Goal: Task Accomplishment & Management: Manage account settings

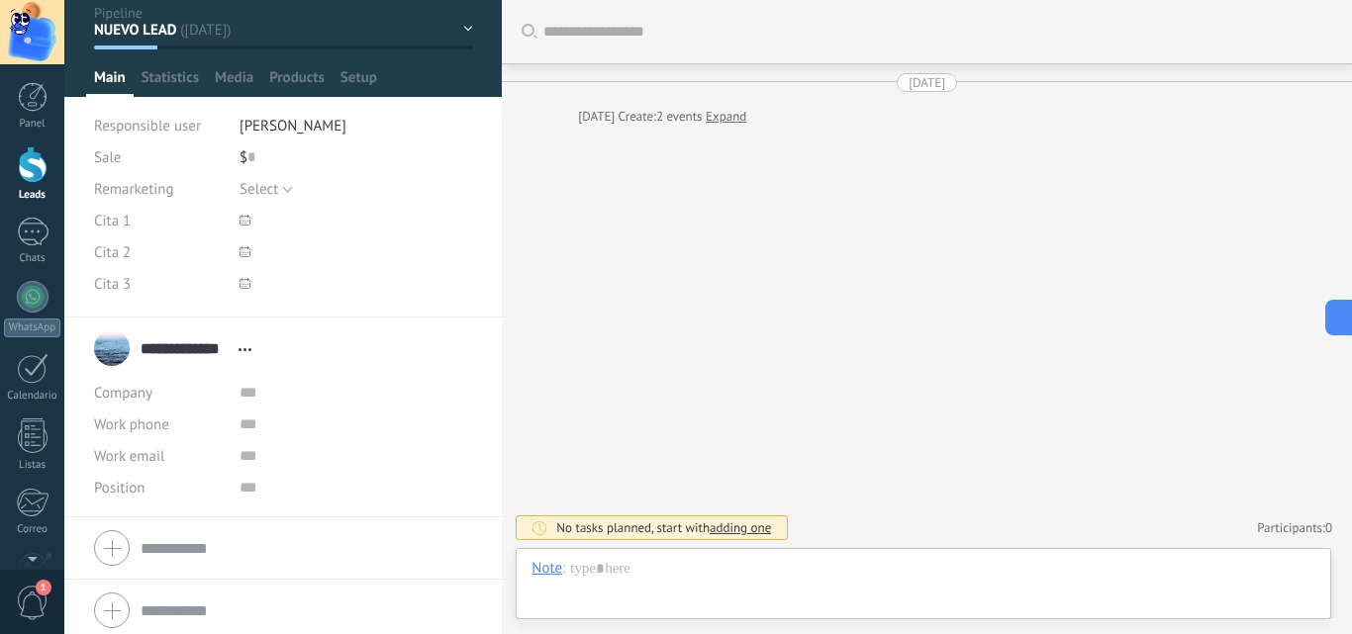
scroll to position [99, 0]
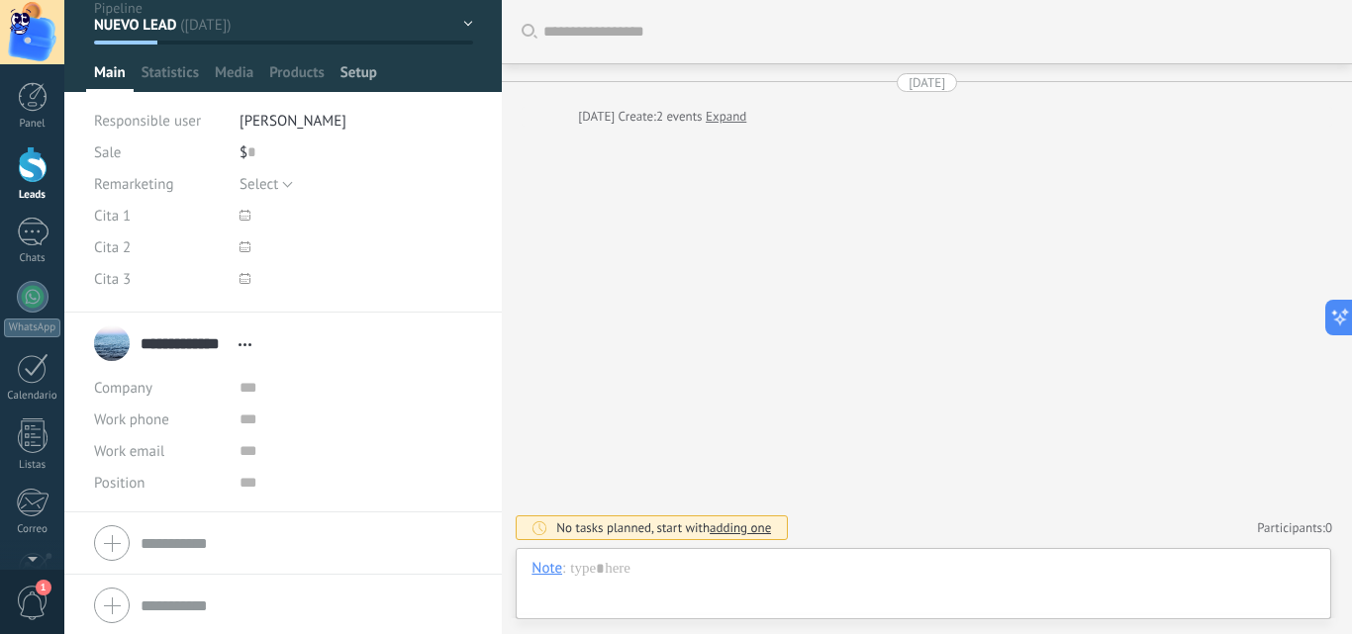
click at [352, 66] on span "Setup" at bounding box center [358, 77] width 37 height 29
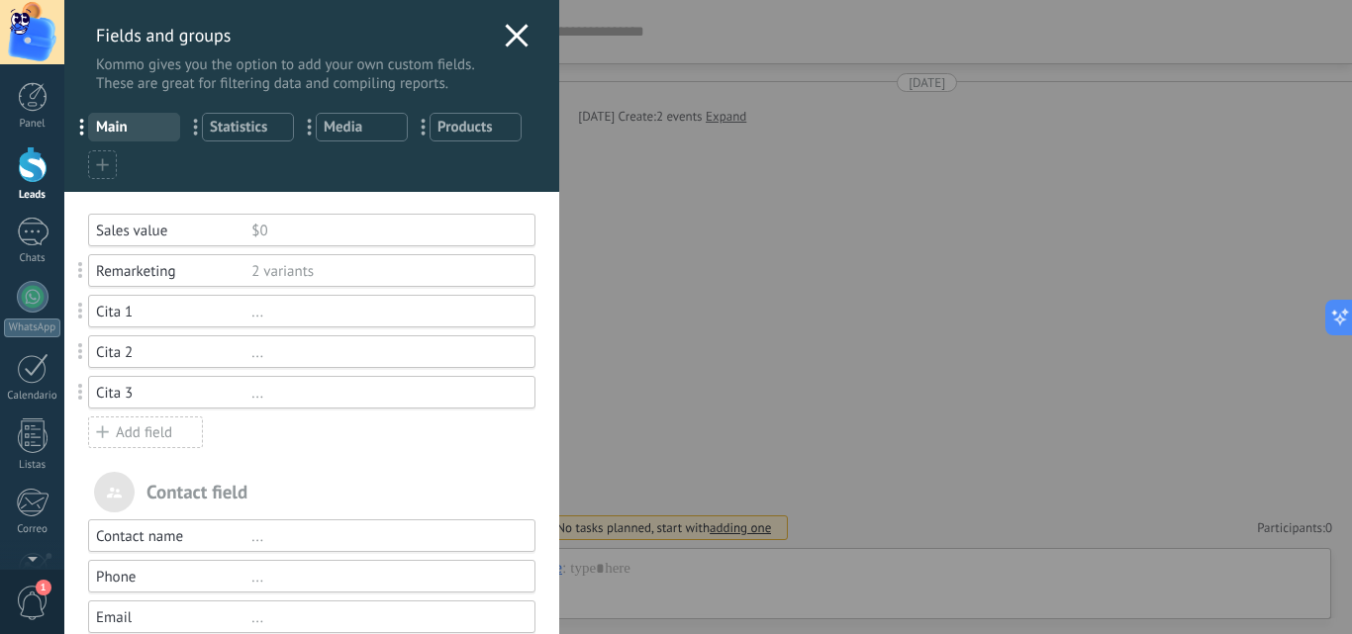
click at [174, 431] on div "Add field" at bounding box center [145, 433] width 115 height 32
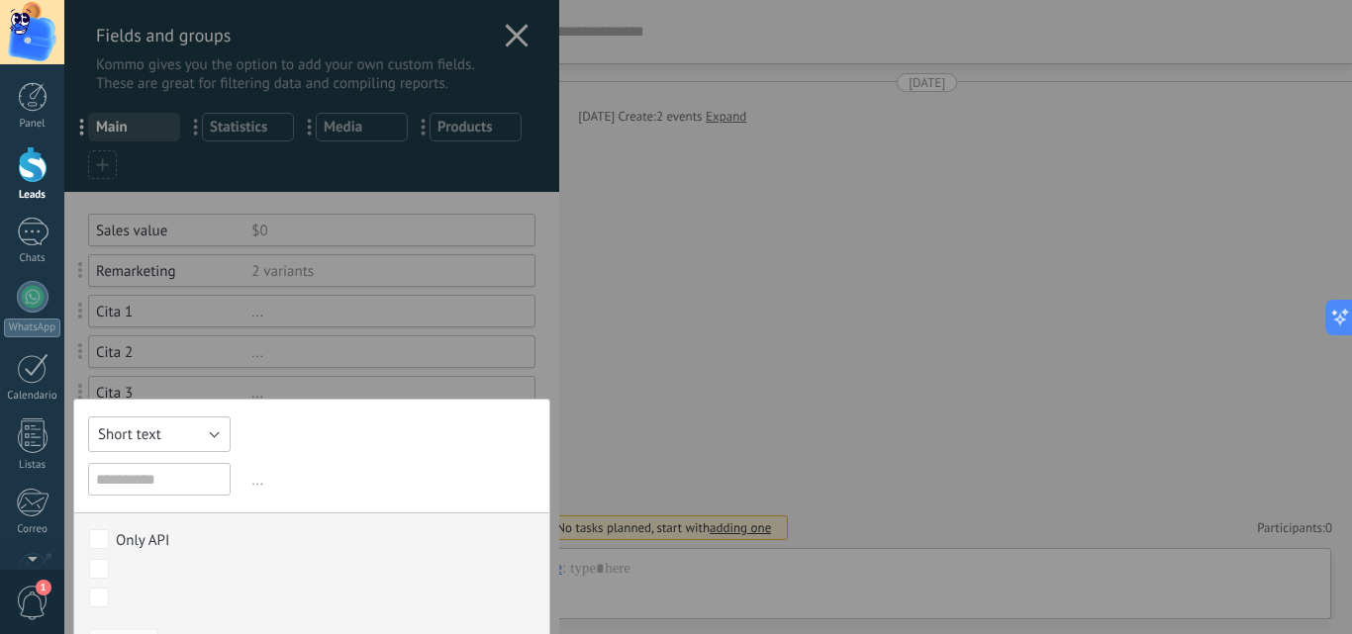
click at [188, 424] on button "Short text" at bounding box center [159, 435] width 143 height 36
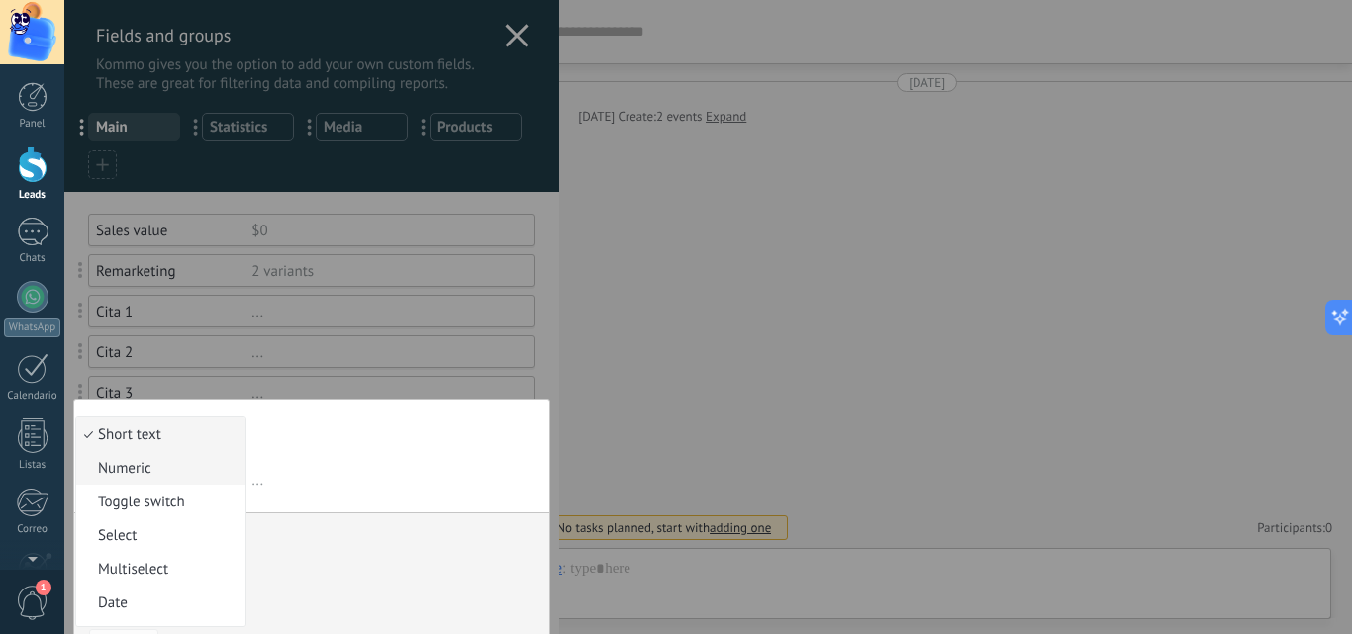
click at [188, 471] on span "Numeric" at bounding box center [157, 468] width 163 height 19
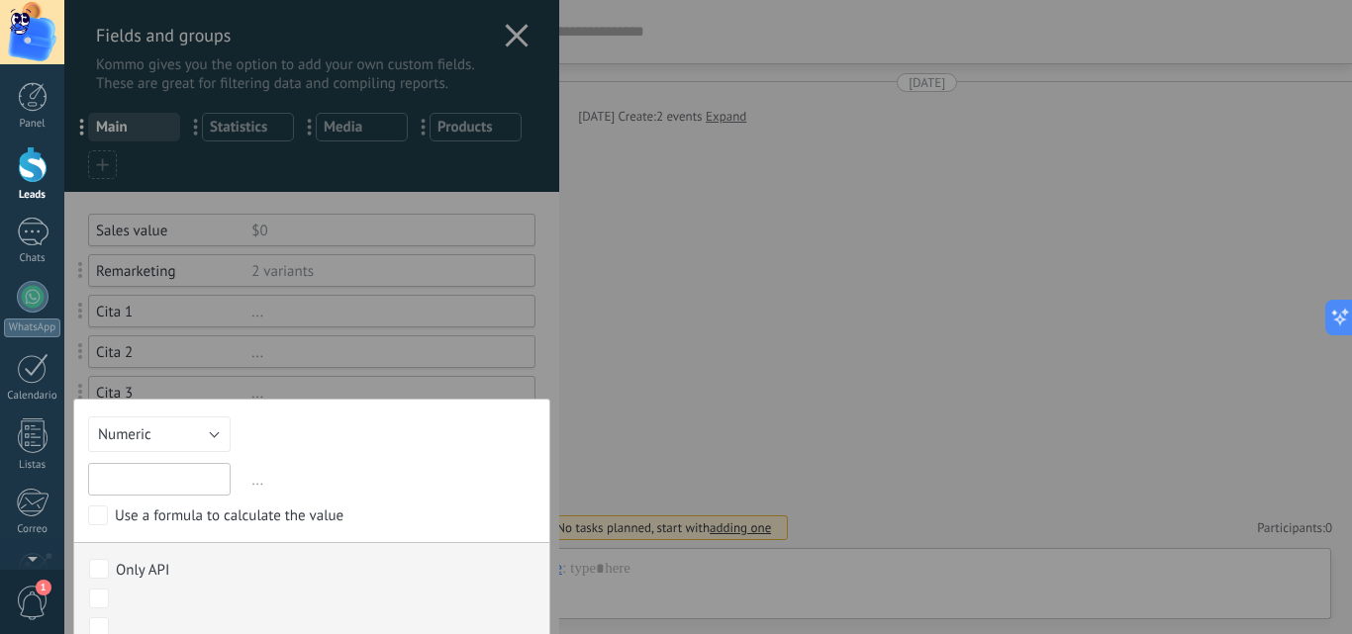
click at [188, 471] on input "text" at bounding box center [159, 479] width 143 height 33
type input "*"
type input "**********"
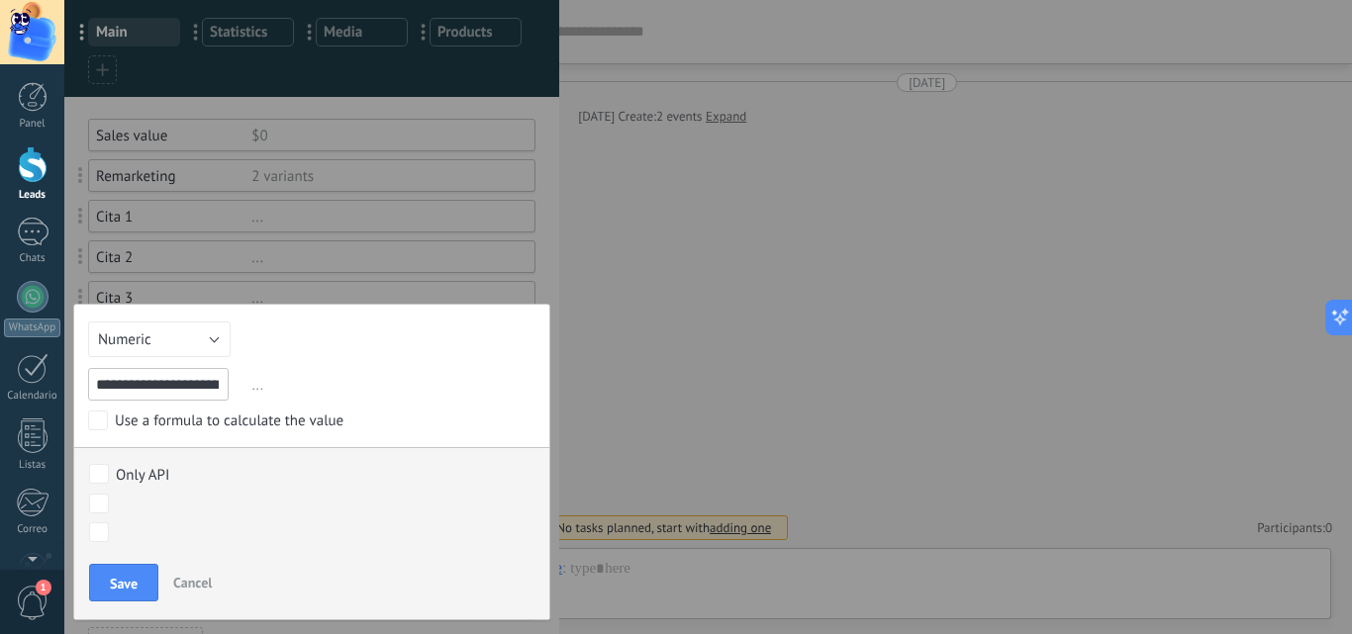
scroll to position [198, 0]
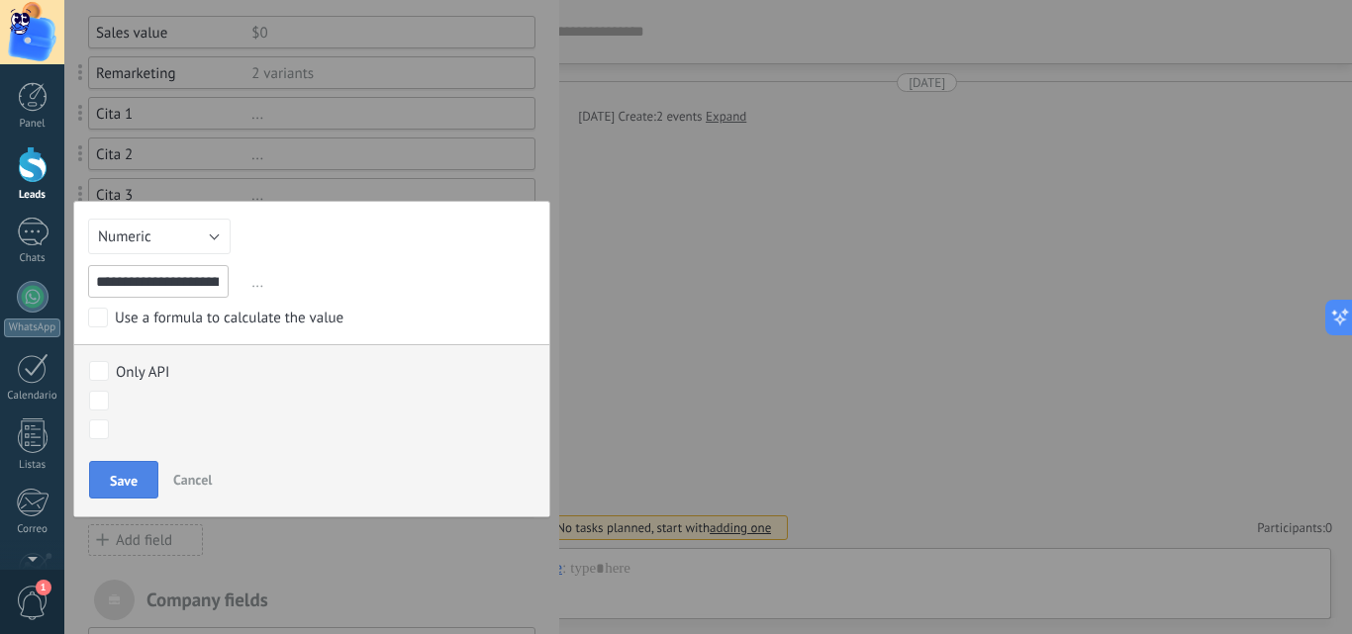
click at [108, 484] on button "Save" at bounding box center [123, 480] width 69 height 38
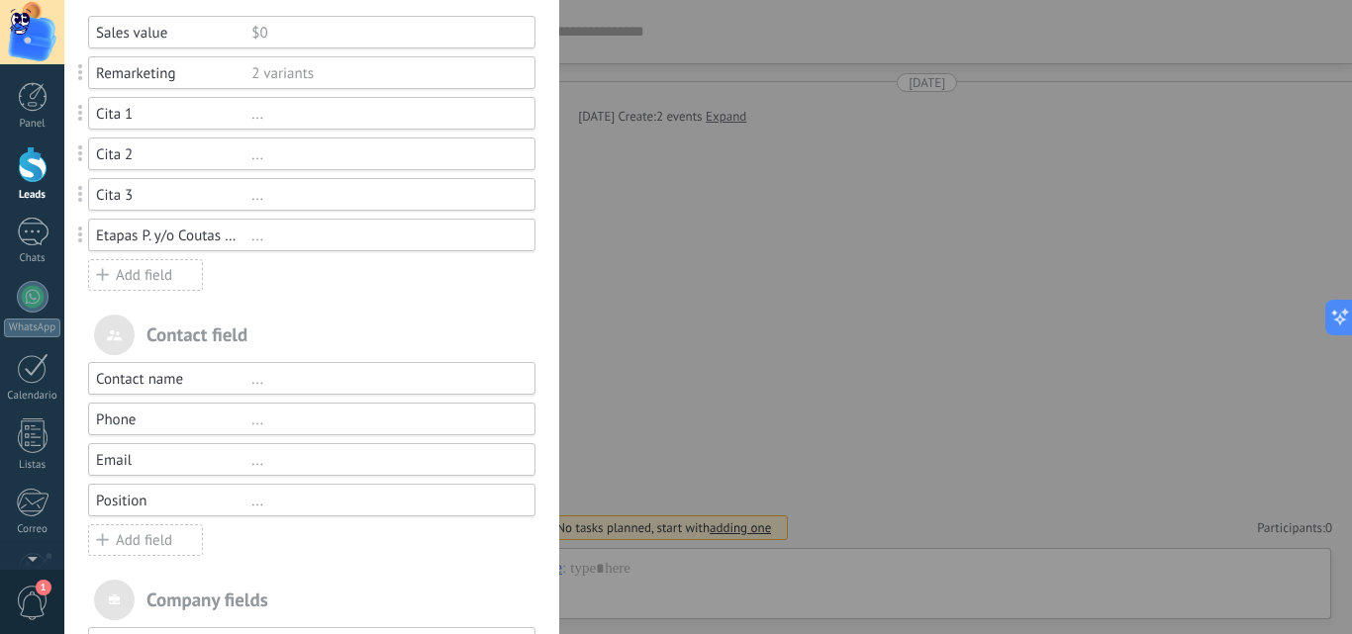
scroll to position [0, 0]
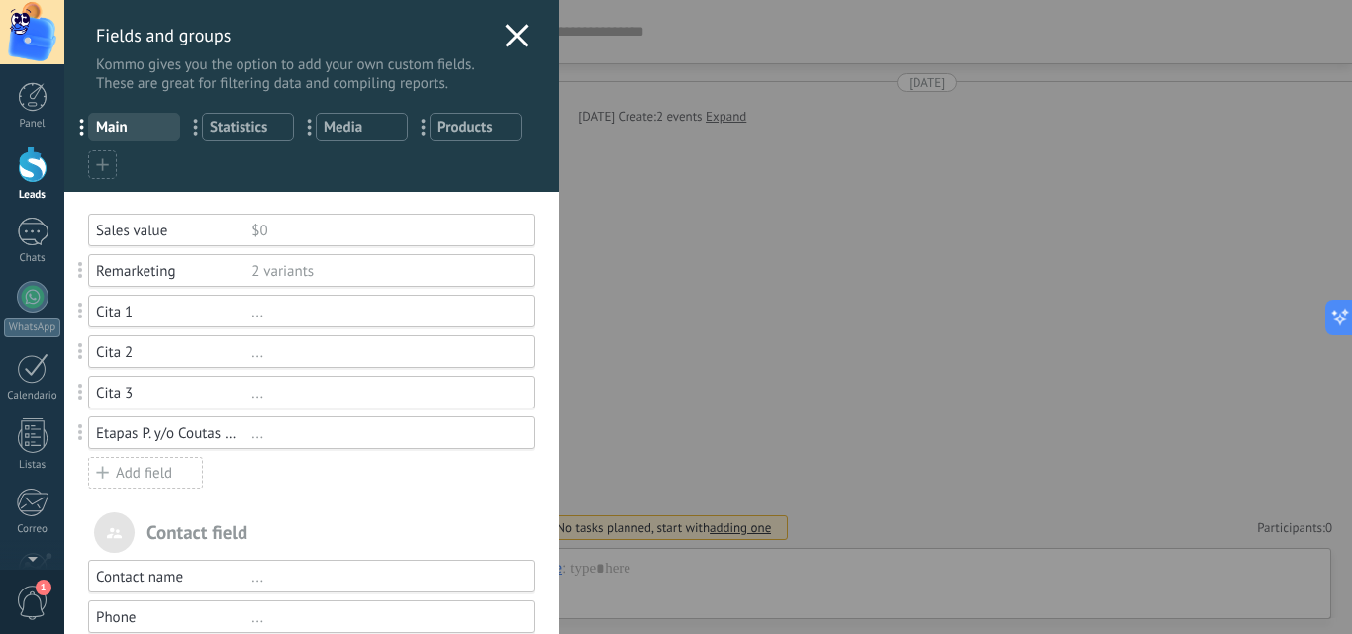
click at [513, 37] on use at bounding box center [516, 35] width 23 height 23
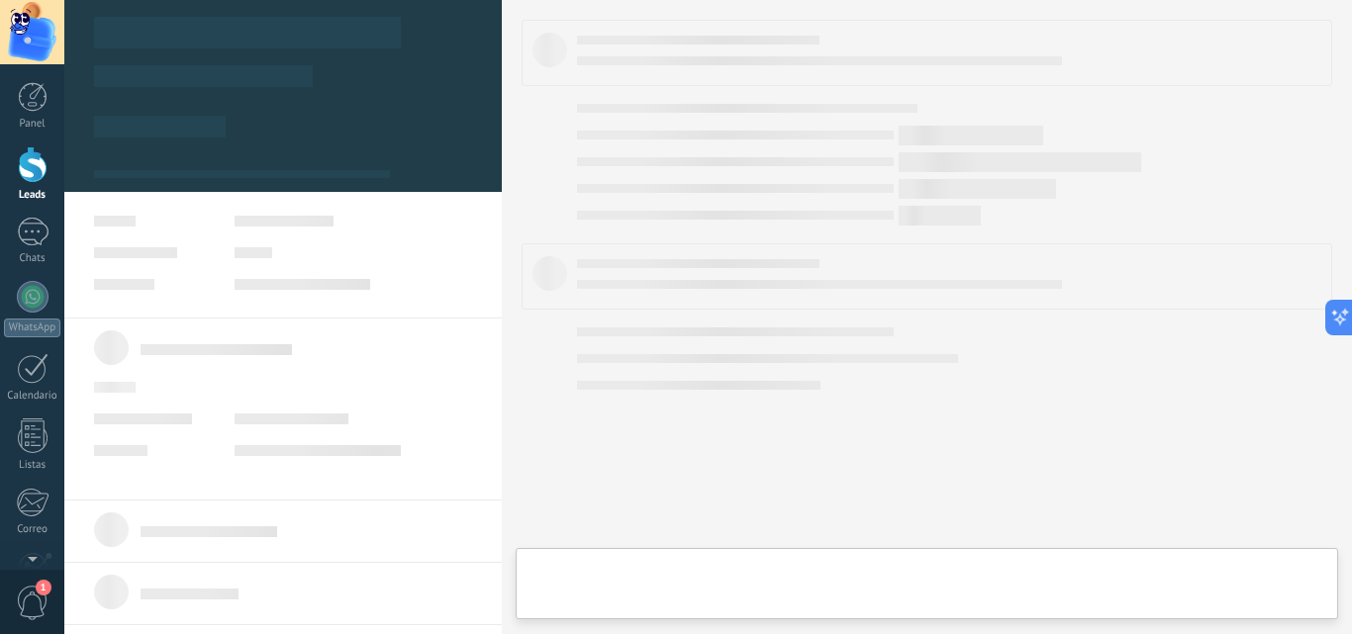
type textarea "**********"
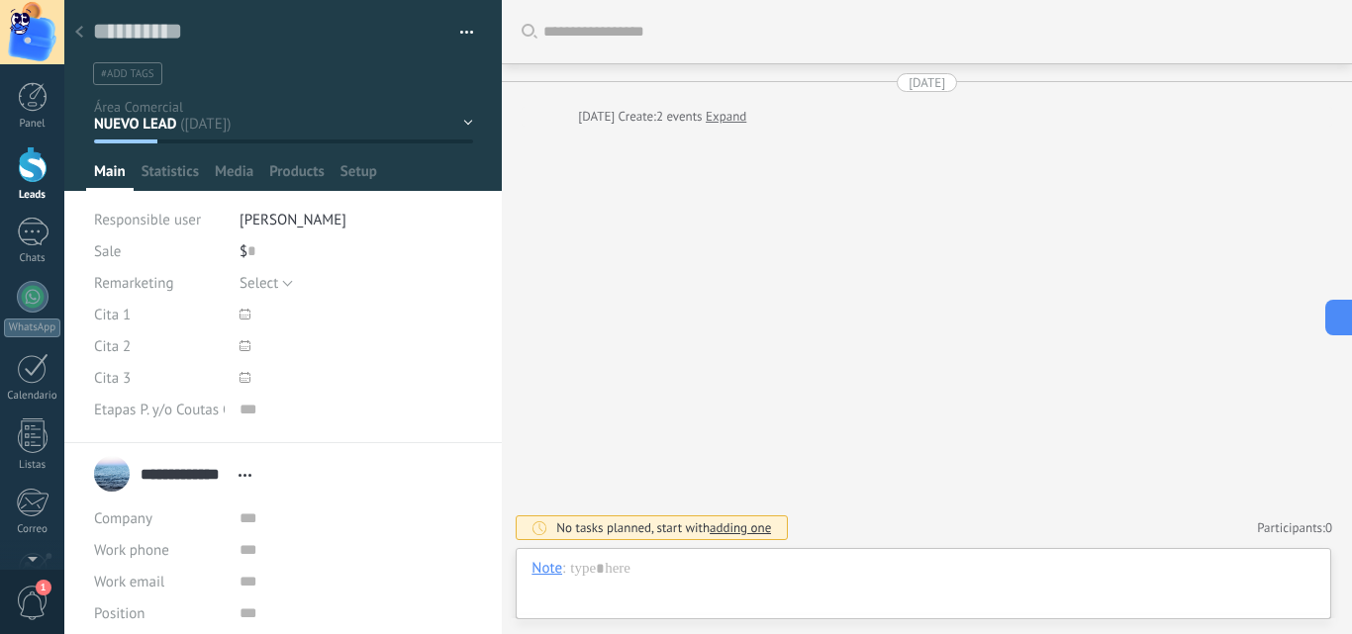
scroll to position [30, 0]
click at [552, 573] on div "Note" at bounding box center [546, 568] width 31 height 18
click at [563, 537] on div "Task" at bounding box center [550, 535] width 67 height 34
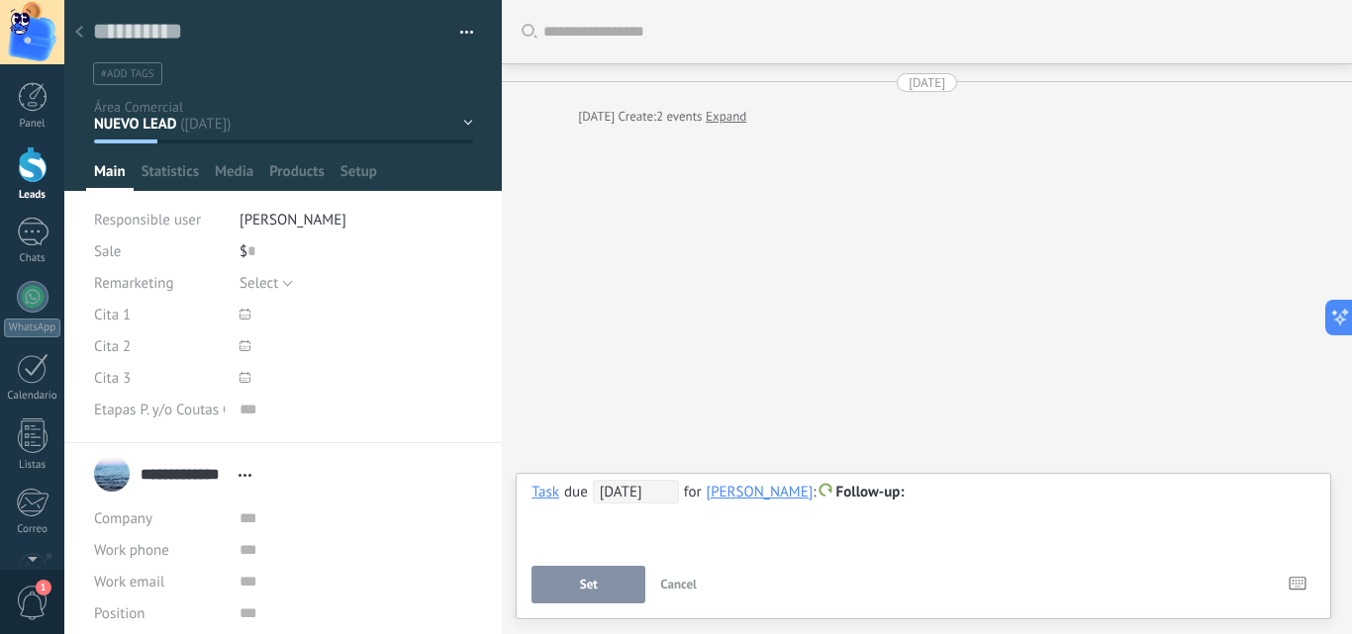
click at [839, 483] on span "Follow-up" at bounding box center [861, 492] width 88 height 19
click at [877, 560] on label "Custom" at bounding box center [880, 570] width 178 height 39
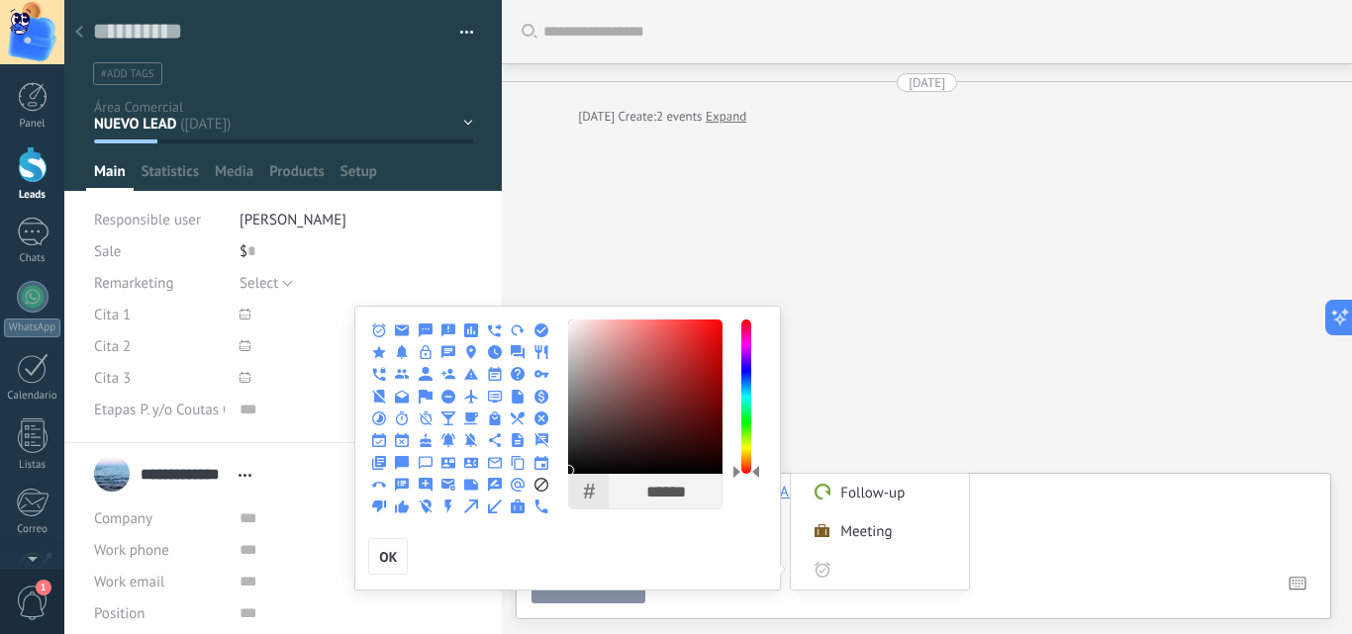
click at [400, 352] on use at bounding box center [402, 352] width 11 height 14
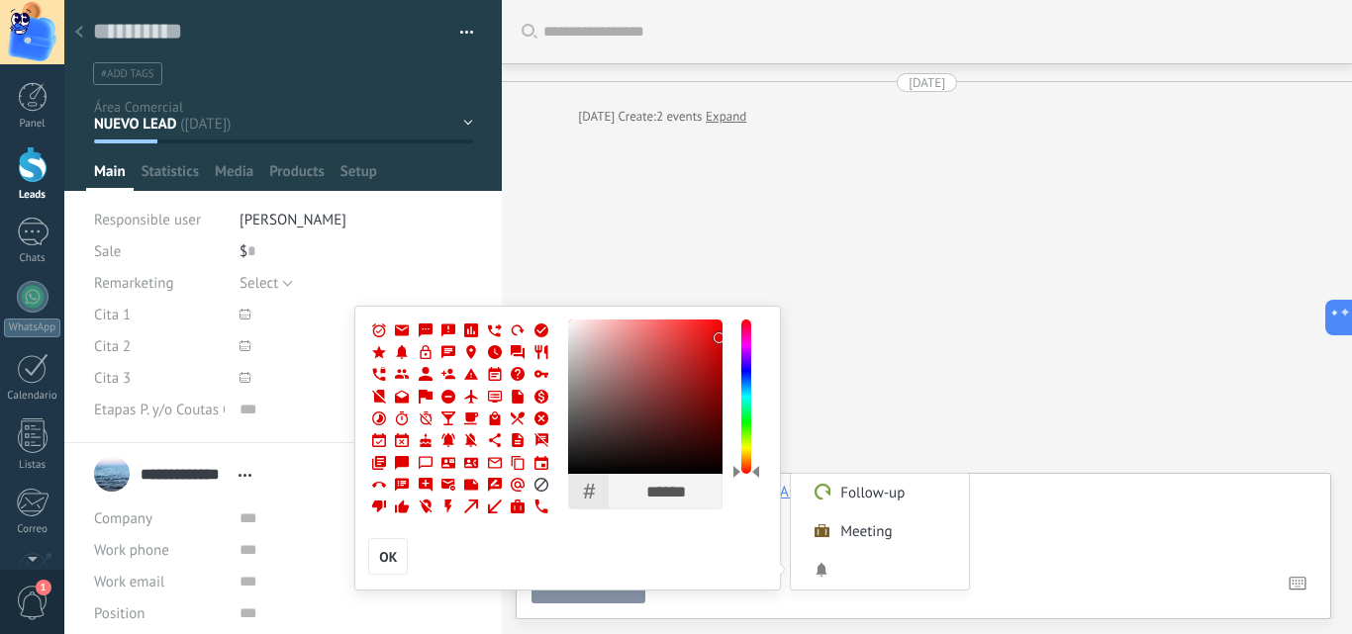
type input "******"
drag, startPoint x: 700, startPoint y: 368, endPoint x: 723, endPoint y: 335, distance: 40.6
click at [723, 335] on div at bounding box center [645, 397] width 154 height 154
click at [877, 575] on input "Custom" at bounding box center [898, 570] width 120 height 39
type input "**********"
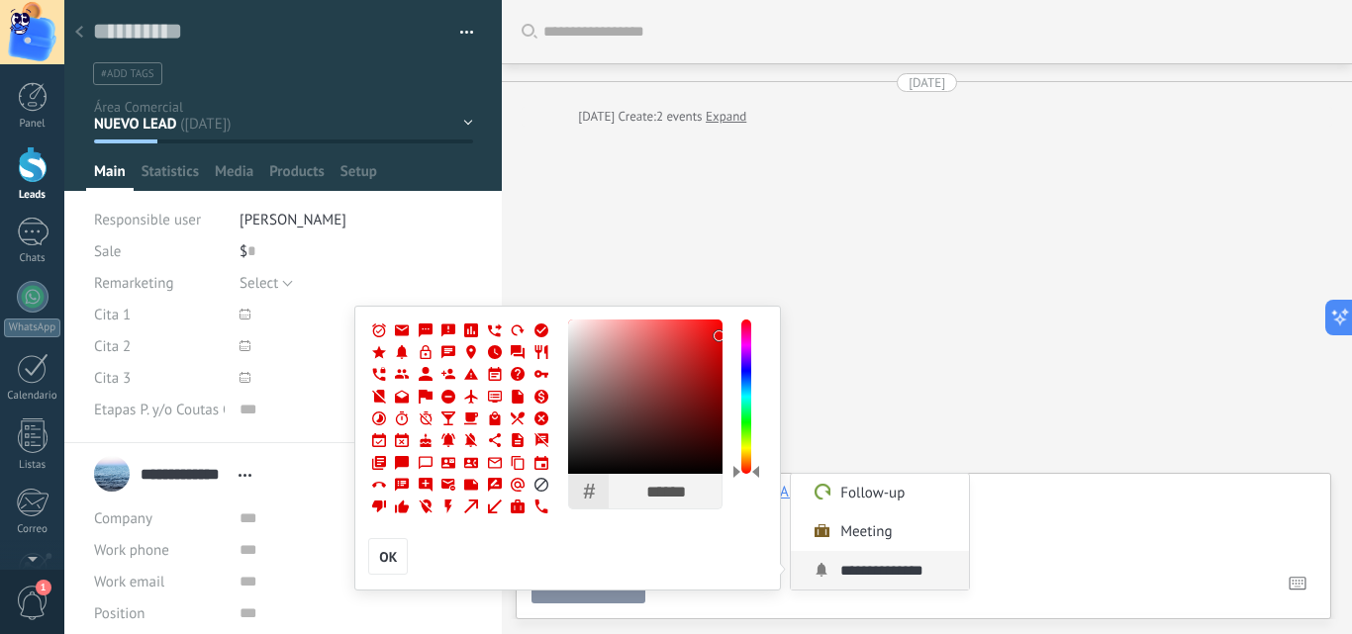
click at [800, 574] on label "**********" at bounding box center [880, 570] width 178 height 39
click at [399, 558] on button "OK" at bounding box center [388, 557] width 40 height 38
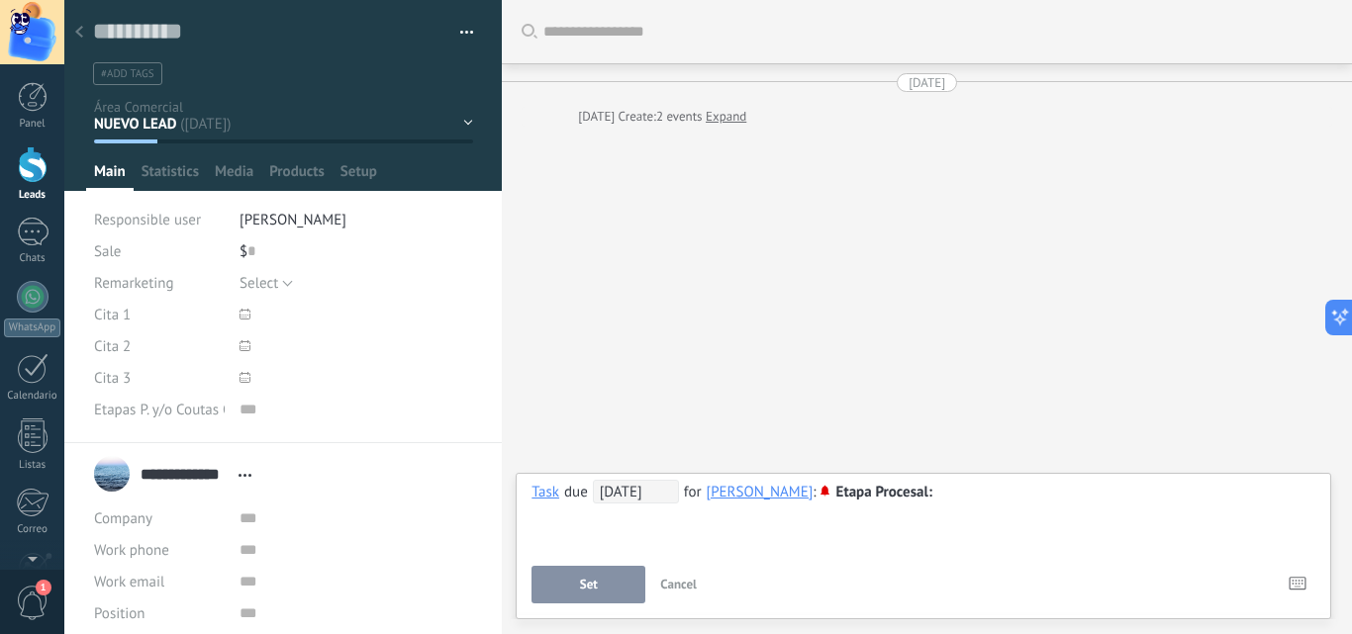
click at [604, 583] on button "Set" at bounding box center [588, 585] width 114 height 38
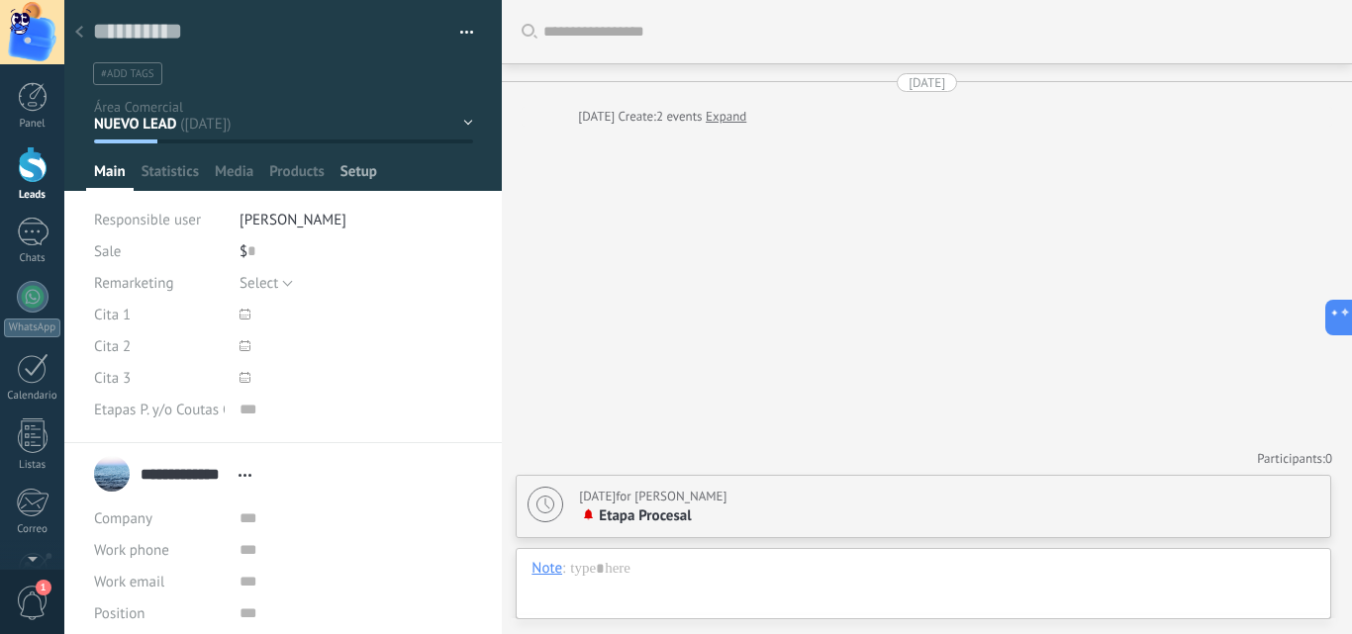
click at [377, 167] on div "Setup" at bounding box center [359, 176] width 52 height 29
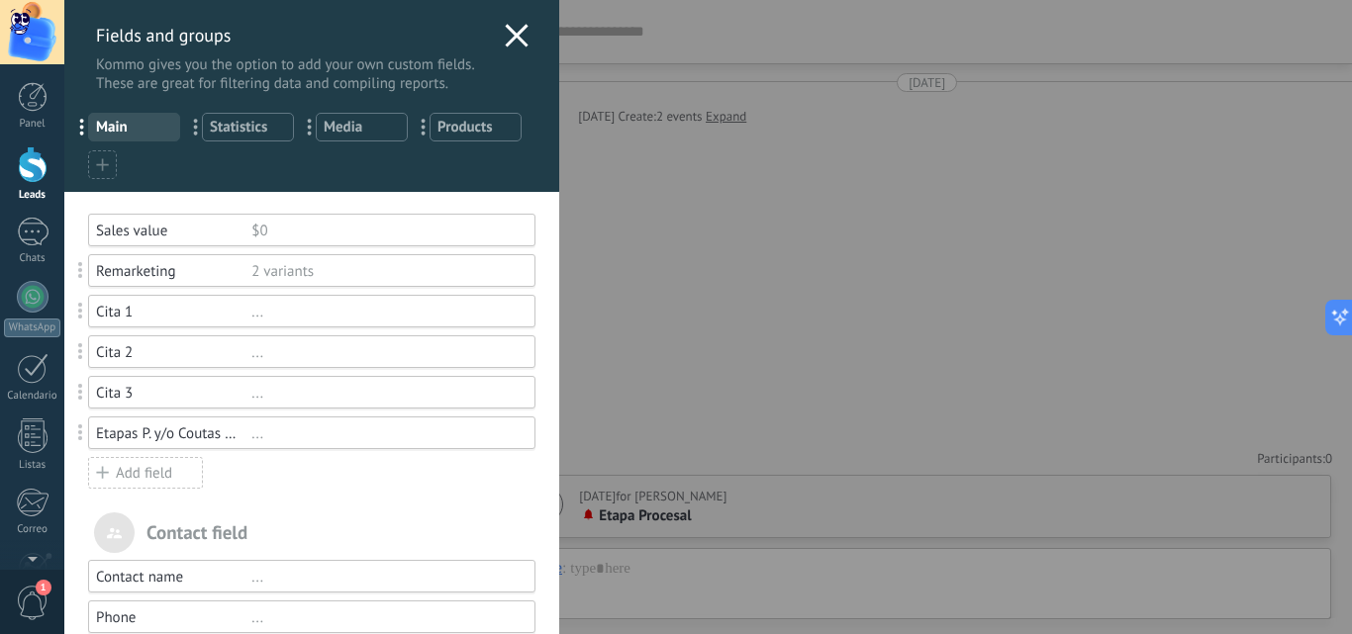
click at [90, 173] on div at bounding box center [102, 164] width 29 height 29
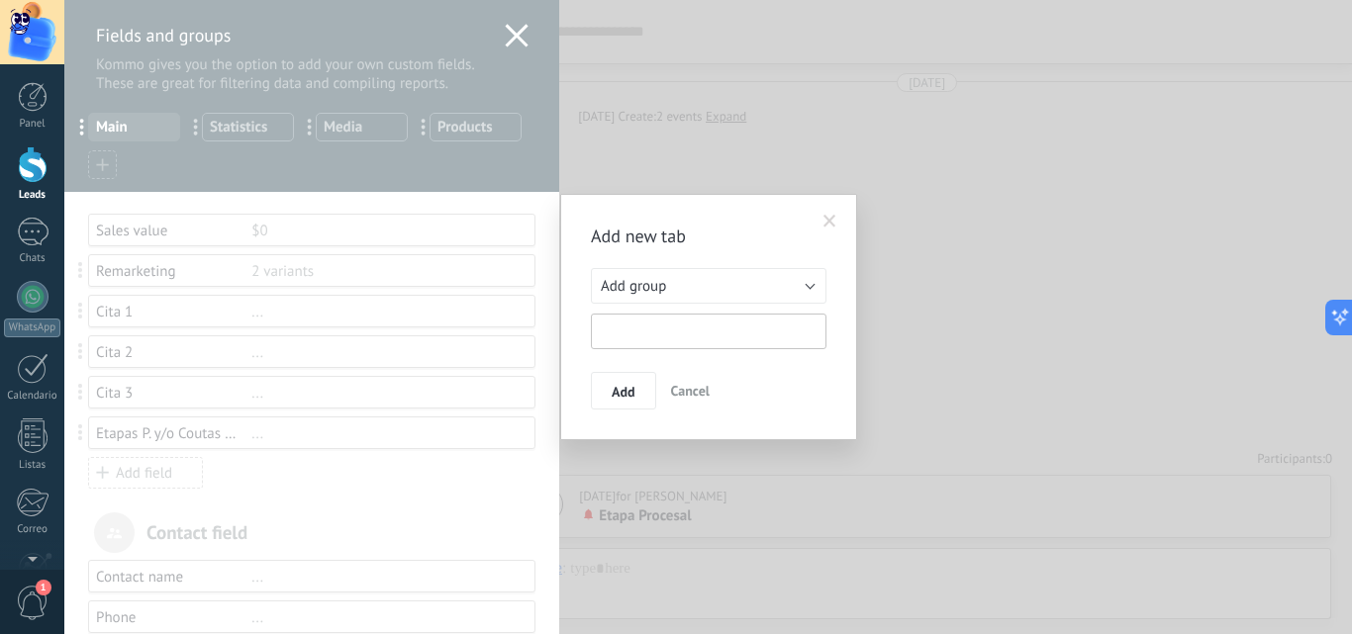
click at [727, 318] on input "text" at bounding box center [709, 332] width 236 height 36
type input "**********"
click at [616, 393] on span "Add" at bounding box center [624, 392] width 24 height 14
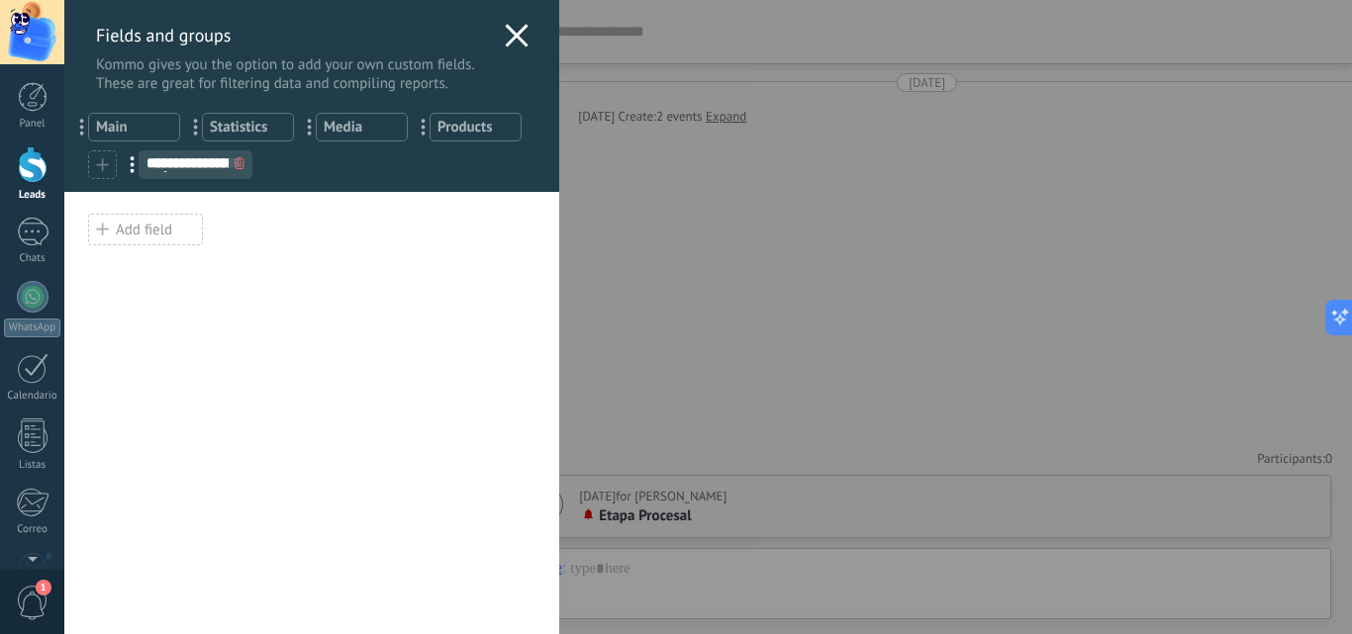
click at [141, 235] on div "Add field" at bounding box center [145, 230] width 115 height 32
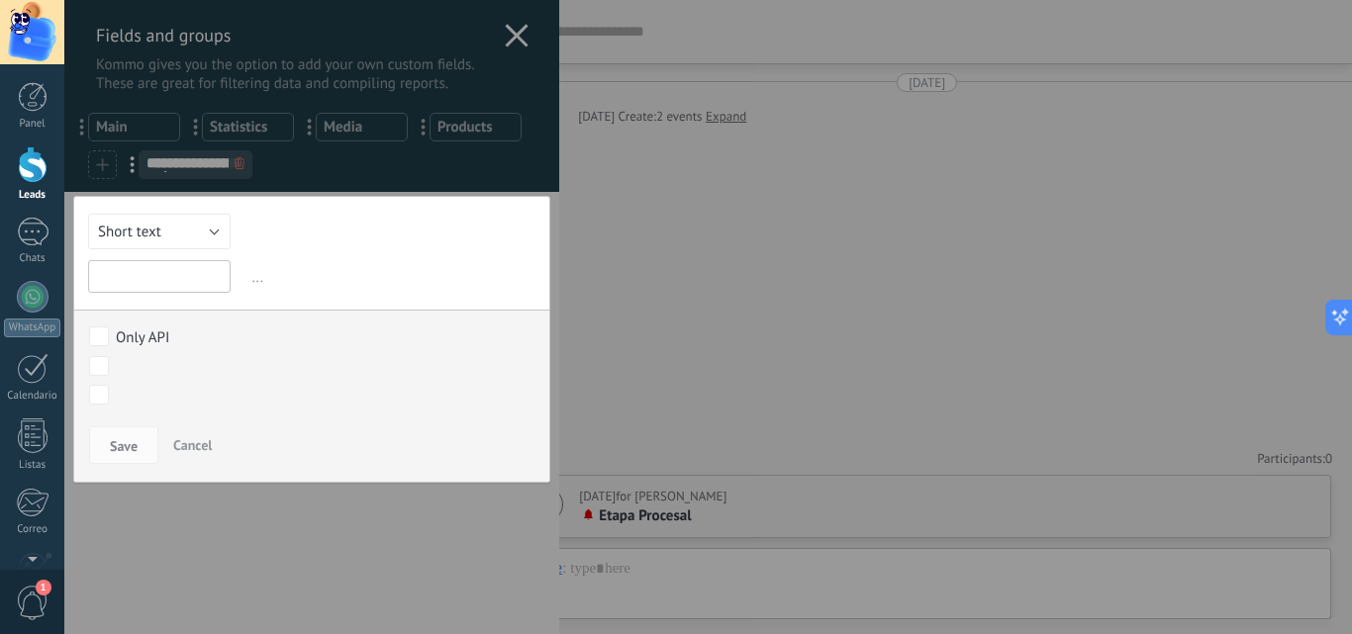
type input "*"
type input "**********"
click at [205, 244] on button "Short text" at bounding box center [159, 232] width 143 height 36
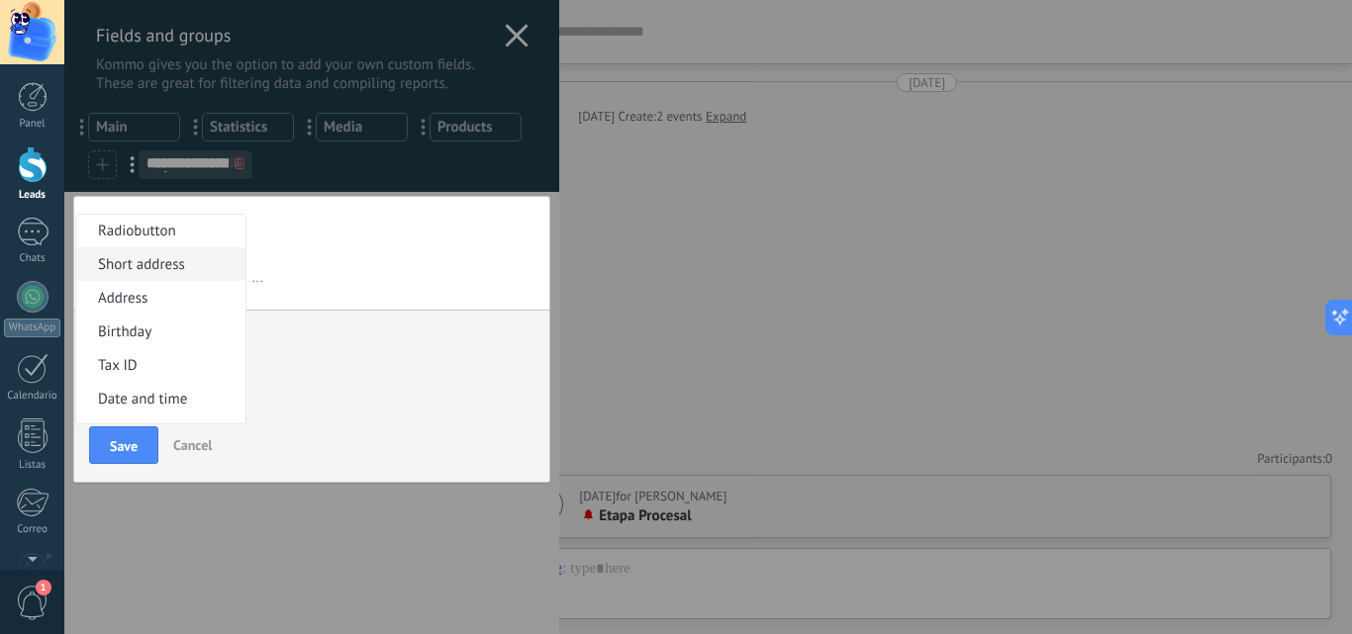
scroll to position [363, 0]
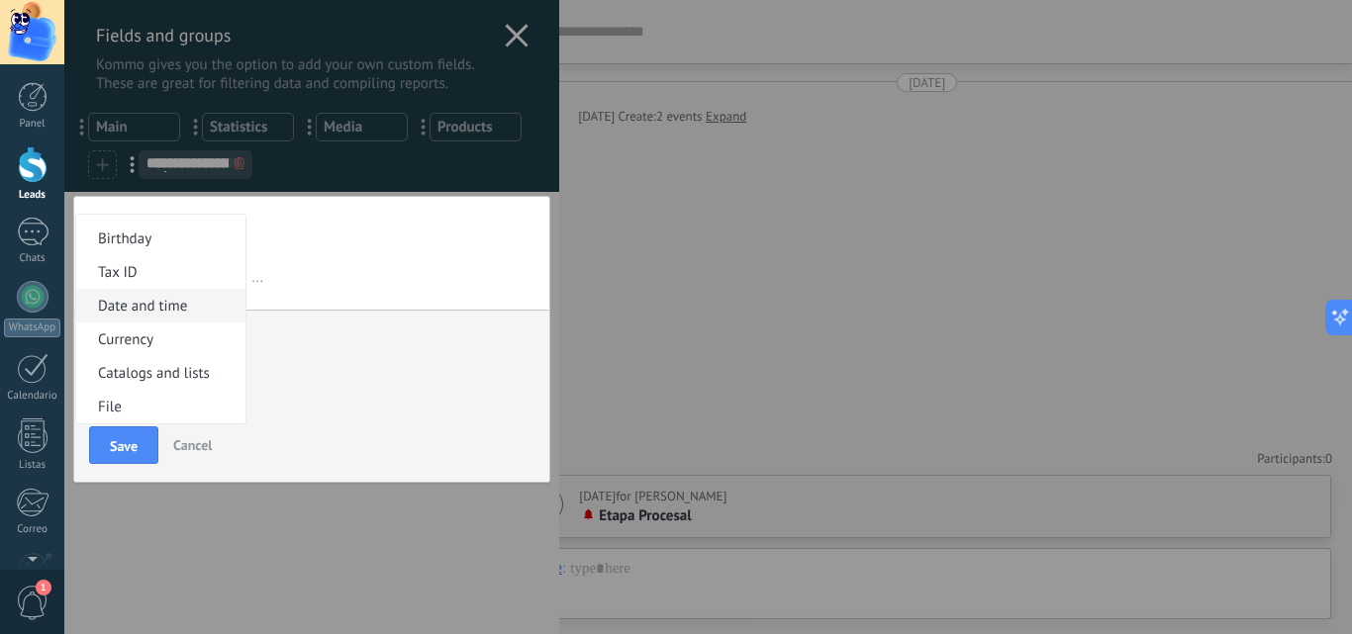
click at [183, 308] on span "Date and time" at bounding box center [157, 306] width 163 height 19
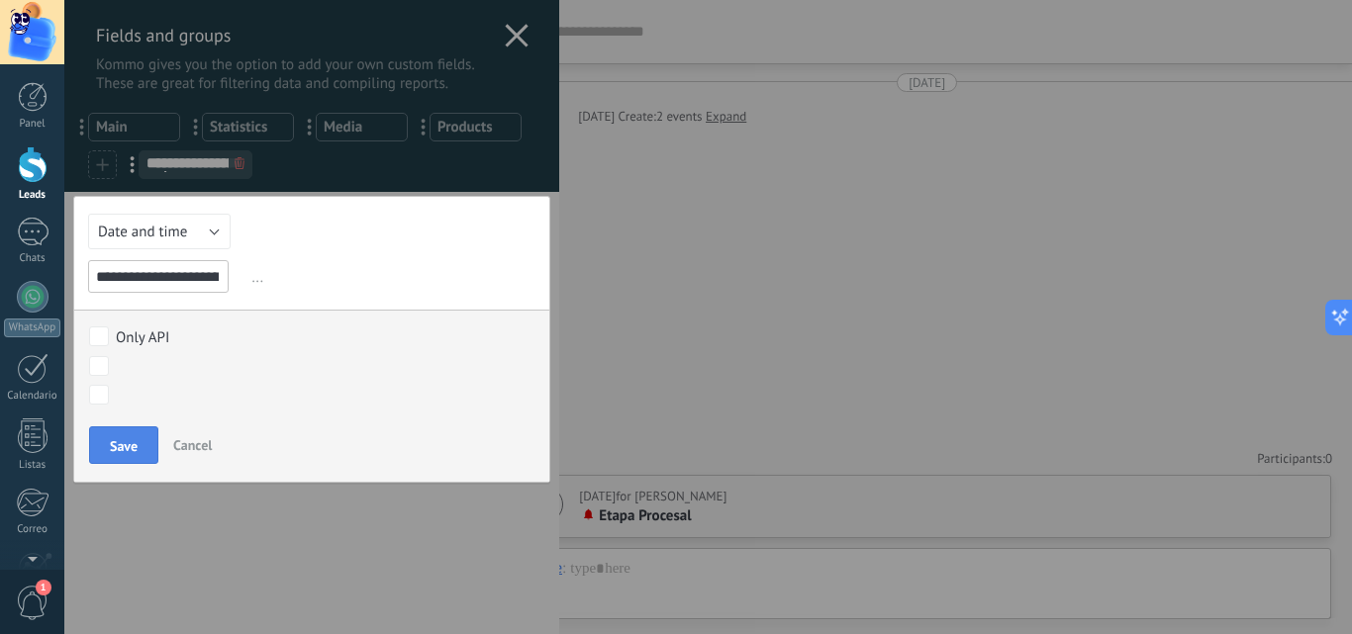
click at [124, 445] on span "Save" at bounding box center [124, 446] width 28 height 14
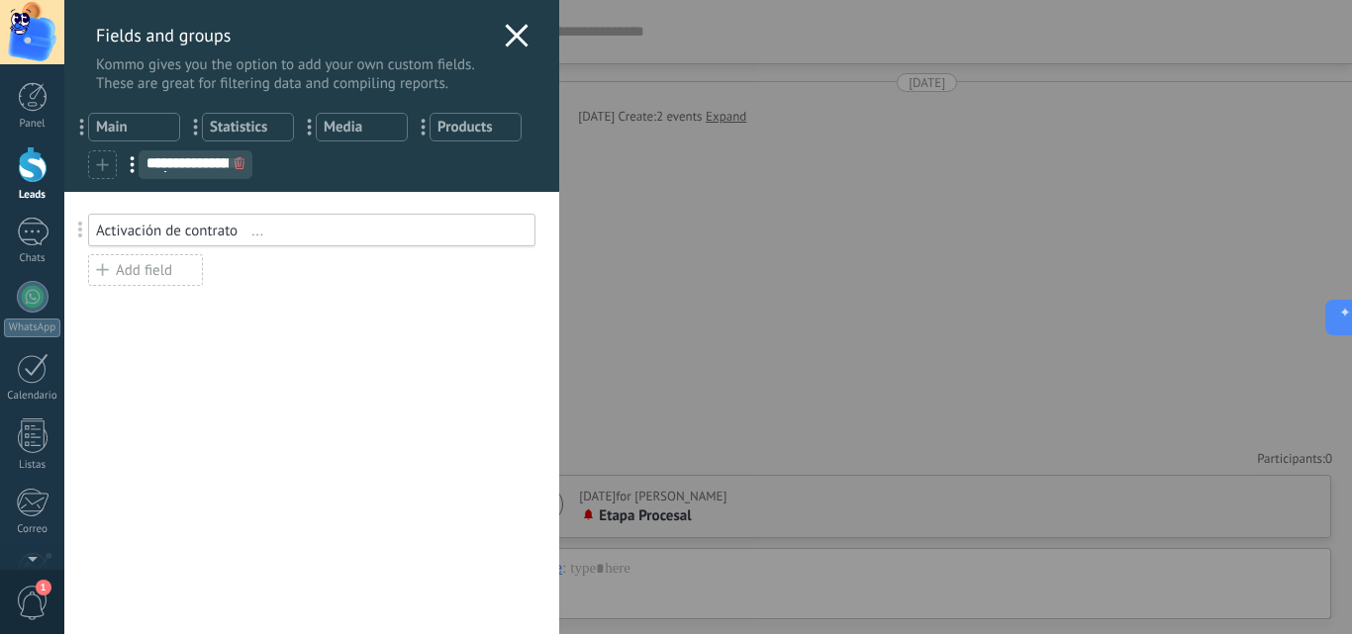
click at [134, 124] on span "Main" at bounding box center [134, 127] width 76 height 19
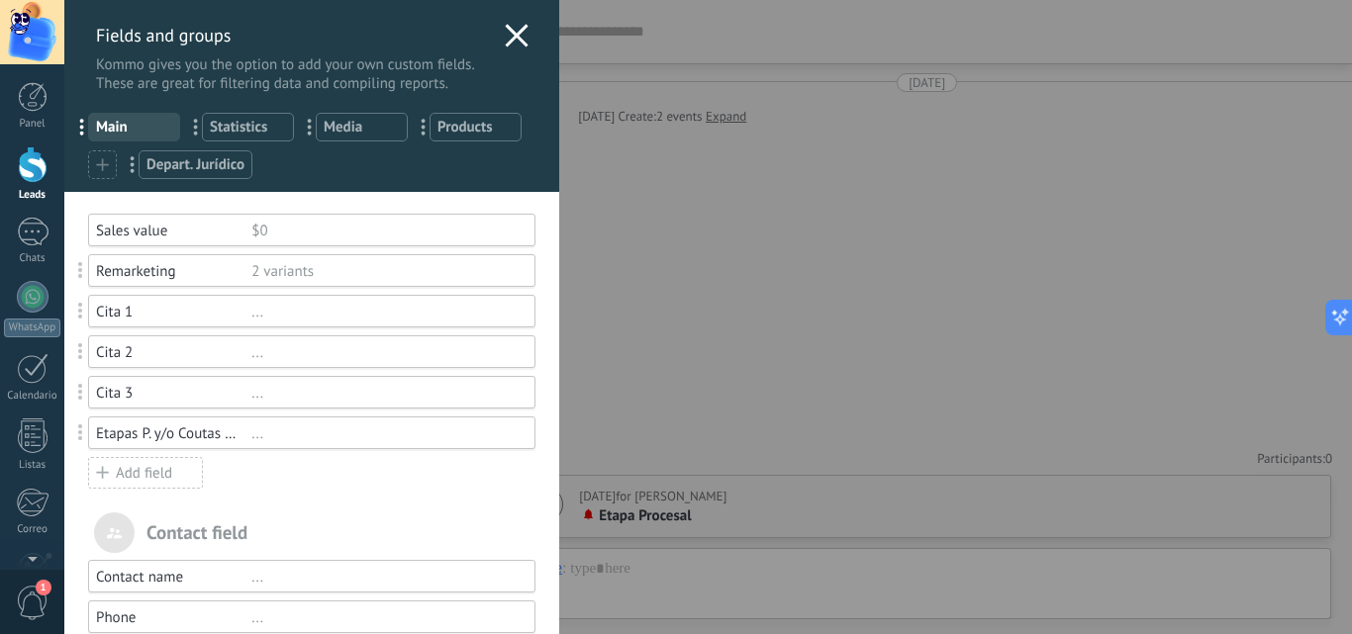
click at [205, 425] on div "Etapas P. y/o Coutas Contrato" at bounding box center [173, 434] width 155 height 19
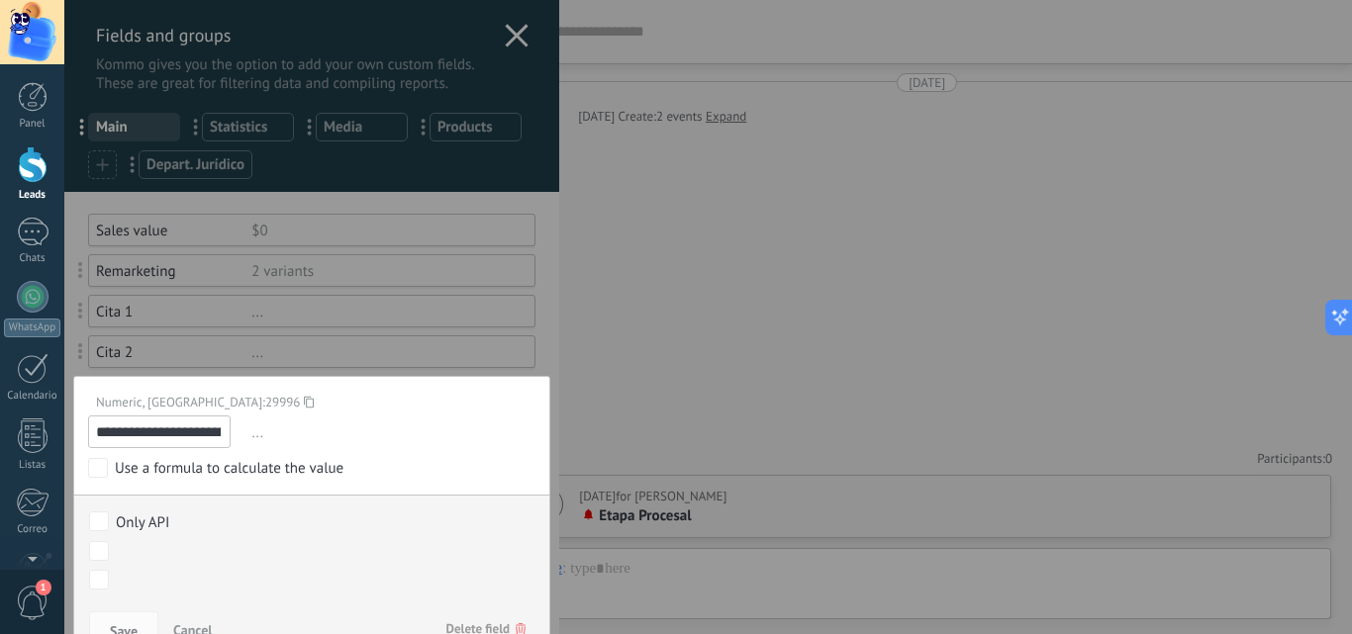
scroll to position [0, 60]
drag, startPoint x: 99, startPoint y: 430, endPoint x: 311, endPoint y: 443, distance: 212.3
click at [311, 443] on div "**********" at bounding box center [311, 432] width 447 height 33
click at [484, 621] on span "Delete field" at bounding box center [485, 630] width 79 height 36
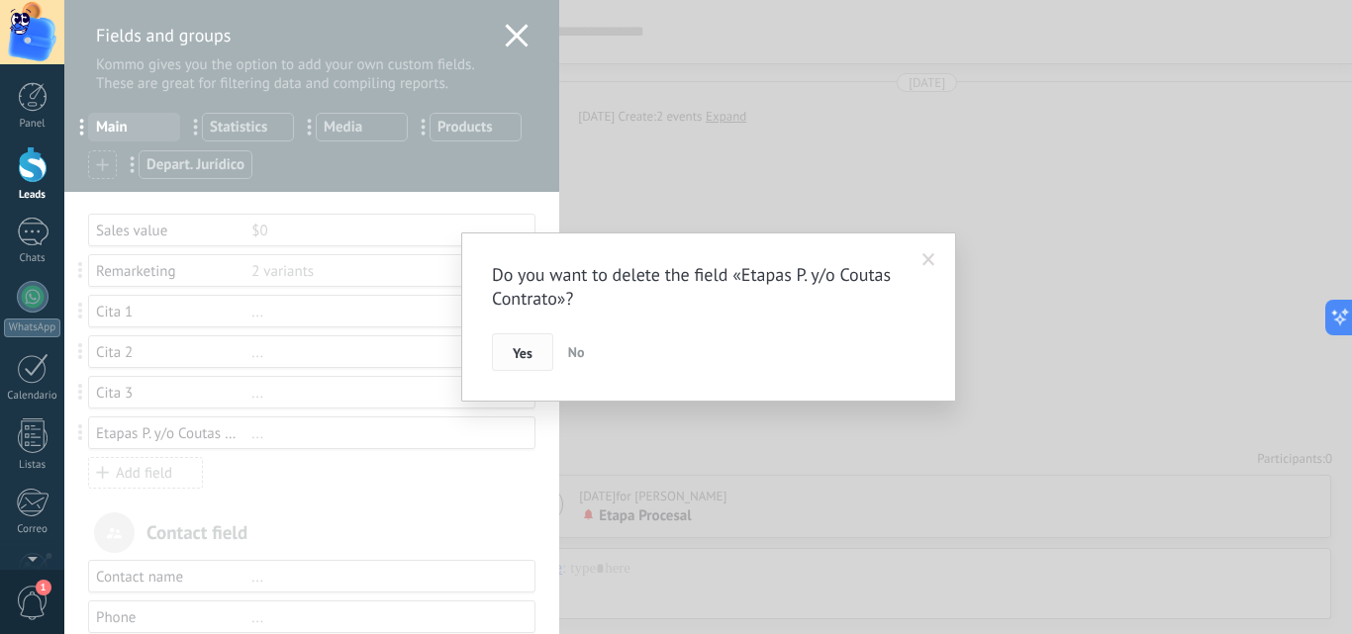
click at [526, 367] on button "Yes" at bounding box center [522, 353] width 61 height 38
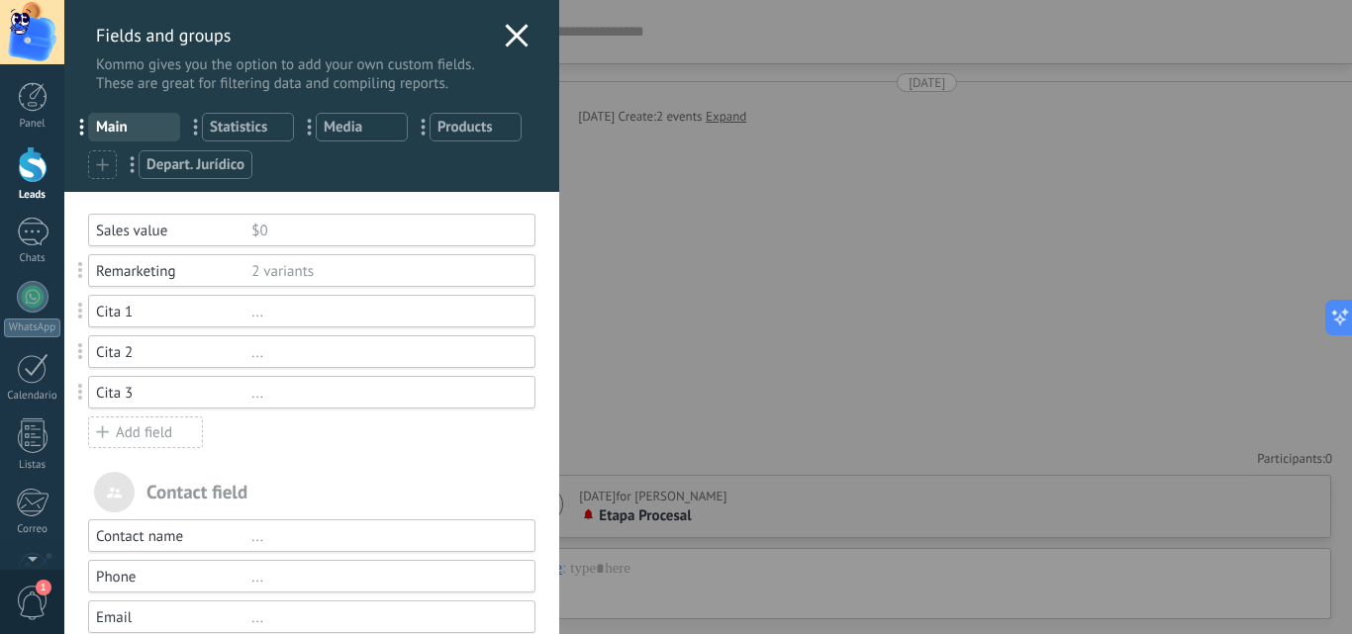
click at [208, 166] on span "Depart. Jurídico" at bounding box center [195, 164] width 98 height 19
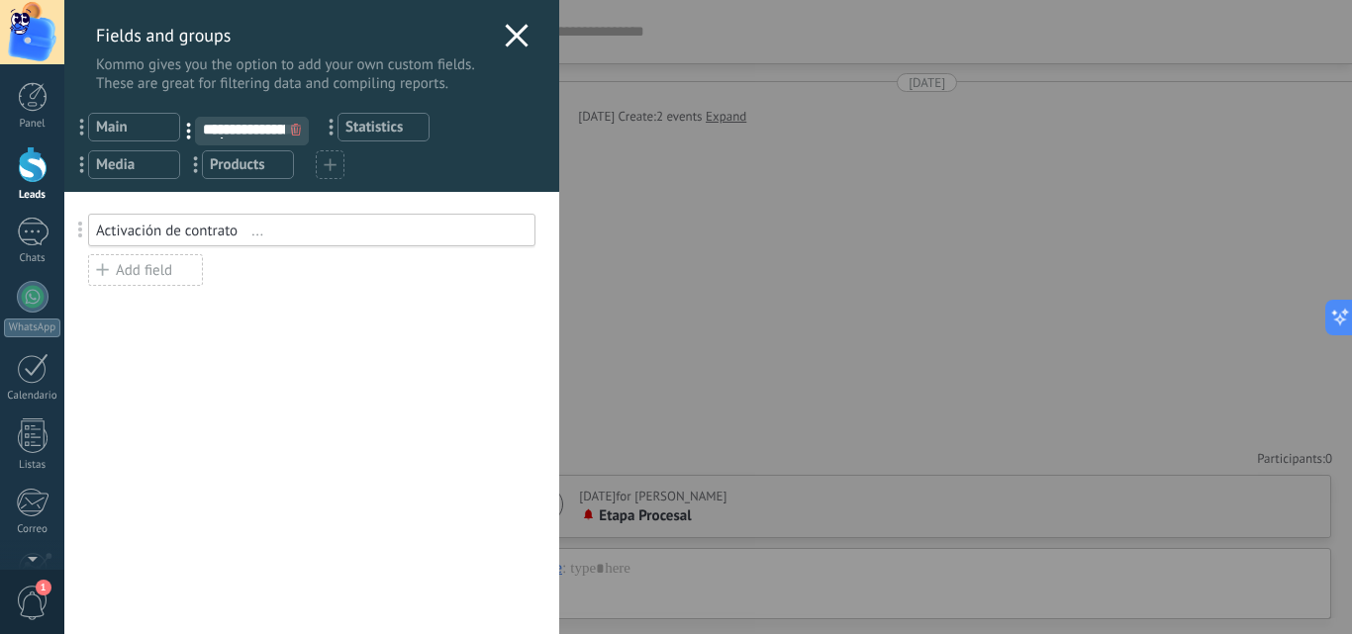
drag, startPoint x: 131, startPoint y: 161, endPoint x: 187, endPoint y: 128, distance: 65.7
click at [142, 266] on div "Add field" at bounding box center [145, 270] width 115 height 32
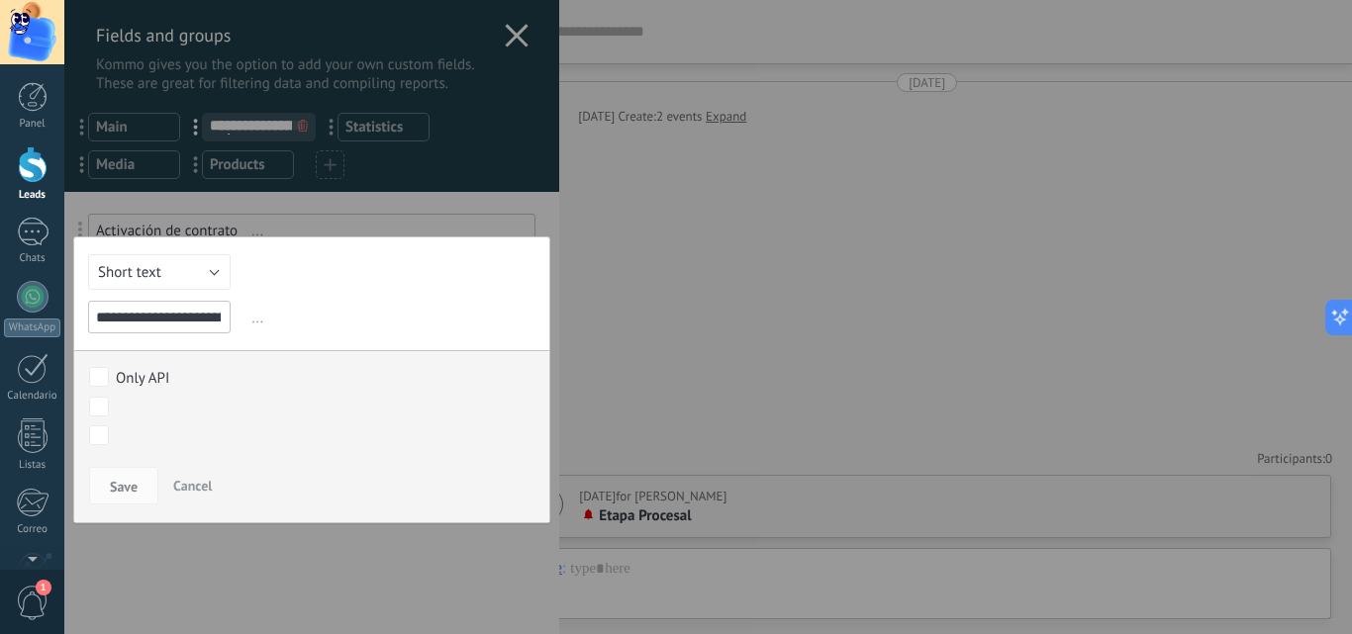
scroll to position [0, 59]
type input "**********"
click at [182, 273] on button "Short text" at bounding box center [159, 272] width 143 height 36
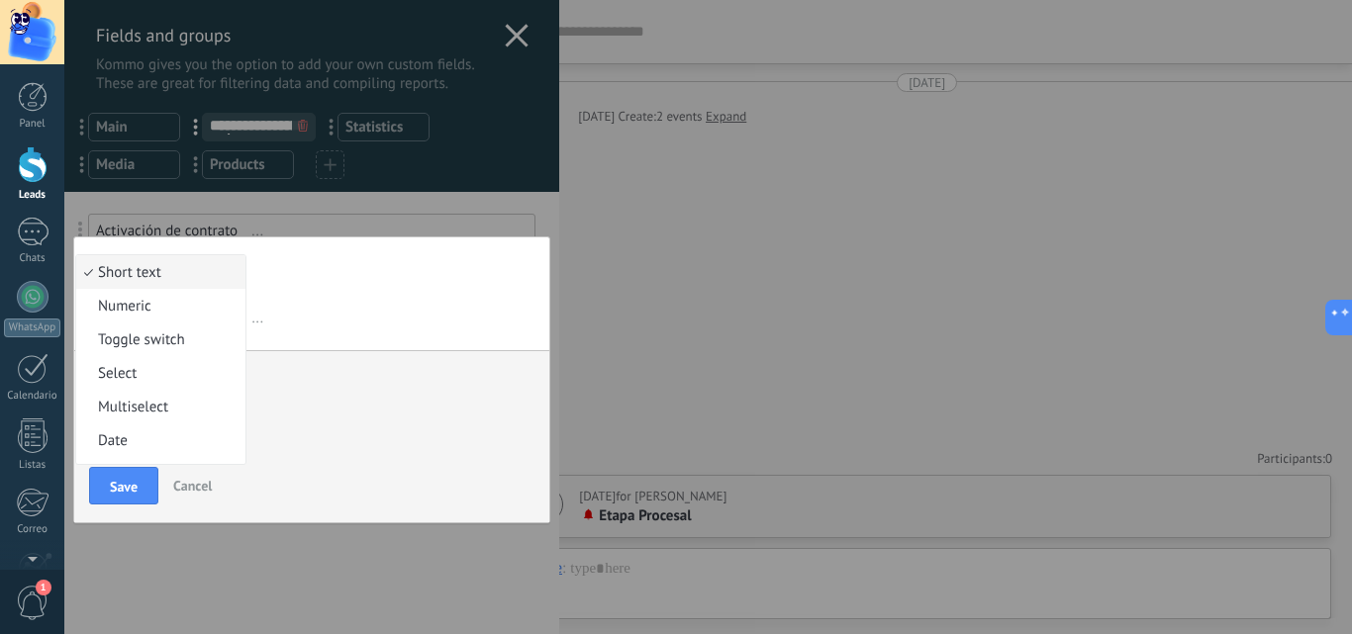
scroll to position [0, 0]
click at [171, 302] on span "Numeric" at bounding box center [157, 306] width 163 height 19
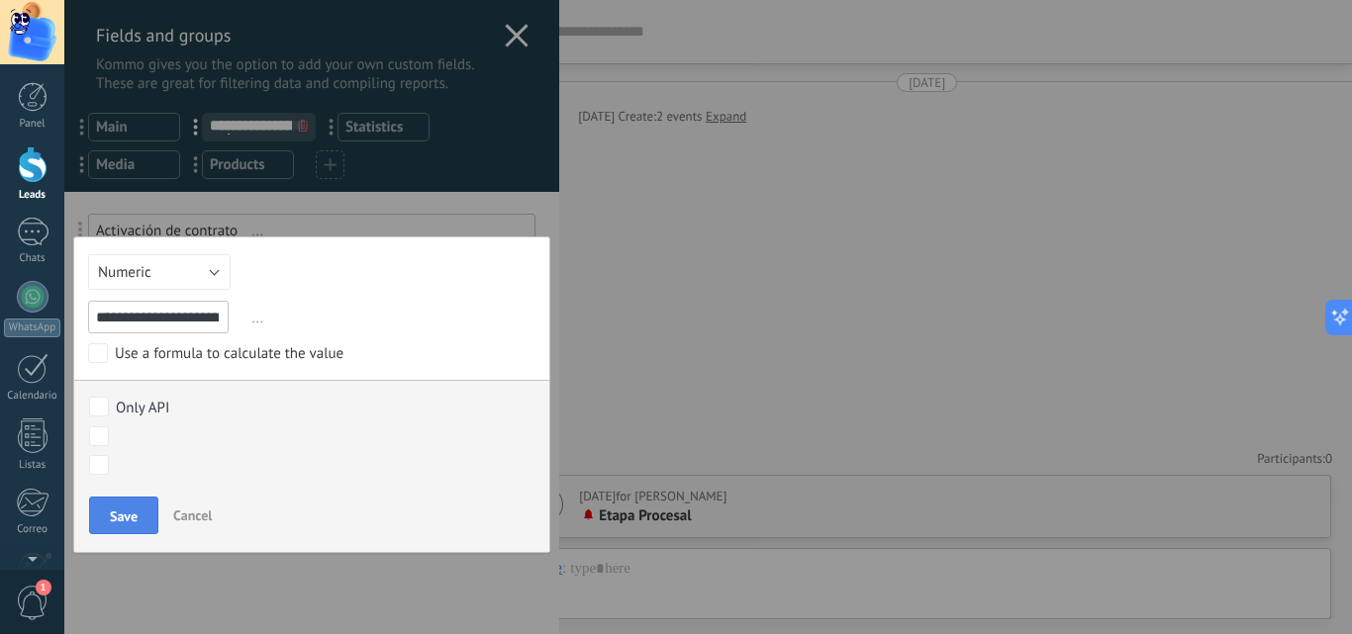
click at [119, 510] on span "Save" at bounding box center [124, 517] width 28 height 14
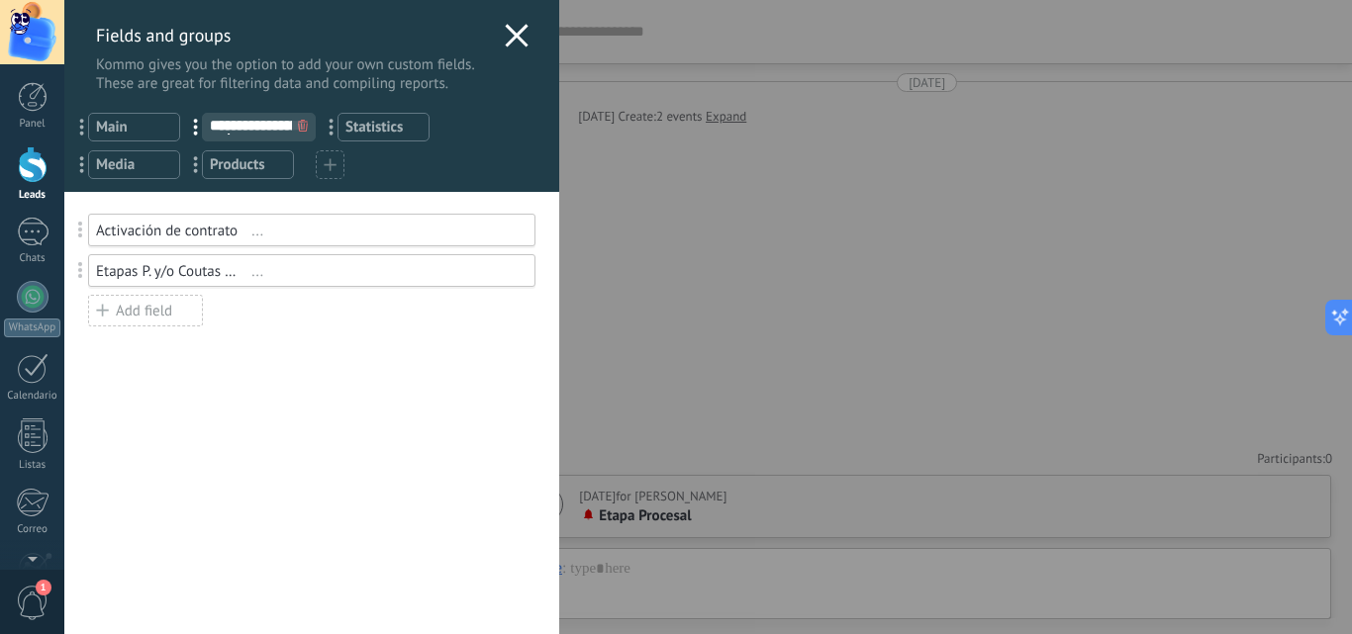
click at [513, 30] on icon at bounding box center [517, 36] width 24 height 24
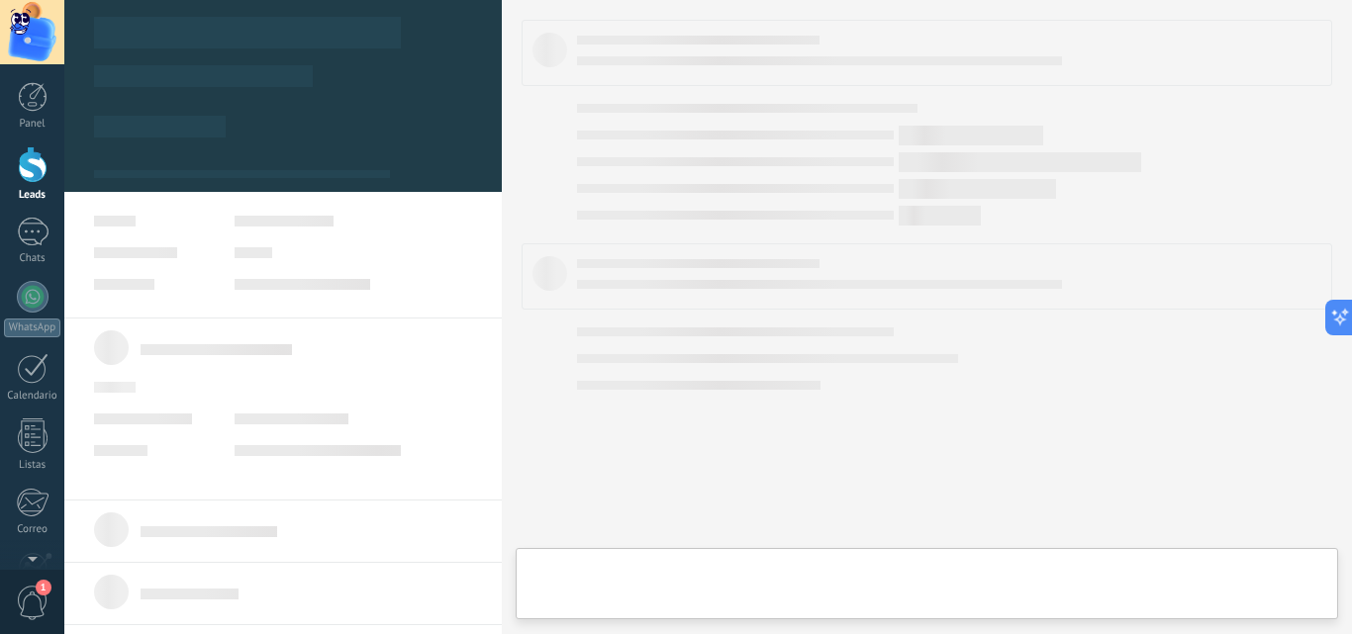
type textarea "**********"
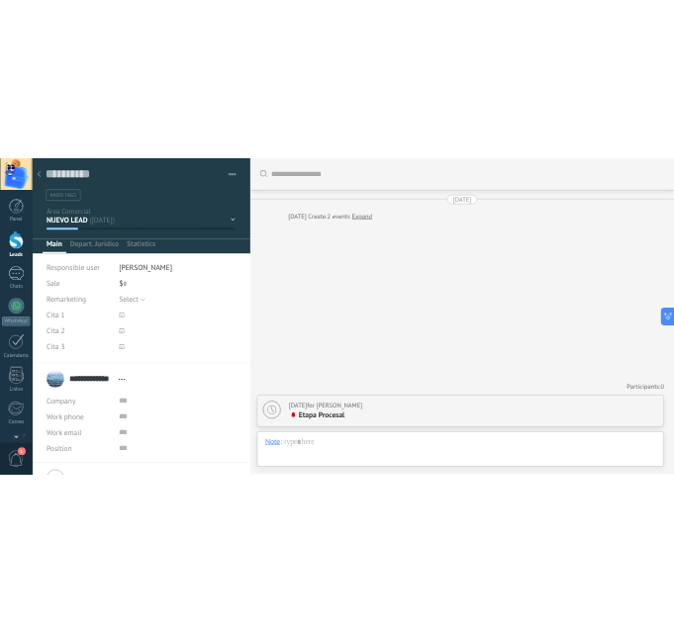
scroll to position [30, 0]
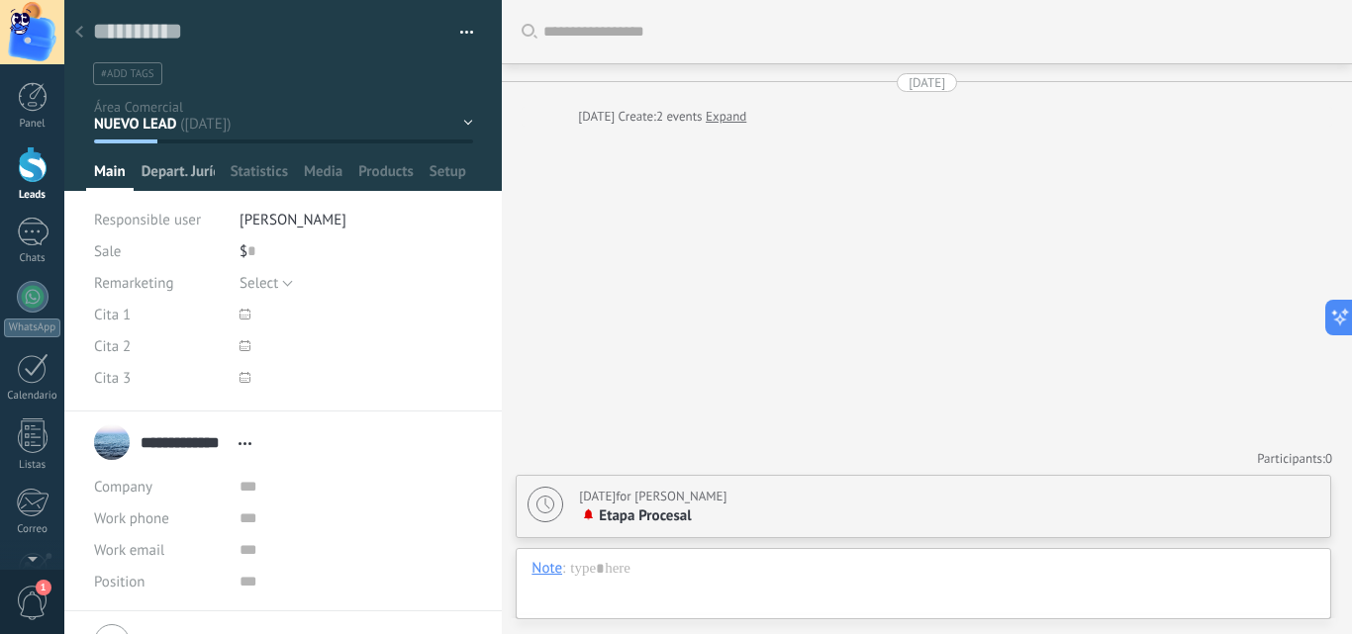
click at [172, 163] on span "Depart. Jurídico" at bounding box center [178, 176] width 73 height 29
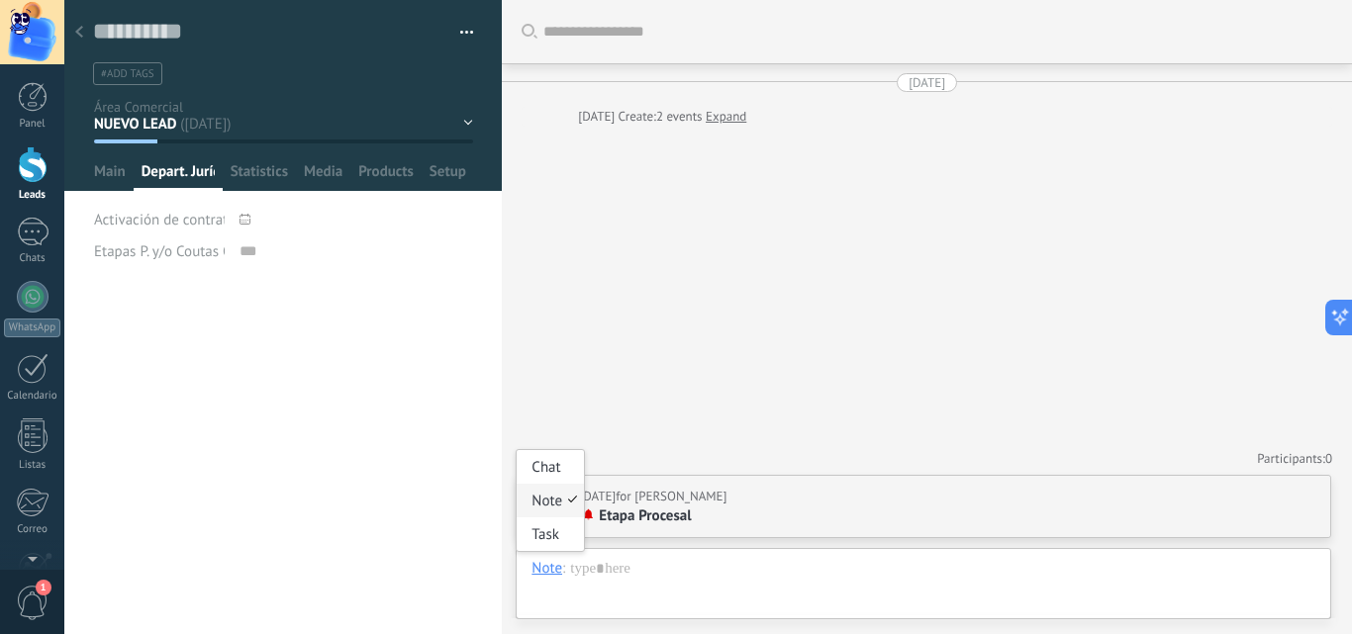
click at [542, 572] on div "Note" at bounding box center [546, 568] width 31 height 18
click at [561, 544] on div "Task" at bounding box center [550, 535] width 67 height 34
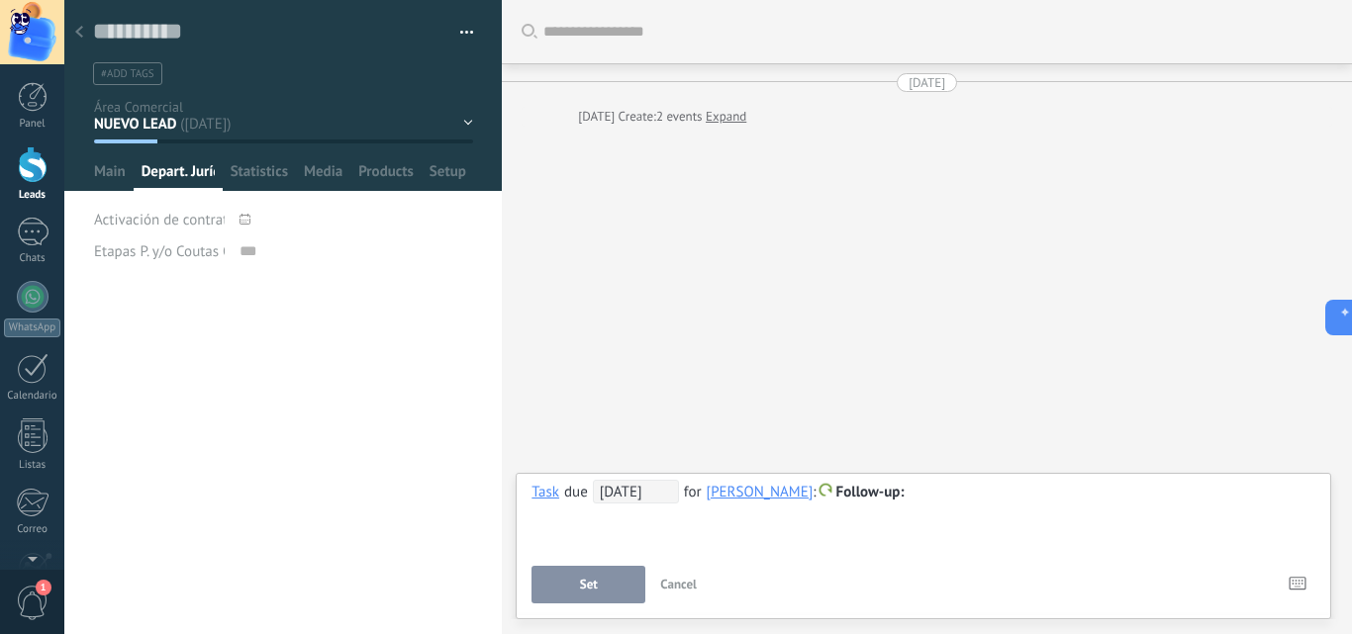
click at [885, 484] on span "Follow-up" at bounding box center [870, 492] width 68 height 19
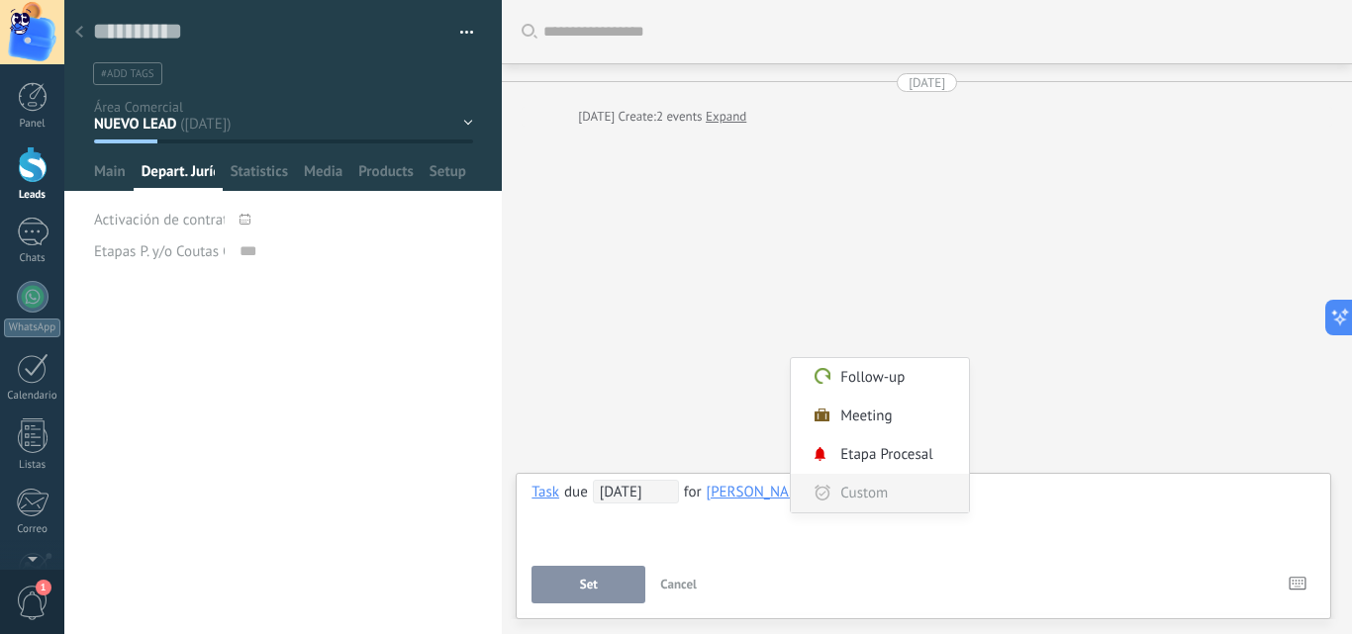
click at [880, 491] on label "Custom" at bounding box center [880, 493] width 178 height 39
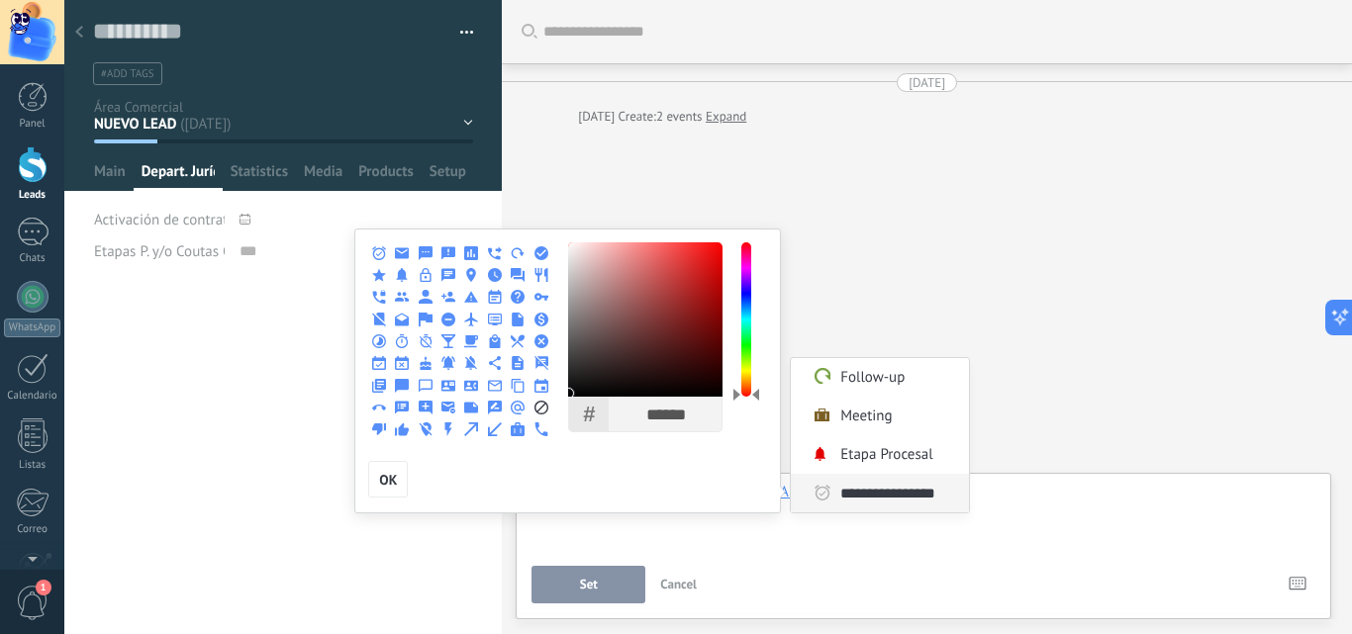
click at [877, 491] on input "**********" at bounding box center [898, 493] width 120 height 39
type input "**********"
click at [447, 323] on use at bounding box center [448, 320] width 14 height 14
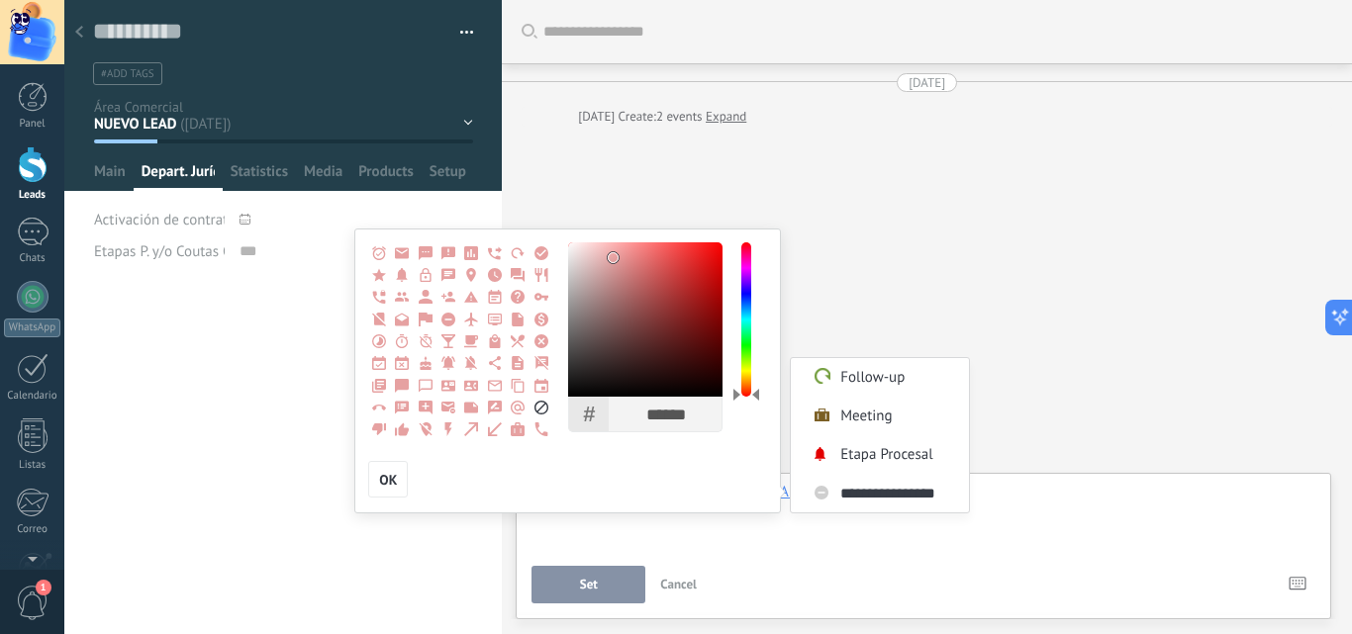
type input "******"
drag, startPoint x: 691, startPoint y: 358, endPoint x: 618, endPoint y: 249, distance: 131.2
click at [618, 249] on div at bounding box center [645, 319] width 154 height 154
click at [389, 461] on div "OK" at bounding box center [570, 480] width 404 height 38
click at [388, 481] on span "OK" at bounding box center [388, 480] width 18 height 14
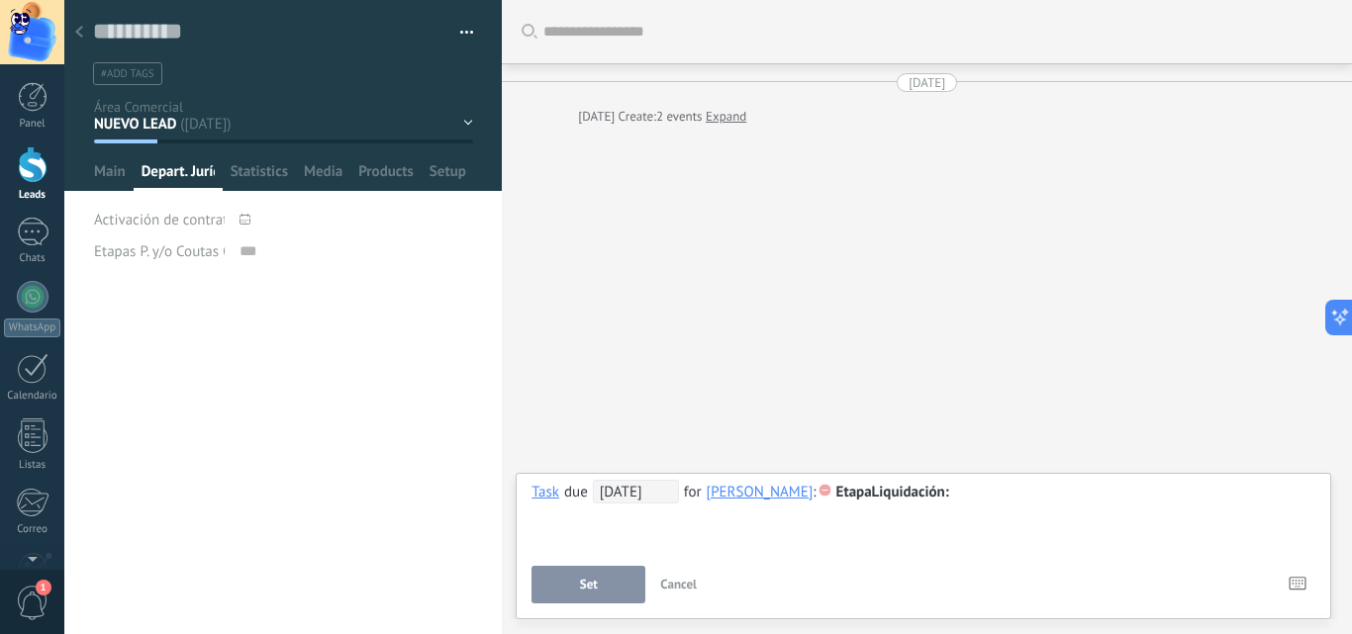
click at [580, 584] on span "Set" at bounding box center [589, 585] width 18 height 14
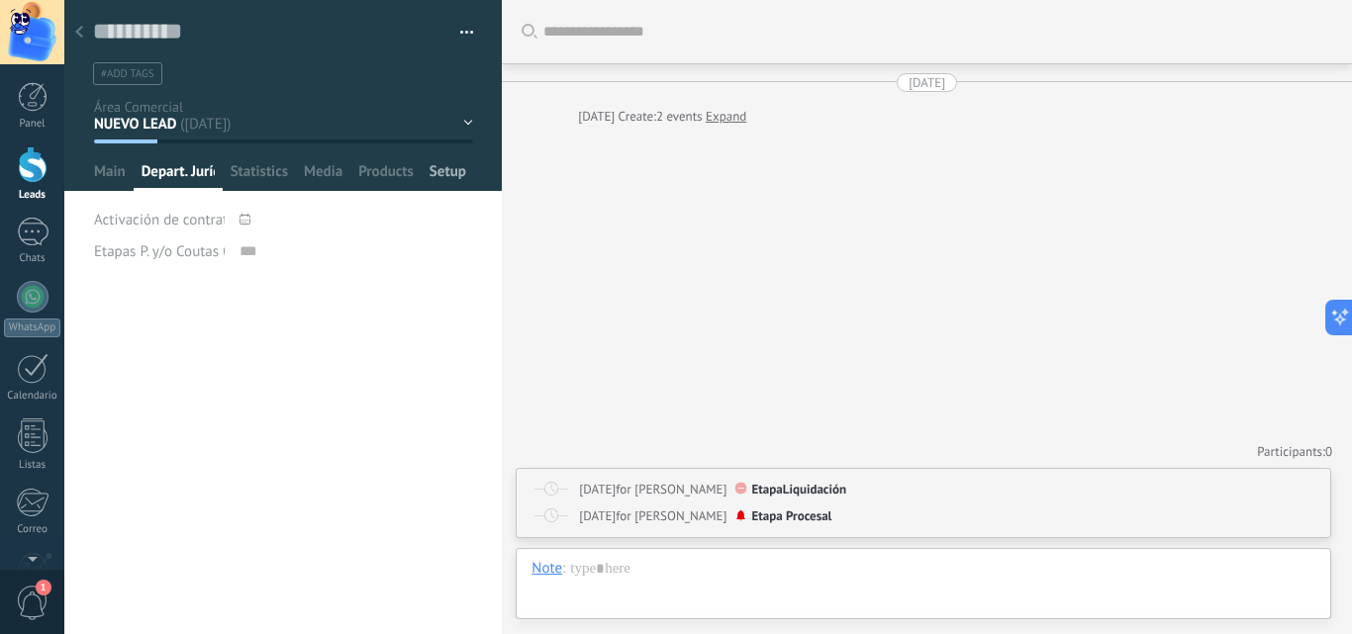
click at [459, 166] on span "Setup" at bounding box center [448, 176] width 37 height 29
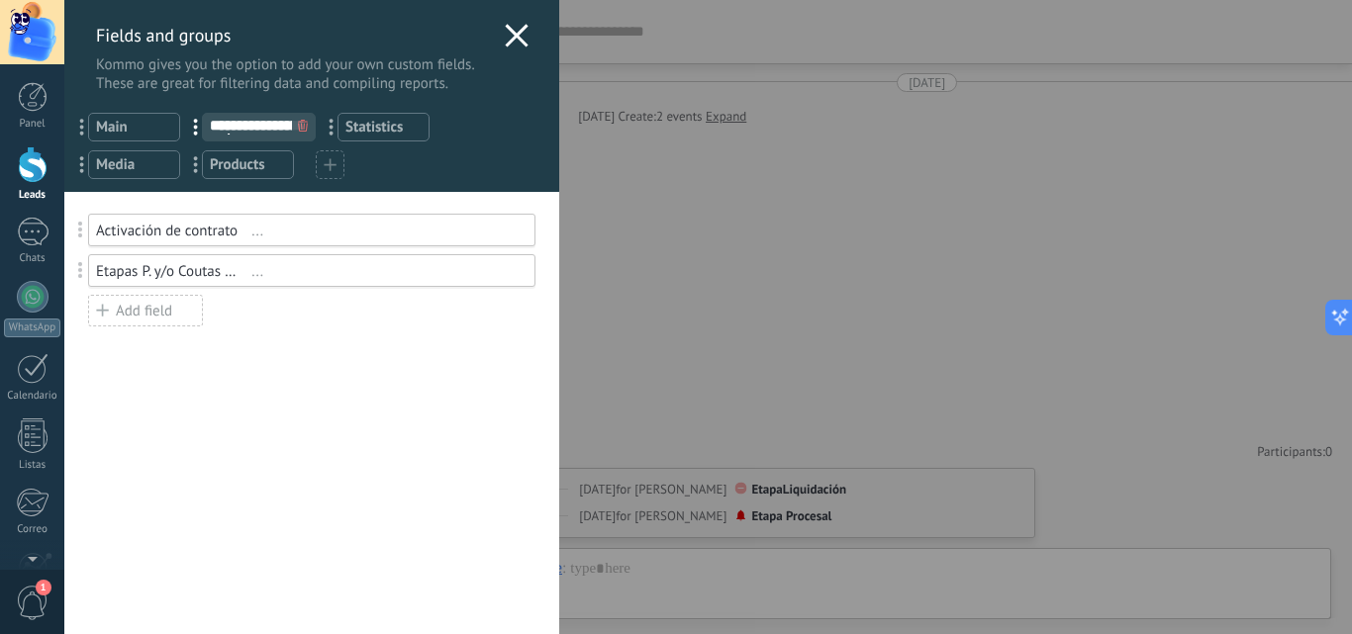
type textarea "**********"
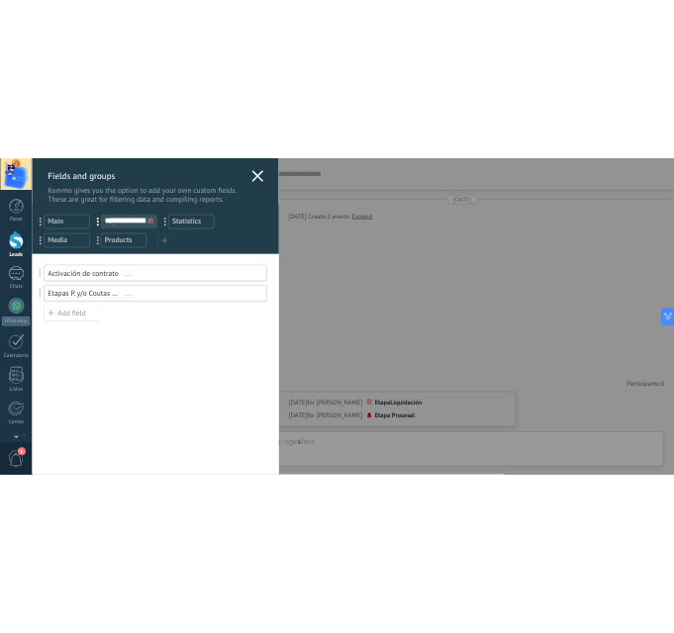
scroll to position [30, 0]
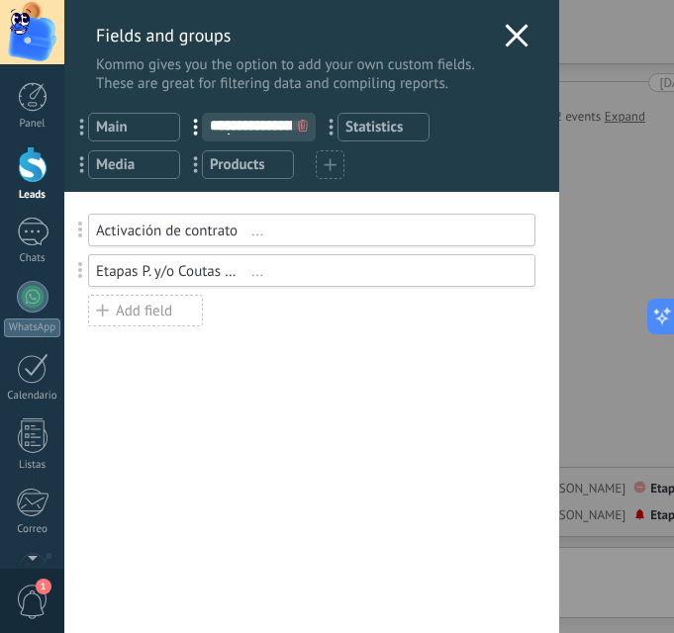
click at [182, 309] on div "Add field" at bounding box center [145, 311] width 115 height 32
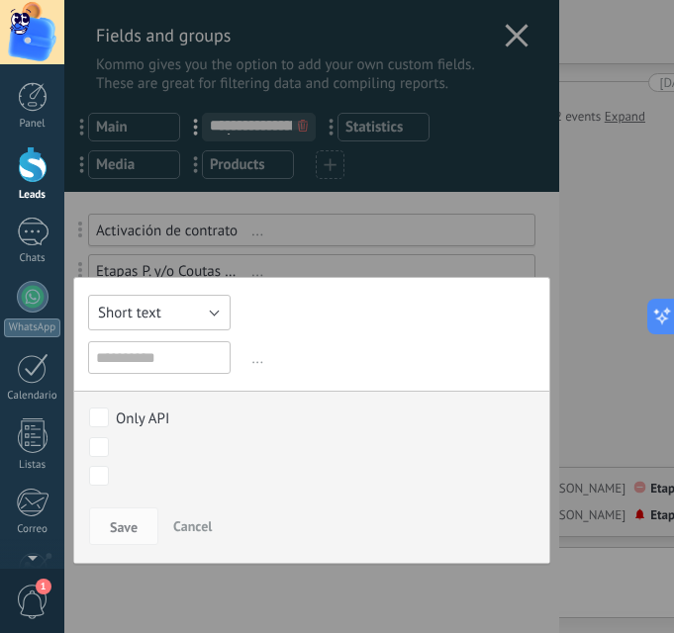
click at [188, 316] on button "Short text" at bounding box center [159, 313] width 143 height 36
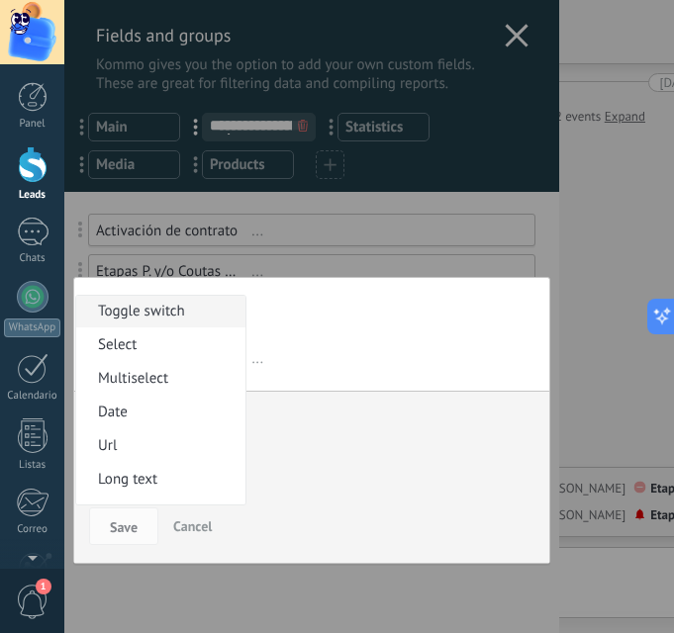
scroll to position [99, 0]
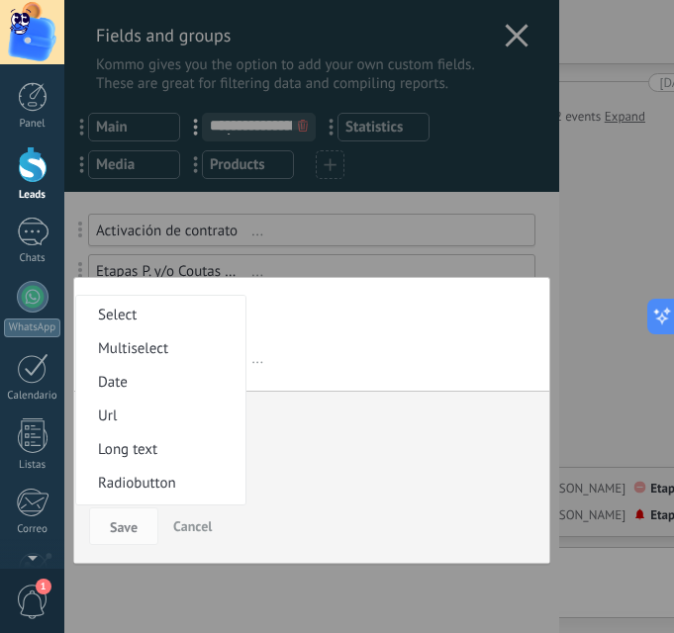
click at [157, 445] on span "Long text" at bounding box center [157, 449] width 163 height 19
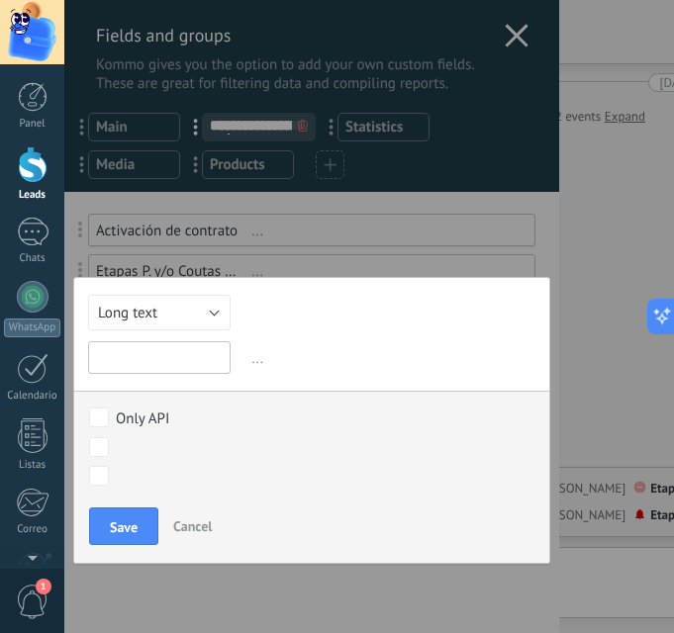
click at [143, 357] on input "text" at bounding box center [159, 357] width 143 height 33
type input "**********"
click at [132, 527] on span "Save" at bounding box center [124, 528] width 28 height 14
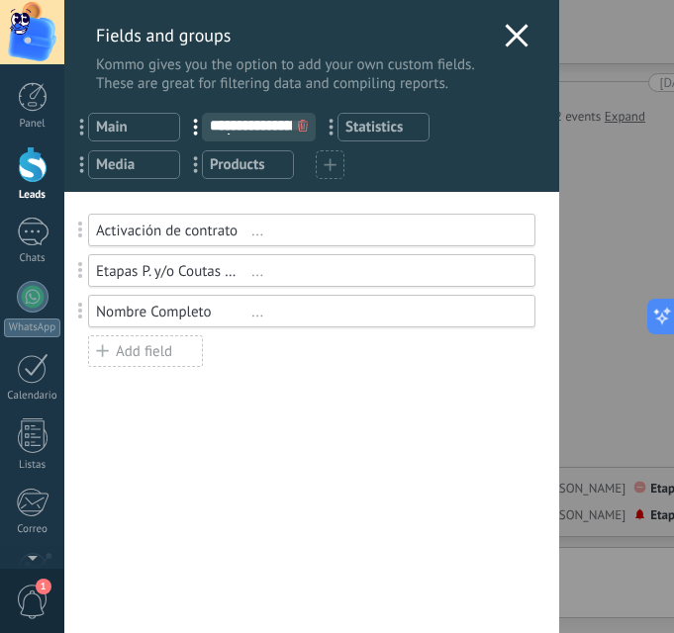
click at [155, 353] on div "Add field" at bounding box center [145, 352] width 115 height 32
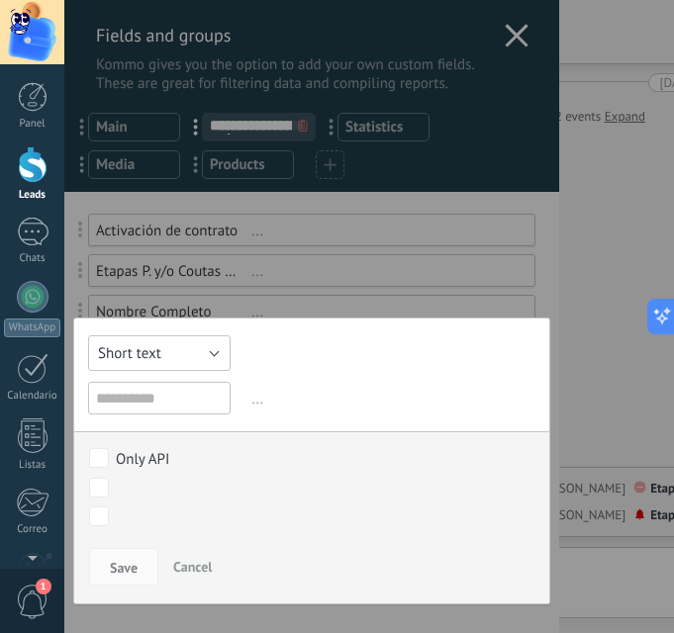
click at [185, 359] on button "Short text" at bounding box center [159, 354] width 143 height 36
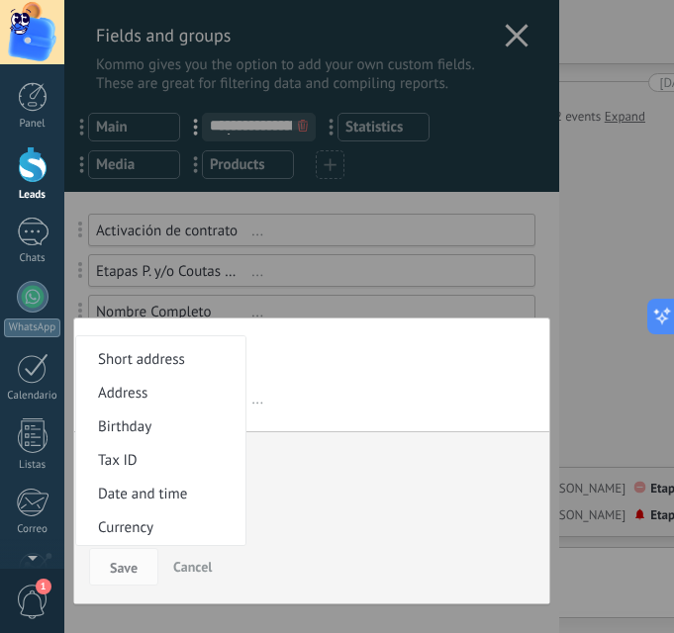
scroll to position [363, 0]
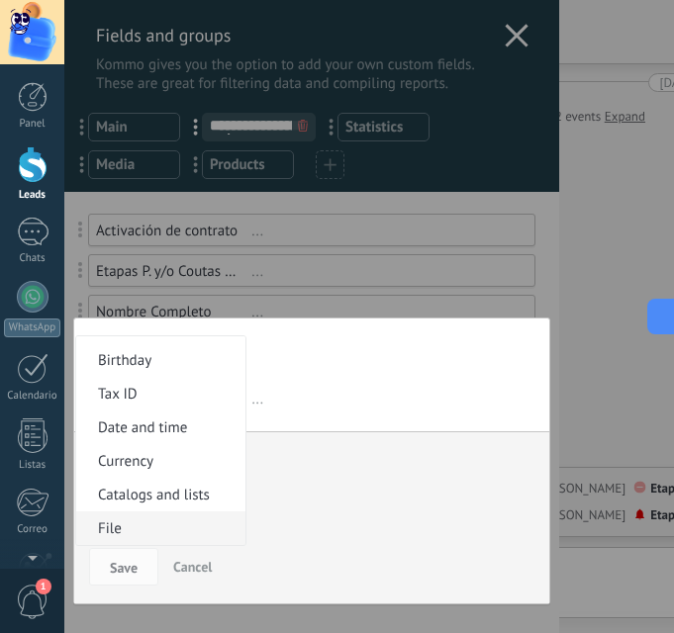
click at [125, 529] on span "File" at bounding box center [157, 529] width 163 height 19
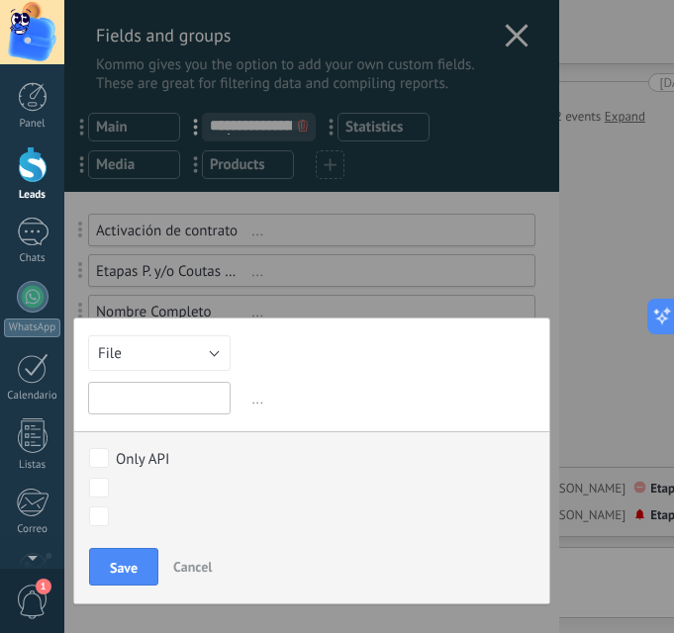
click at [170, 400] on input "text" at bounding box center [159, 398] width 143 height 33
click at [279, 356] on div "Short text Numeric Toggle switch Select Multiselect Date Url Long text Radiobut…" at bounding box center [311, 461] width 477 height 287
click at [150, 411] on input "text" at bounding box center [159, 398] width 143 height 33
type input "**********"
click at [110, 568] on span "Save" at bounding box center [124, 568] width 28 height 14
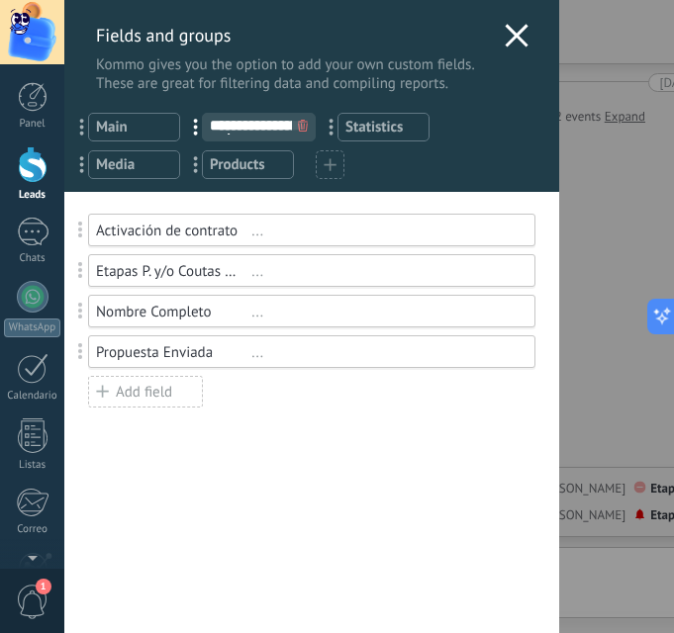
click at [142, 392] on div "Add field" at bounding box center [145, 392] width 115 height 32
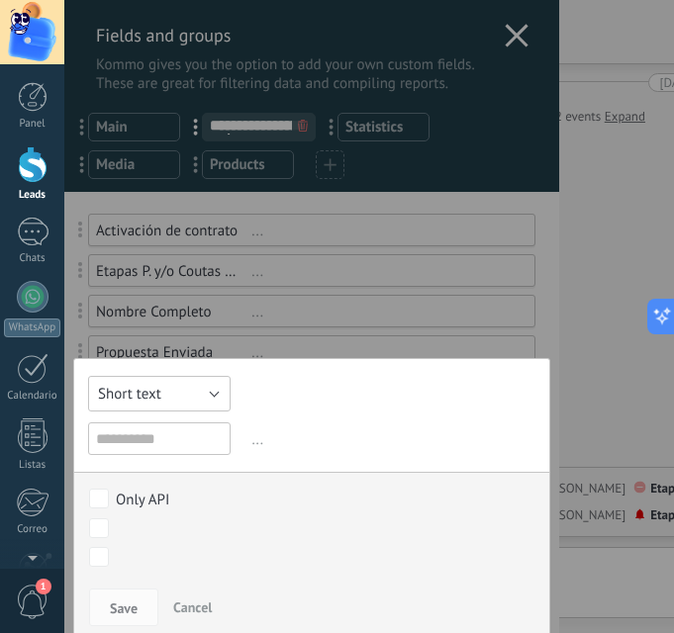
click at [182, 402] on button "Short text" at bounding box center [159, 394] width 143 height 36
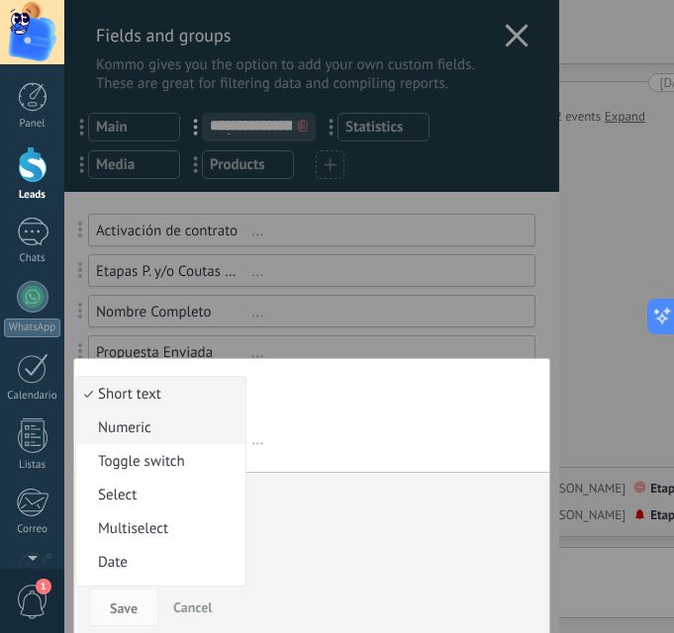
click at [174, 427] on span "Numeric" at bounding box center [157, 428] width 163 height 19
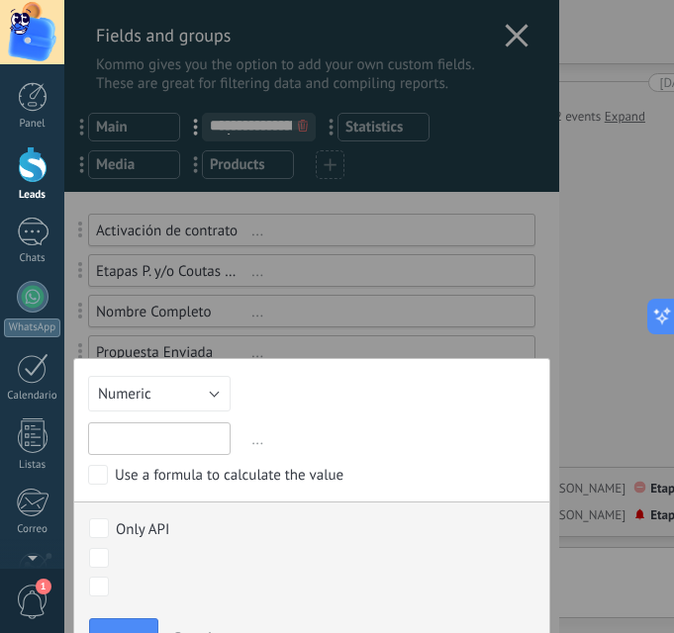
click at [170, 428] on input "text" at bounding box center [159, 439] width 143 height 33
type input "**********"
click at [128, 626] on button "Save" at bounding box center [123, 638] width 69 height 38
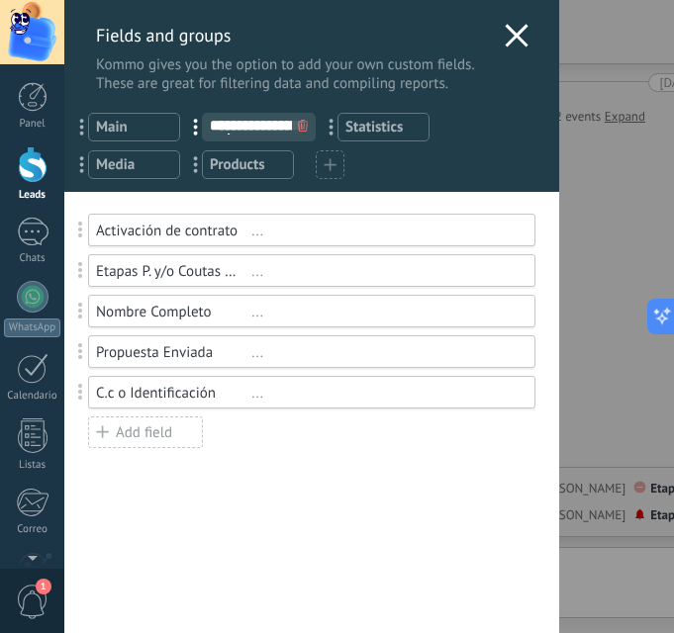
click at [167, 427] on div "Add field" at bounding box center [145, 433] width 115 height 32
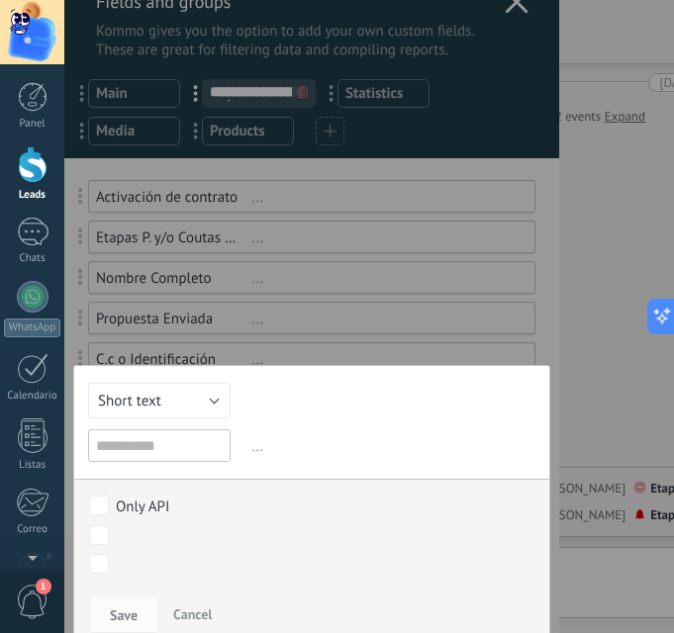
scroll to position [52, 0]
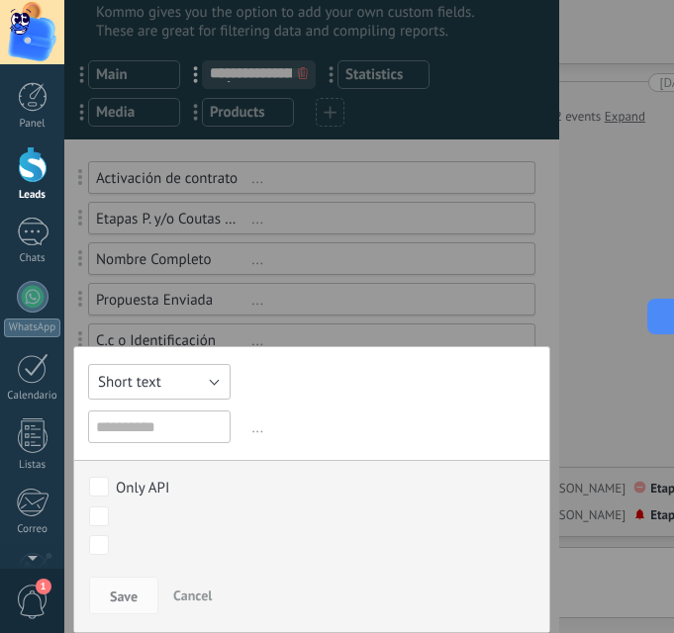
click at [168, 372] on button "Short text" at bounding box center [159, 382] width 143 height 36
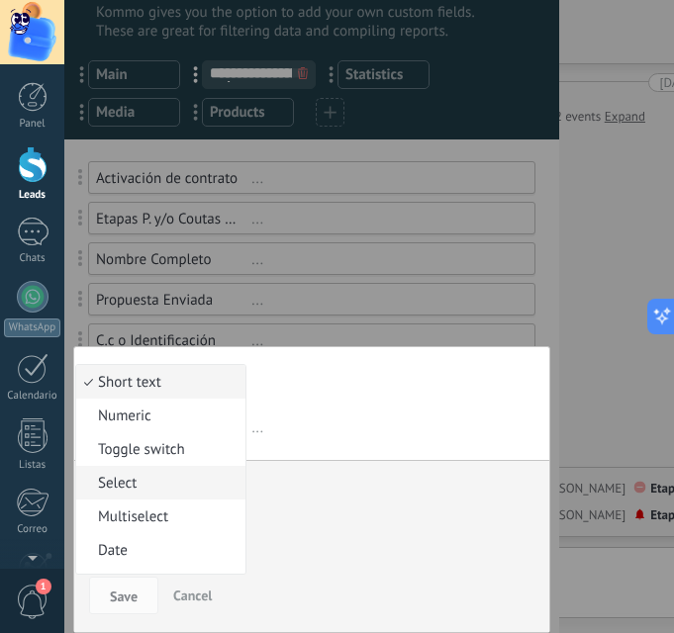
scroll to position [99, 0]
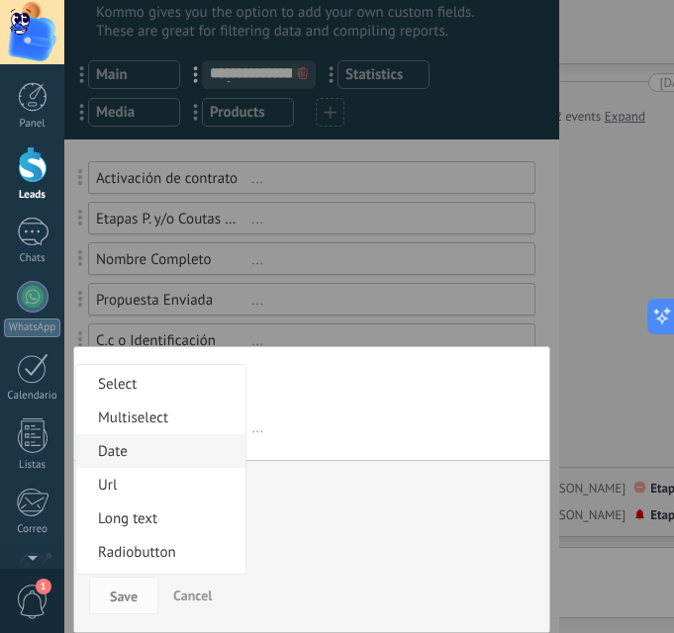
click at [138, 443] on span "Date" at bounding box center [157, 451] width 163 height 19
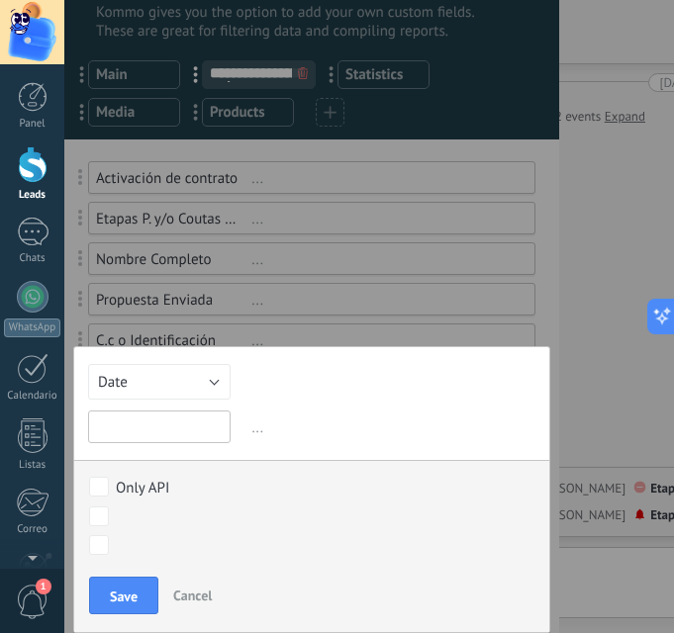
click at [142, 417] on input "text" at bounding box center [159, 427] width 143 height 33
type input "**********"
click at [135, 592] on span "Save" at bounding box center [124, 597] width 28 height 14
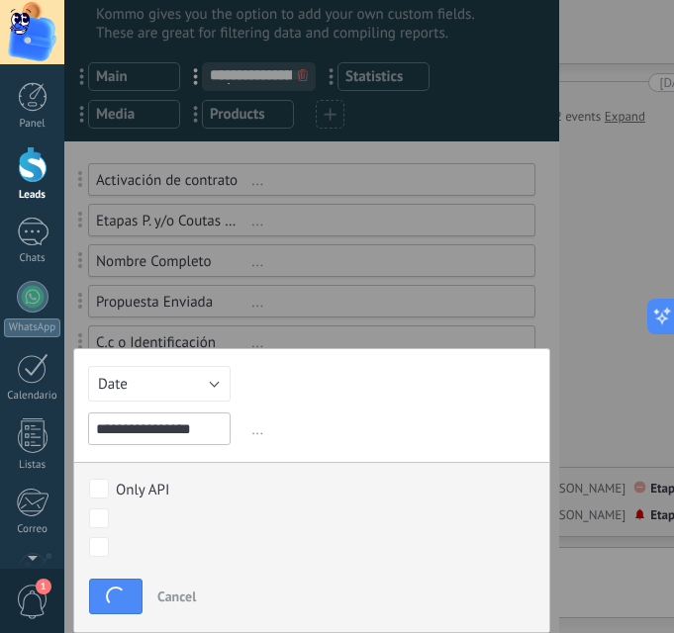
scroll to position [0, 0]
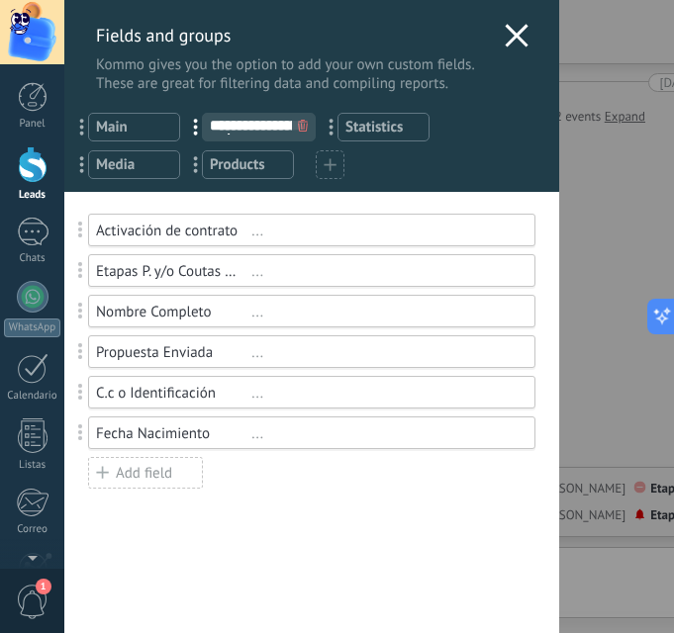
click at [162, 472] on div "Add field" at bounding box center [145, 473] width 115 height 32
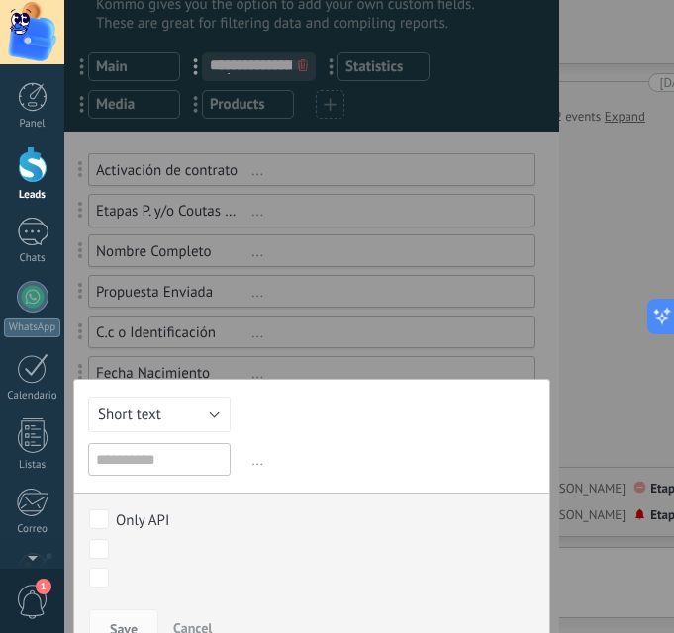
scroll to position [93, 0]
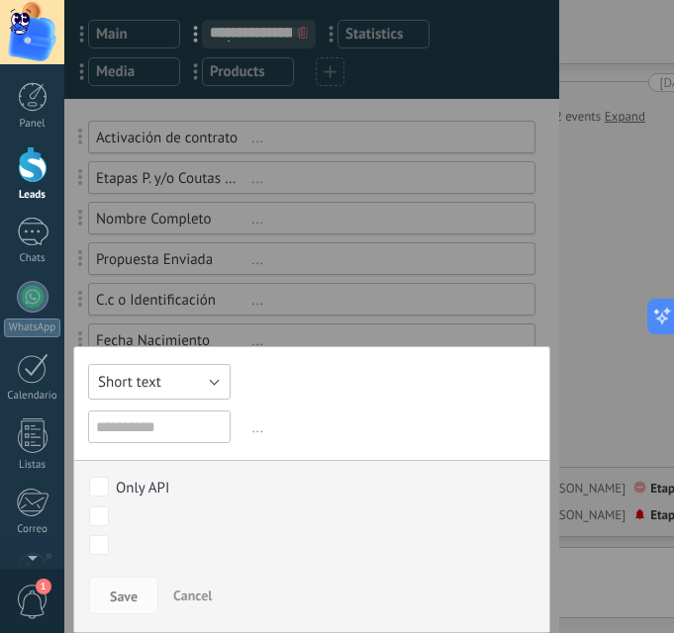
click at [166, 399] on button "Short text" at bounding box center [159, 382] width 143 height 36
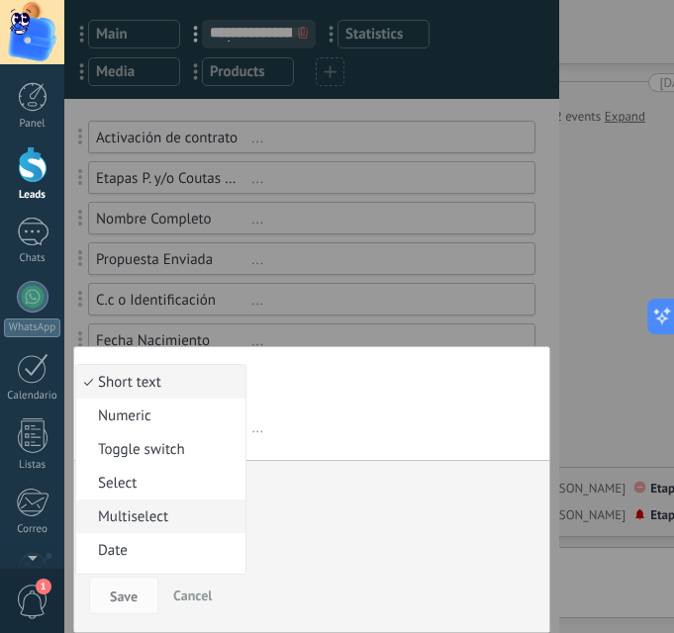
scroll to position [99, 0]
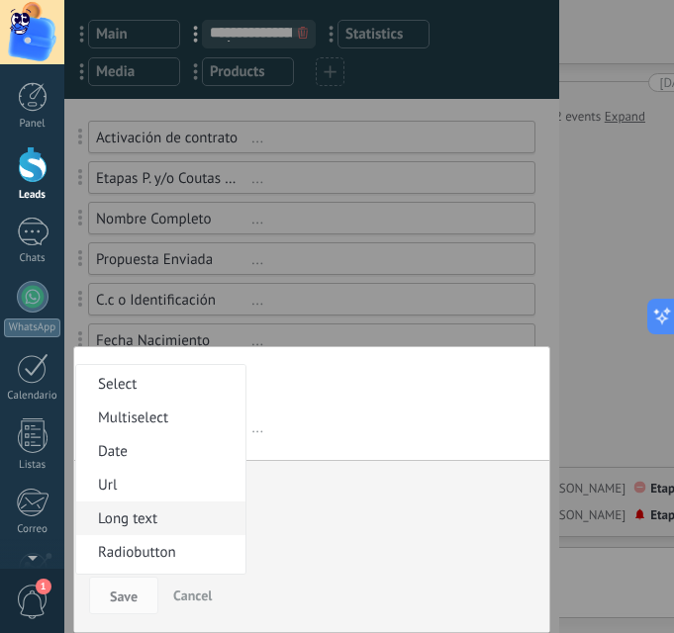
click at [166, 523] on span "Long text" at bounding box center [157, 519] width 163 height 19
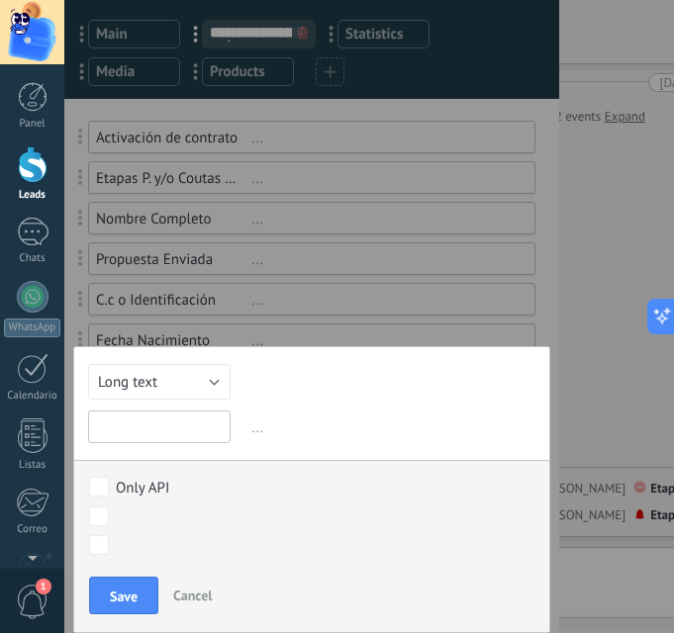
click at [146, 433] on input "text" at bounding box center [159, 427] width 143 height 33
type input "**********"
click at [112, 598] on span "Save" at bounding box center [124, 597] width 28 height 14
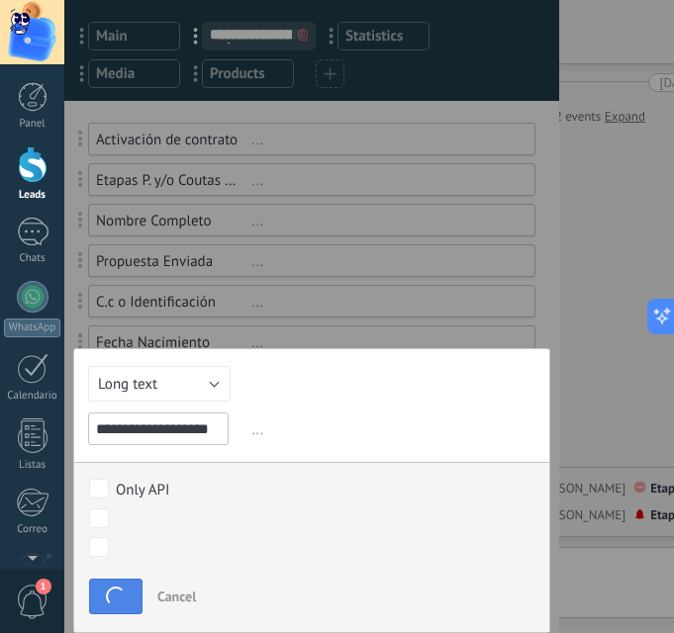
scroll to position [91, 0]
click at [112, 598] on span "button" at bounding box center [116, 597] width 24 height 24
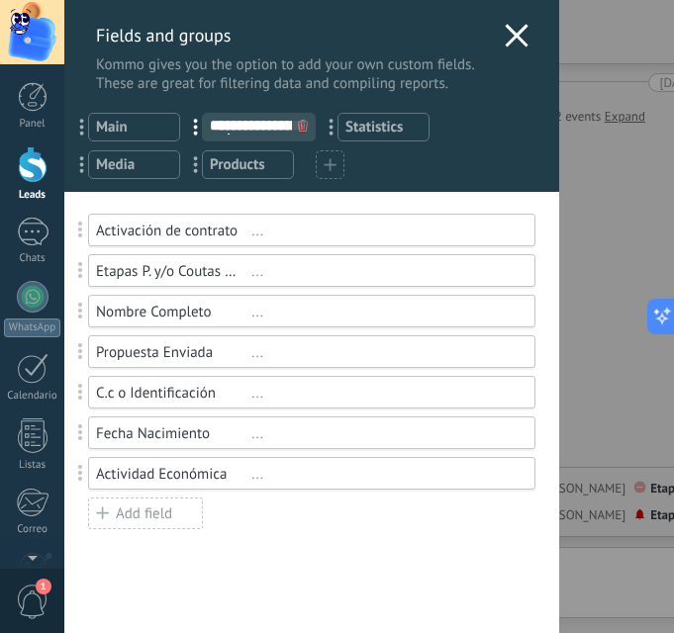
scroll to position [0, 0]
click at [153, 510] on div "Add field" at bounding box center [145, 514] width 115 height 32
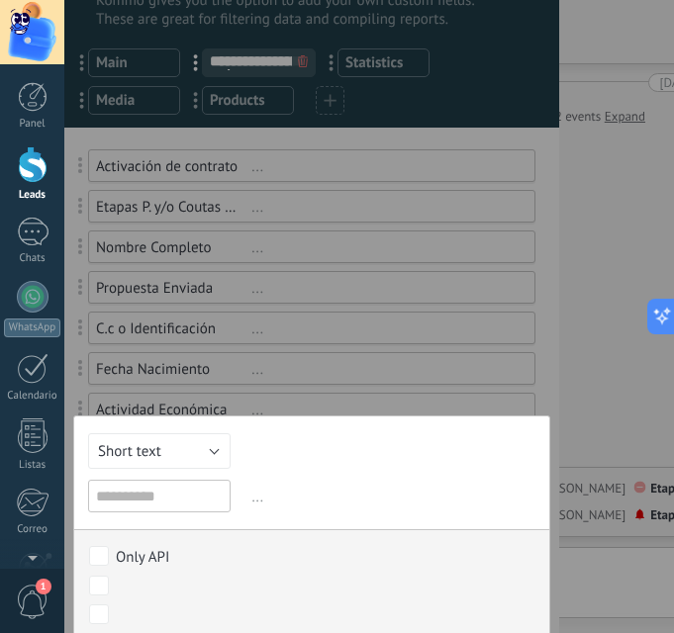
scroll to position [99, 0]
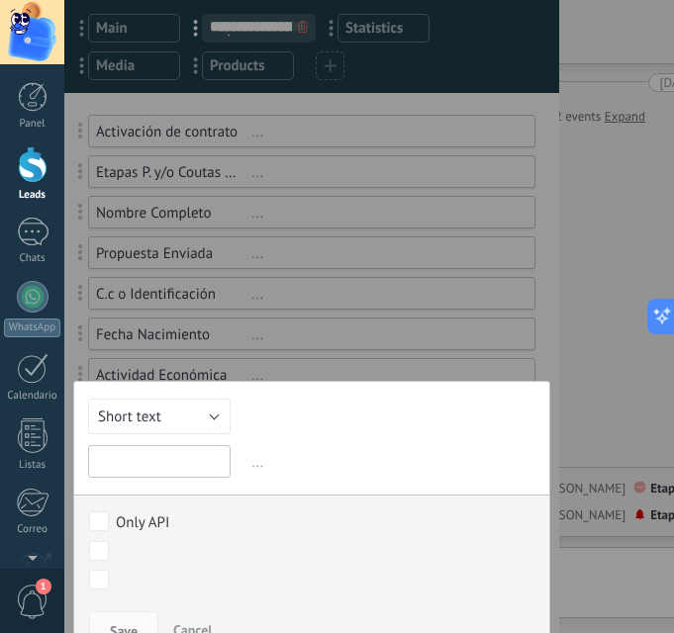
click at [166, 464] on input "text" at bounding box center [159, 461] width 143 height 33
type input "**********"
click at [167, 406] on button "Short text" at bounding box center [159, 417] width 143 height 36
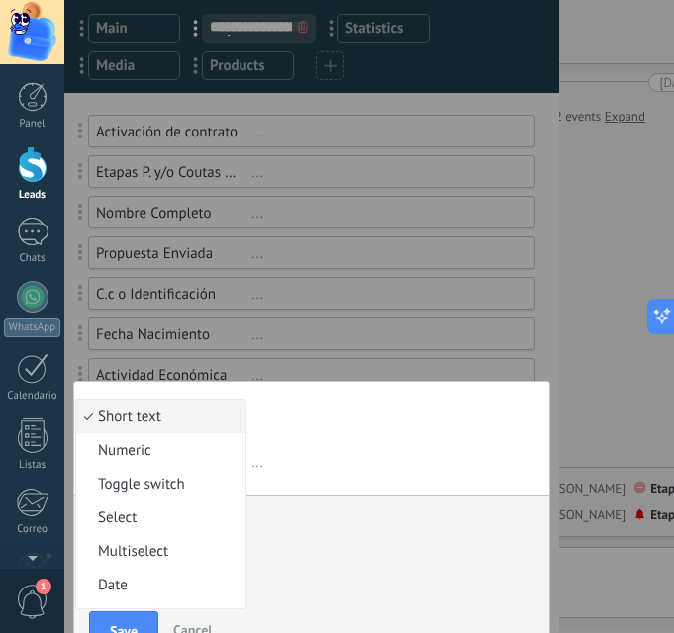
scroll to position [0, 0]
click at [153, 457] on span "Numeric" at bounding box center [157, 450] width 163 height 19
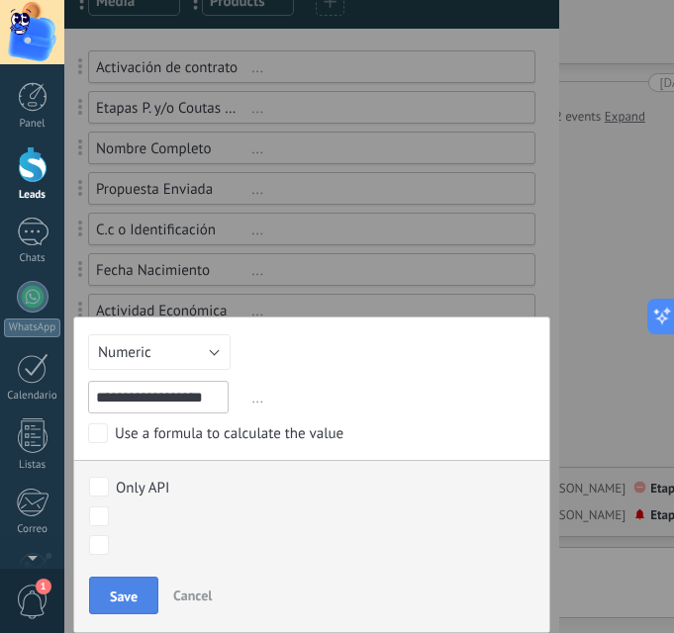
click at [134, 592] on span "Save" at bounding box center [124, 597] width 28 height 14
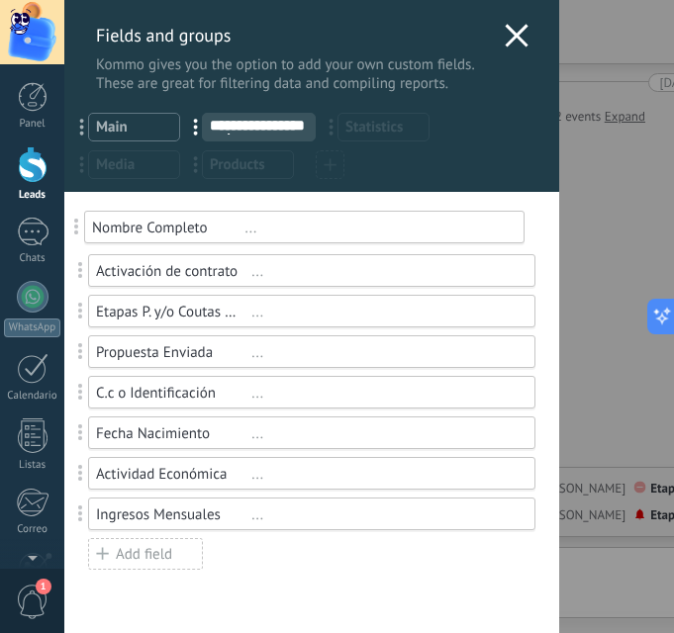
drag, startPoint x: 87, startPoint y: 315, endPoint x: 83, endPoint y: 231, distance: 84.2
drag, startPoint x: 90, startPoint y: 349, endPoint x: 82, endPoint y: 267, distance: 82.5
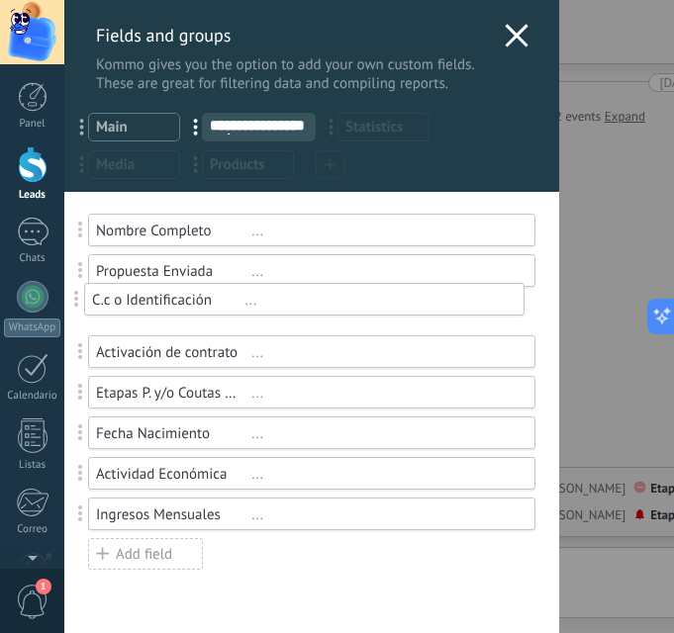
drag, startPoint x: 88, startPoint y: 394, endPoint x: 80, endPoint y: 301, distance: 93.4
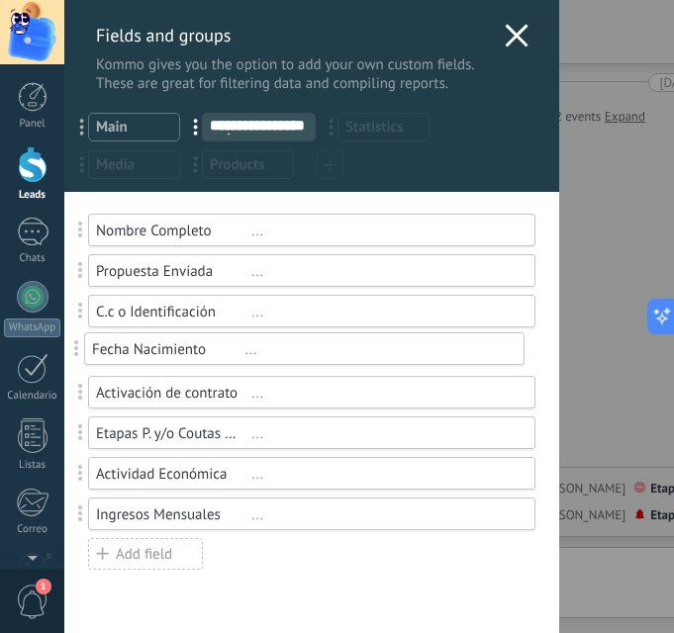
drag, startPoint x: 87, startPoint y: 433, endPoint x: 81, endPoint y: 348, distance: 84.3
drag, startPoint x: 83, startPoint y: 513, endPoint x: 79, endPoint y: 429, distance: 84.2
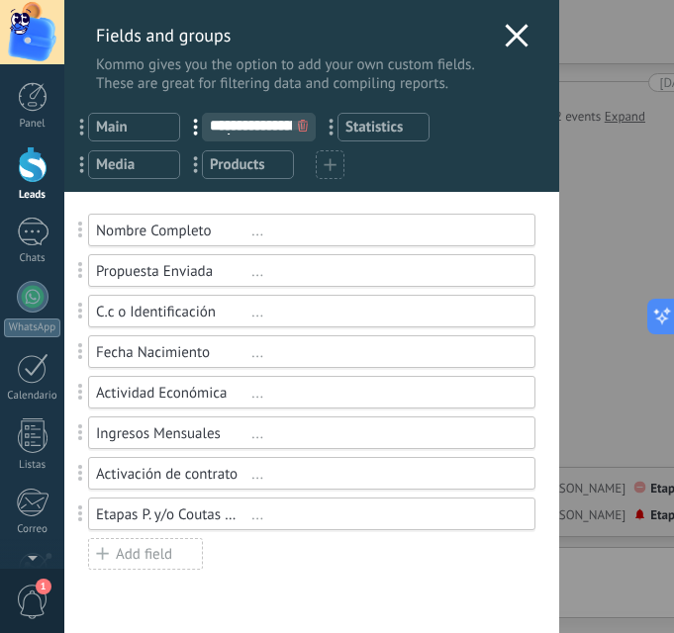
click at [162, 556] on div "Add field" at bounding box center [145, 554] width 115 height 32
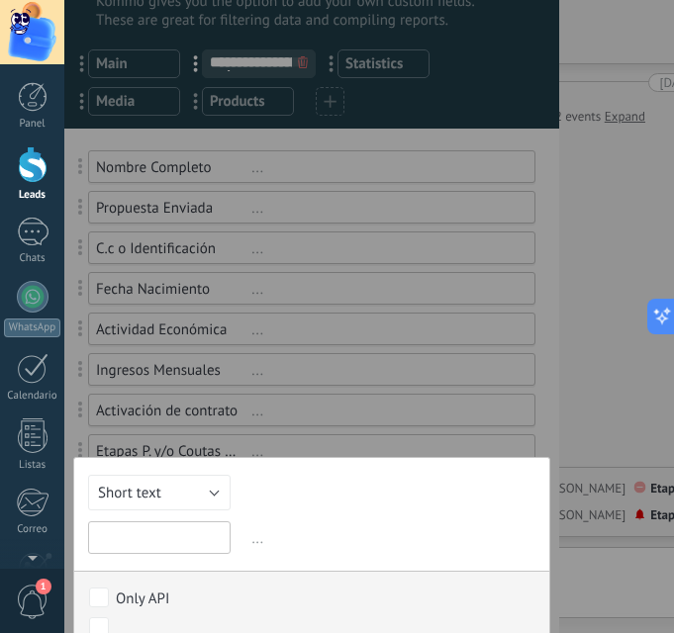
scroll to position [99, 0]
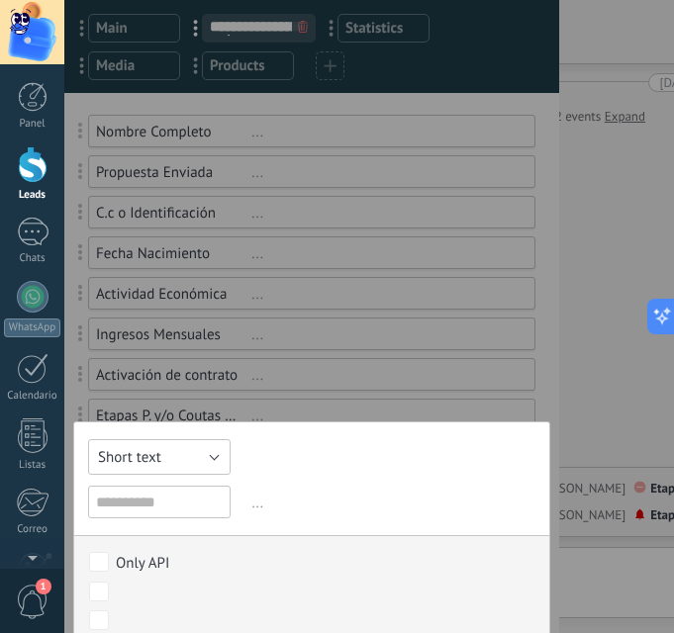
click at [182, 460] on button "Short text" at bounding box center [159, 457] width 143 height 36
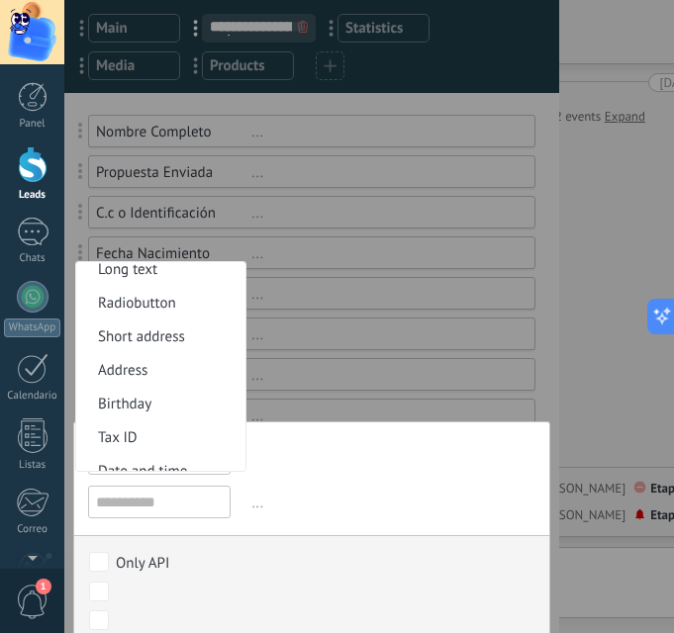
scroll to position [363, 0]
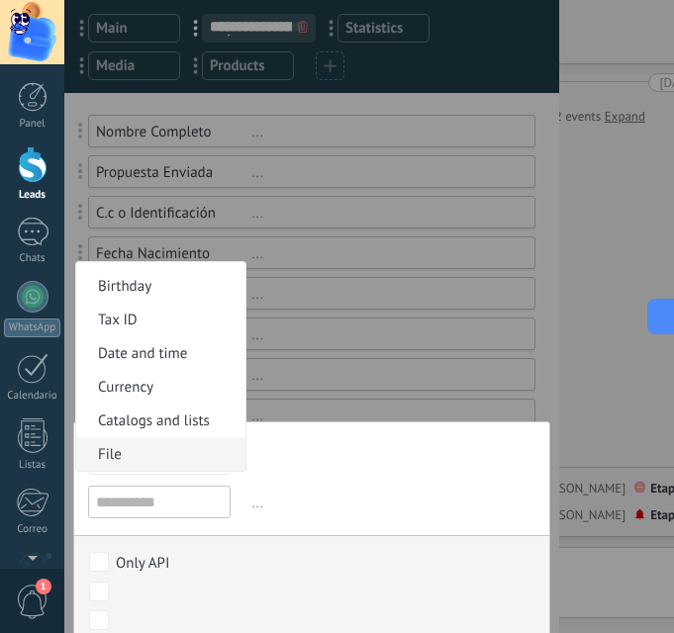
click at [148, 443] on li "File" at bounding box center [160, 454] width 169 height 34
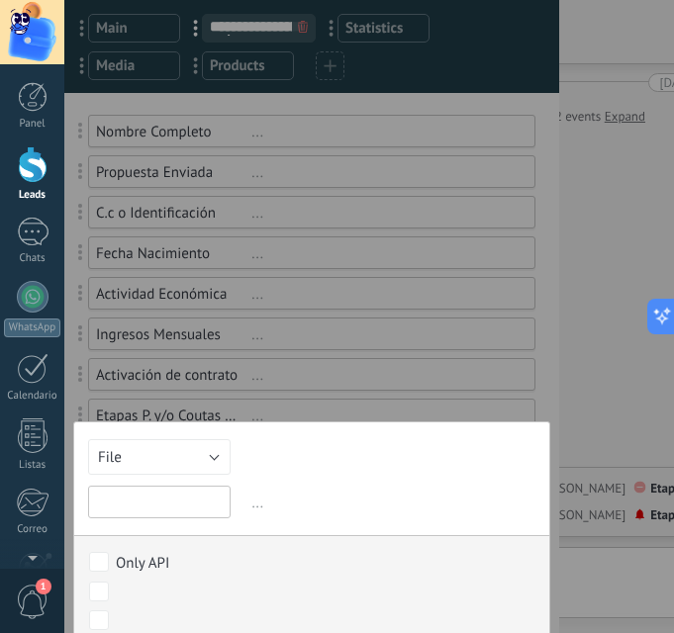
click at [165, 494] on input "text" at bounding box center [159, 502] width 143 height 33
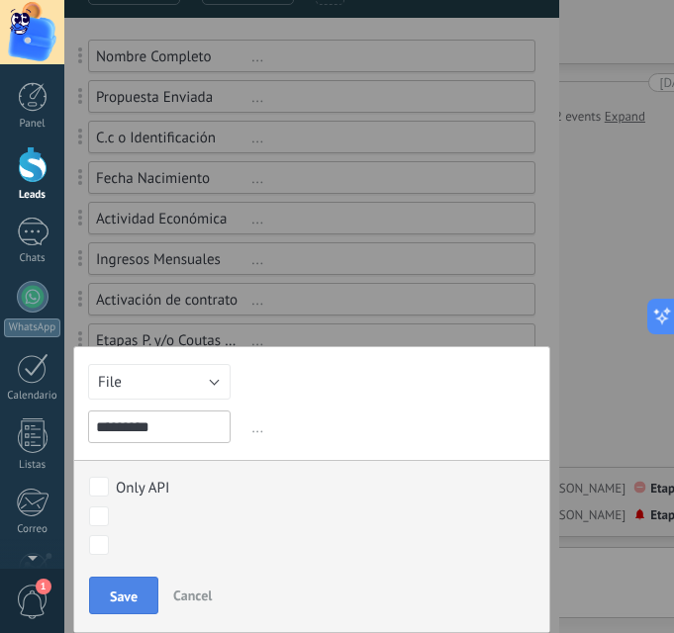
type input "*********"
click at [129, 580] on button "Save" at bounding box center [123, 596] width 69 height 38
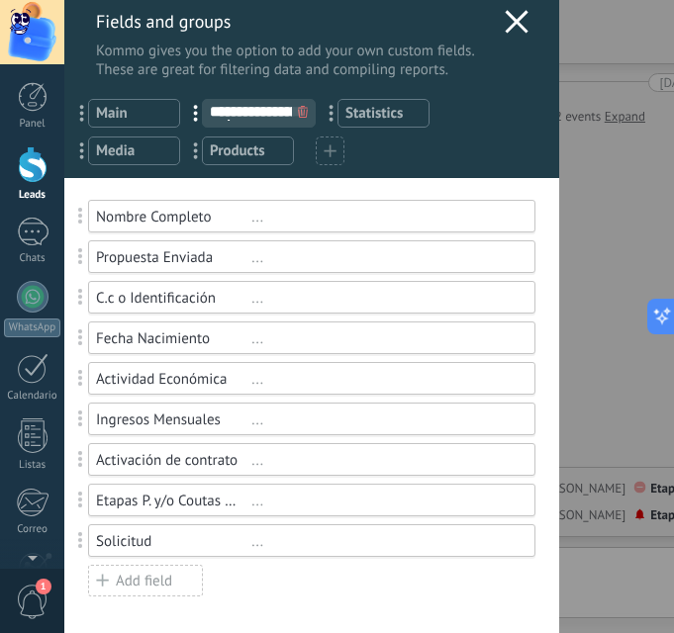
scroll to position [13, 0]
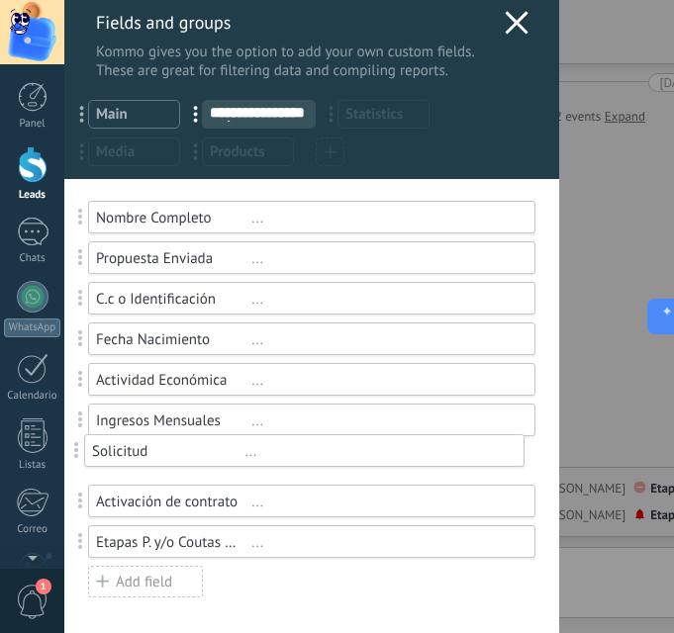
drag, startPoint x: 86, startPoint y: 534, endPoint x: 79, endPoint y: 443, distance: 91.3
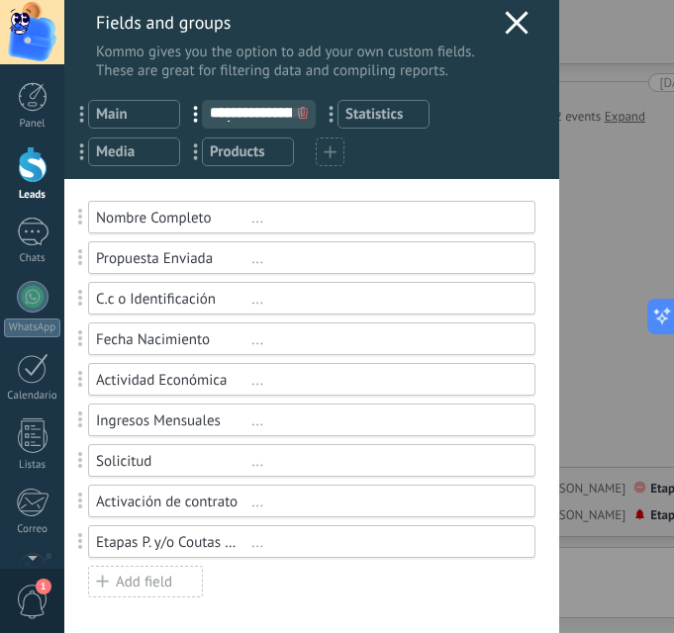
click at [148, 580] on div "Add field" at bounding box center [145, 582] width 115 height 32
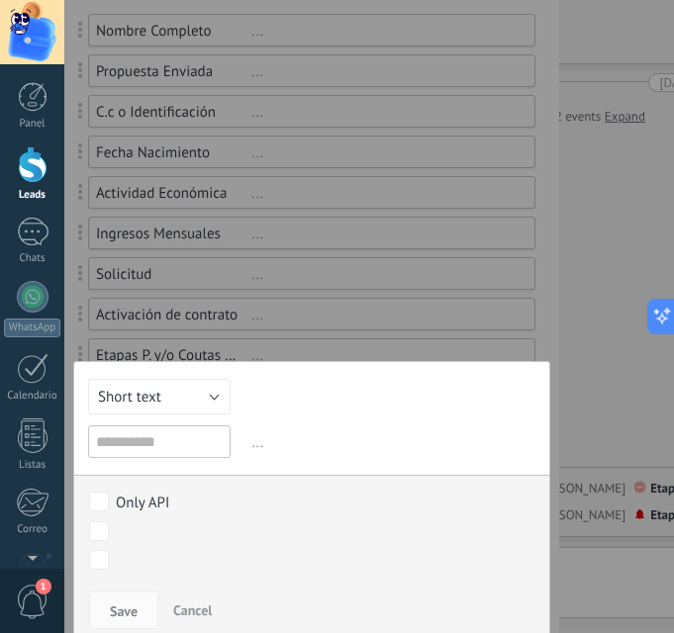
scroll to position [215, 0]
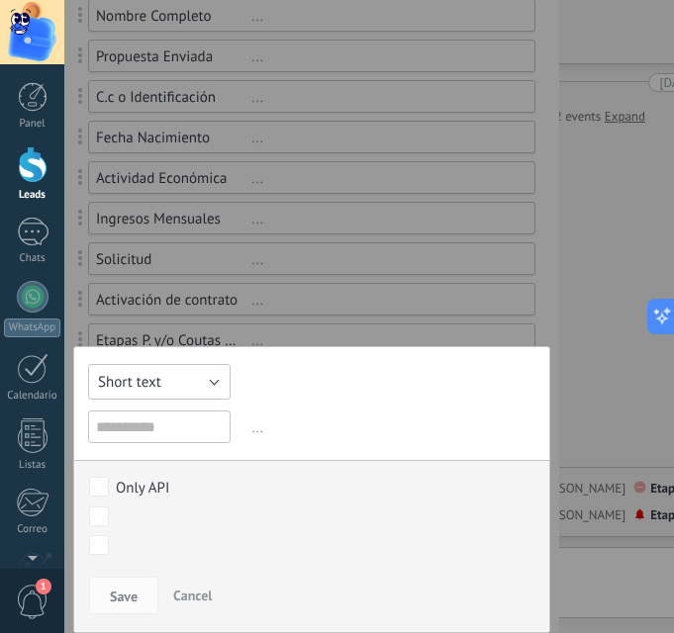
click at [170, 372] on button "Short text" at bounding box center [159, 382] width 143 height 36
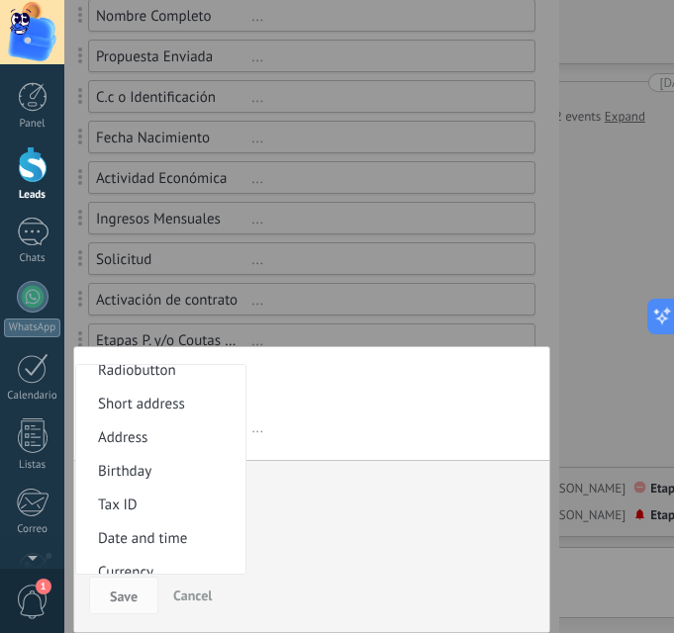
scroll to position [363, 0]
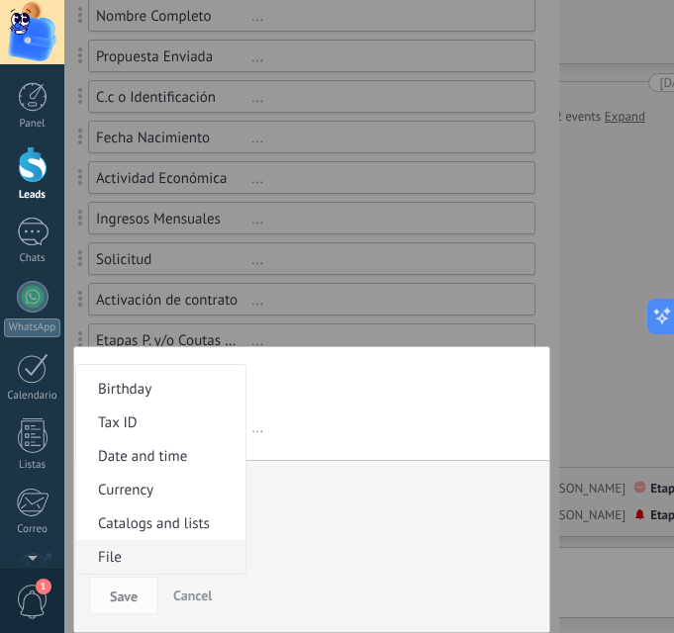
click at [141, 551] on span "File" at bounding box center [157, 557] width 163 height 19
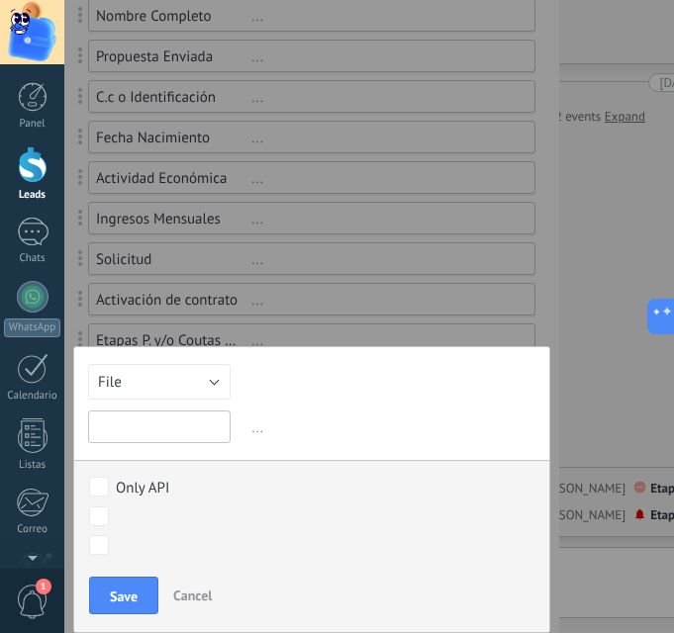
click at [150, 434] on input "text" at bounding box center [159, 427] width 143 height 33
type input "**********"
click at [125, 594] on span "Save" at bounding box center [124, 597] width 28 height 14
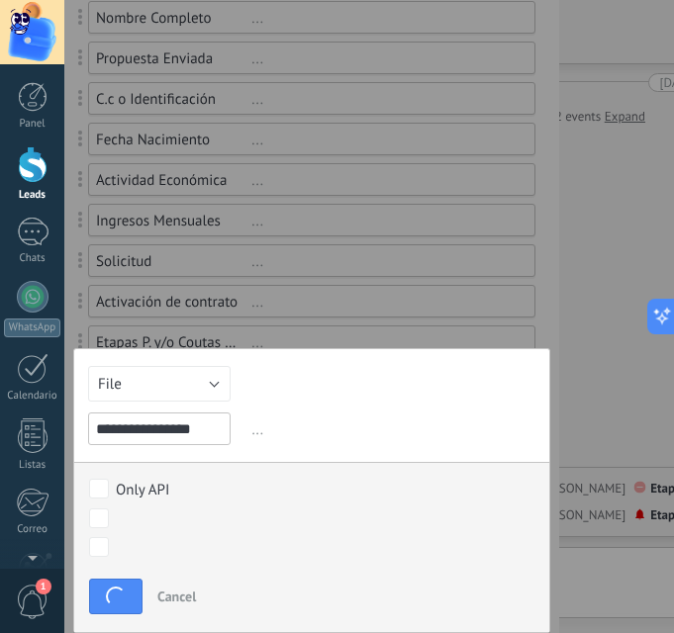
scroll to position [53, 0]
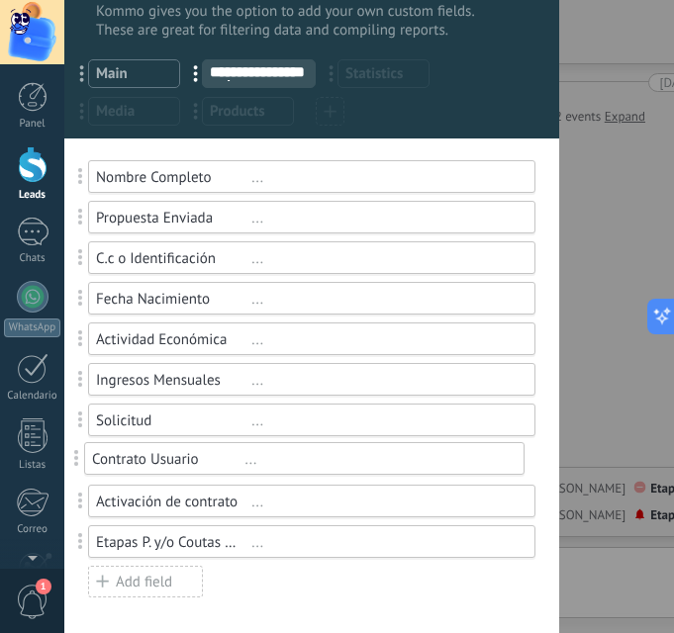
drag, startPoint x: 86, startPoint y: 546, endPoint x: 80, endPoint y: 463, distance: 83.3
click at [169, 583] on div "Add field" at bounding box center [145, 582] width 115 height 32
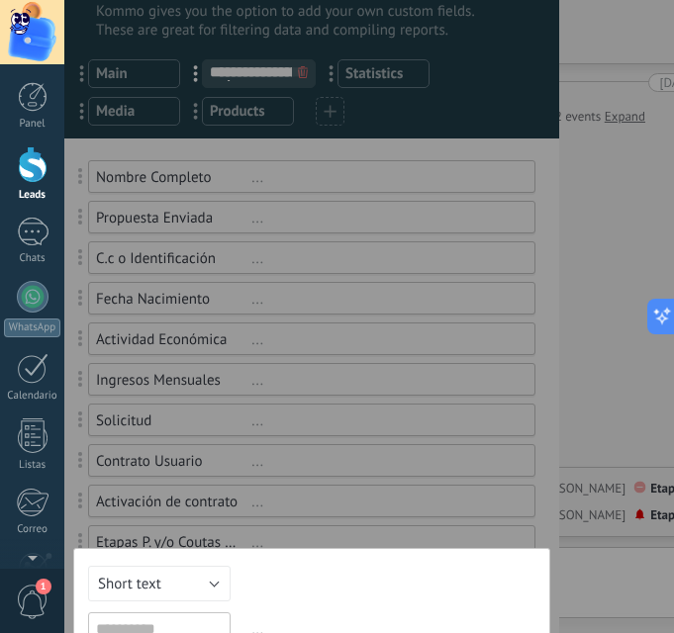
scroll to position [213, 0]
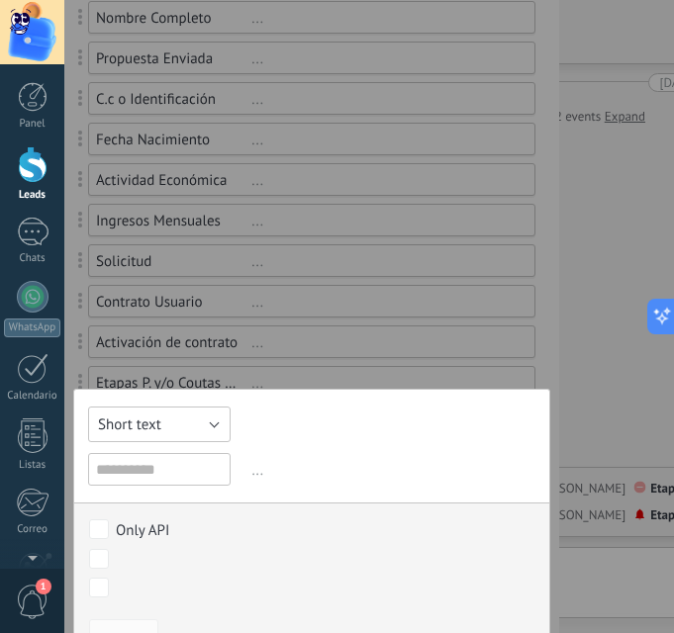
click at [185, 430] on button "Short text" at bounding box center [159, 425] width 143 height 36
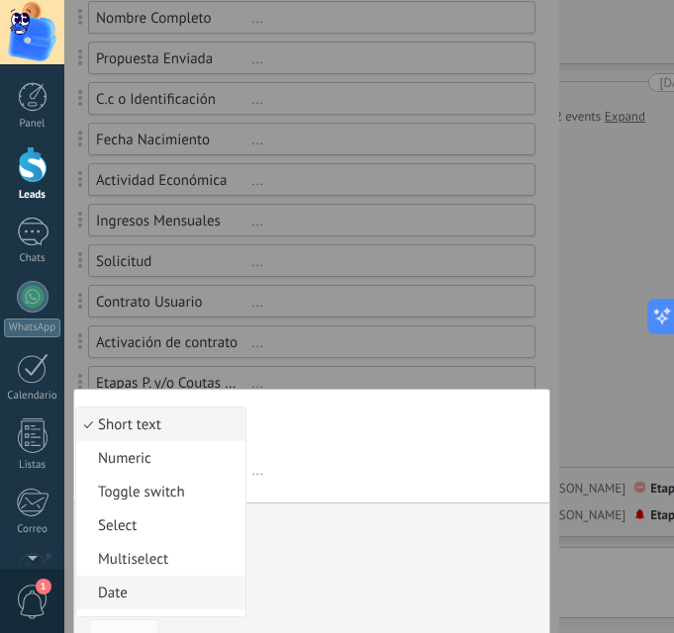
click at [131, 596] on span "Date" at bounding box center [157, 593] width 163 height 19
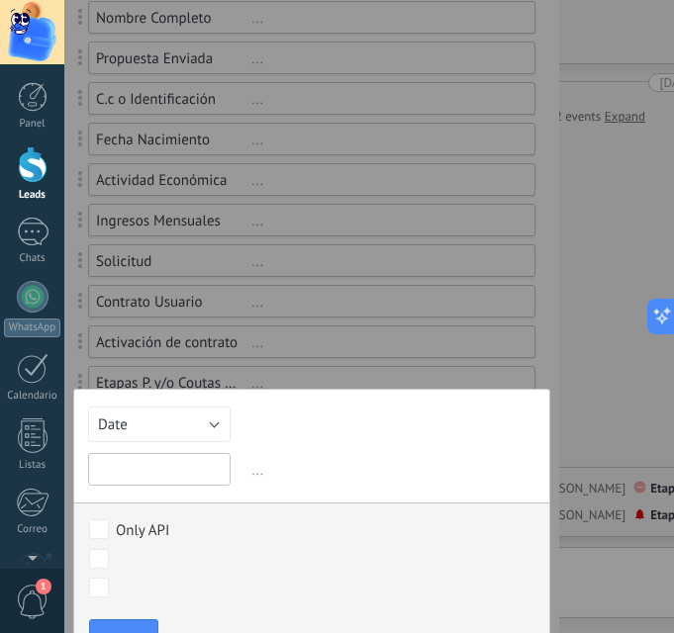
click at [143, 479] on input "text" at bounding box center [159, 469] width 143 height 33
type input "**********"
click at [130, 632] on span "Save" at bounding box center [124, 639] width 28 height 14
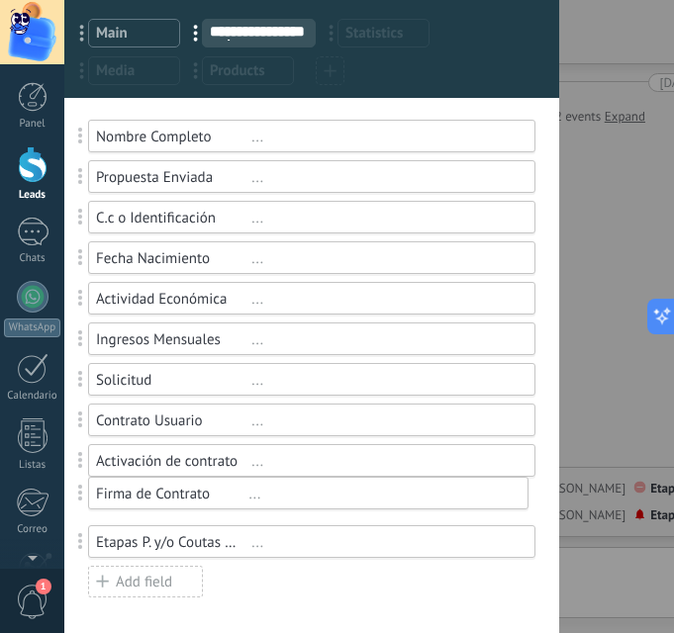
drag, startPoint x: 86, startPoint y: 543, endPoint x: 85, endPoint y: 497, distance: 46.5
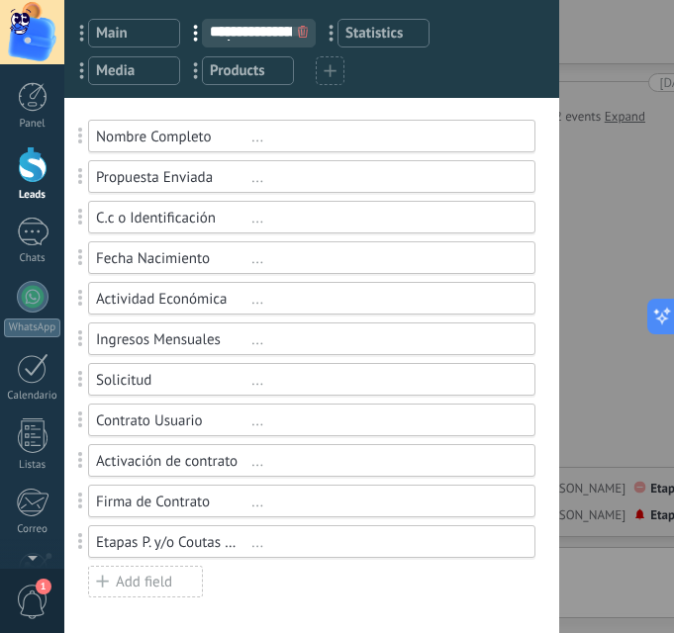
drag, startPoint x: 313, startPoint y: 578, endPoint x: 246, endPoint y: 578, distance: 66.3
click at [313, 578] on div "Nombre Completo ... Propuesta Enviada ... C.c o Identificación ... Fecha Nacimi…" at bounding box center [311, 359] width 447 height 479
click at [145, 584] on div "Add field" at bounding box center [145, 582] width 115 height 32
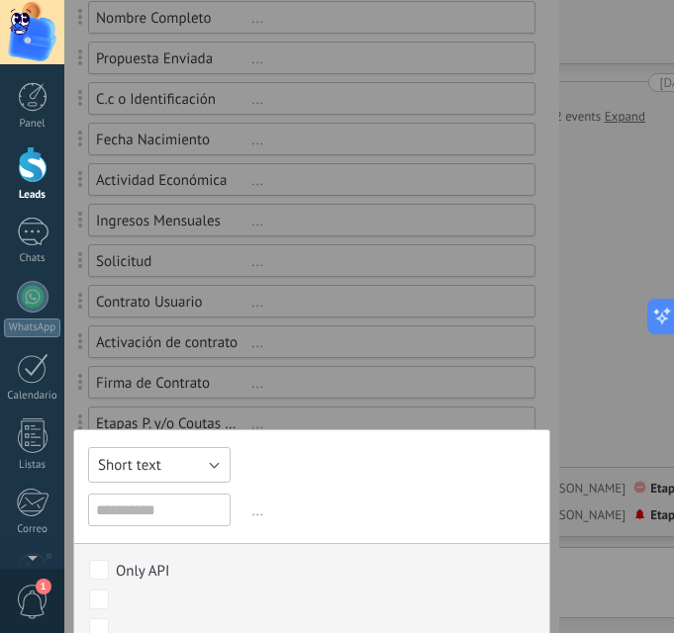
click at [168, 467] on button "Short text" at bounding box center [159, 465] width 143 height 36
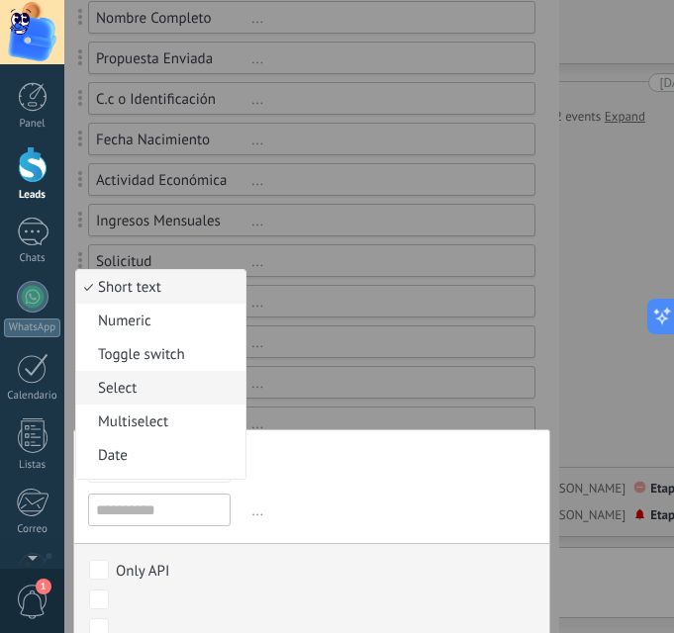
click at [163, 378] on li "Select" at bounding box center [160, 388] width 169 height 34
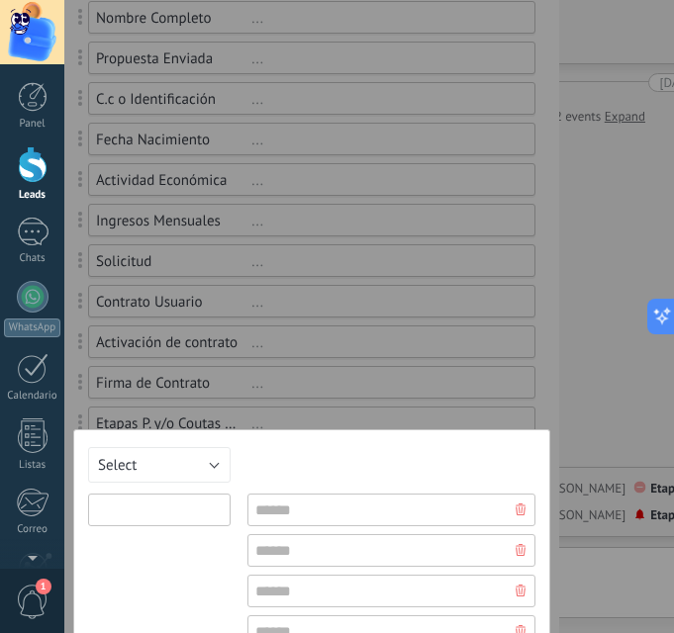
click at [174, 507] on input "text" at bounding box center [159, 510] width 143 height 33
type input "**********"
click at [289, 514] on input "text" at bounding box center [391, 510] width 288 height 33
type input "**"
click at [290, 545] on input "text" at bounding box center [391, 550] width 288 height 33
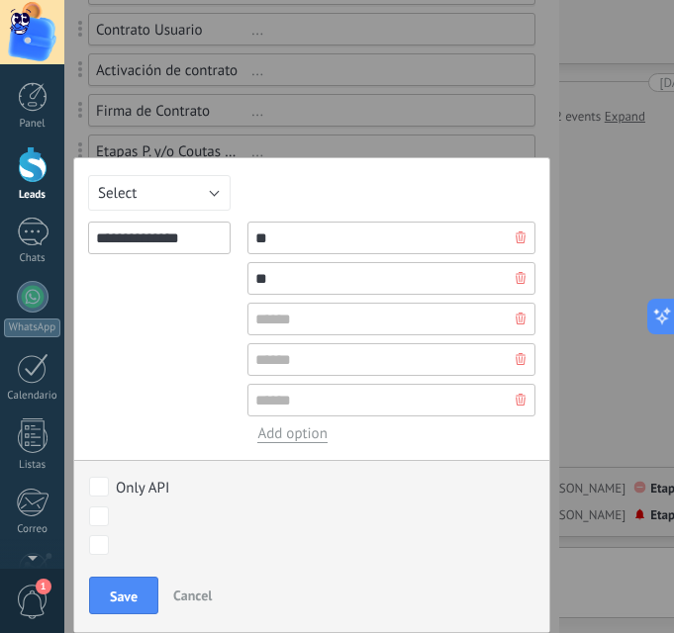
type input "**"
click at [516, 362] on use at bounding box center [521, 359] width 10 height 12
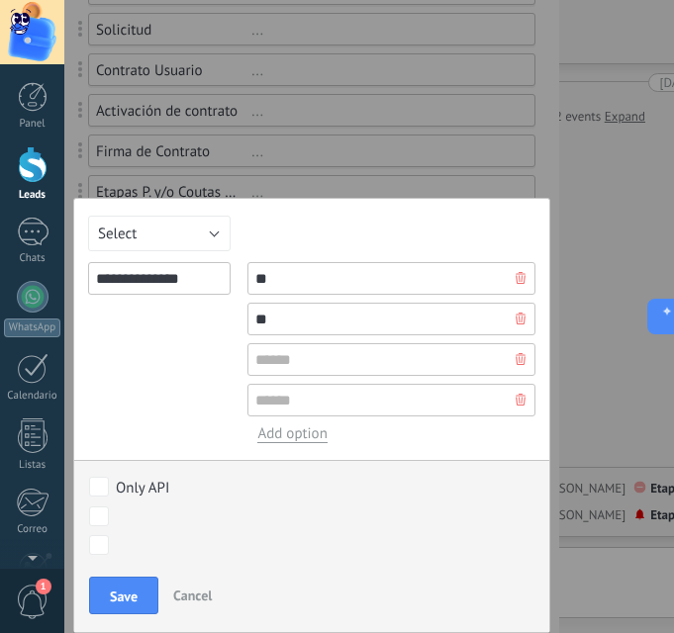
click at [516, 360] on icon at bounding box center [521, 359] width 10 height 12
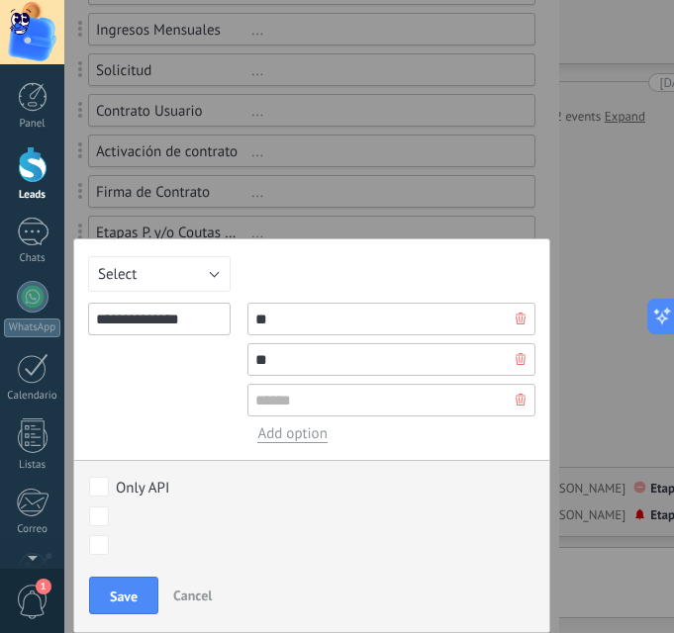
click at [516, 401] on icon at bounding box center [521, 400] width 10 height 12
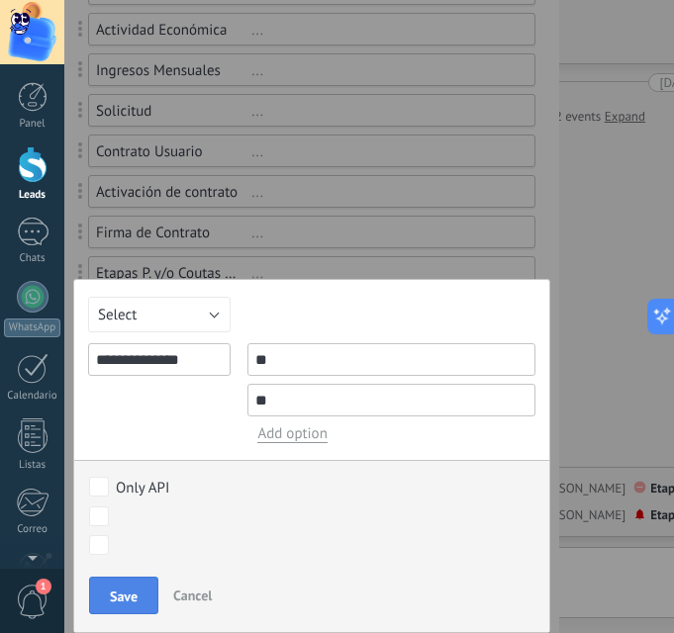
click at [109, 603] on button "Save" at bounding box center [123, 596] width 69 height 38
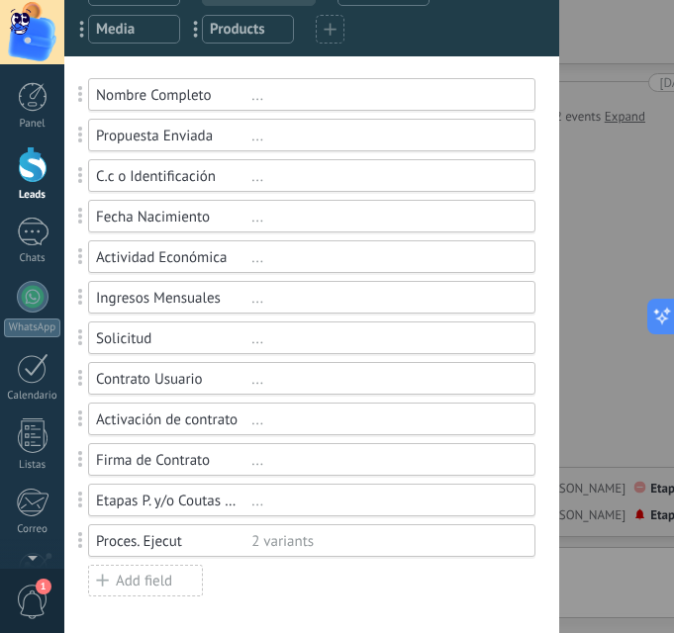
scroll to position [135, 0]
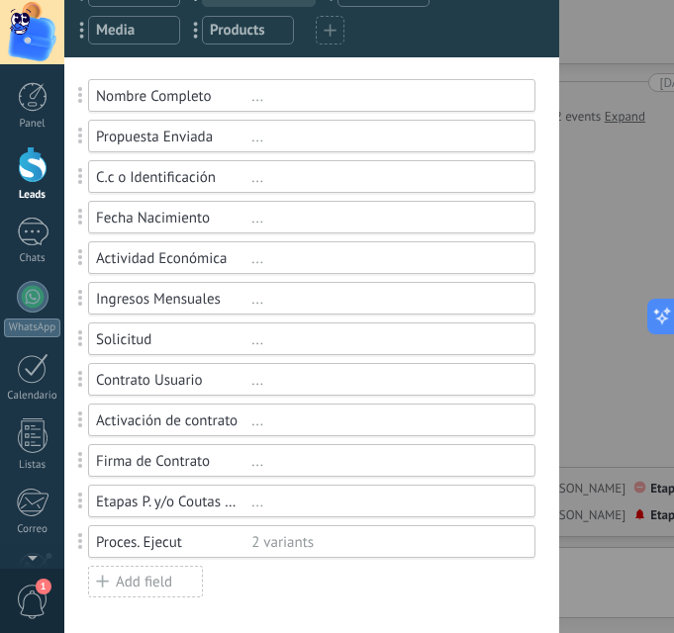
click at [148, 581] on div "Add field" at bounding box center [145, 582] width 115 height 32
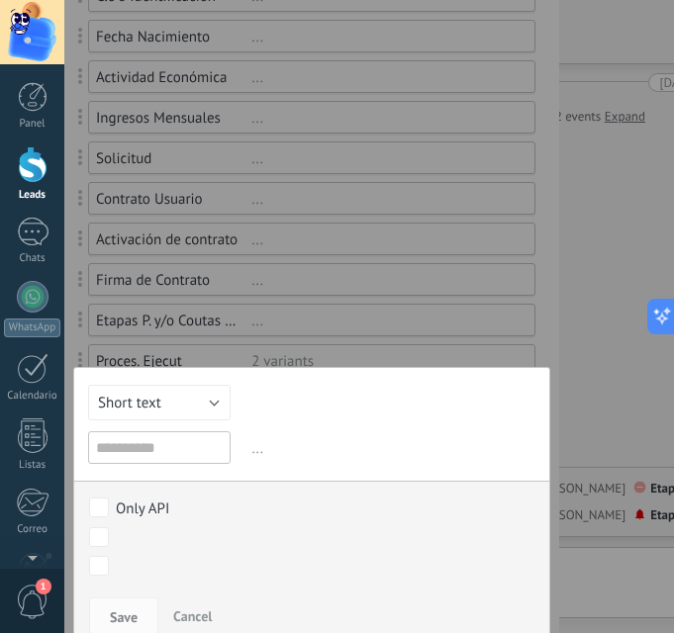
scroll to position [337, 0]
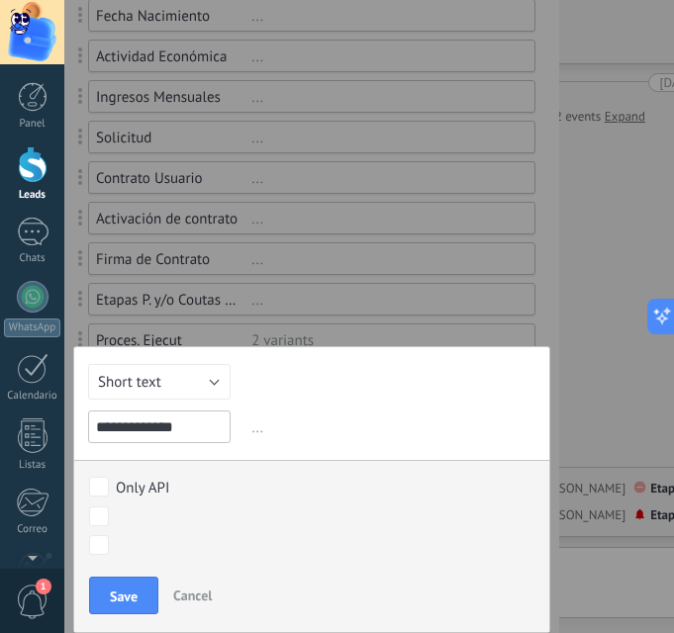
type input "**********"
click at [179, 359] on div "**********" at bounding box center [311, 489] width 477 height 287
click at [173, 379] on button "Short text" at bounding box center [159, 382] width 143 height 36
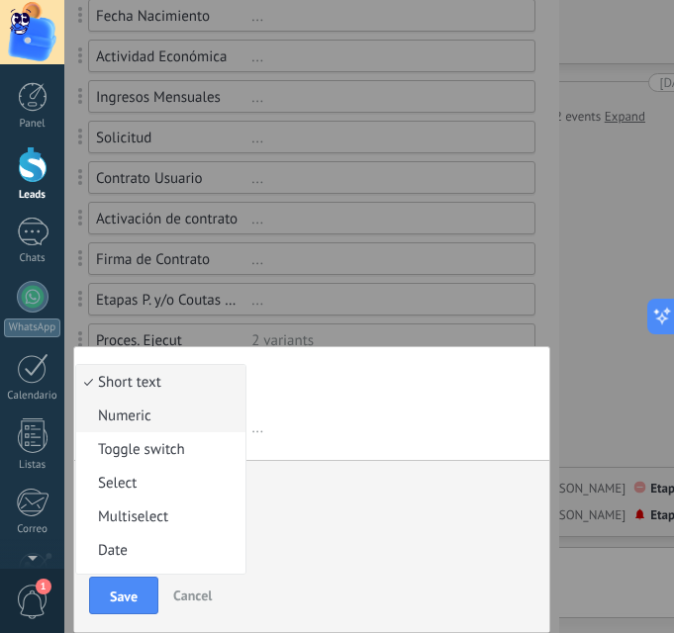
click at [162, 415] on span "Numeric" at bounding box center [157, 416] width 163 height 19
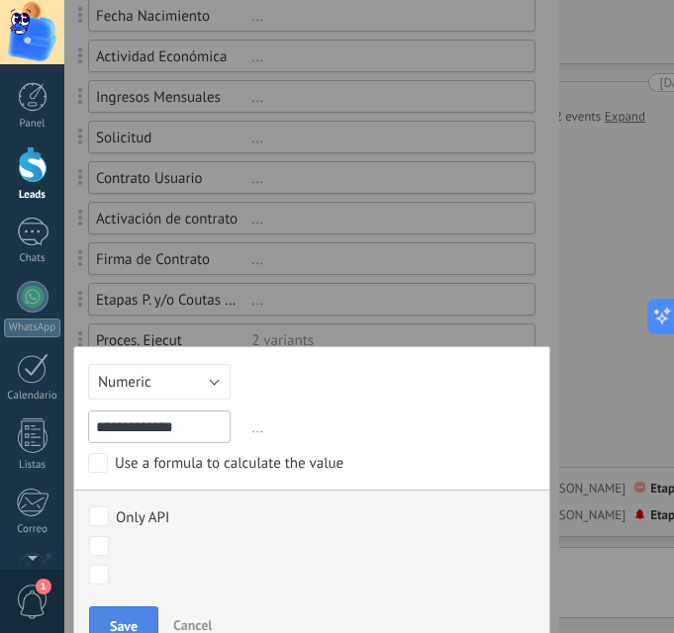
click at [115, 615] on button "Save" at bounding box center [123, 626] width 69 height 38
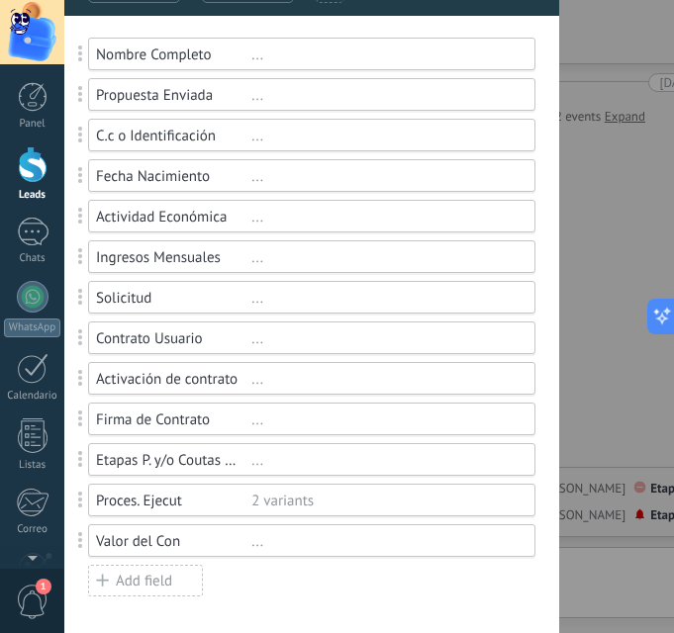
scroll to position [175, 0]
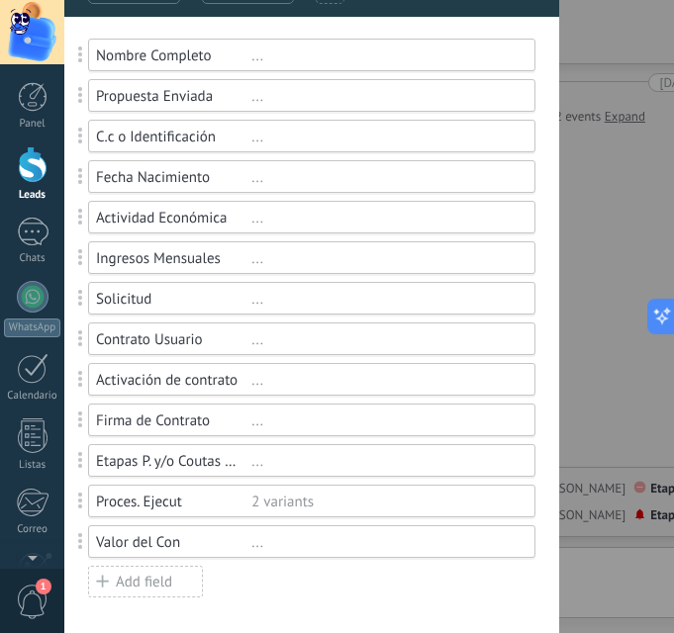
click at [172, 579] on div "Add field" at bounding box center [145, 582] width 115 height 32
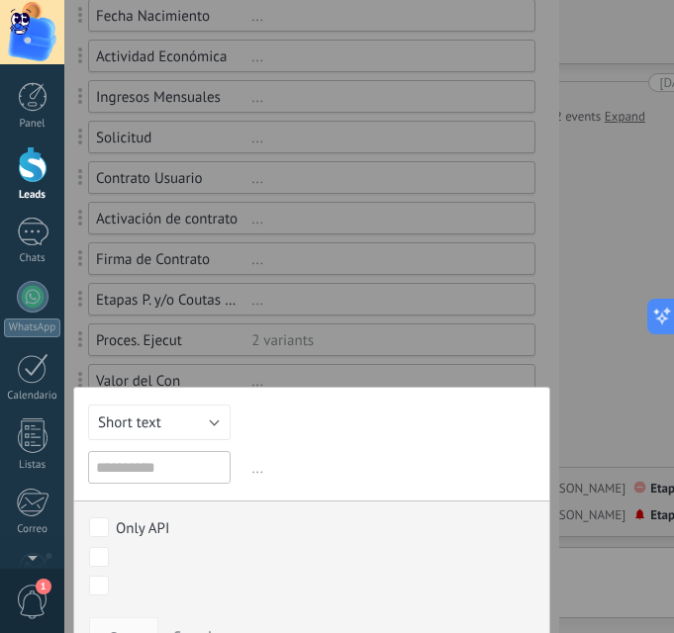
scroll to position [377, 0]
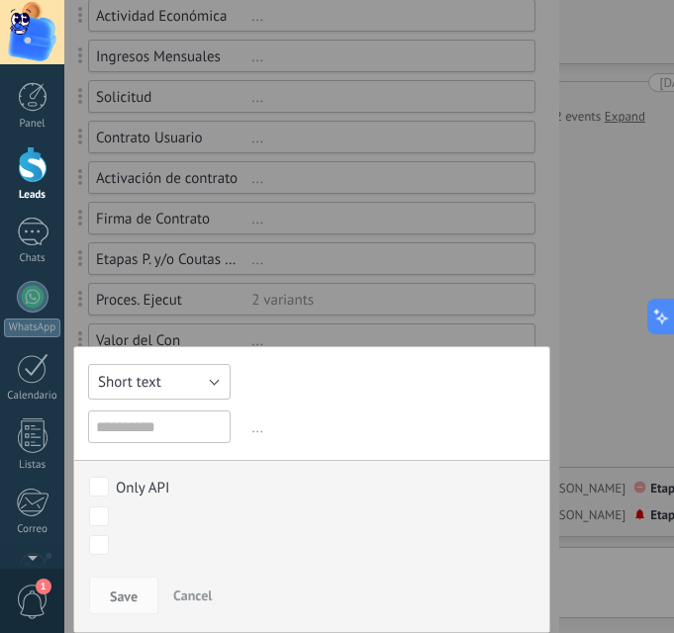
click at [174, 384] on button "Short text" at bounding box center [159, 382] width 143 height 36
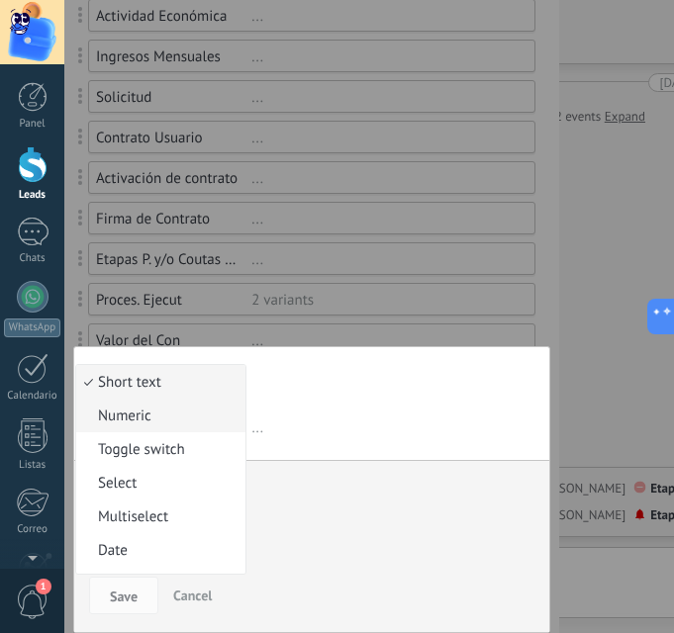
click at [172, 418] on span "Numeric" at bounding box center [157, 416] width 163 height 19
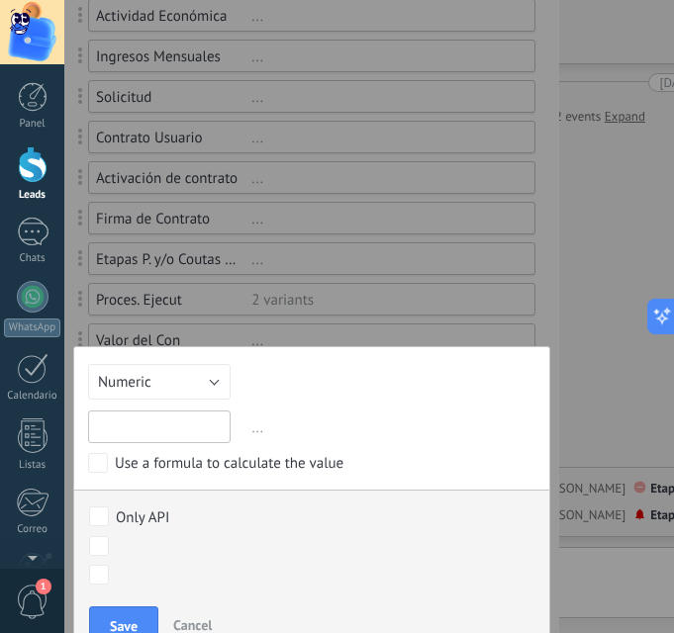
click at [165, 419] on input "text" at bounding box center [159, 427] width 143 height 33
type input "**********"
click at [121, 626] on span "Save" at bounding box center [124, 627] width 28 height 14
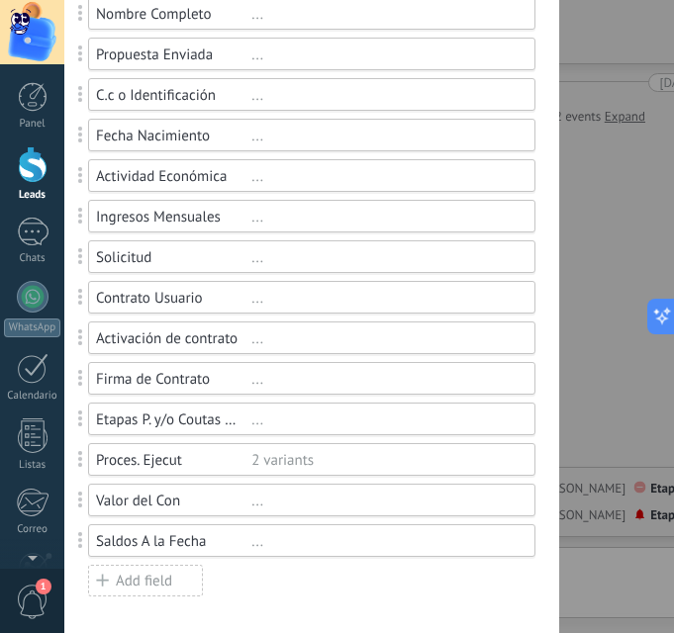
scroll to position [216, 0]
drag, startPoint x: 84, startPoint y: 538, endPoint x: 78, endPoint y: 496, distance: 43.0
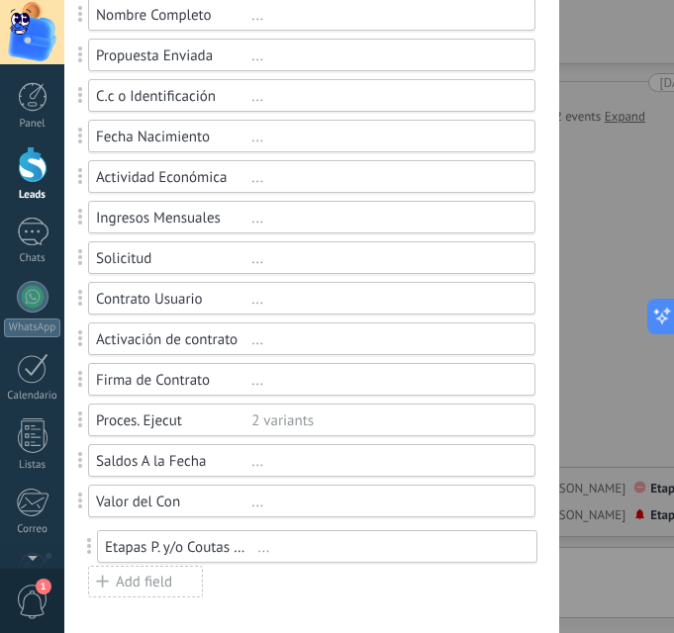
drag, startPoint x: 80, startPoint y: 422, endPoint x: 89, endPoint y: 548, distance: 127.0
click at [152, 421] on div "Proces. Ejecut" at bounding box center [173, 421] width 155 height 19
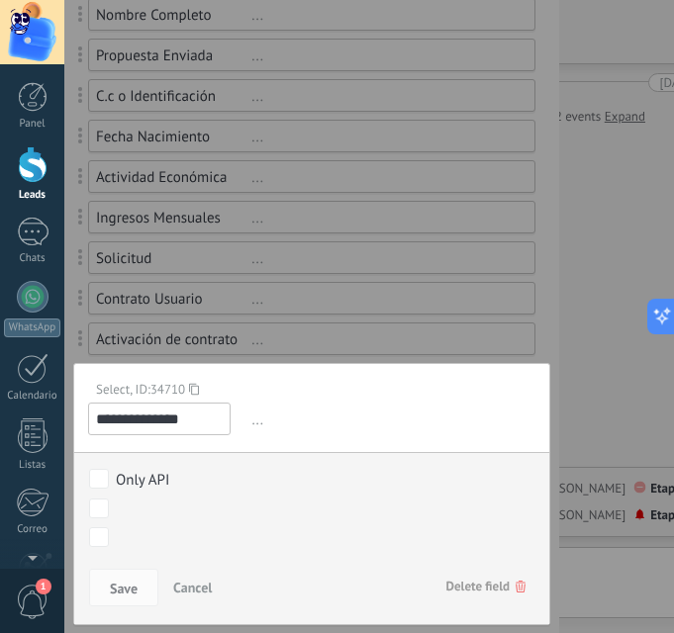
click at [204, 419] on input "**********" at bounding box center [159, 419] width 143 height 33
click at [216, 427] on input "**********" at bounding box center [158, 419] width 141 height 33
click at [224, 424] on input "**********" at bounding box center [158, 419] width 141 height 33
click at [212, 418] on input "**********" at bounding box center [158, 419] width 141 height 33
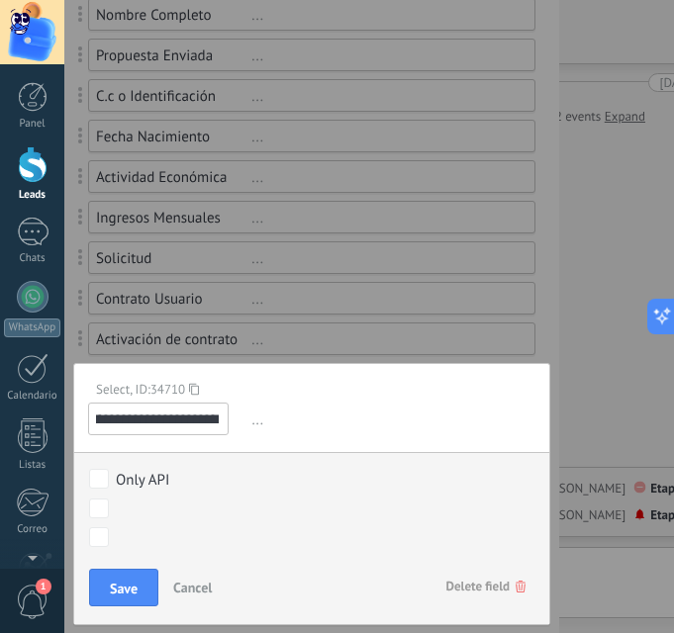
scroll to position [0, 22]
type input "**********"
click at [110, 575] on button "Save" at bounding box center [123, 588] width 69 height 38
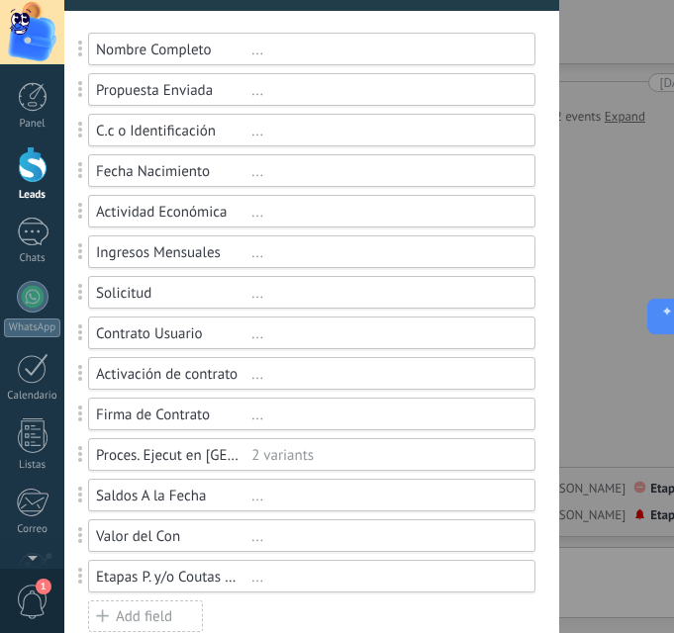
scroll to position [216, 0]
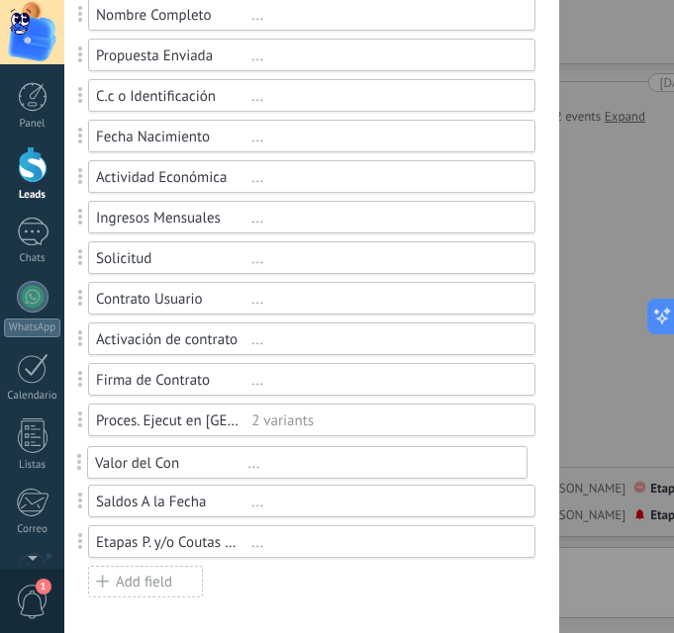
drag, startPoint x: 84, startPoint y: 496, endPoint x: 83, endPoint y: 457, distance: 38.6
click at [135, 575] on div "Add field" at bounding box center [145, 582] width 115 height 32
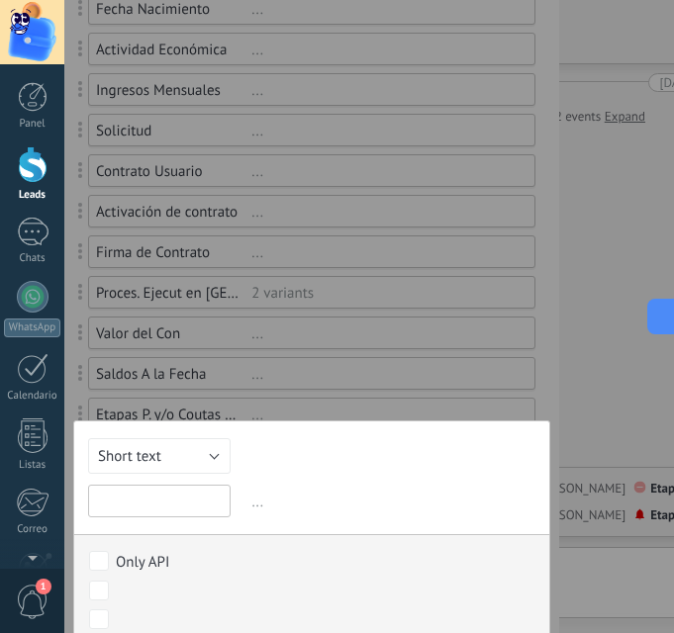
scroll to position [418, 0]
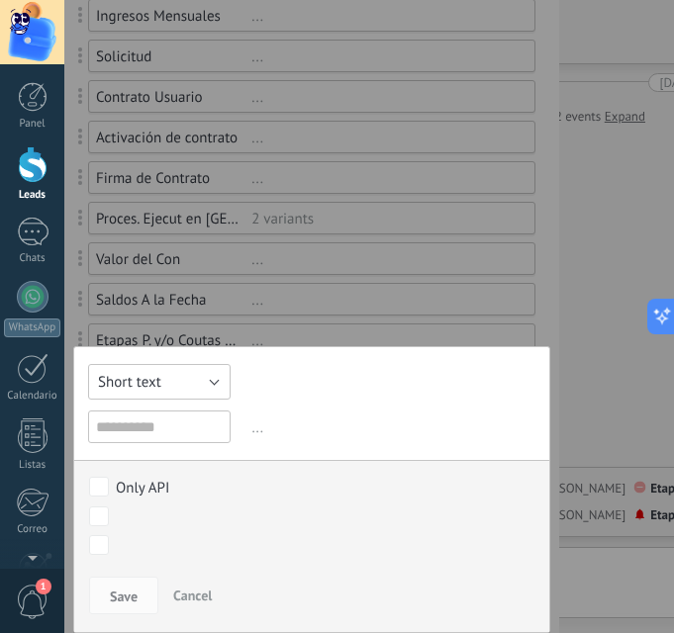
click at [150, 380] on span "Short text" at bounding box center [129, 382] width 63 height 19
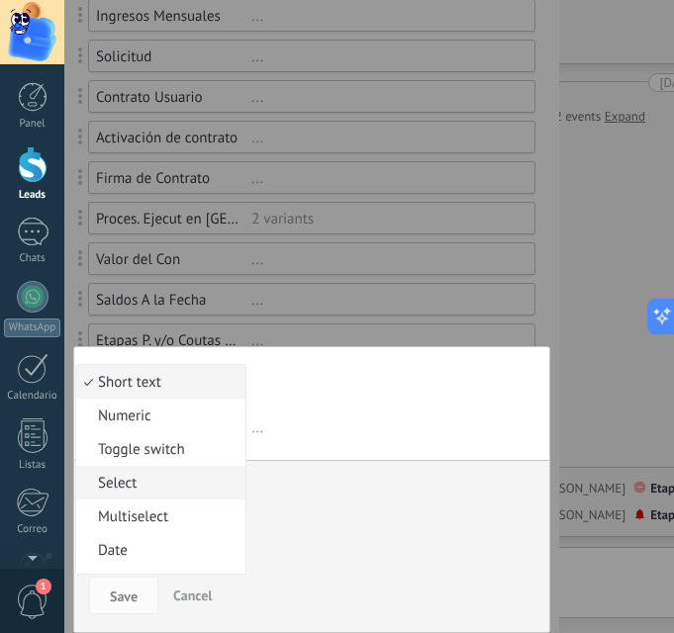
click at [162, 495] on li "Select" at bounding box center [160, 483] width 169 height 34
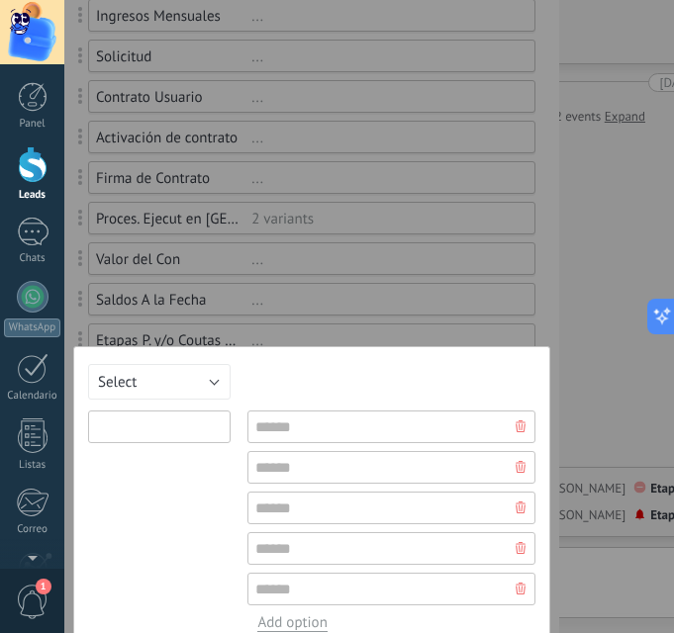
click at [147, 428] on input "text" at bounding box center [159, 427] width 143 height 33
type input "**********"
click at [312, 420] on input "text" at bounding box center [391, 427] width 288 height 33
paste input "**********"
type input "**********"
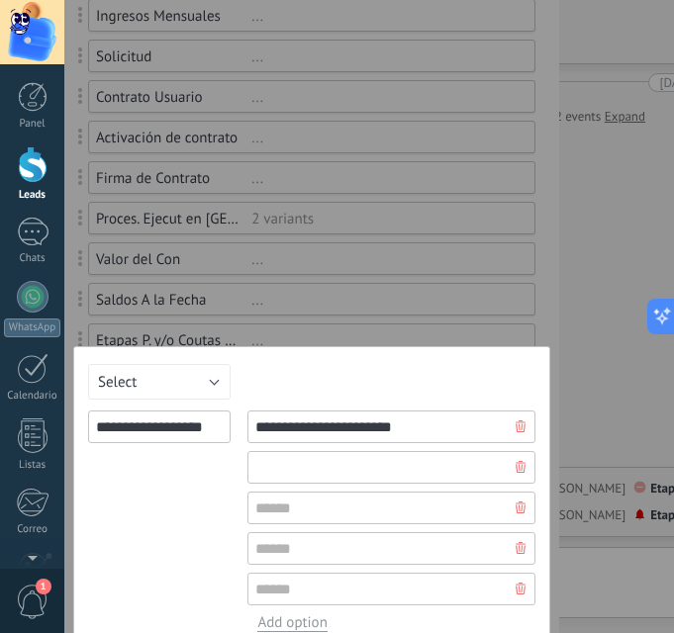
click at [334, 476] on input "text" at bounding box center [391, 467] width 288 height 33
paste input "**********"
type input "**********"
click at [291, 519] on input "text" at bounding box center [391, 508] width 288 height 33
paste input "**********"
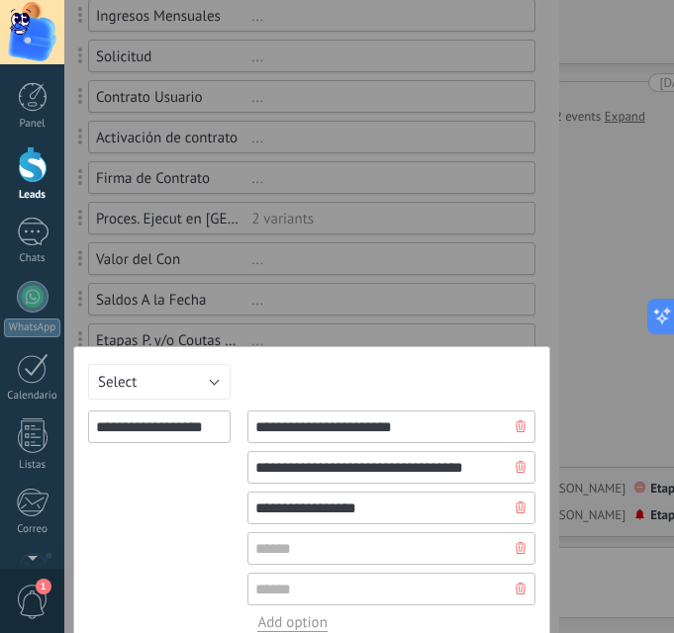
type input "**********"
click at [516, 544] on use at bounding box center [521, 548] width 10 height 12
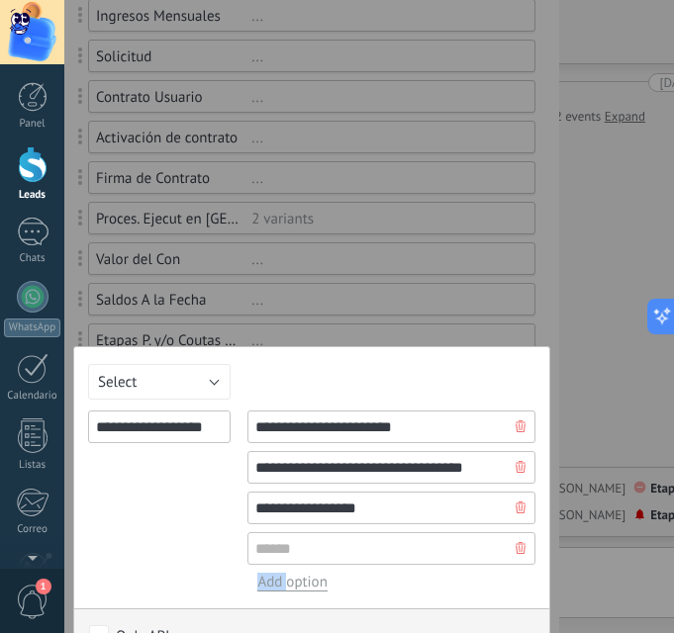
click at [516, 544] on use at bounding box center [521, 548] width 10 height 12
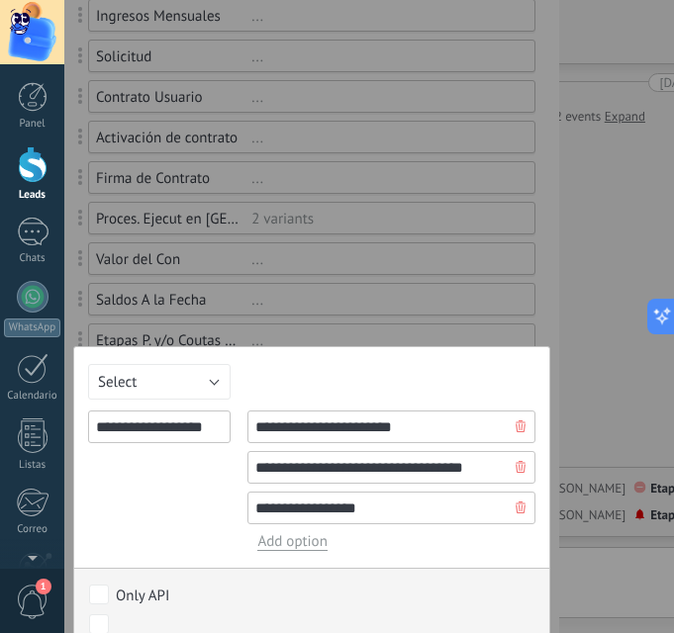
click at [215, 489] on div "**********" at bounding box center [159, 481] width 143 height 141
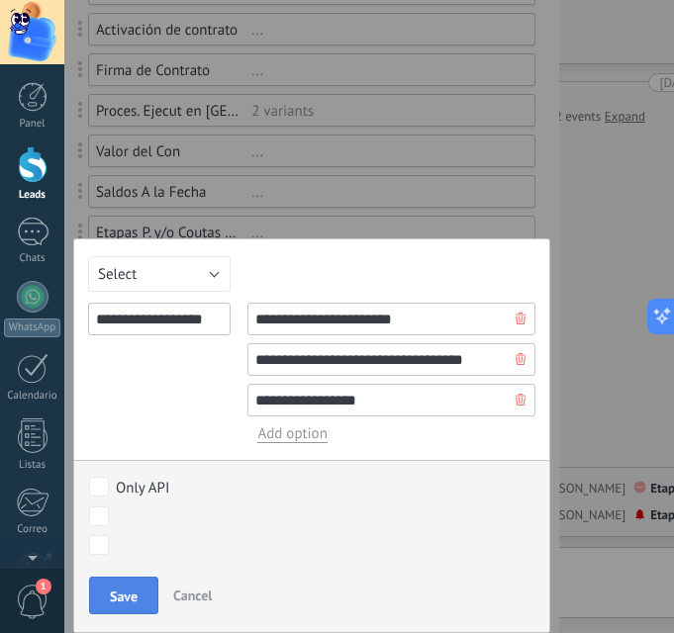
click at [126, 595] on span "Save" at bounding box center [124, 597] width 28 height 14
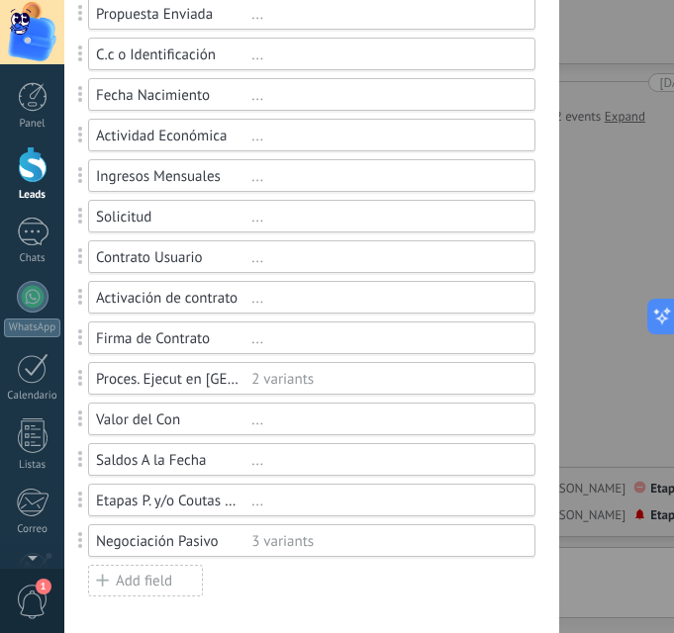
scroll to position [256, 0]
click at [153, 577] on div "Add field" at bounding box center [145, 582] width 115 height 32
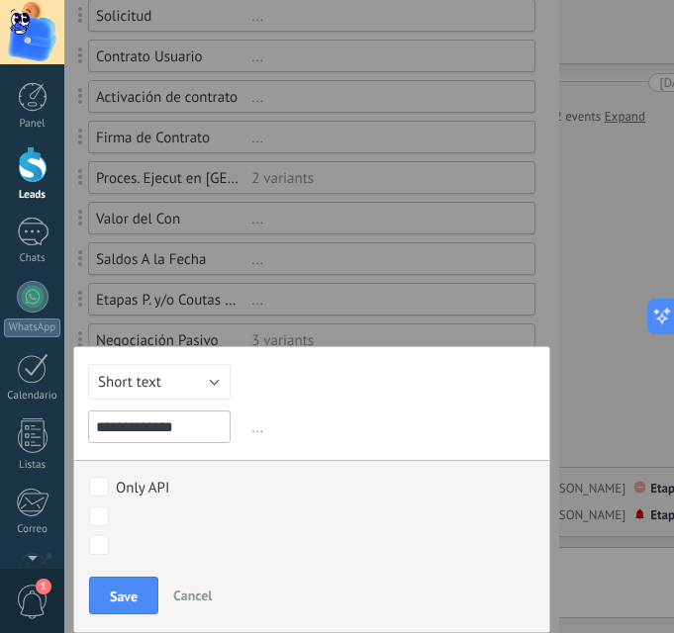
type input "**********"
click at [189, 377] on button "Short text" at bounding box center [159, 382] width 143 height 36
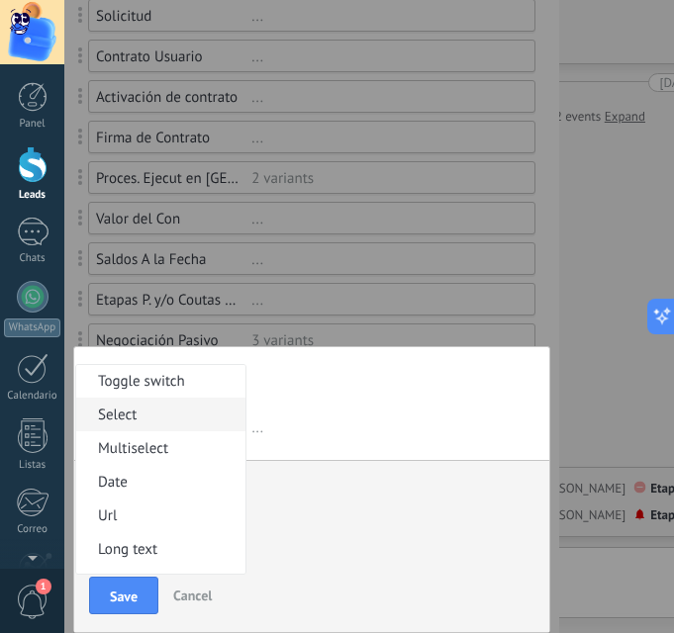
scroll to position [99, 0]
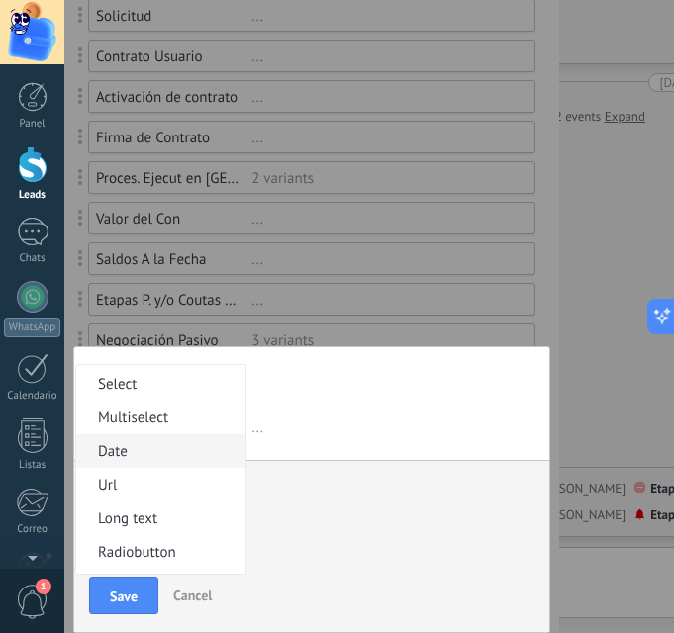
click at [162, 455] on span "Date" at bounding box center [157, 451] width 163 height 19
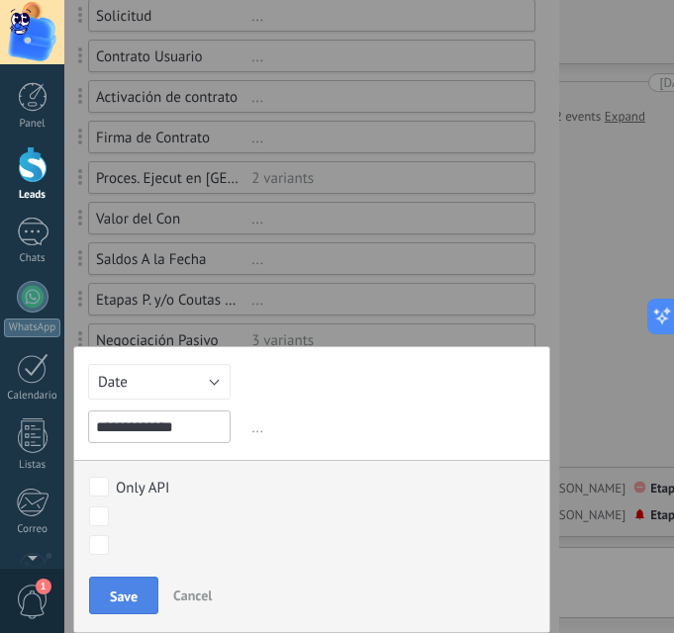
click at [125, 600] on span "Save" at bounding box center [124, 597] width 28 height 14
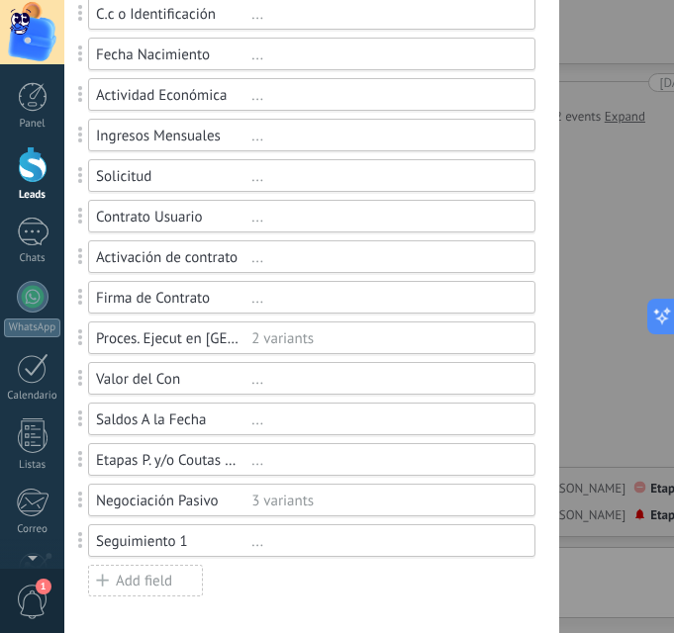
scroll to position [297, 0]
click at [147, 573] on div "Add field" at bounding box center [145, 582] width 115 height 32
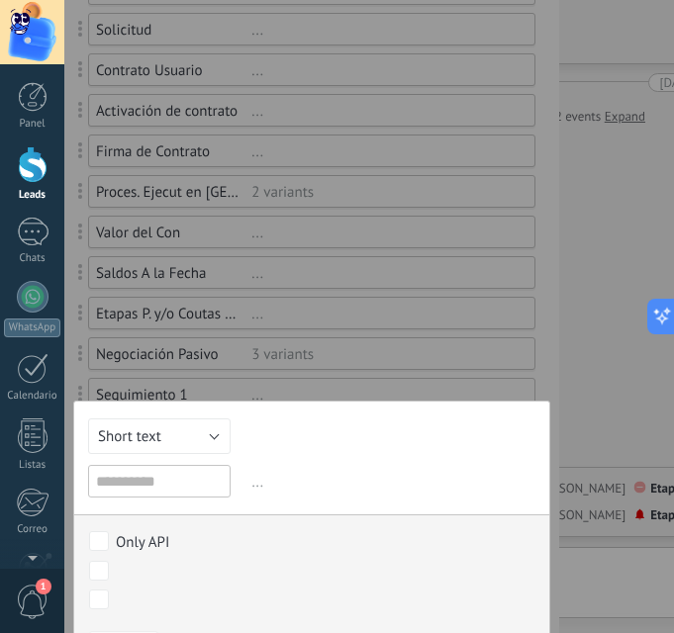
scroll to position [456, 0]
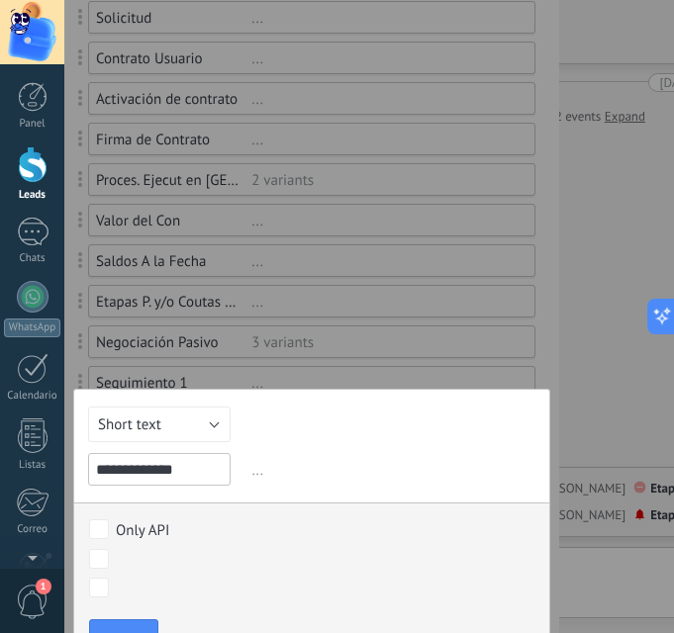
type input "**********"
click at [187, 427] on button "Short text" at bounding box center [159, 425] width 143 height 36
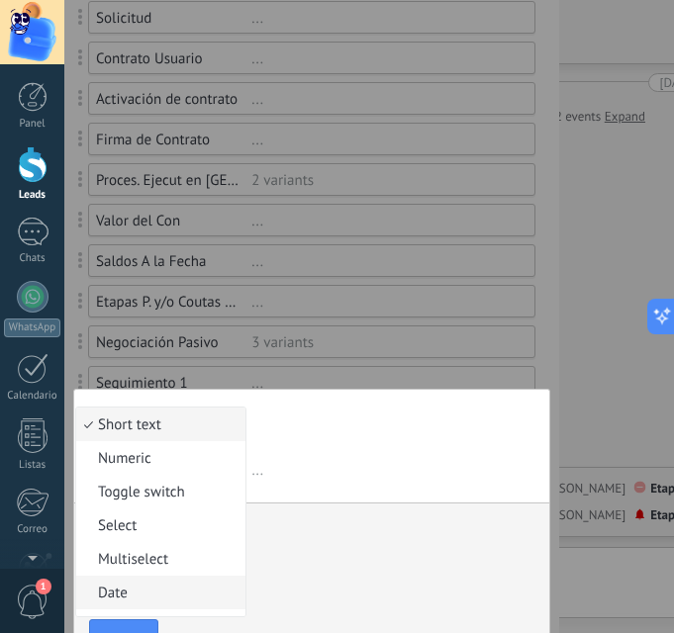
click at [133, 590] on span "Date" at bounding box center [157, 593] width 163 height 19
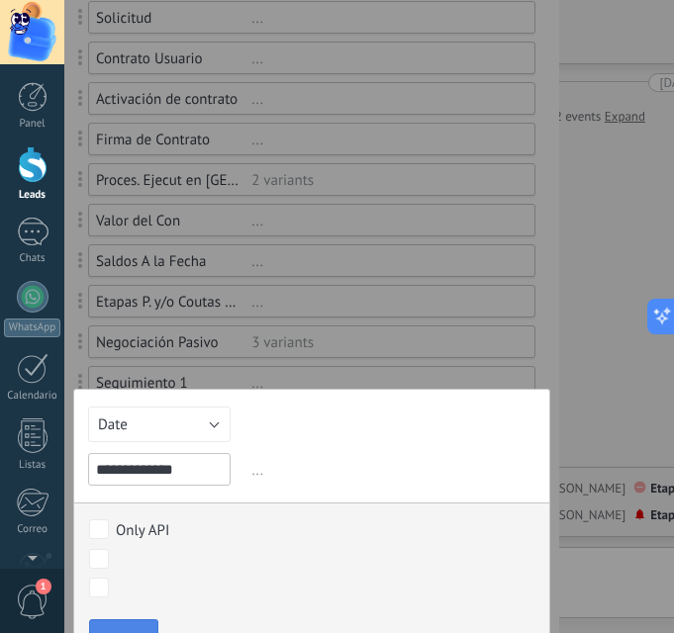
click at [113, 623] on button "Save" at bounding box center [123, 639] width 69 height 38
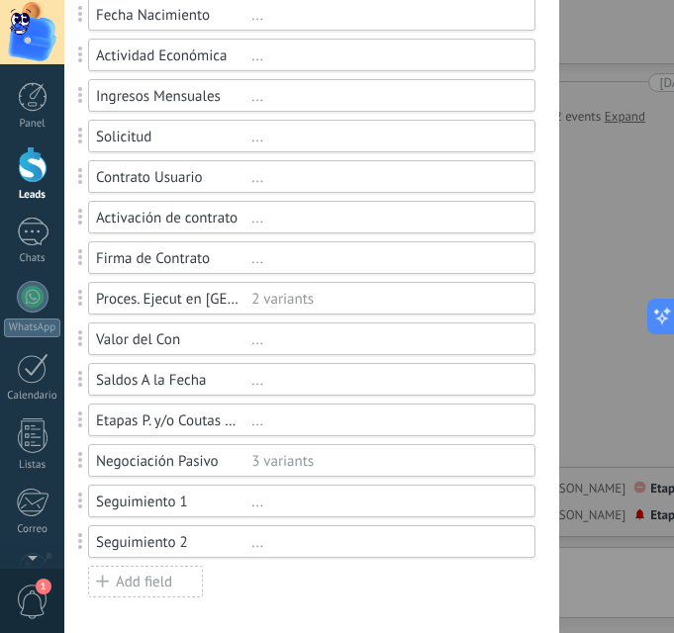
click at [165, 578] on div "Add field" at bounding box center [145, 582] width 115 height 32
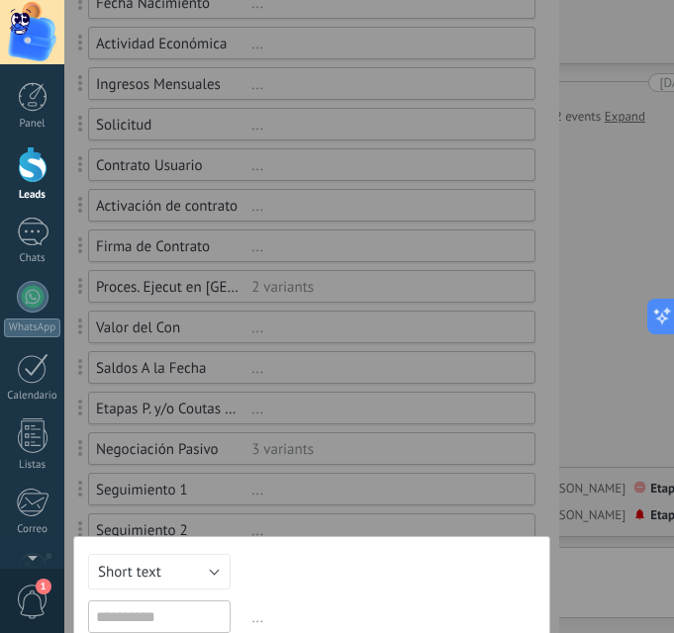
scroll to position [539, 0]
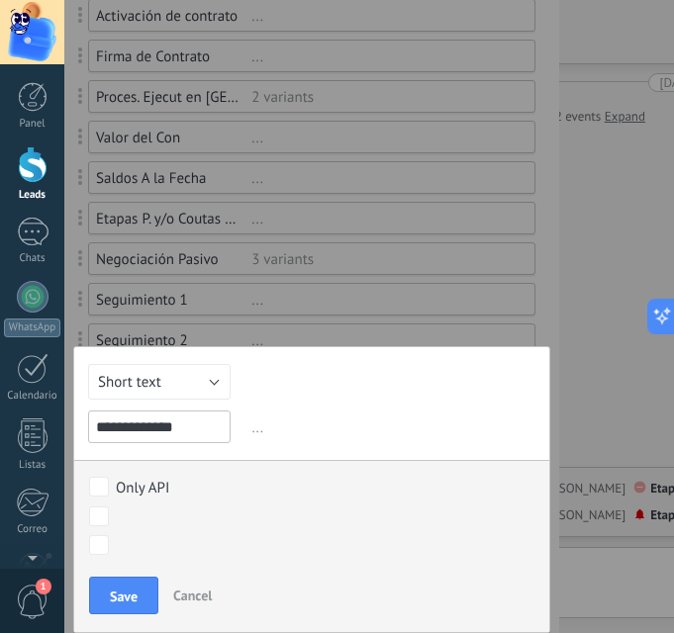
type input "**********"
click at [219, 378] on button "Short text" at bounding box center [159, 382] width 143 height 36
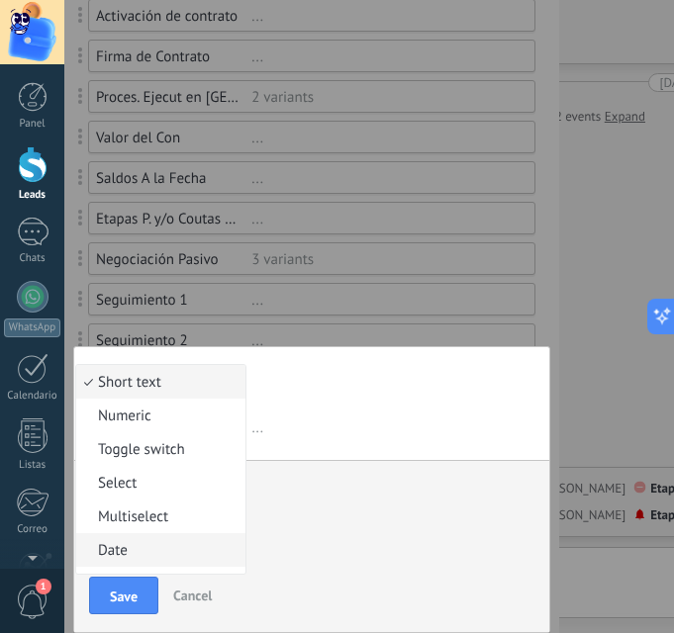
click at [158, 548] on span "Date" at bounding box center [157, 550] width 163 height 19
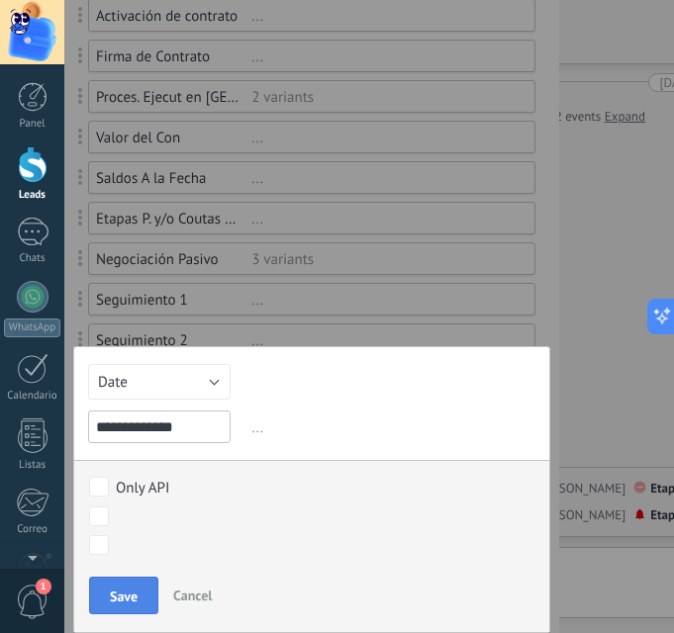
click at [121, 592] on span "Save" at bounding box center [124, 597] width 28 height 14
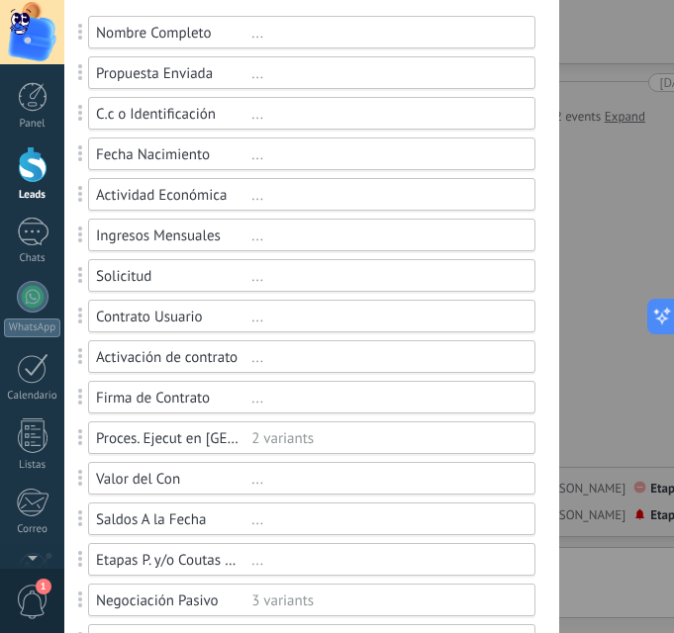
scroll to position [0, 0]
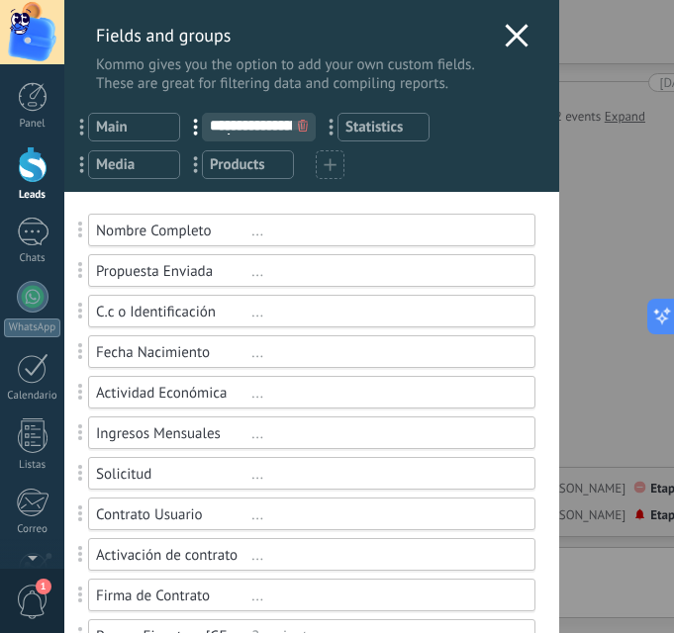
click at [485, 224] on div "..." at bounding box center [384, 231] width 266 height 19
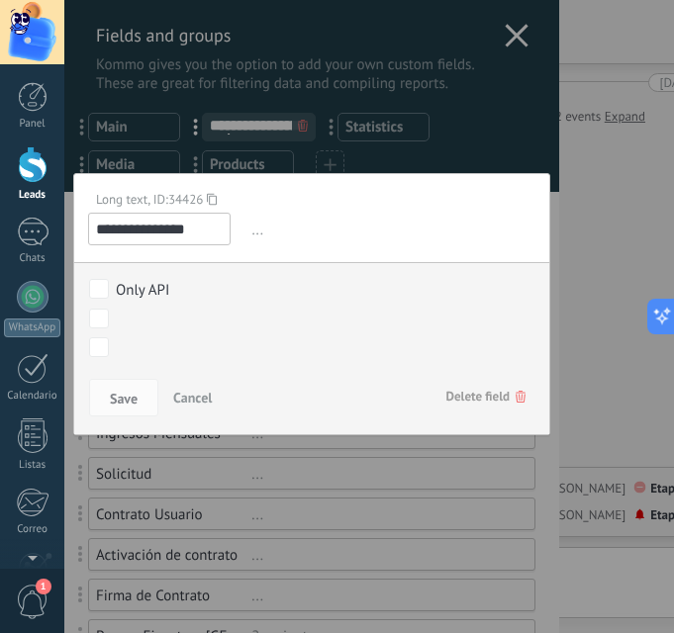
click at [0, 0] on div "NUEVO LEAD CONTACTO INICIAL MUESTRA INTERÉS CITA AGENDADA CITA EFECTIVA Closed …" at bounding box center [0, 0] width 0 height 0
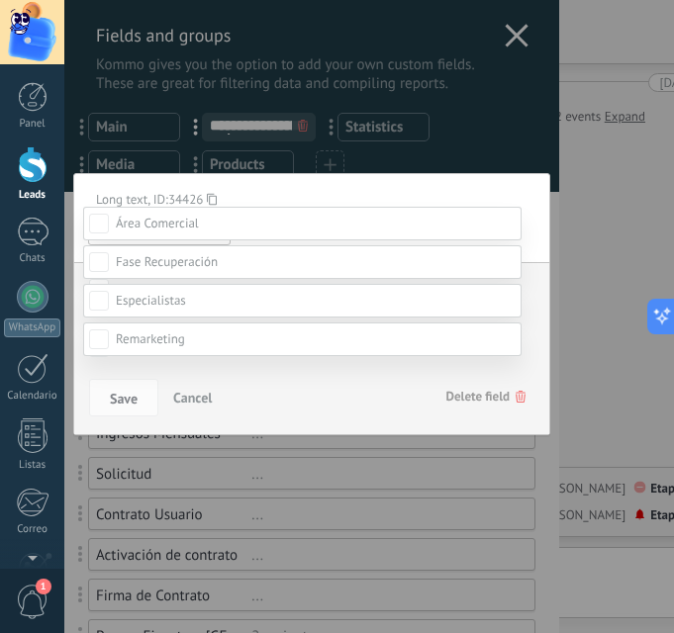
scroll to position [99, 0]
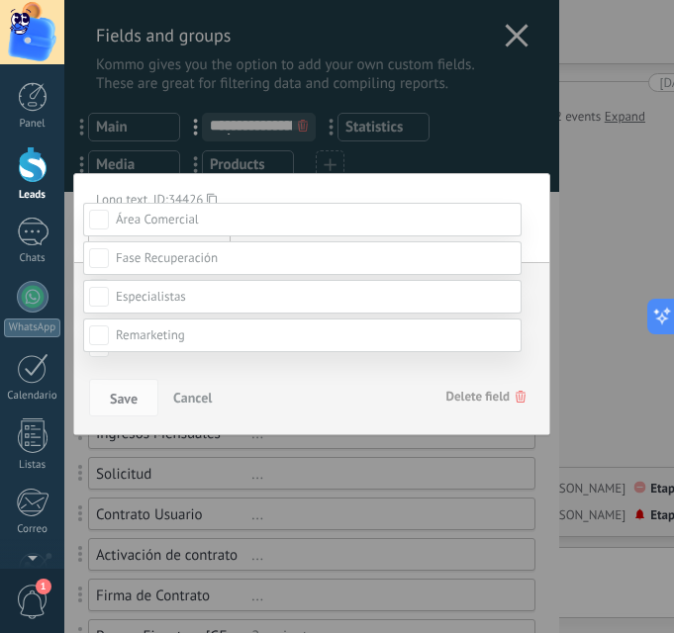
click at [158, 305] on span at bounding box center [151, 296] width 70 height 17
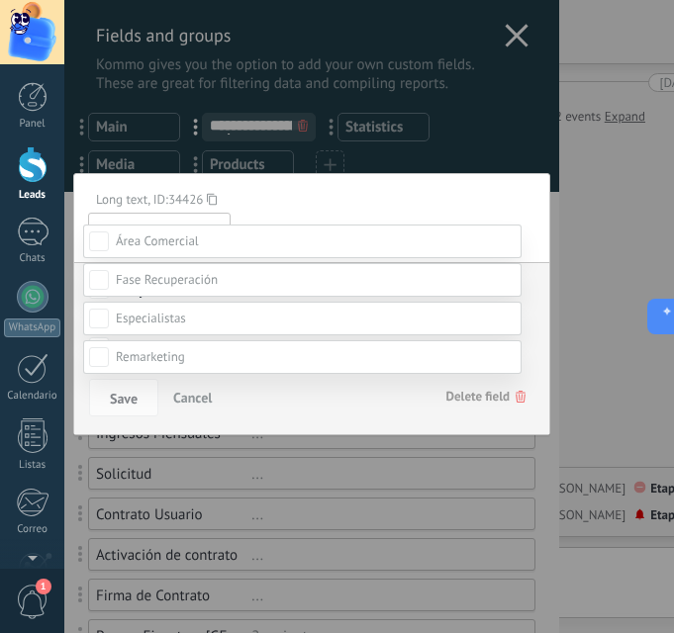
click at [0, 0] on label "ESPECIALISTA O CITA EFECTIVA" at bounding box center [0, 0] width 0 height 0
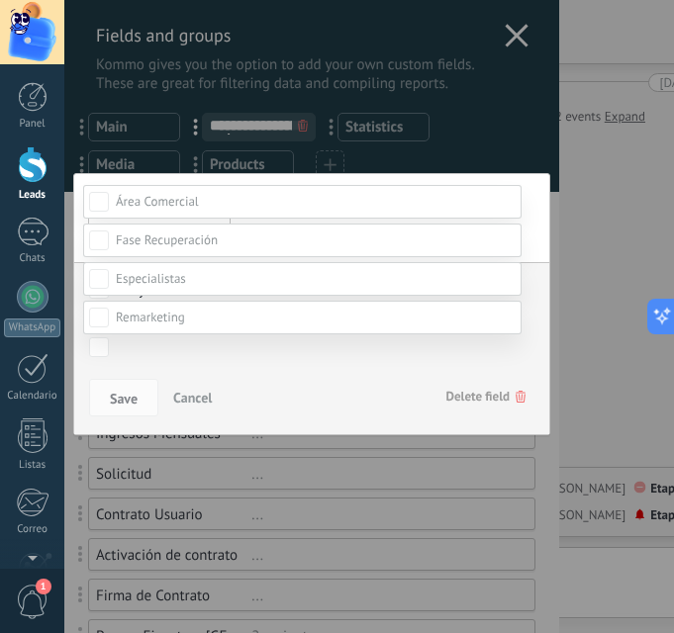
scroll to position [396, 0]
click at [528, 276] on div "NUEVO LEAD CONTACTO INICIAL MUESTRA INTERÉS CITA AGENDADA CITA EFECTIVA Closed …" at bounding box center [369, 316] width 610 height 633
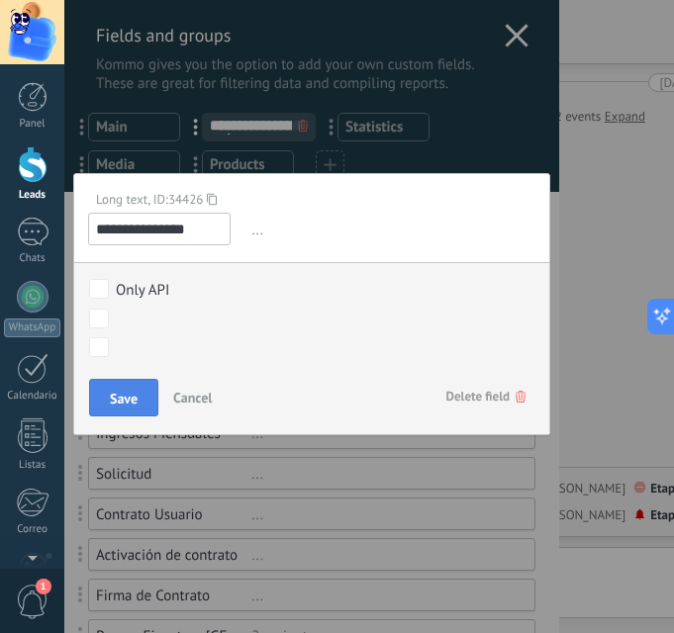
click at [122, 403] on span "Save" at bounding box center [124, 399] width 28 height 14
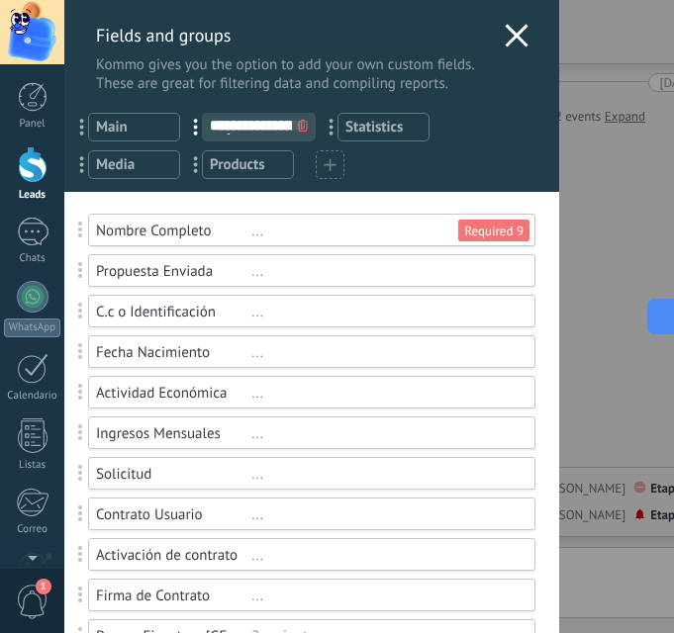
click at [471, 279] on div "..." at bounding box center [384, 271] width 266 height 19
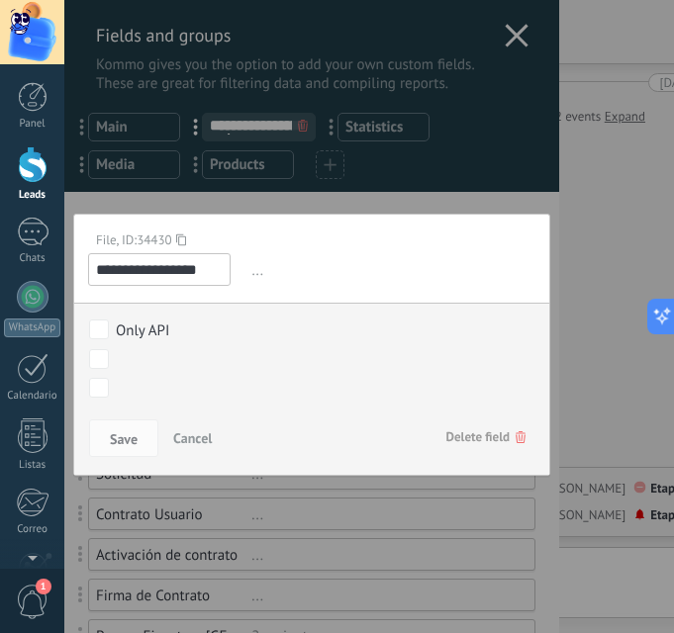
click at [0, 0] on div "NUEVO LEAD CONTACTO INICIAL MUESTRA INTERÉS CITA AGENDADA CITA EFECTIVA Closed …" at bounding box center [0, 0] width 0 height 0
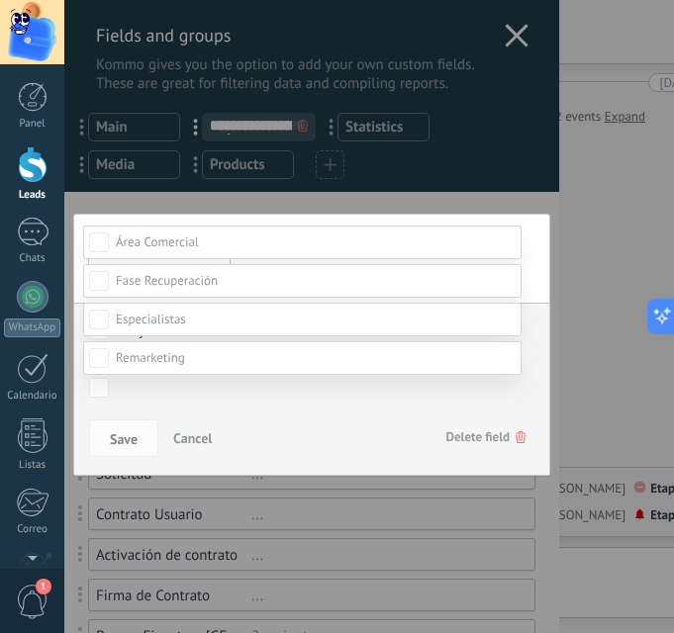
scroll to position [297, 0]
click at [179, 366] on span at bounding box center [150, 357] width 69 height 17
click at [165, 318] on span at bounding box center [151, 320] width 70 height 17
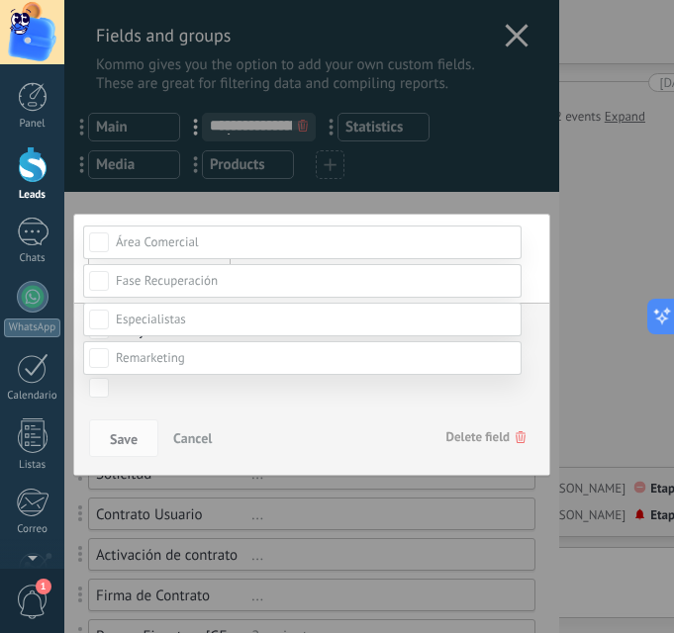
click at [0, 0] on div "CIERRE CONTRATO" at bounding box center [0, 0] width 0 height 0
click at [532, 225] on div at bounding box center [369, 199] width 610 height 633
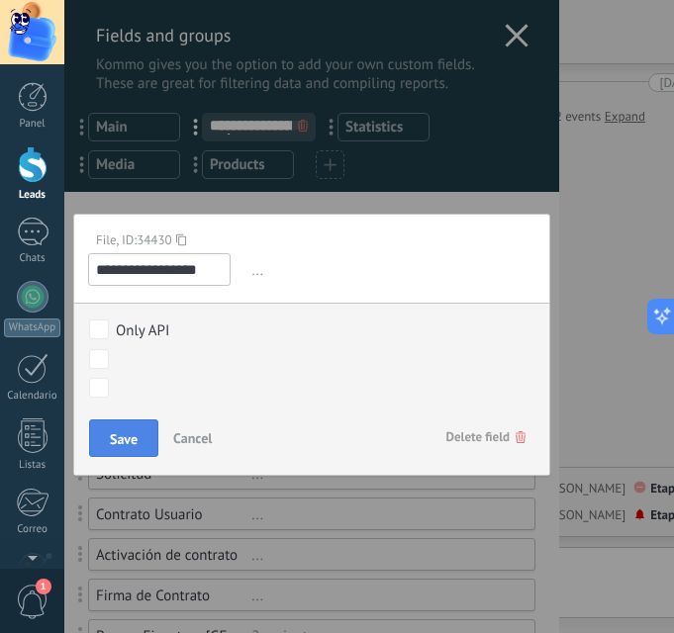
click at [120, 438] on span "Save" at bounding box center [124, 440] width 28 height 14
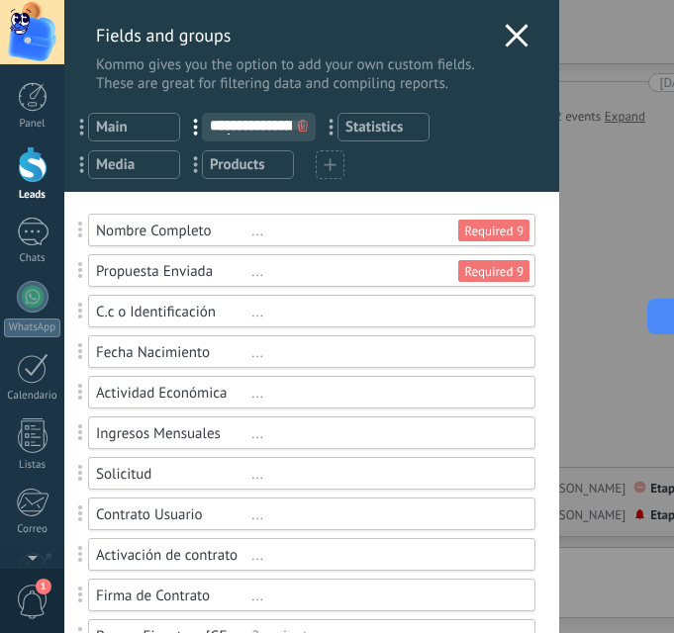
click at [462, 310] on div "..." at bounding box center [384, 312] width 266 height 19
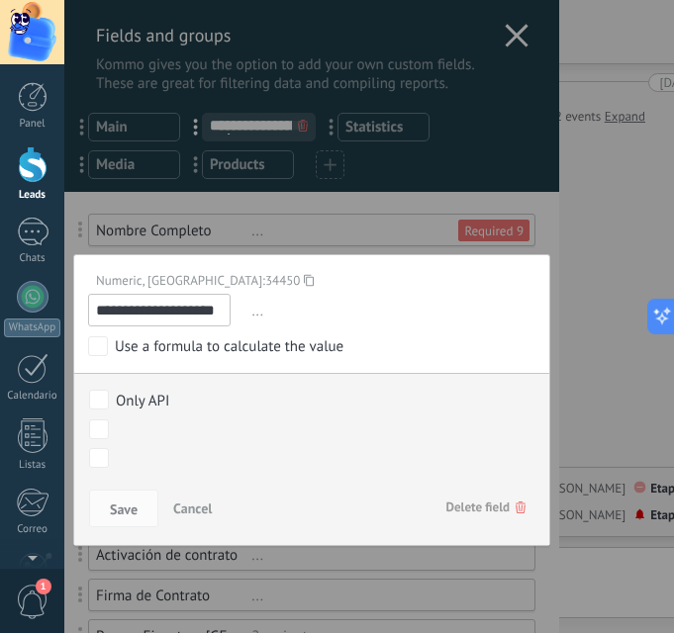
click at [0, 0] on div "NUEVO LEAD CONTACTO INICIAL MUESTRA INTERÉS CITA AGENDADA CITA EFECTIVA Closed …" at bounding box center [0, 0] width 0 height 0
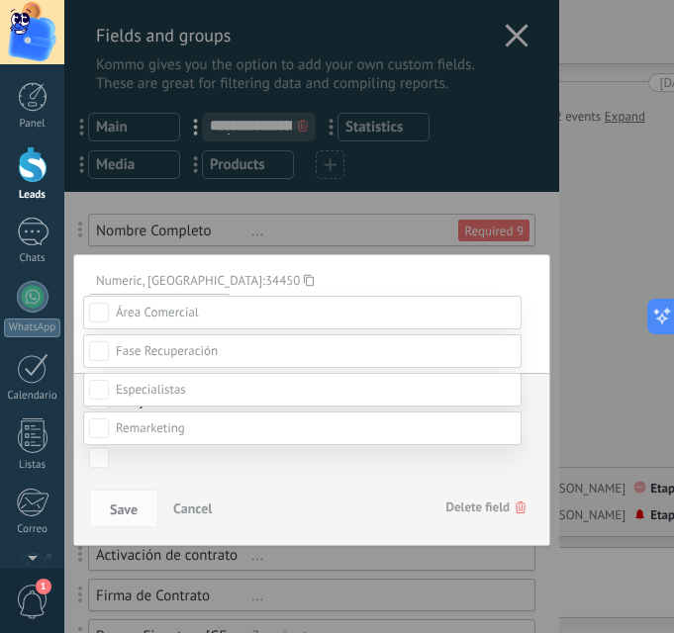
scroll to position [333, 0]
click at [187, 381] on label at bounding box center [302, 390] width 438 height 34
click at [536, 282] on div at bounding box center [369, 199] width 610 height 633
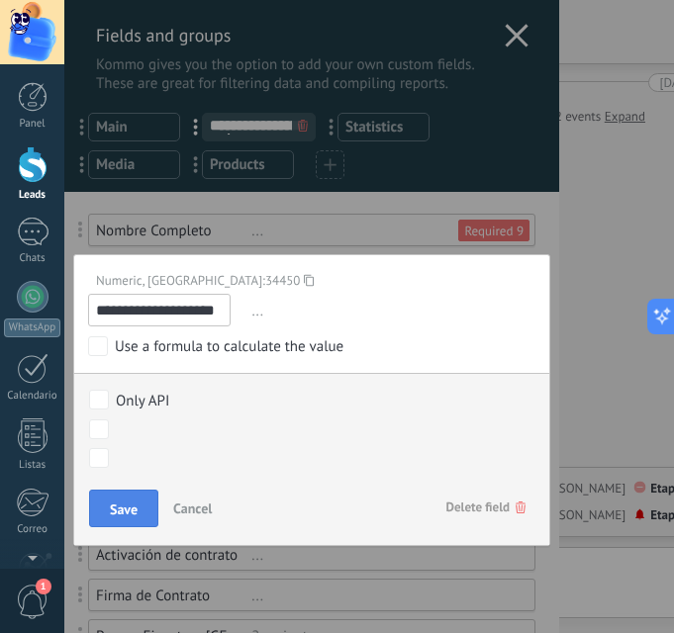
click at [140, 501] on button "Save" at bounding box center [123, 509] width 69 height 38
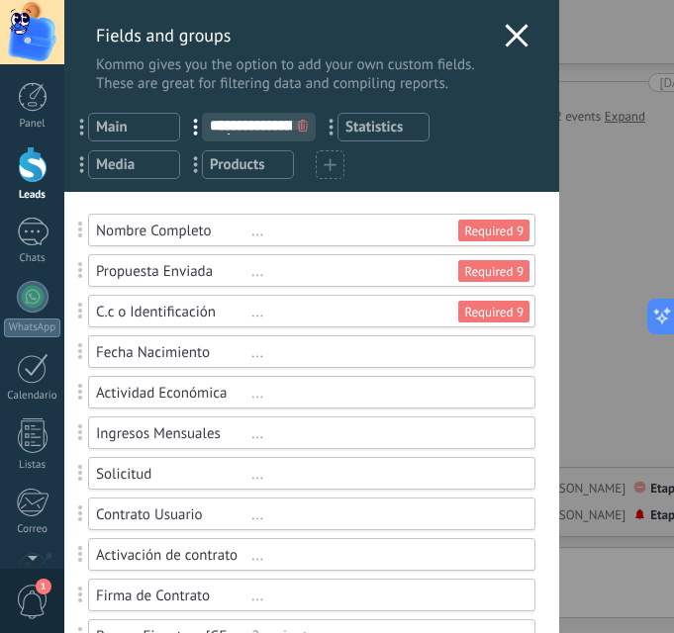
click at [490, 357] on div "..." at bounding box center [384, 352] width 266 height 19
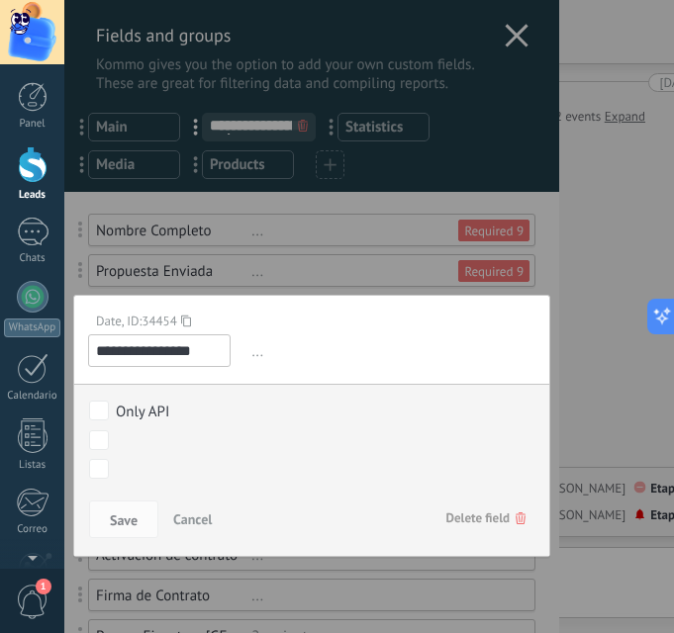
click at [0, 0] on div "NUEVO LEAD CONTACTO INICIAL MUESTRA INTERÉS CITA AGENDADA CITA EFECTIVA Closed …" at bounding box center [0, 0] width 0 height 0
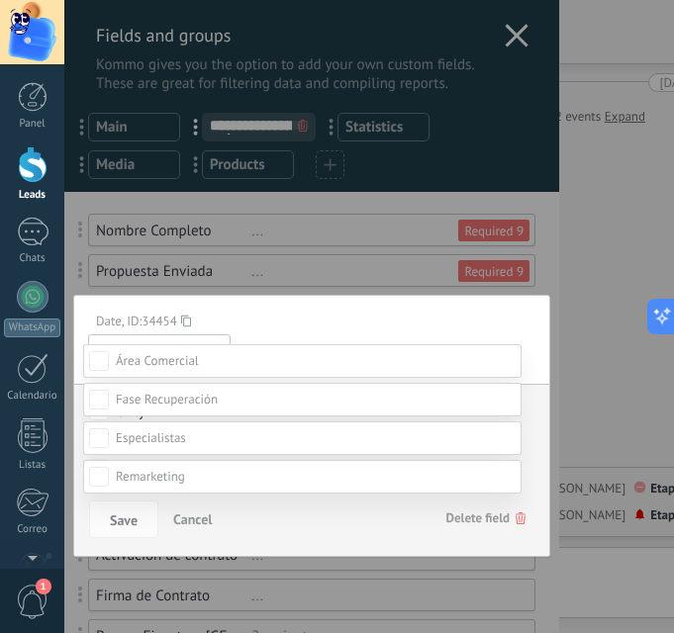
scroll to position [198, 0]
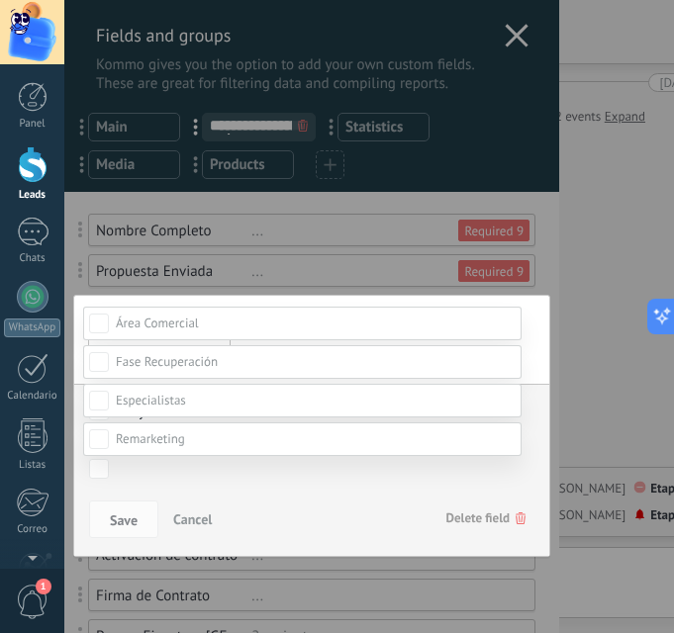
click at [185, 418] on label at bounding box center [302, 401] width 438 height 34
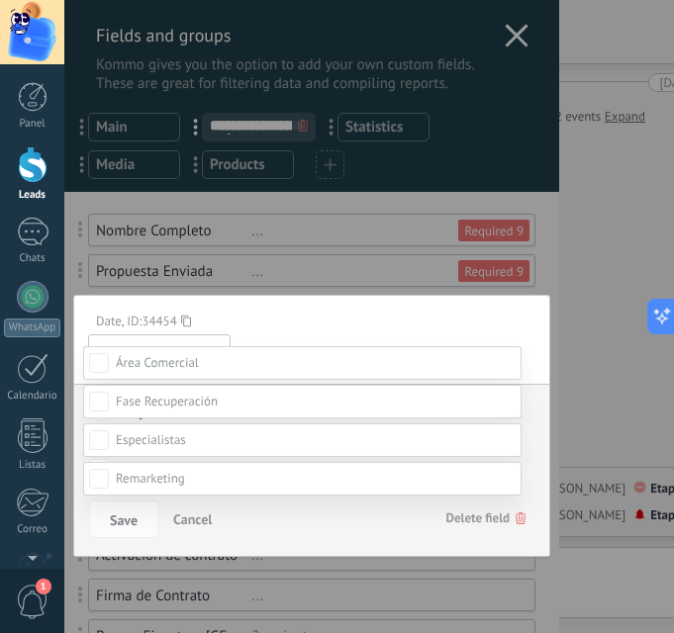
click at [0, 0] on div "CIERRE CONTRATO" at bounding box center [0, 0] width 0 height 0
click at [530, 347] on div at bounding box center [369, 239] width 610 height 633
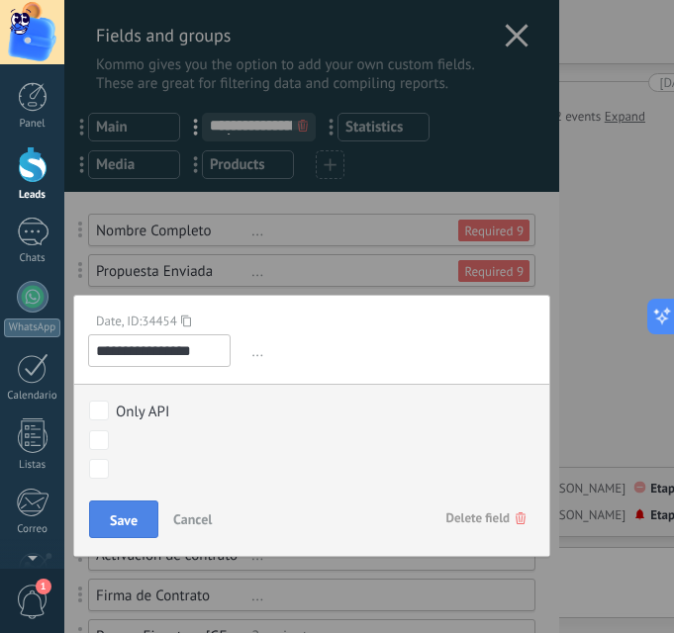
click at [125, 524] on span "Save" at bounding box center [124, 521] width 28 height 14
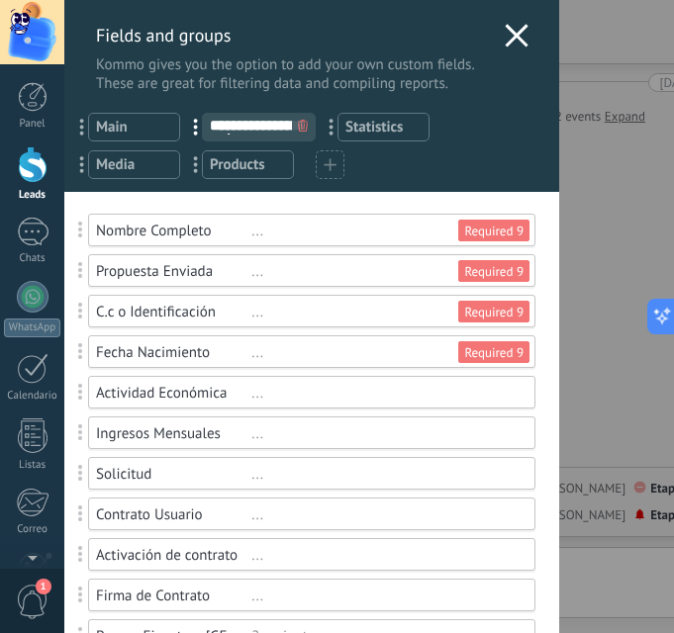
scroll to position [99, 0]
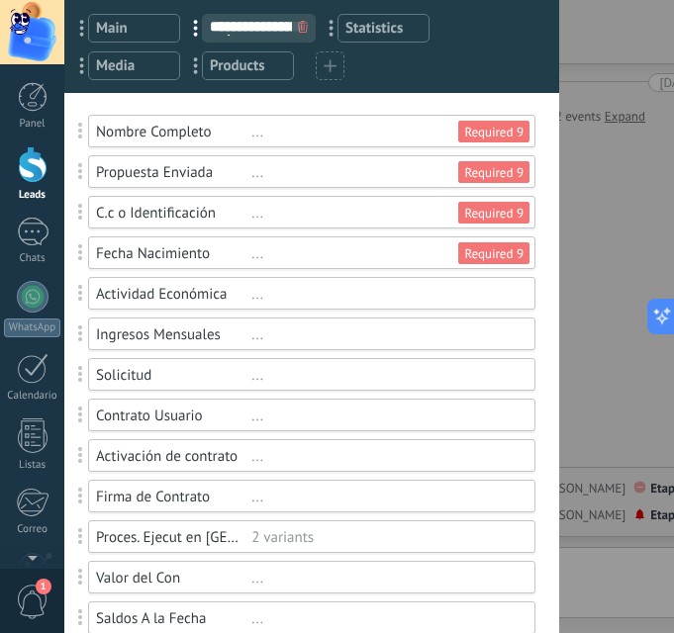
click at [452, 373] on div "..." at bounding box center [384, 375] width 266 height 19
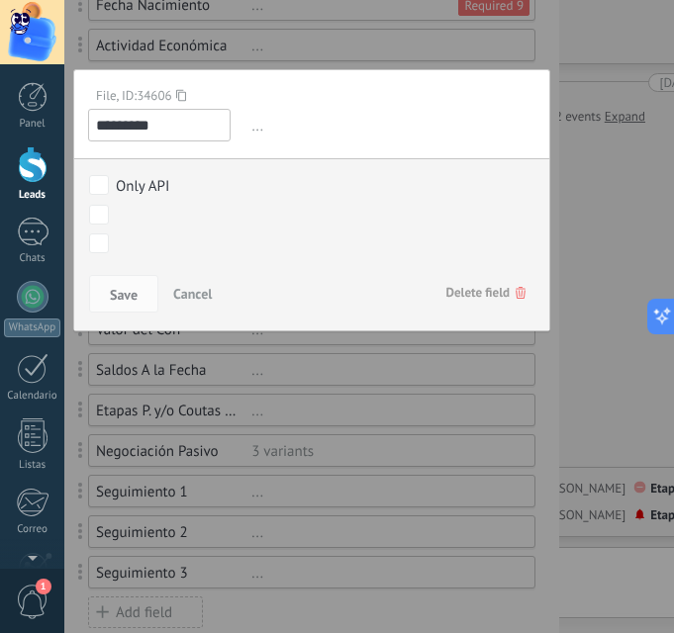
scroll to position [378, 0]
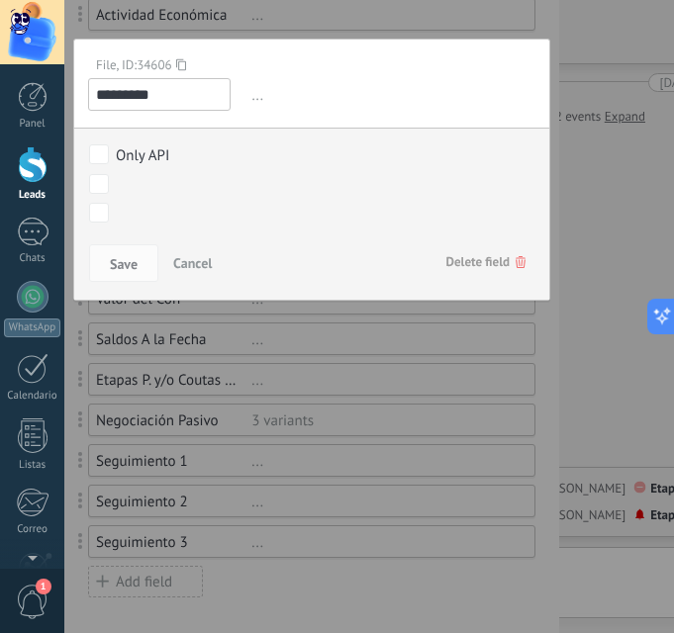
click at [0, 0] on div "NUEVO LEAD CONTACTO INICIAL MUESTRA INTERÉS CITA AGENDADA CITA EFECTIVA Closed …" at bounding box center [0, 0] width 0 height 0
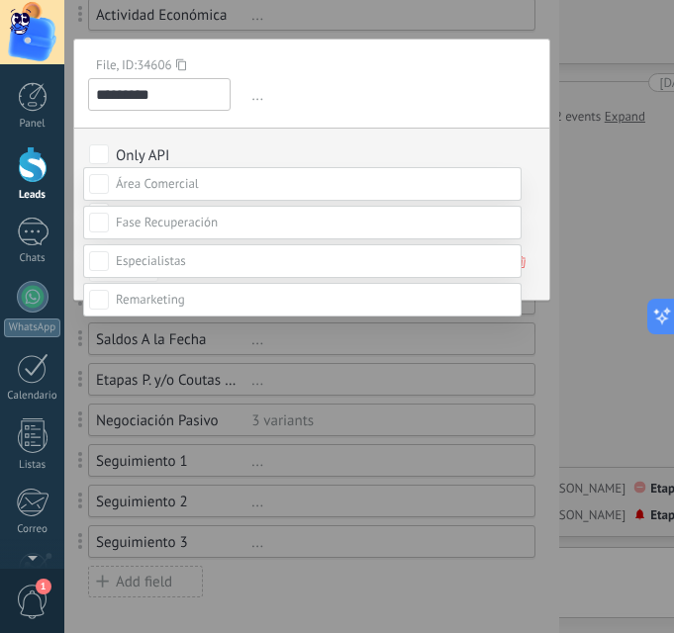
click at [181, 269] on span at bounding box center [151, 260] width 70 height 17
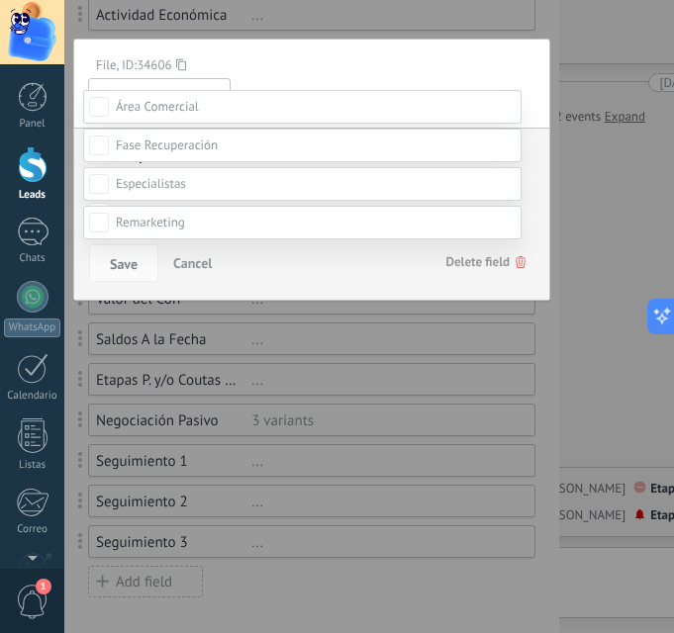
click at [530, 195] on div at bounding box center [369, 239] width 610 height 633
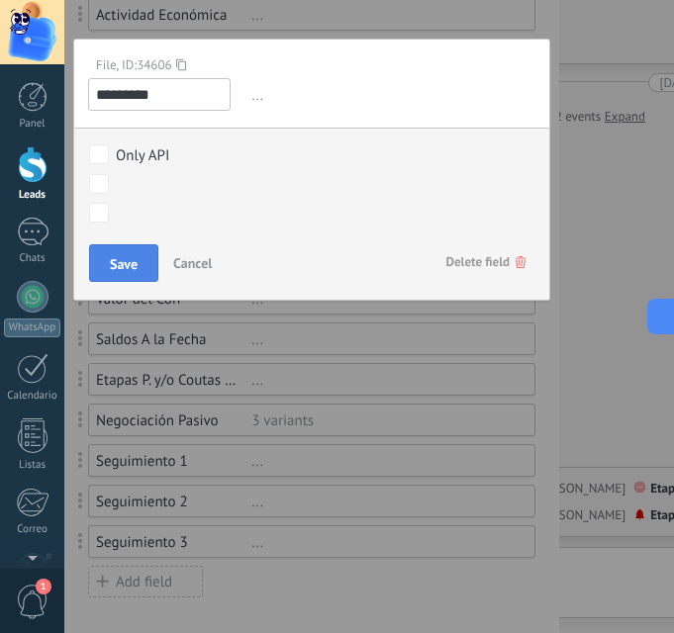
click at [130, 269] on span "Save" at bounding box center [124, 264] width 28 height 14
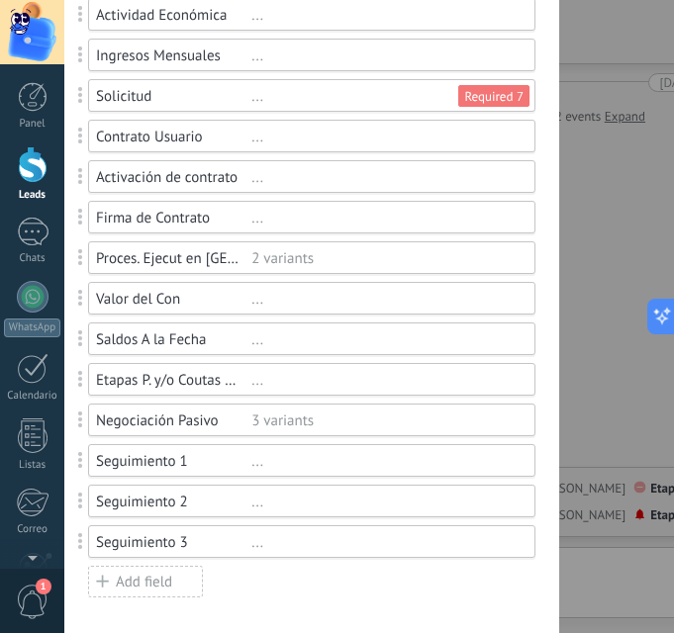
click at [424, 145] on div "..." at bounding box center [384, 137] width 266 height 19
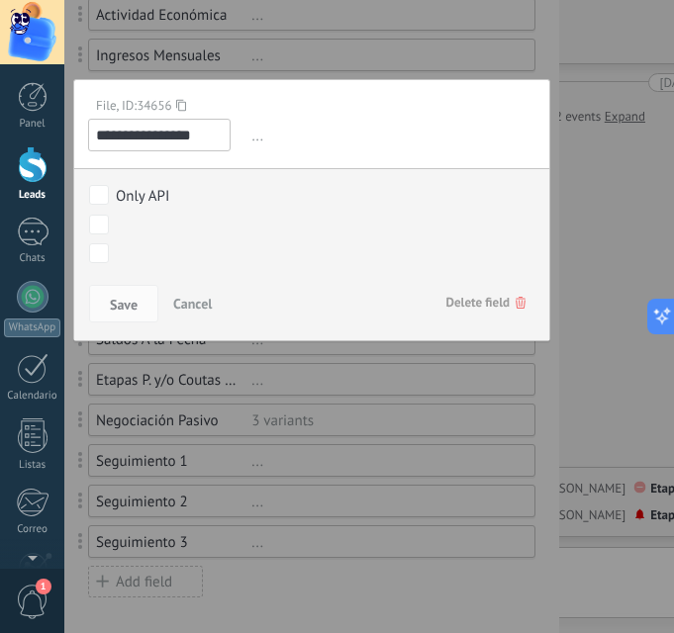
click at [0, 0] on div "NUEVO LEAD CONTACTO INICIAL MUESTRA INTERÉS CITA AGENDADA CITA EFECTIVA Closed …" at bounding box center [0, 0] width 0 height 0
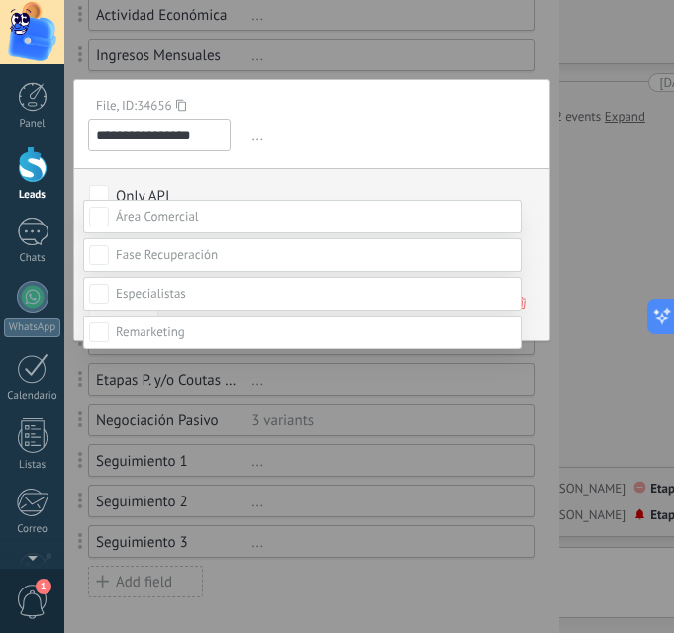
scroll to position [0, 0]
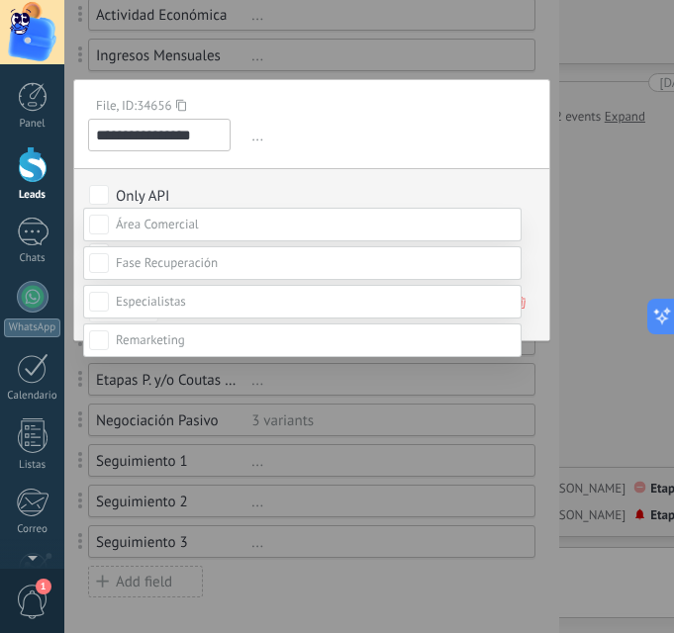
click at [143, 310] on span at bounding box center [151, 301] width 70 height 17
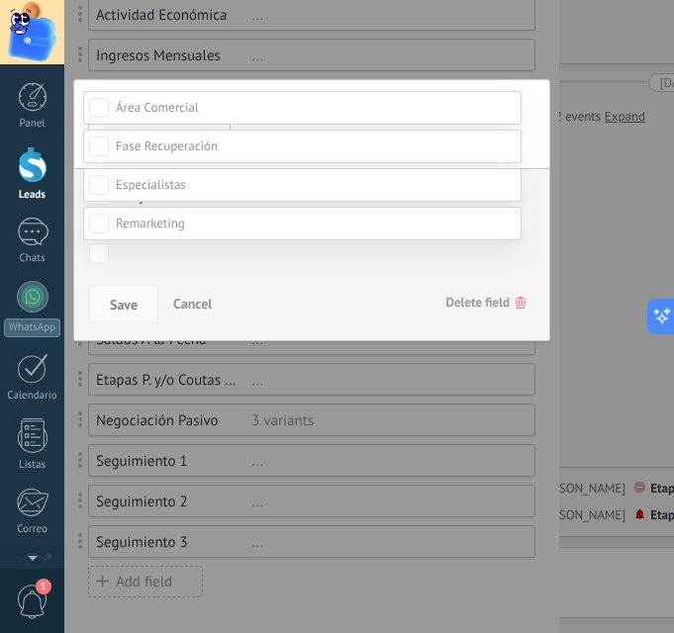
scroll to position [176, 0]
click at [0, 0] on div "CIERRE CONTRATO" at bounding box center [0, 0] width 0 height 0
click at [535, 165] on div at bounding box center [369, 199] width 610 height 633
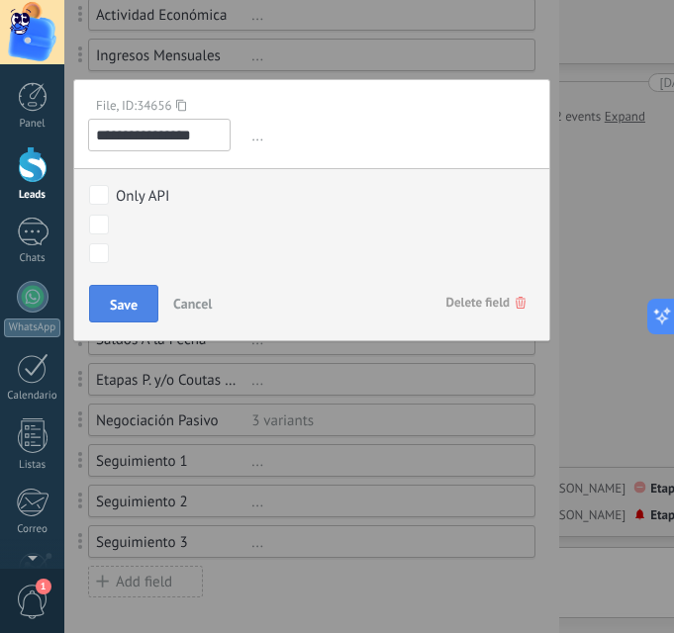
click at [115, 311] on span "Save" at bounding box center [124, 305] width 28 height 14
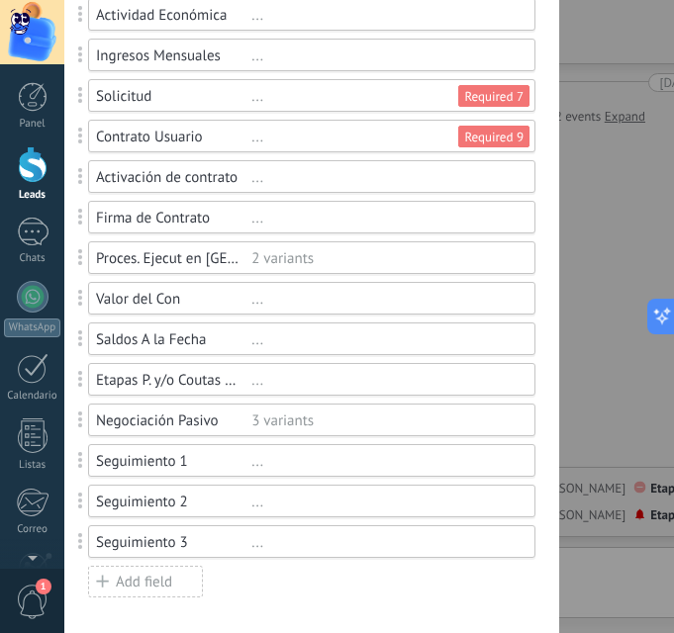
click at [479, 170] on div "..." at bounding box center [384, 177] width 266 height 19
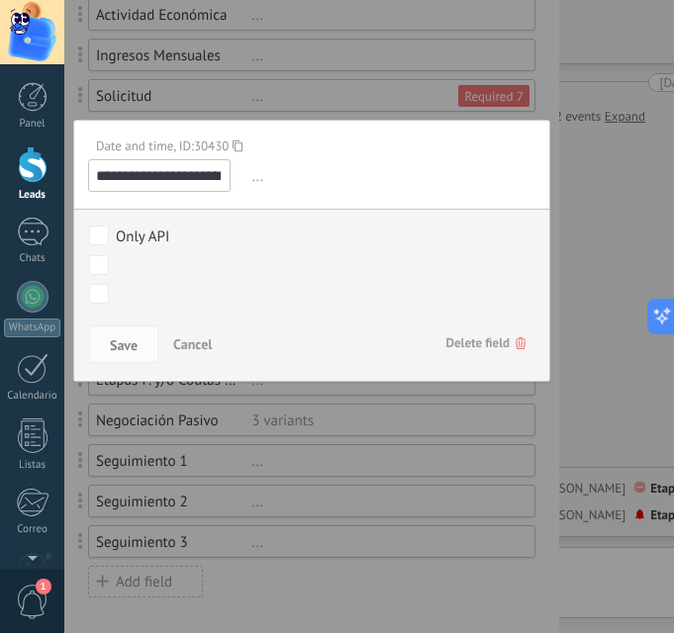
click at [0, 0] on div "NUEVO LEAD CONTACTO INICIAL MUESTRA INTERÉS CITA AGENDADA CITA EFECTIVA Closed …" at bounding box center [0, 0] width 0 height 0
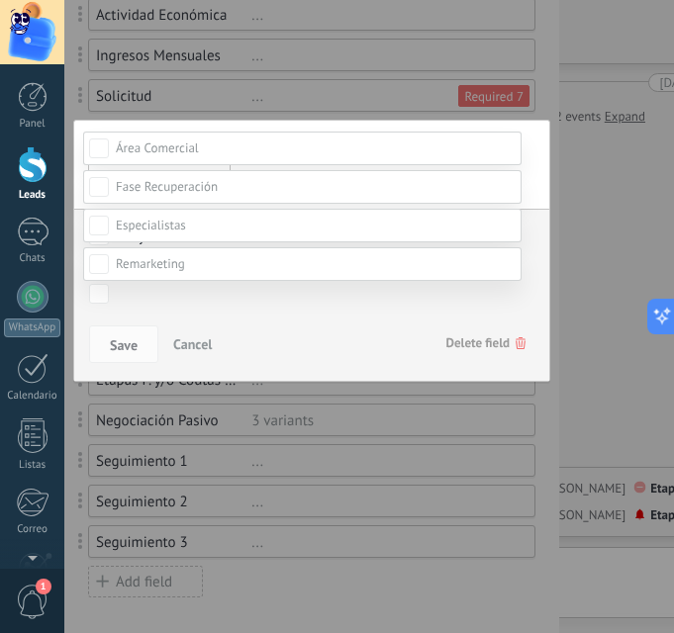
click at [184, 234] on span at bounding box center [151, 225] width 70 height 17
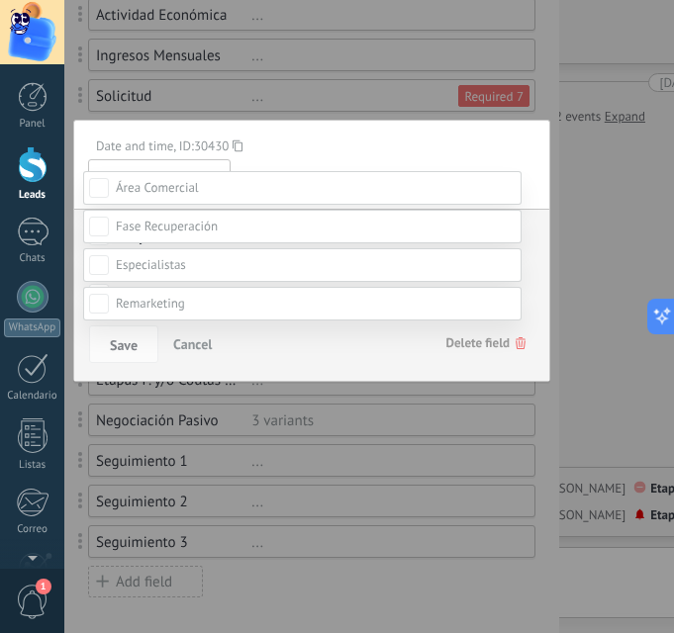
click at [0, 0] on div "CIERRE CONTRATO" at bounding box center [0, 0] width 0 height 0
click at [394, 90] on div at bounding box center [369, 239] width 610 height 633
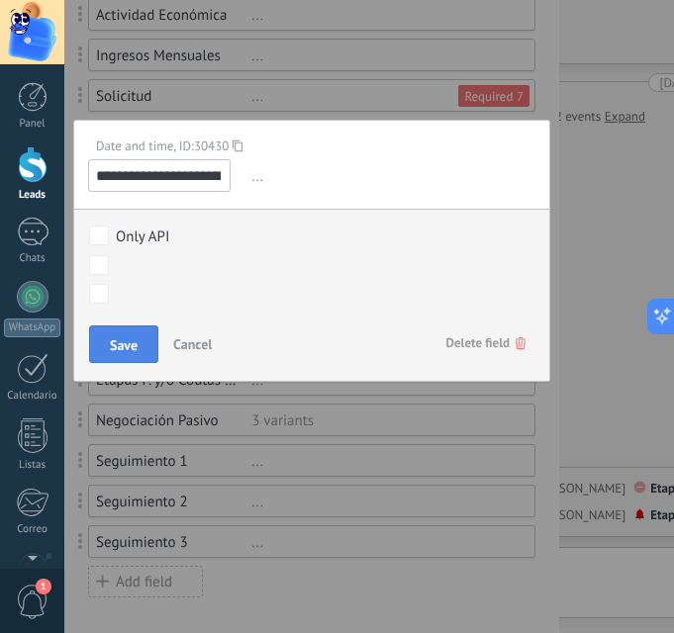
click at [107, 343] on button "Save" at bounding box center [123, 345] width 69 height 38
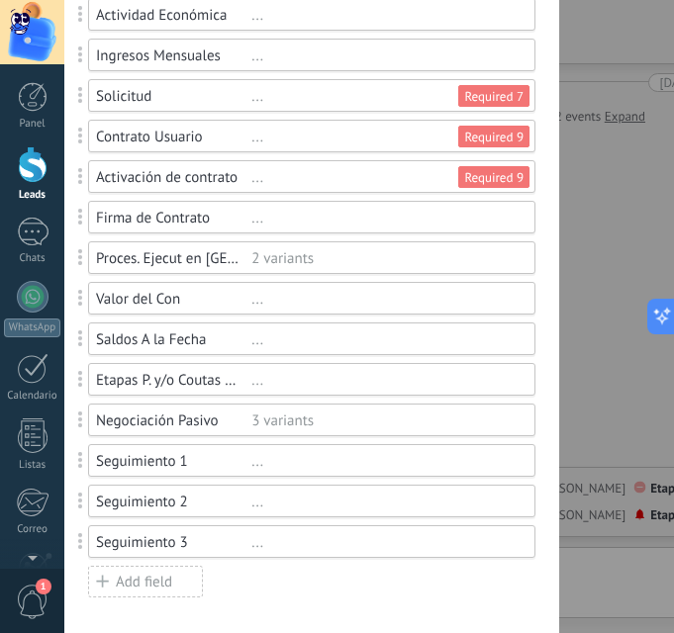
click at [466, 223] on div "..." at bounding box center [384, 218] width 266 height 19
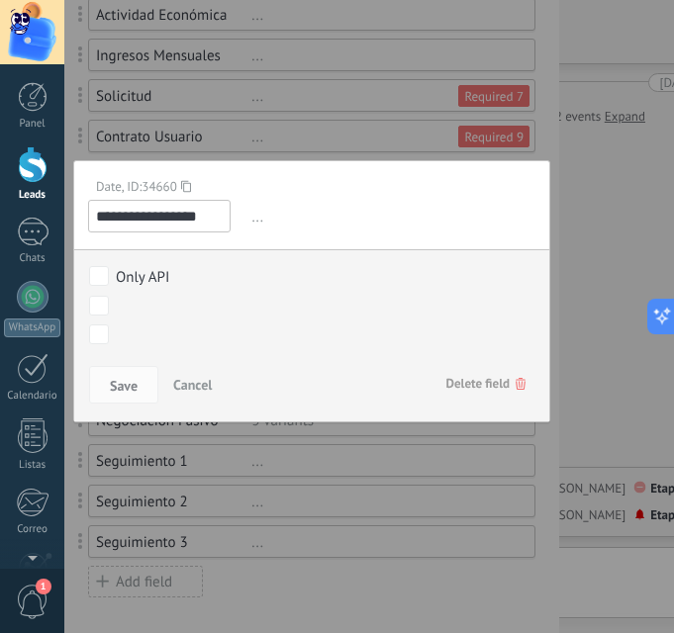
click at [0, 0] on div "NUEVO LEAD CONTACTO INICIAL MUESTRA INTERÉS CITA AGENDADA CITA EFECTIVA Closed …" at bounding box center [0, 0] width 0 height 0
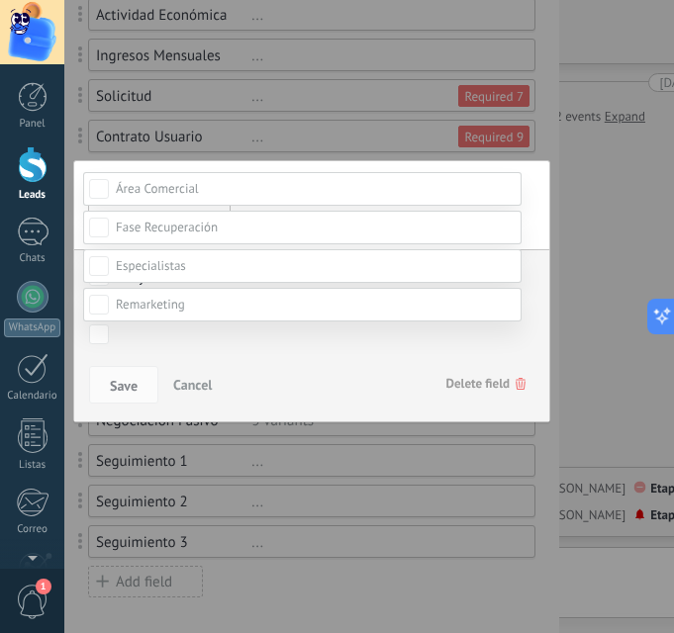
click at [185, 274] on span at bounding box center [151, 265] width 70 height 17
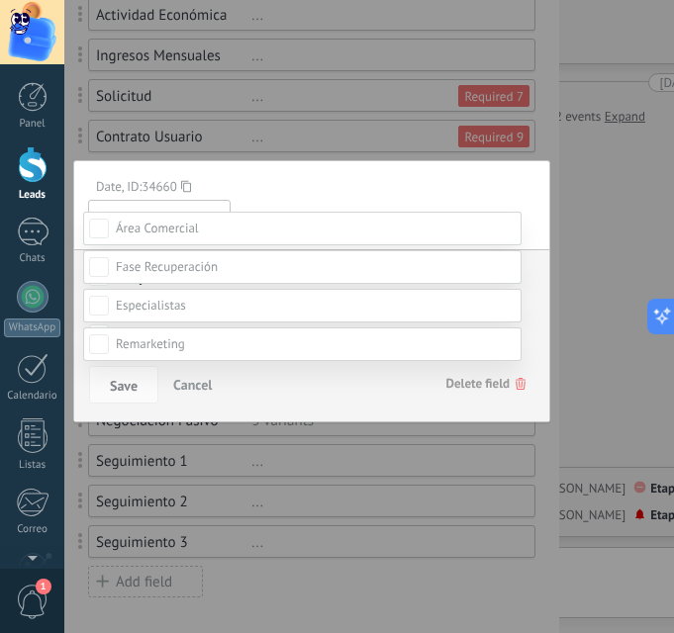
click at [0, 0] on div "CIERRE CONTRATO" at bounding box center [0, 0] width 0 height 0
click at [348, 119] on div at bounding box center [369, 239] width 610 height 633
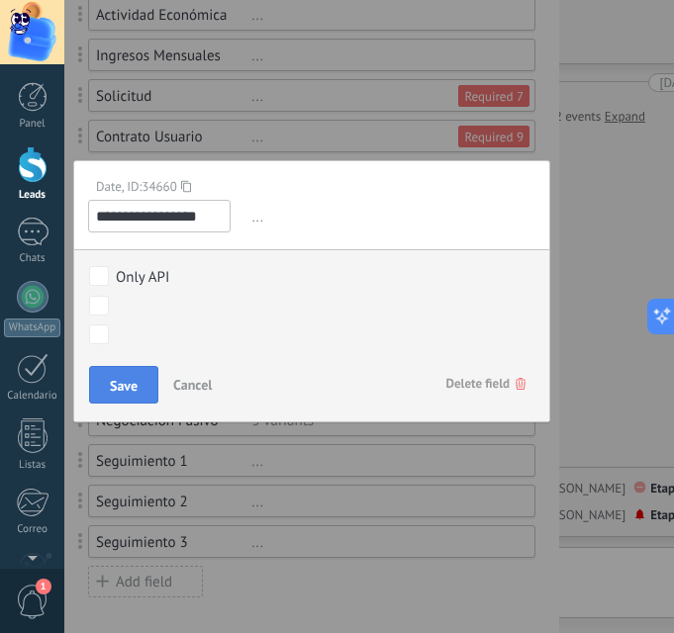
click at [116, 386] on span "Save" at bounding box center [124, 386] width 28 height 14
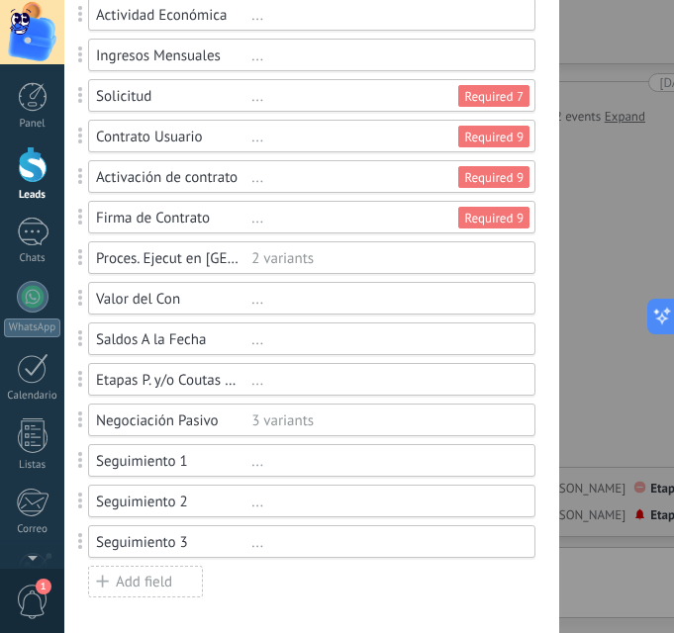
click at [458, 256] on div "2 variants" at bounding box center [384, 258] width 266 height 19
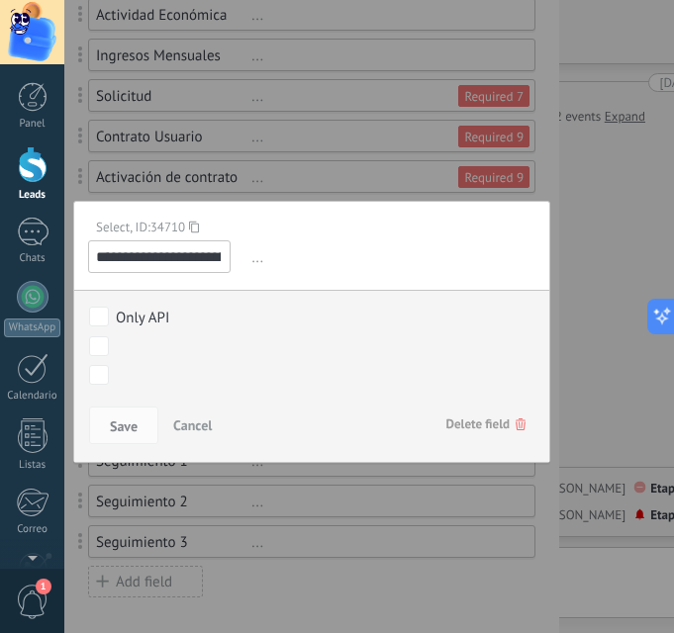
click at [0, 0] on div "NUEVO LEAD CONTACTO INICIAL MUESTRA INTERÉS CITA AGENDADA CITA EFECTIVA Closed …" at bounding box center [0, 0] width 0 height 0
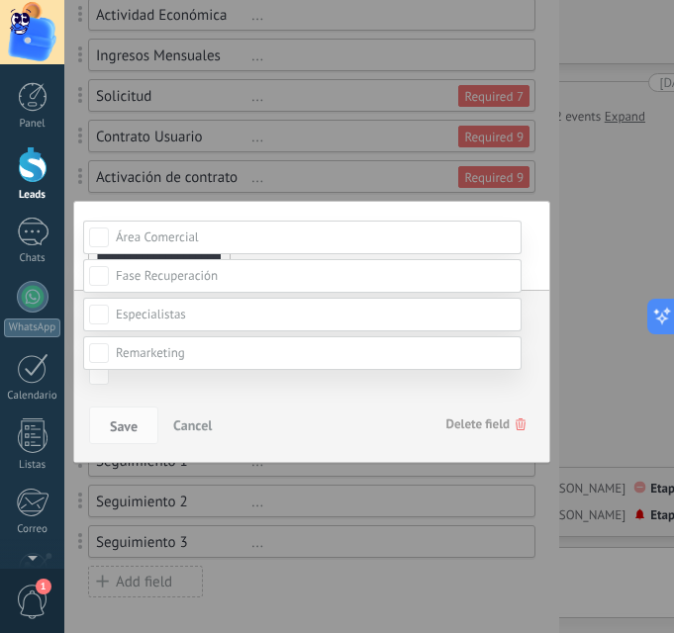
scroll to position [333, 0]
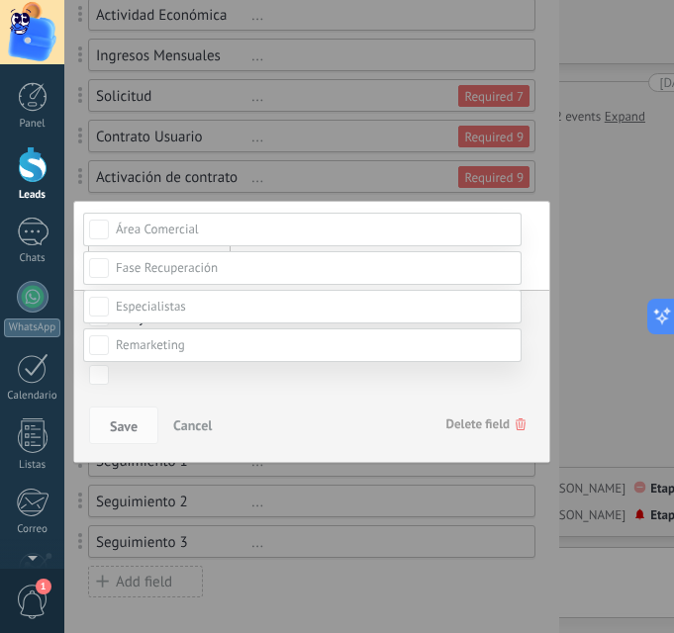
click at [191, 309] on label at bounding box center [302, 307] width 438 height 34
click at [0, 0] on div "CIERRE CONTRATO" at bounding box center [0, 0] width 0 height 0
click at [548, 237] on div at bounding box center [369, 199] width 610 height 633
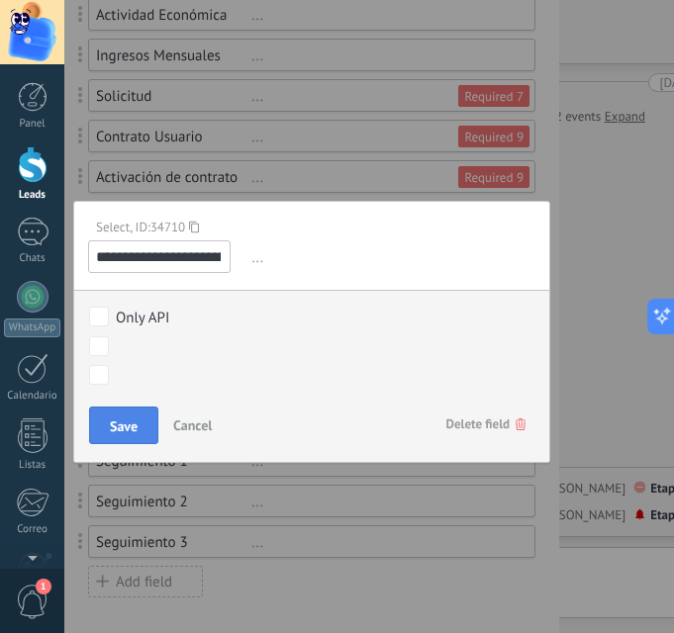
click at [131, 427] on span "Save" at bounding box center [124, 427] width 28 height 14
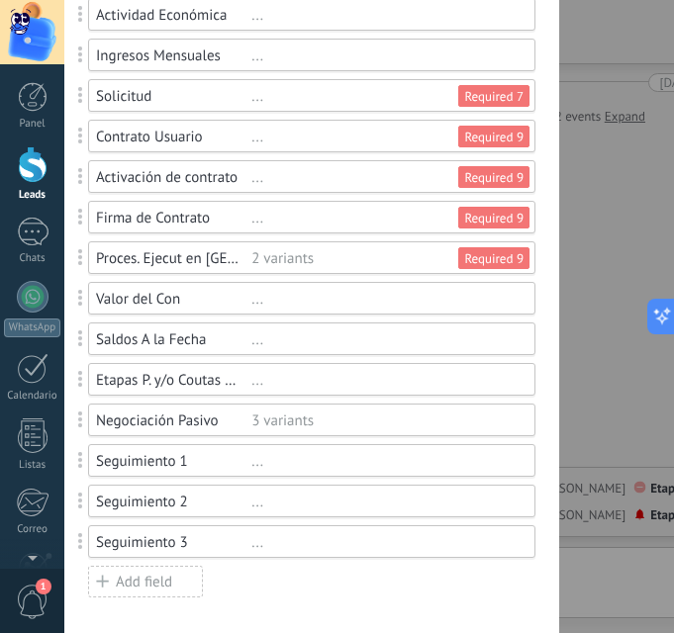
click at [485, 294] on div "..." at bounding box center [384, 299] width 266 height 19
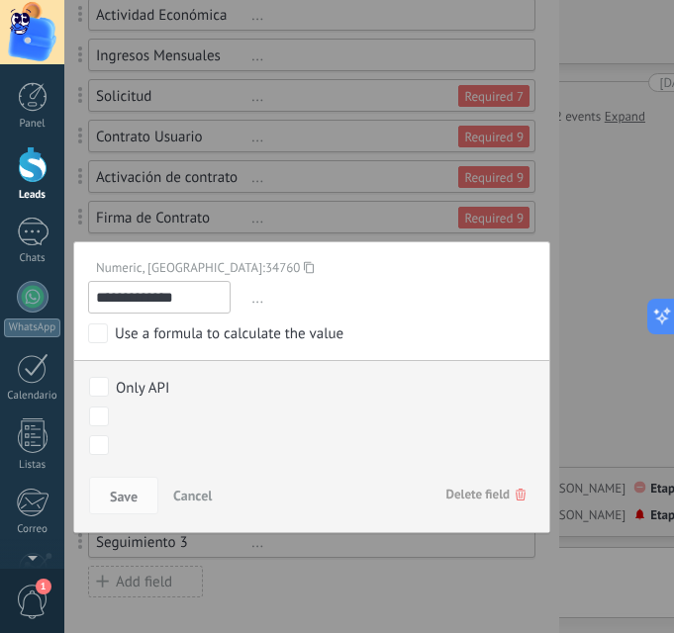
click at [0, 0] on div "NUEVO LEAD CONTACTO INICIAL MUESTRA INTERÉS CITA AGENDADA CITA EFECTIVA Closed …" at bounding box center [0, 0] width 0 height 0
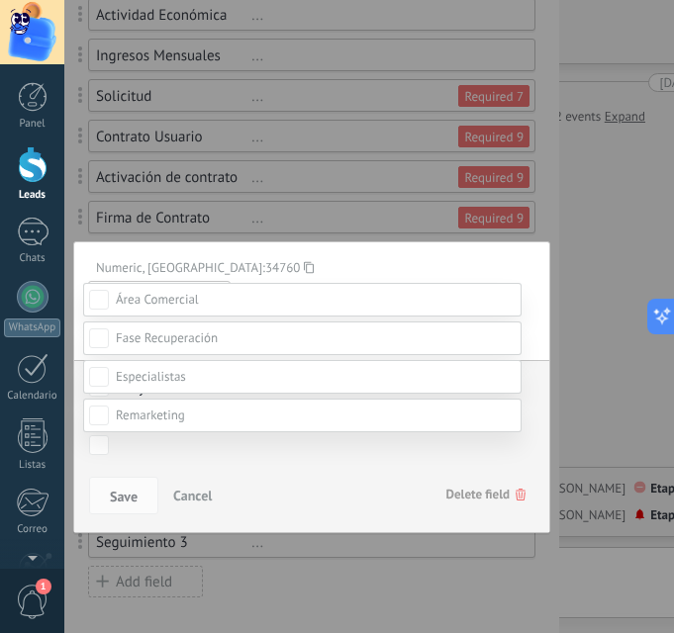
click at [184, 385] on span at bounding box center [151, 376] width 70 height 17
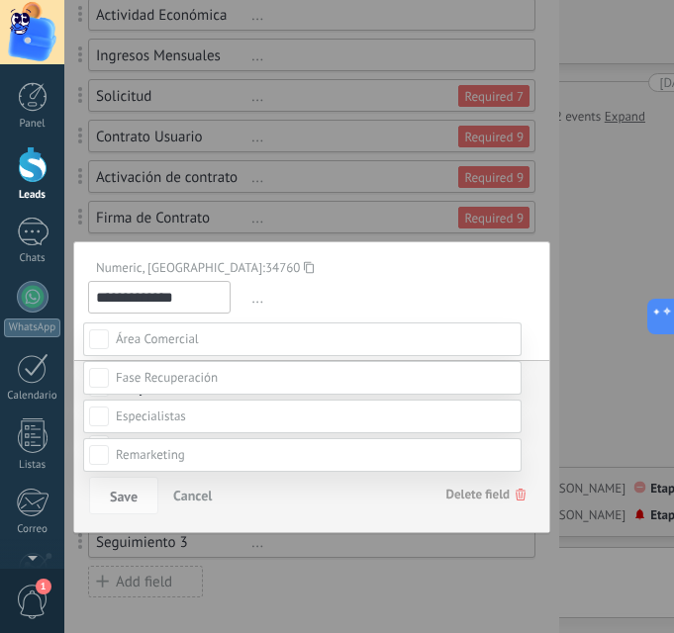
click at [0, 0] on div "CIERRE CONTRATO" at bounding box center [0, 0] width 0 height 0
click at [304, 201] on div at bounding box center [369, 239] width 610 height 633
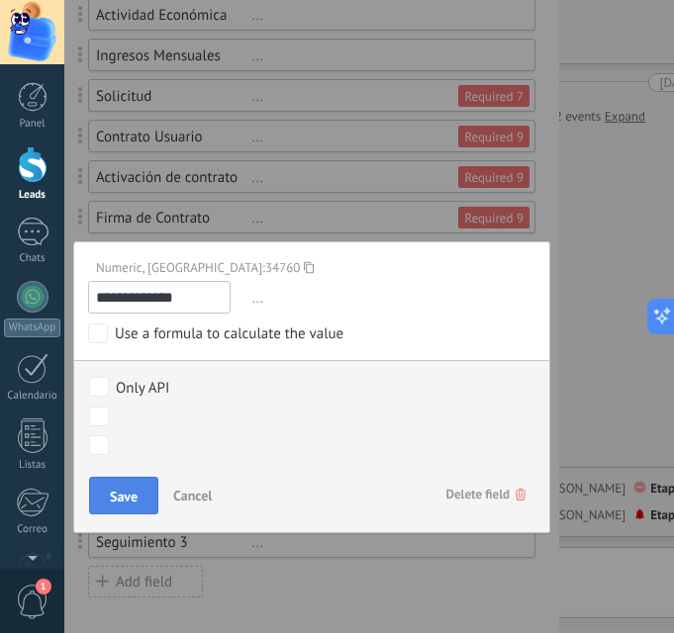
click at [129, 496] on span "Save" at bounding box center [124, 497] width 28 height 14
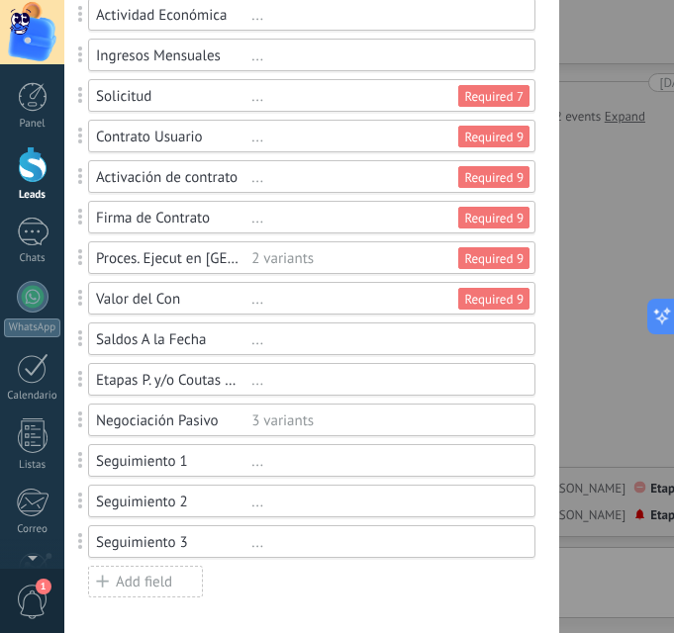
click at [191, 296] on div "Valor del Con" at bounding box center [173, 299] width 155 height 19
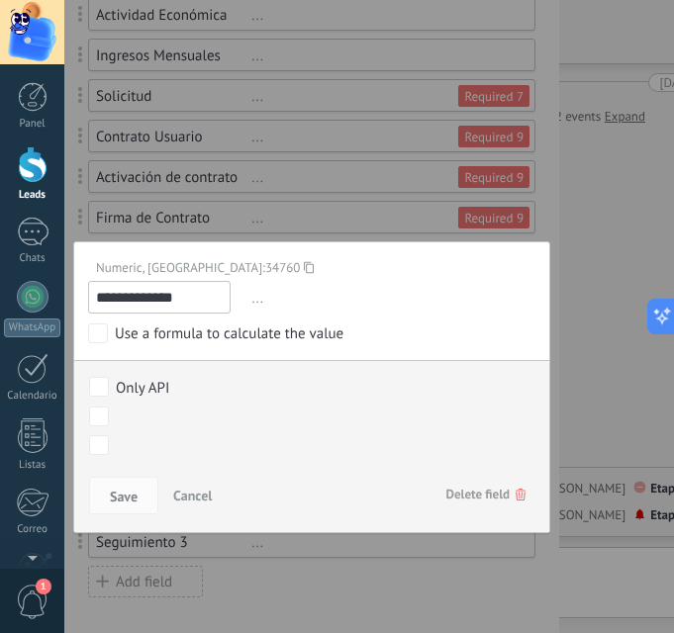
click at [191, 296] on input "**********" at bounding box center [159, 297] width 143 height 33
type input "**********"
click at [134, 503] on span "Save" at bounding box center [124, 497] width 28 height 14
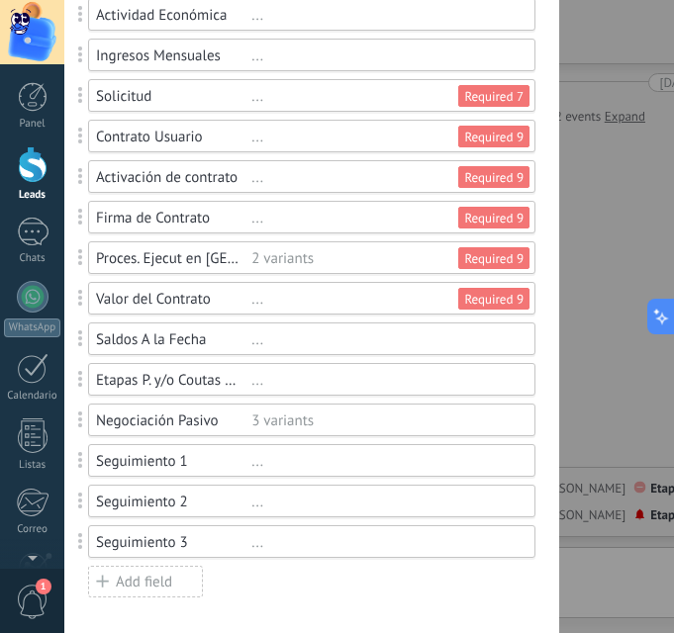
click at [437, 334] on div "..." at bounding box center [384, 340] width 266 height 19
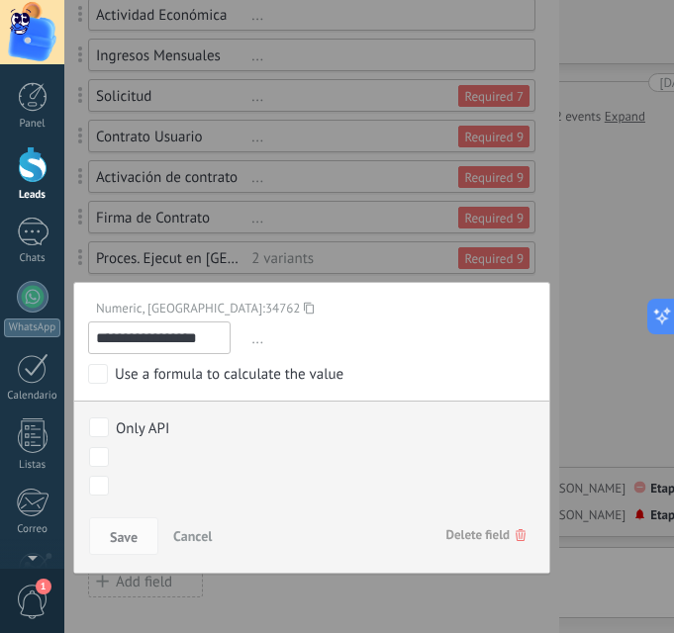
click at [210, 377] on div "Use a formula to calculate the value" at bounding box center [229, 375] width 229 height 20
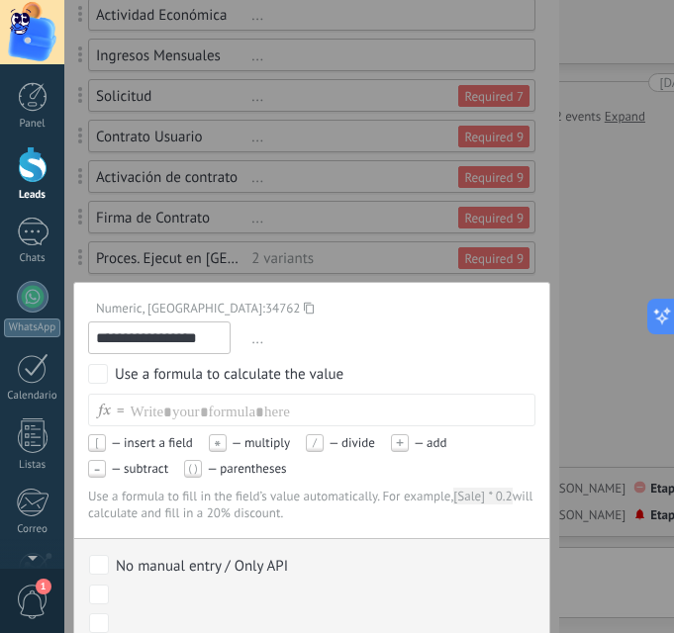
click at [210, 377] on div "Use a formula to calculate the value" at bounding box center [229, 375] width 229 height 20
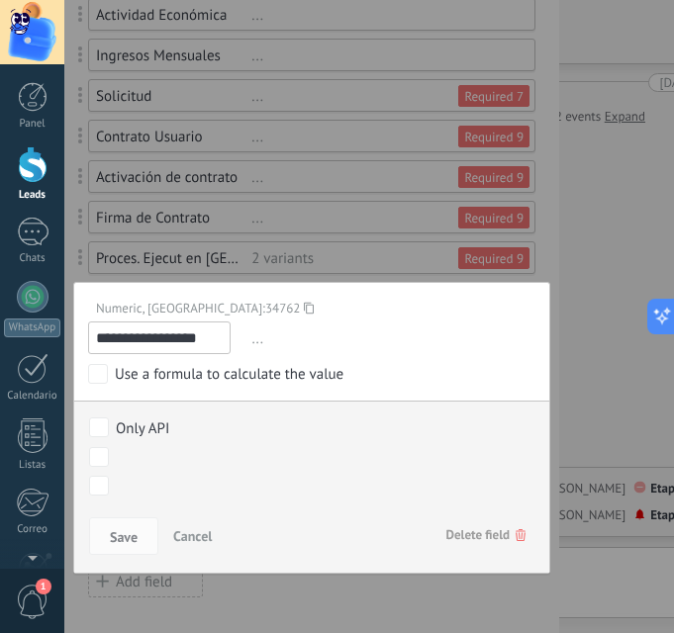
click at [0, 0] on div "NUEVO LEAD CONTACTO INICIAL MUESTRA INTERÉS CITA AGENDADA CITA EFECTIVA Closed …" at bounding box center [0, 0] width 0 height 0
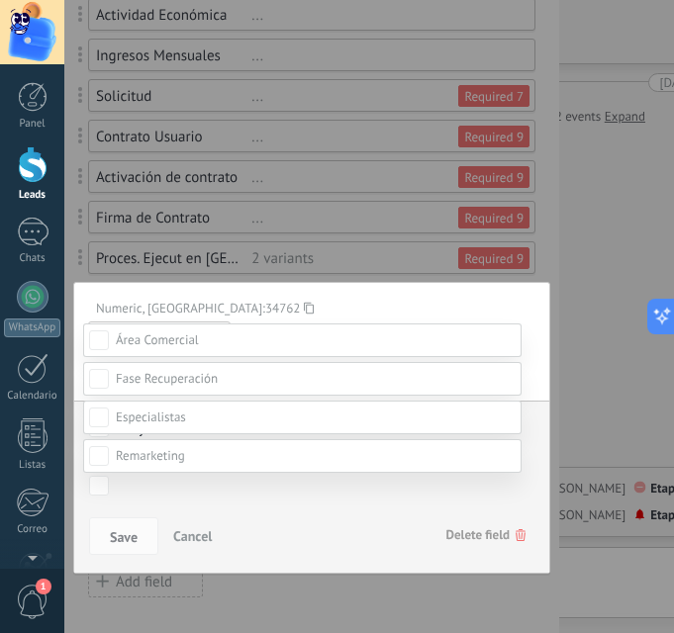
scroll to position [333, 0]
click at [188, 424] on label at bounding box center [302, 418] width 438 height 34
click at [0, 0] on div "SEGUIMIENTO Y PAGOS CUOTAS" at bounding box center [0, 0] width 0 height 0
click at [535, 229] on div at bounding box center [369, 199] width 610 height 633
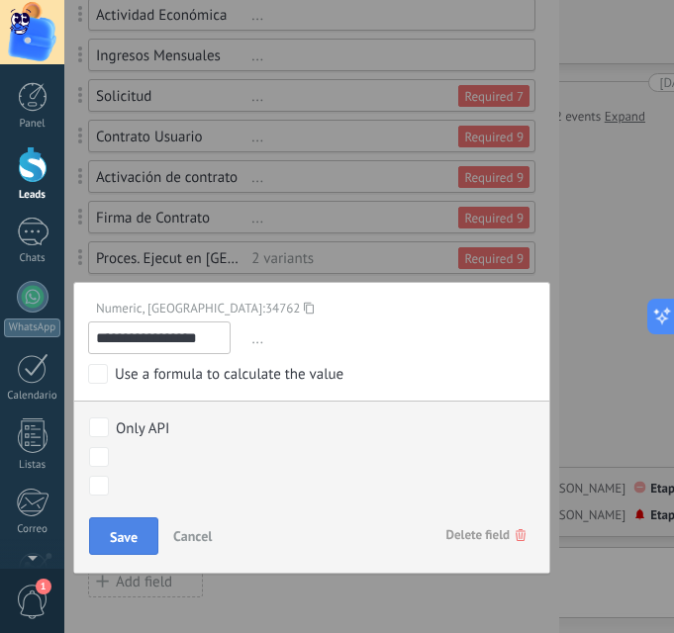
click at [133, 543] on span "Save" at bounding box center [124, 537] width 28 height 14
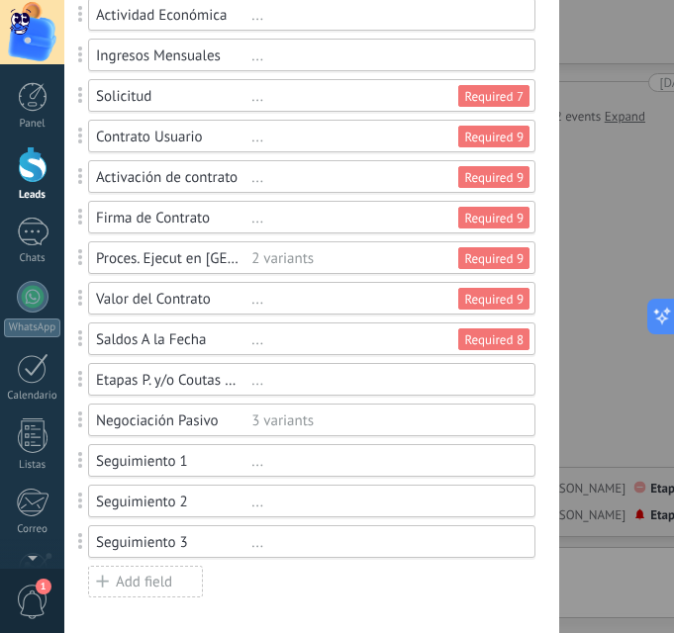
click at [448, 384] on div "..." at bounding box center [384, 380] width 266 height 19
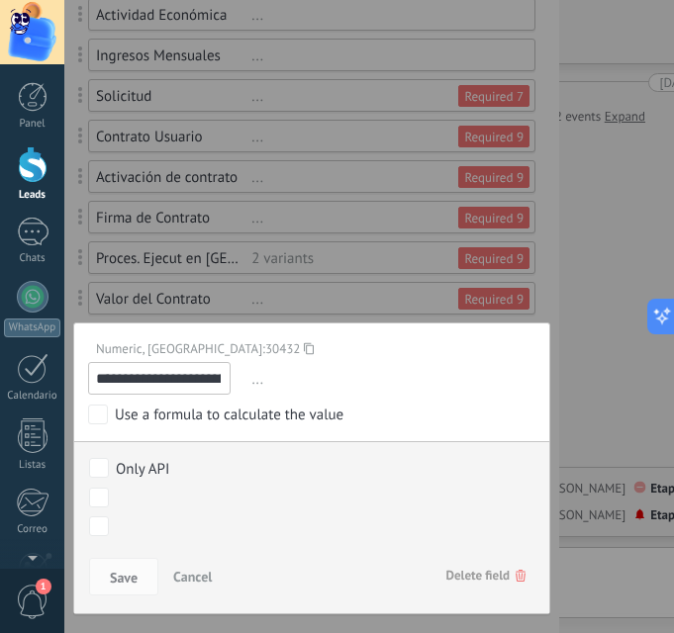
click at [0, 0] on div "NUEVO LEAD CONTACTO INICIAL MUESTRA INTERÉS CITA AGENDADA CITA EFECTIVA Closed …" at bounding box center [0, 0] width 0 height 0
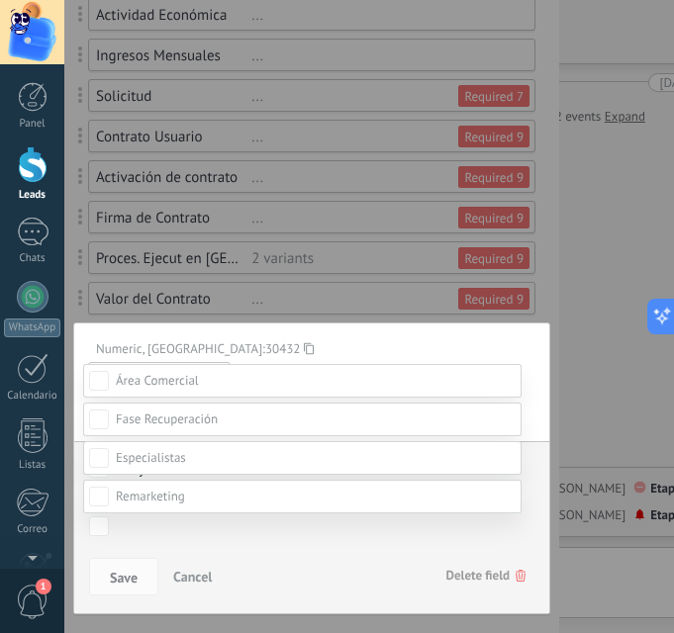
click at [162, 466] on span at bounding box center [151, 457] width 70 height 17
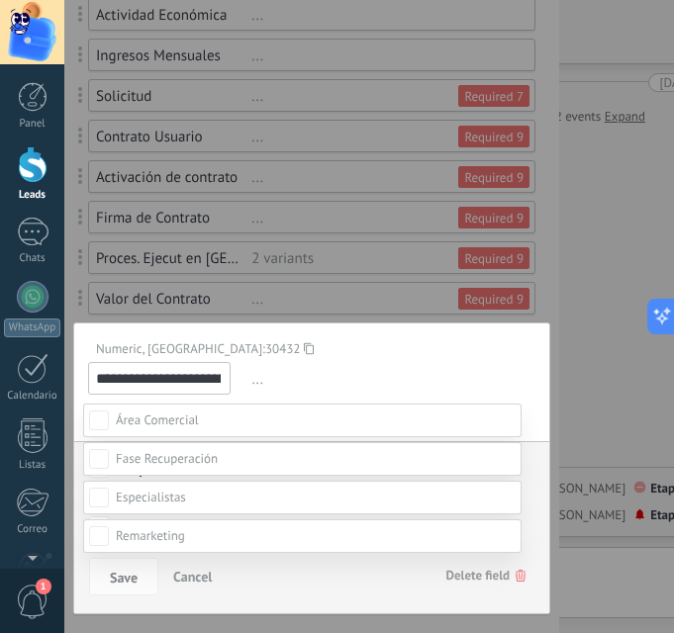
scroll to position [455, 0]
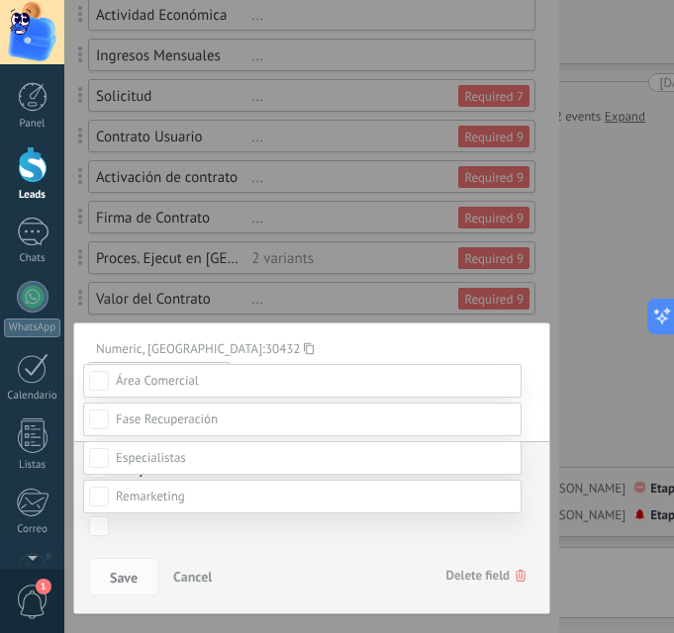
click at [0, 0] on div "CIERRE CONTRATO" at bounding box center [0, 0] width 0 height 0
click at [0, 0] on li "CIERRE CONTRATO" at bounding box center [0, 0] width 0 height 0
click at [529, 173] on div at bounding box center [369, 199] width 610 height 633
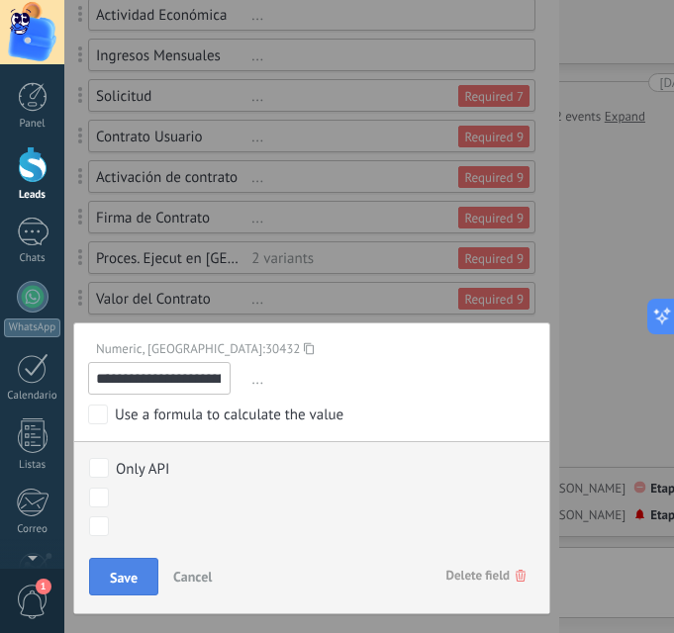
click at [125, 574] on span "Save" at bounding box center [124, 578] width 28 height 14
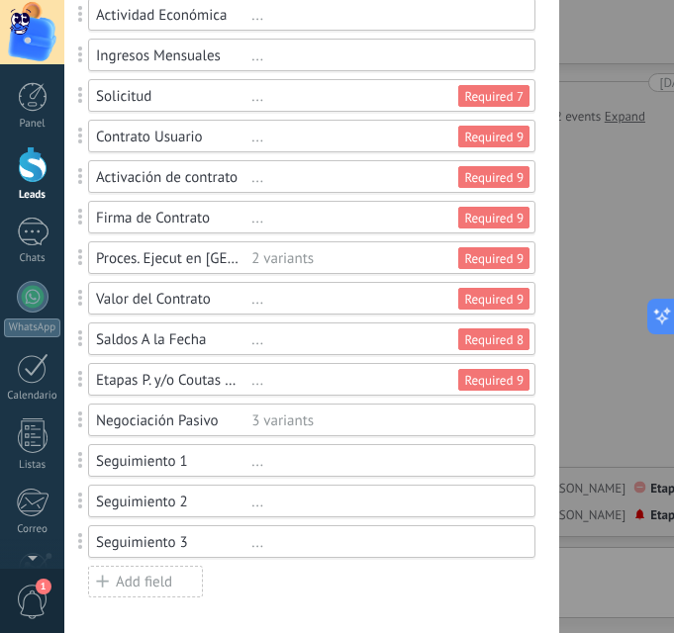
click at [470, 411] on div "Negociación Pasivo 3 variants" at bounding box center [311, 420] width 447 height 33
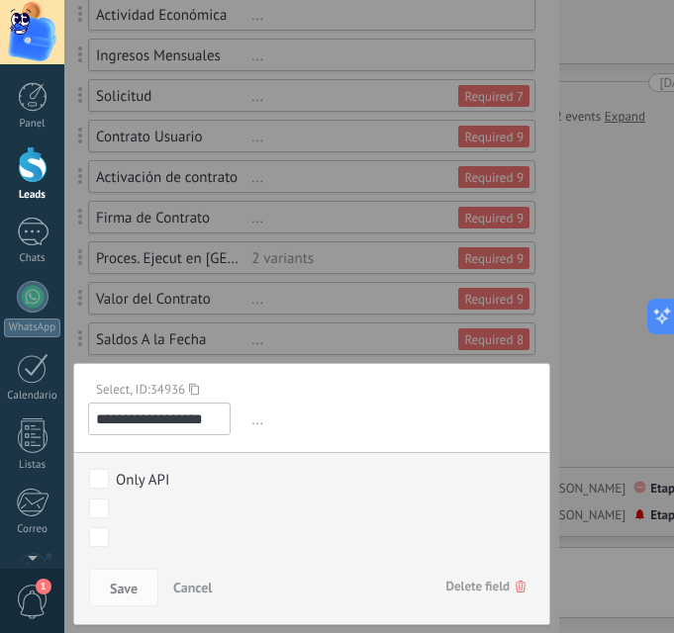
click at [0, 0] on div "NUEVO LEAD CONTACTO INICIAL MUESTRA INTERÉS CITA AGENDADA CITA EFECTIVA Closed …" at bounding box center [0, 0] width 0 height 0
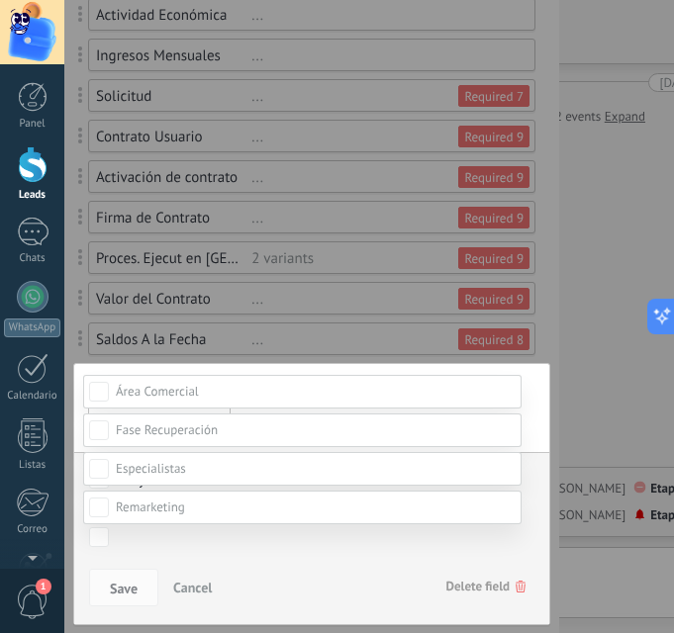
click at [202, 486] on label at bounding box center [302, 469] width 438 height 34
click at [0, 0] on div "ACUERDO ENTREGADO" at bounding box center [0, 0] width 0 height 0
click at [534, 241] on div at bounding box center [369, 199] width 610 height 633
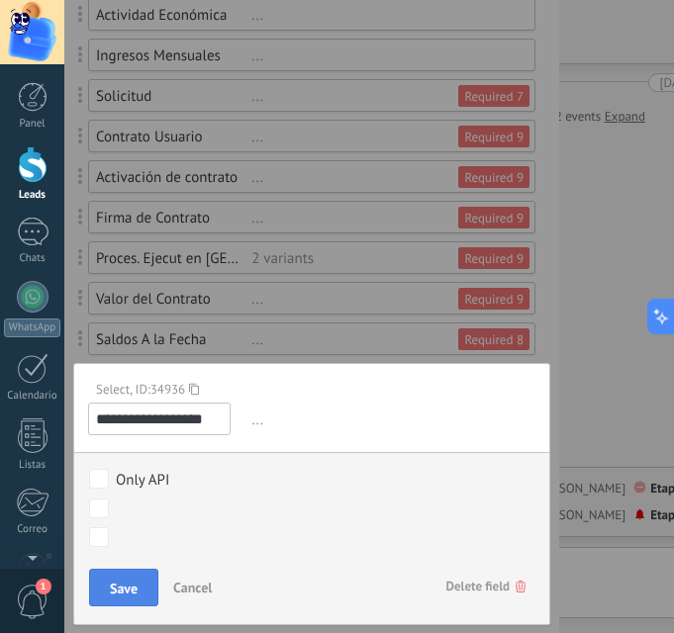
click at [132, 591] on span "Save" at bounding box center [124, 589] width 28 height 14
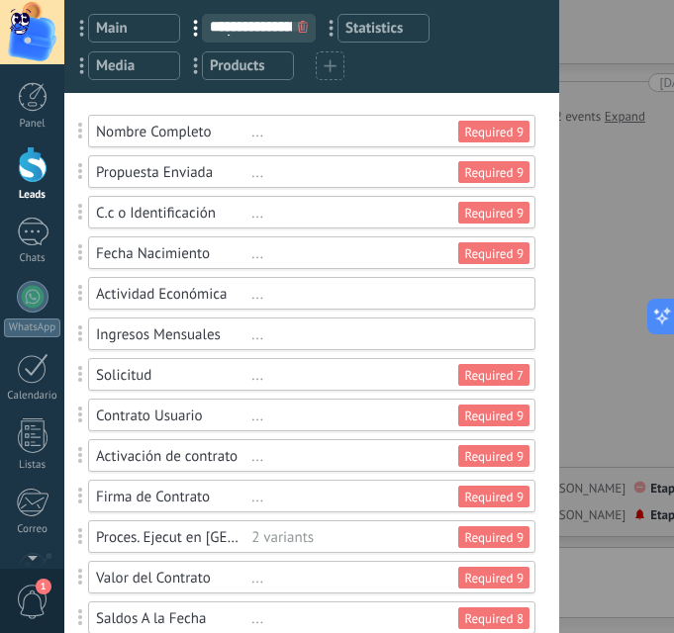
scroll to position [0, 0]
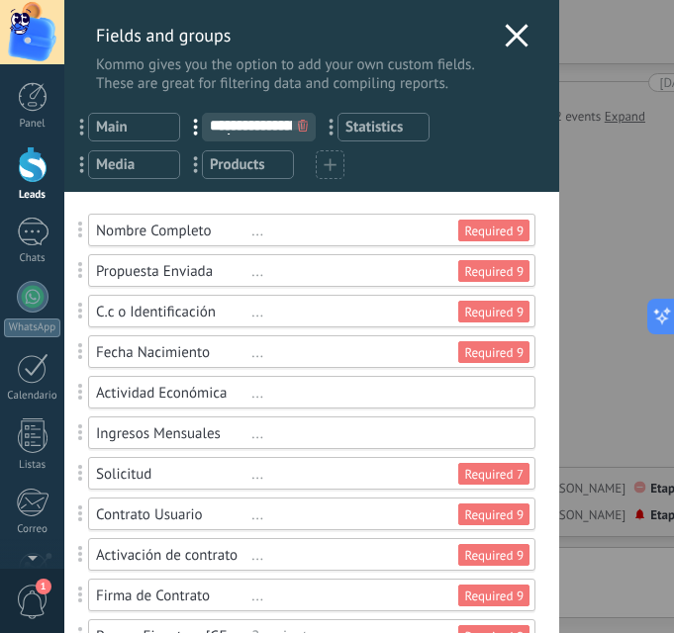
click at [145, 131] on span "Main" at bounding box center [134, 127] width 76 height 19
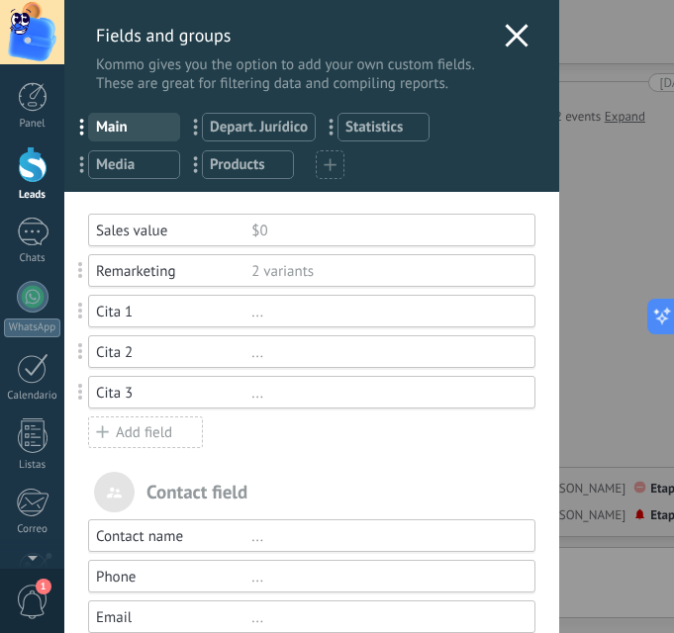
click at [424, 259] on div "Remarketing 2 variants" at bounding box center [311, 270] width 447 height 33
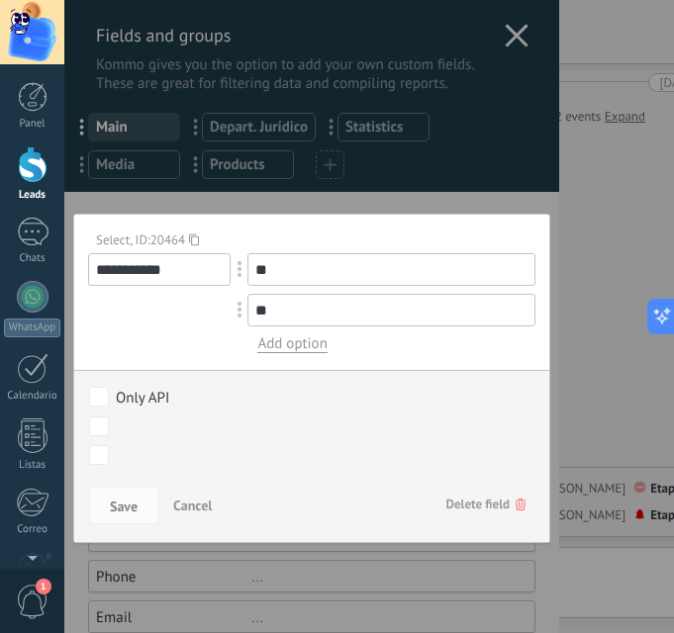
click at [0, 0] on div "NUEVO LEAD CONTACTO INICIAL MUESTRA INTERÉS CITA AGENDADA CITA EFECTIVA Closed …" at bounding box center [0, 0] width 0 height 0
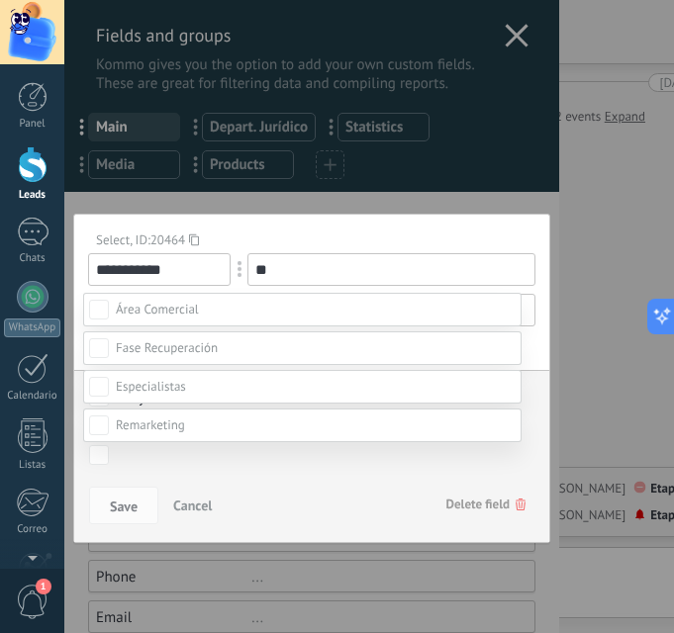
scroll to position [198, 0]
click at [0, 0] on label "Closed - lost" at bounding box center [0, 0] width 0 height 0
click at [366, 143] on div at bounding box center [369, 199] width 610 height 633
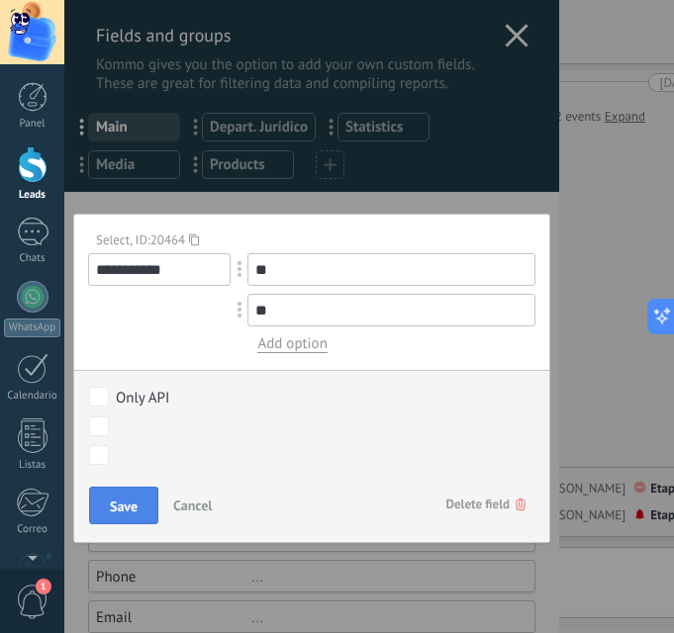
click at [139, 504] on button "Save" at bounding box center [123, 506] width 69 height 38
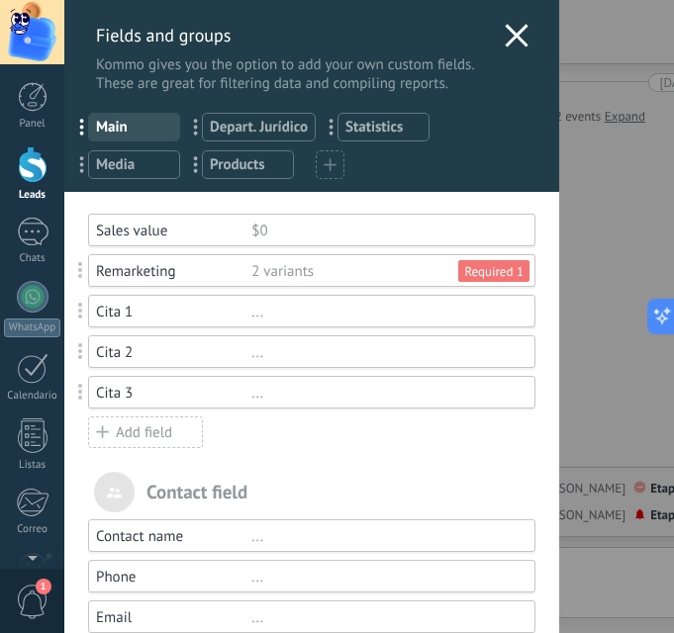
click at [162, 435] on div "Add field" at bounding box center [145, 433] width 115 height 32
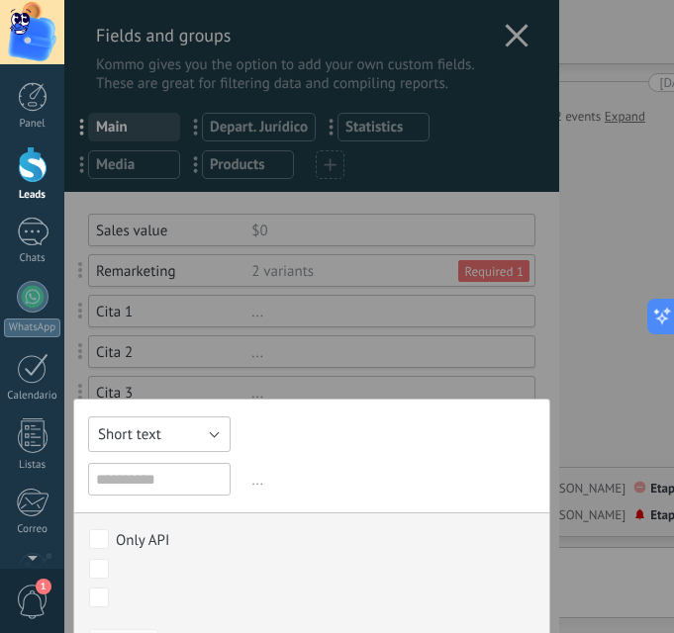
click at [176, 438] on button "Short text" at bounding box center [159, 435] width 143 height 36
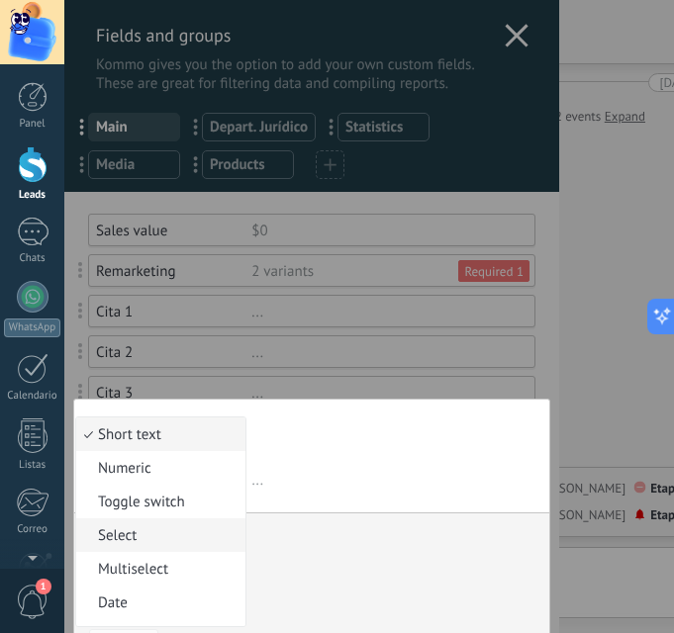
click at [159, 528] on span "Select" at bounding box center [157, 536] width 163 height 19
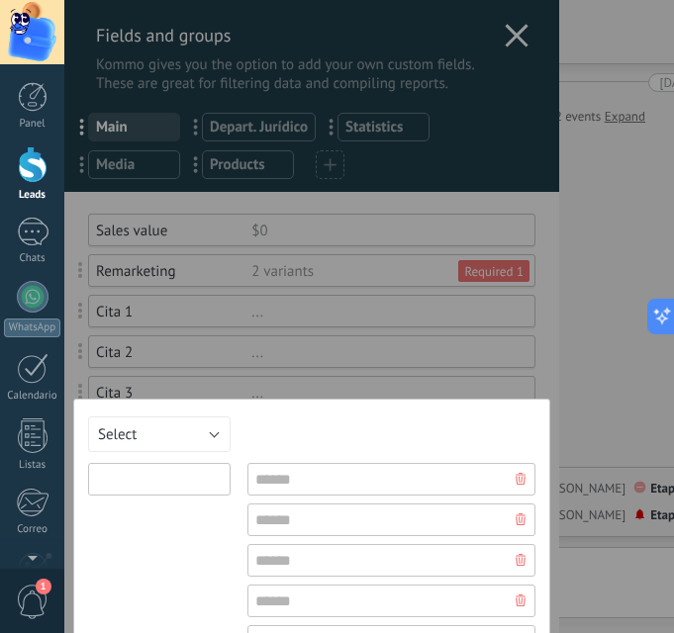
click at [164, 472] on input "text" at bounding box center [159, 479] width 143 height 33
type input "**********"
click at [325, 483] on input "text" at bounding box center [391, 479] width 288 height 33
type input "**********"
click at [329, 523] on input "text" at bounding box center [391, 520] width 288 height 33
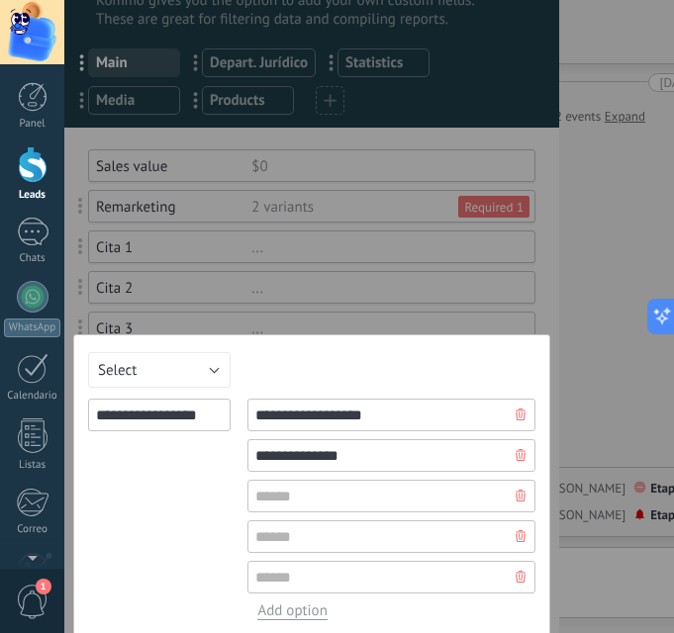
scroll to position [99, 0]
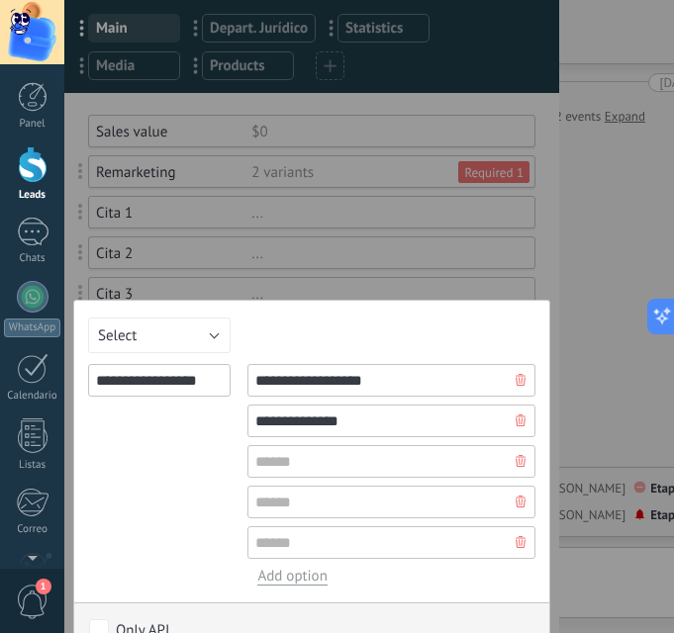
type input "**********"
click at [511, 469] on div at bounding box center [521, 461] width 30 height 32
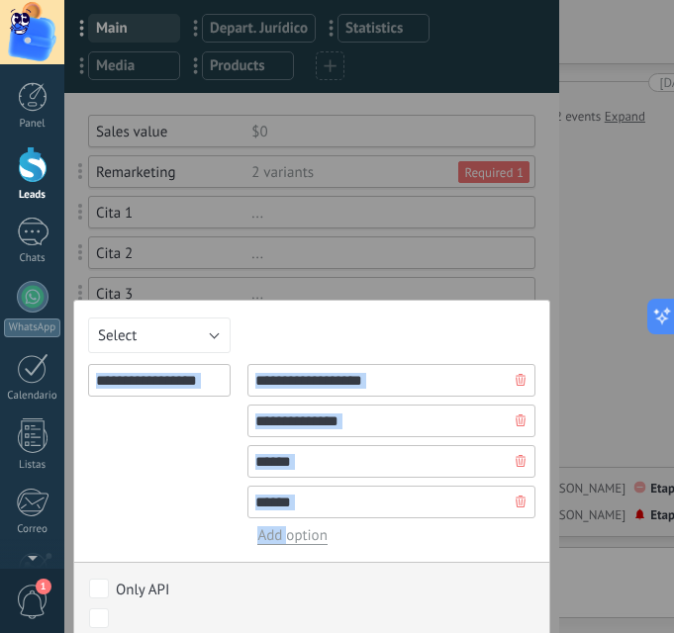
click at [511, 469] on div at bounding box center [521, 461] width 30 height 32
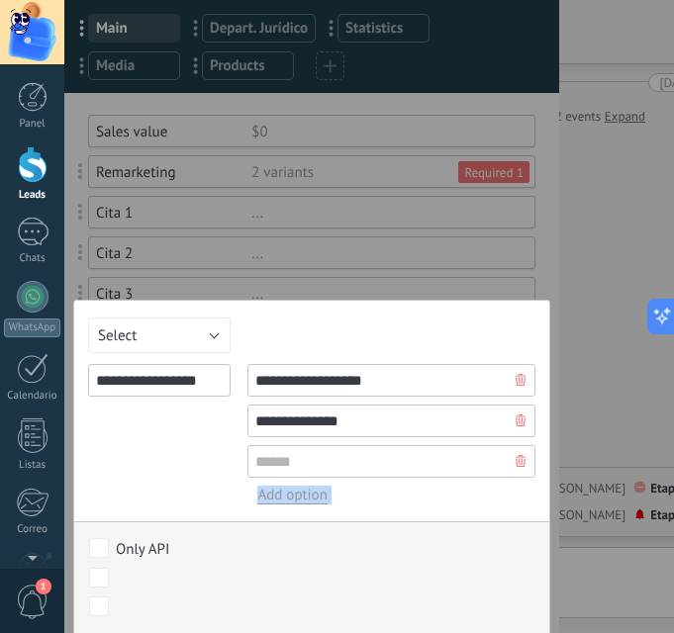
click at [511, 469] on div at bounding box center [521, 461] width 30 height 32
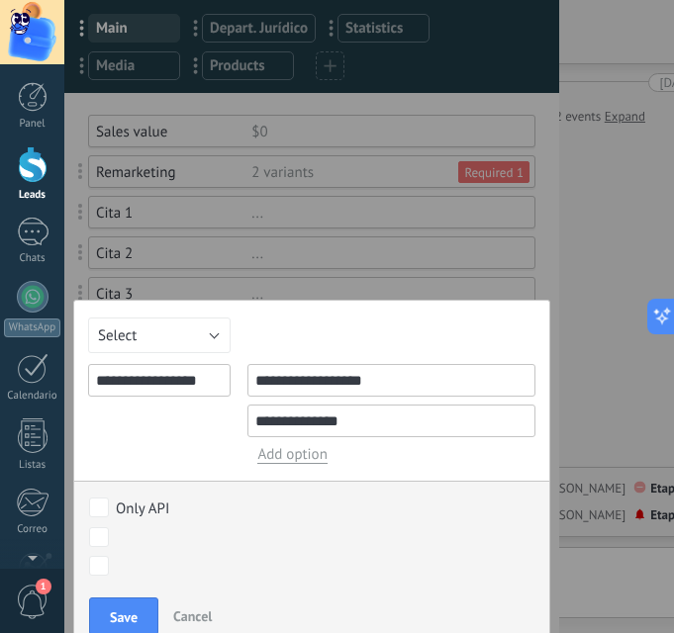
click at [223, 451] on div "**********" at bounding box center [159, 414] width 143 height 100
click at [0, 0] on div "NUEVO LEAD CONTACTO INICIAL MUESTRA INTERÉS CITA AGENDADA CITA EFECTIVA Closed …" at bounding box center [0, 0] width 0 height 0
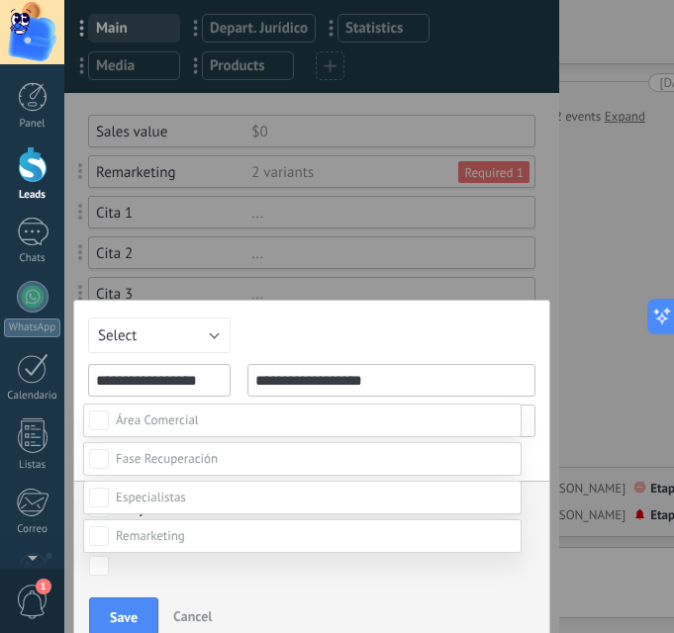
scroll to position [297, 0]
click at [0, 0] on div "CITA AGENDADA" at bounding box center [0, 0] width 0 height 0
click at [533, 454] on div "NUEVO LEAD CONTACTO INICIAL MUESTRA INTERÉS CITA AGENDADA CITA EFECTIVA Closed …" at bounding box center [369, 316] width 610 height 633
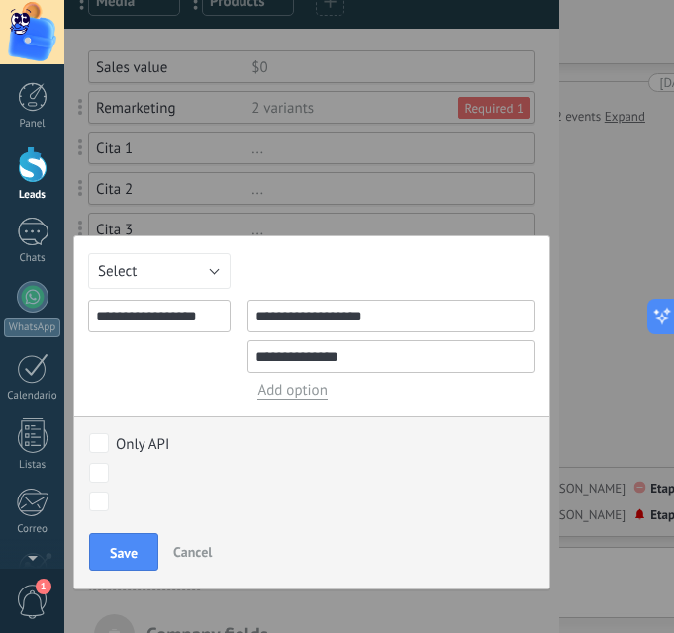
scroll to position [198, 0]
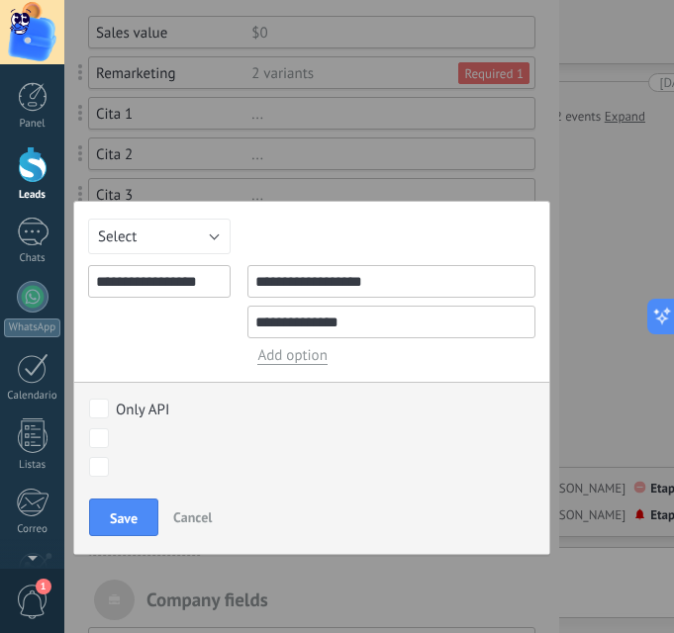
click at [0, 0] on div "NUEVO LEAD CONTACTO INICIAL MUESTRA INTERÉS CITA AGENDADA CITA EFECTIVA Closed …" at bounding box center [0, 0] width 0 height 0
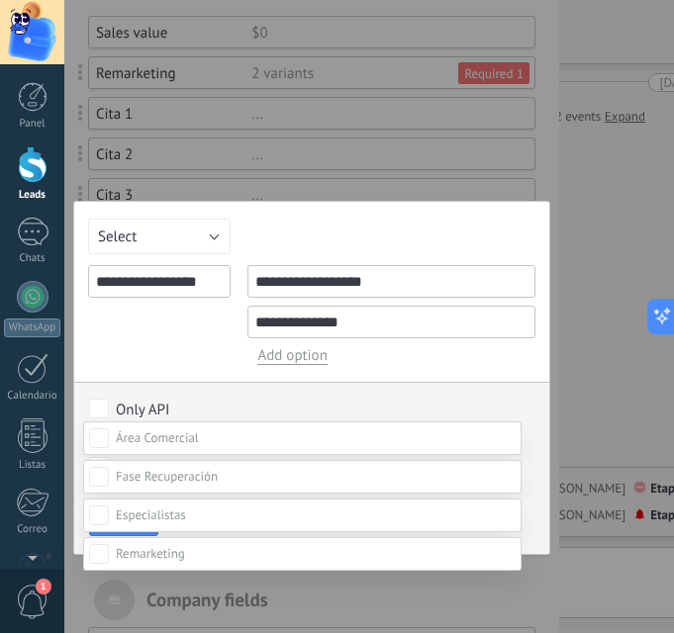
scroll to position [333, 0]
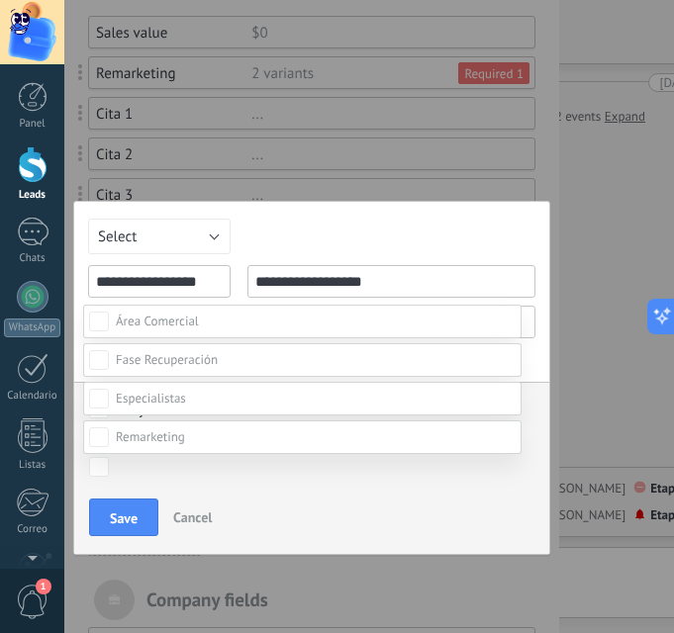
click at [109, 363] on label at bounding box center [302, 360] width 438 height 34
click at [524, 349] on div "NUEVO LEAD CONTACTO INICIAL MUESTRA INTERÉS CITA AGENDADA CITA EFECTIVA Closed …" at bounding box center [369, 316] width 610 height 633
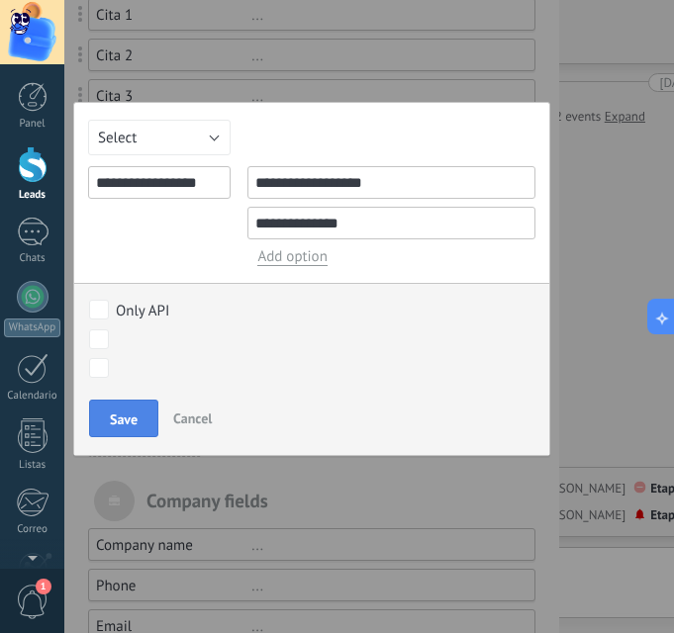
click at [130, 417] on span "Save" at bounding box center [124, 420] width 28 height 14
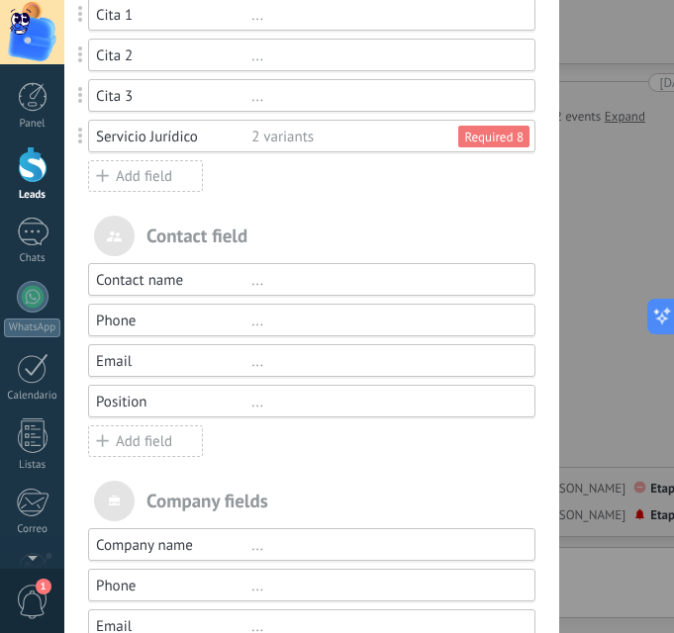
click at [274, 142] on div "2 variants" at bounding box center [384, 137] width 266 height 19
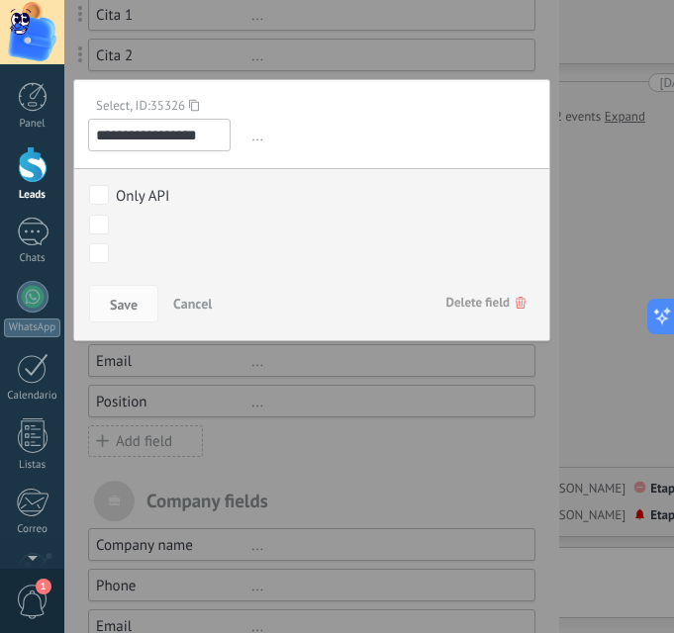
click at [0, 0] on div "NUEVO LEAD CONTACTO INICIAL MUESTRA INTERÉS CITA AGENDADA CITA EFECTIVA Closed …" at bounding box center [0, 0] width 0 height 0
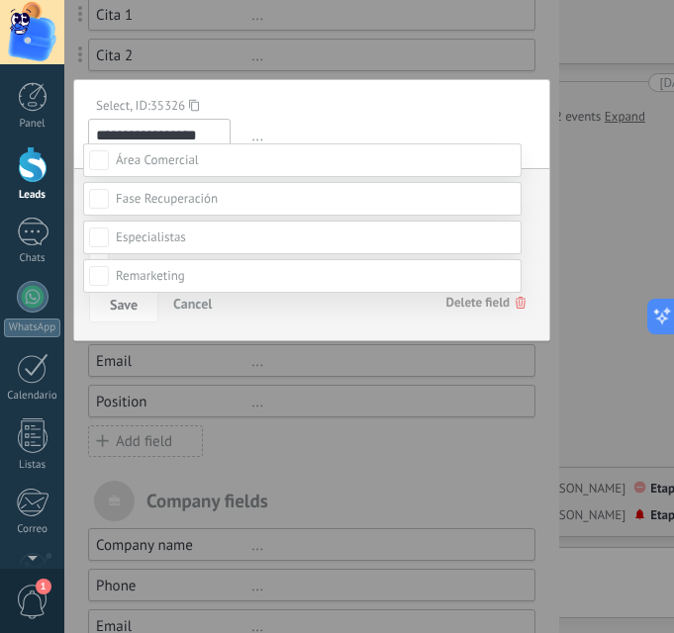
scroll to position [99, 0]
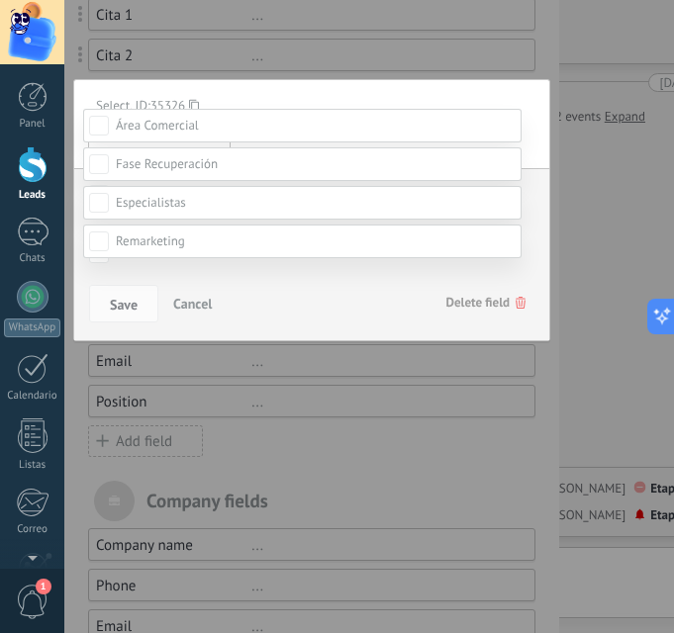
click at [151, 249] on span at bounding box center [150, 241] width 69 height 17
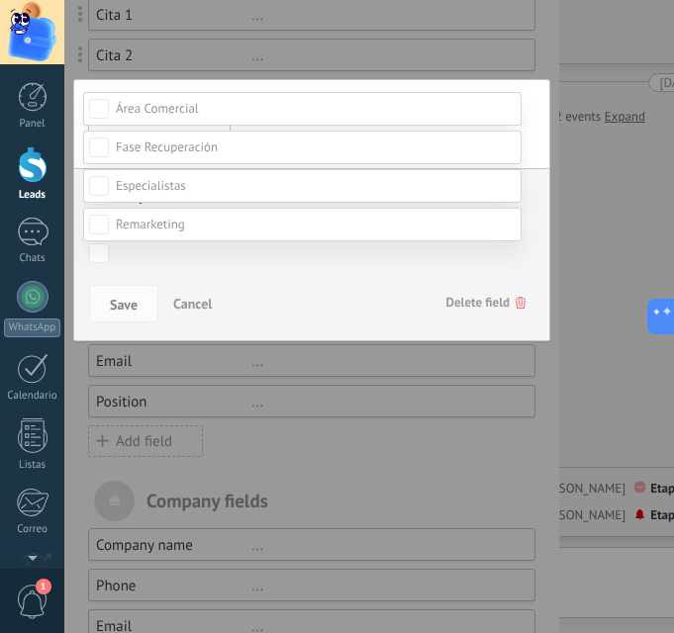
click at [526, 201] on div at bounding box center [369, 200] width 610 height 633
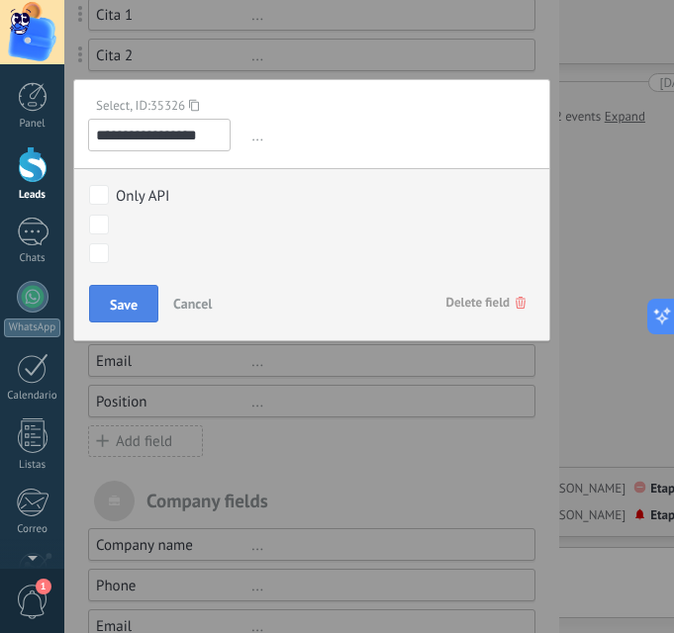
click at [108, 308] on button "Save" at bounding box center [123, 304] width 69 height 38
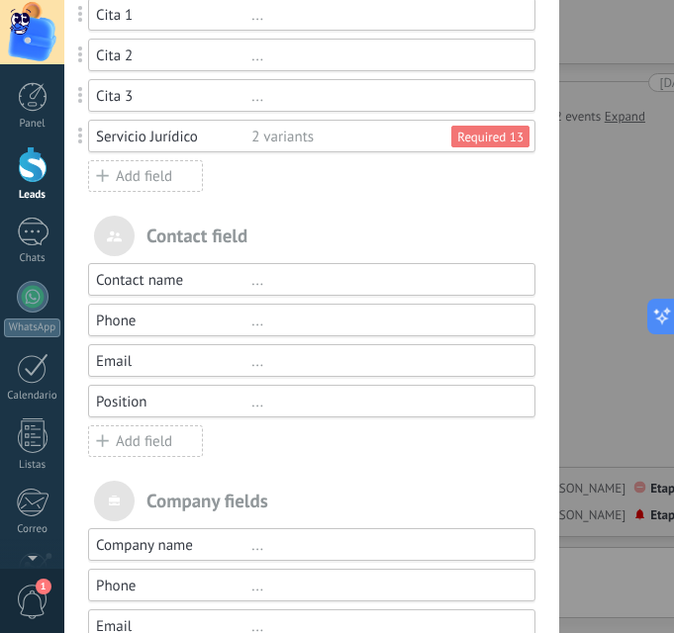
click at [187, 177] on div "Add field" at bounding box center [145, 176] width 115 height 32
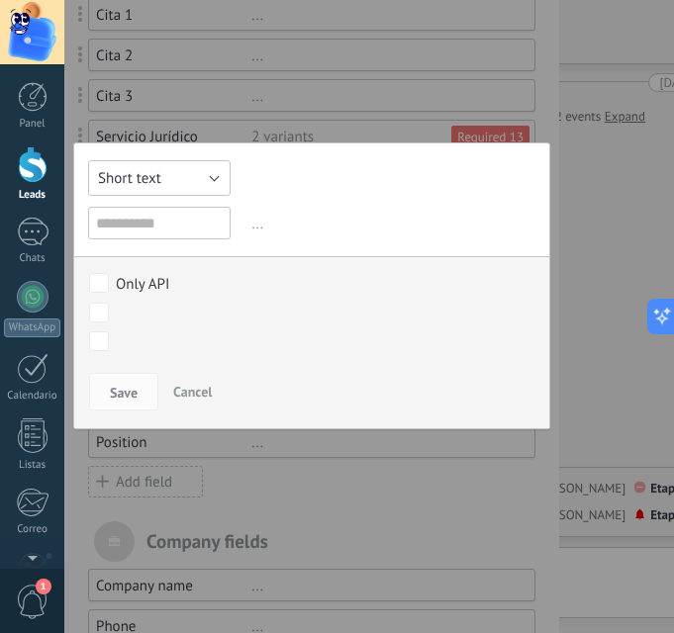
click at [170, 182] on button "Short text" at bounding box center [159, 178] width 143 height 36
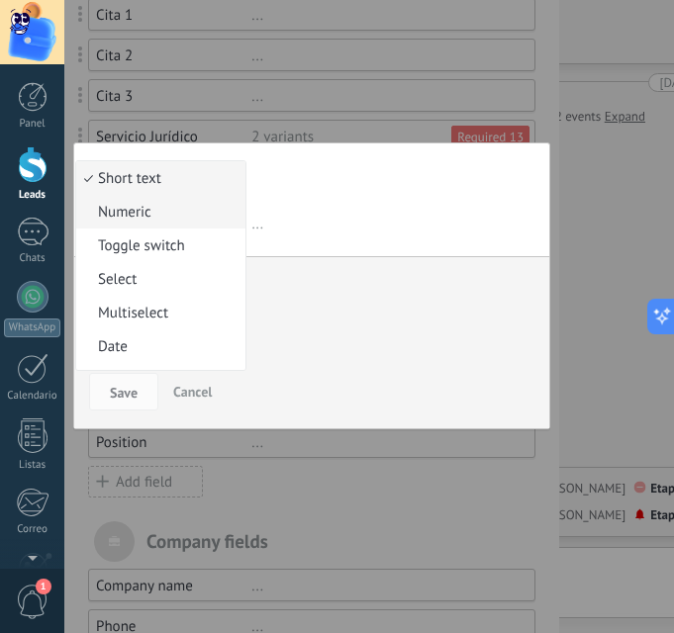
click at [155, 217] on span "Numeric" at bounding box center [157, 212] width 163 height 19
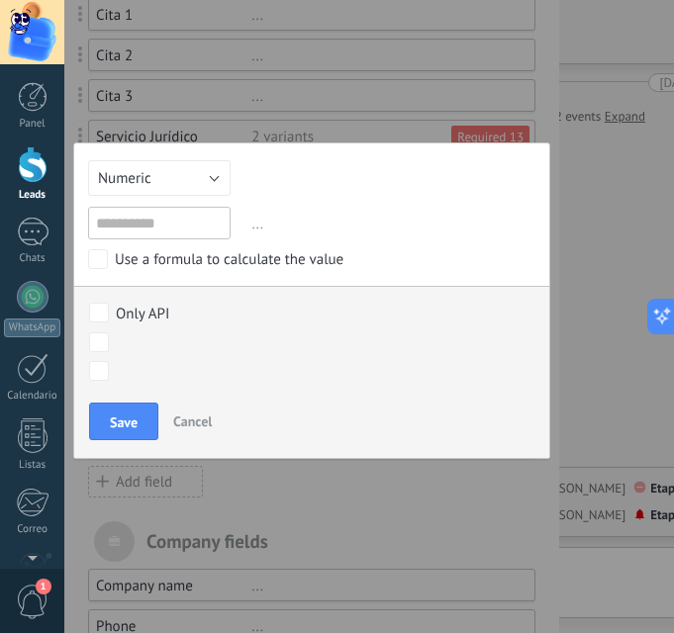
click at [151, 203] on div "Short text Numeric Toggle switch Select Multiselect Date Url Long text Radiobut…" at bounding box center [311, 301] width 477 height 317
click at [146, 215] on input "text" at bounding box center [159, 223] width 143 height 33
type input "**********"
click at [102, 425] on button "Save" at bounding box center [123, 422] width 69 height 38
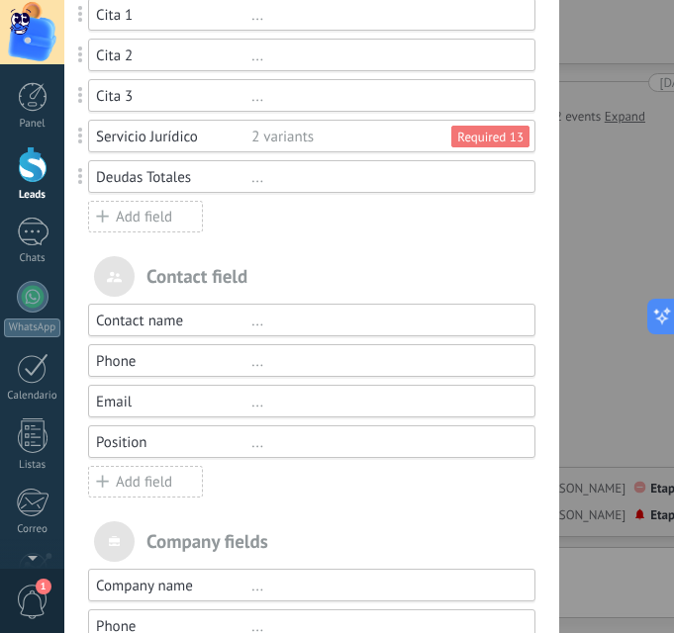
click at [154, 226] on div "Add field" at bounding box center [145, 217] width 115 height 32
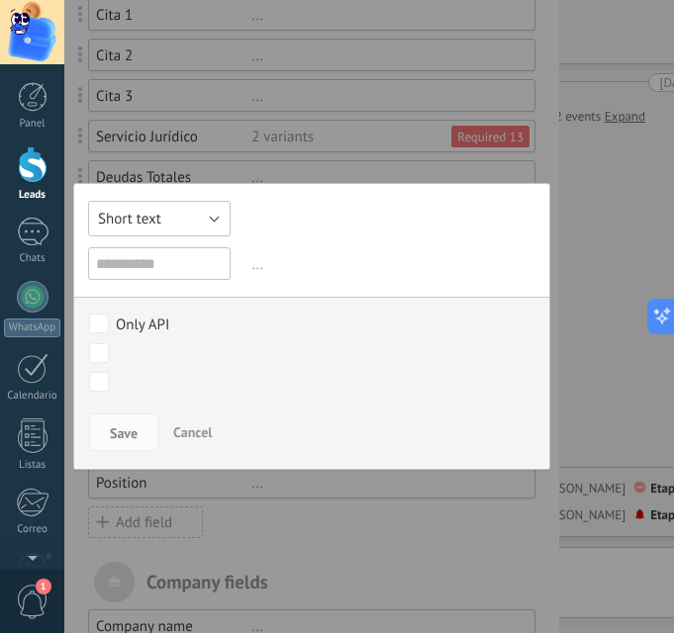
click at [159, 226] on span "Short text" at bounding box center [129, 219] width 63 height 19
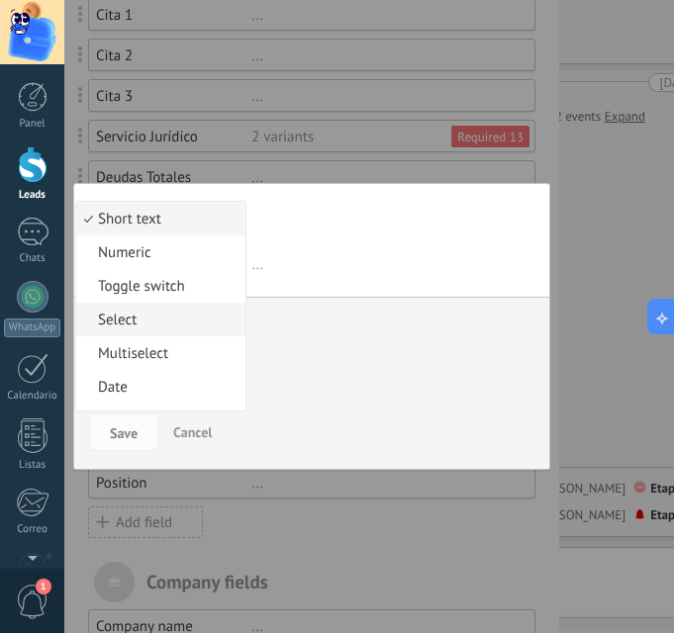
click at [157, 313] on span "Select" at bounding box center [157, 320] width 163 height 19
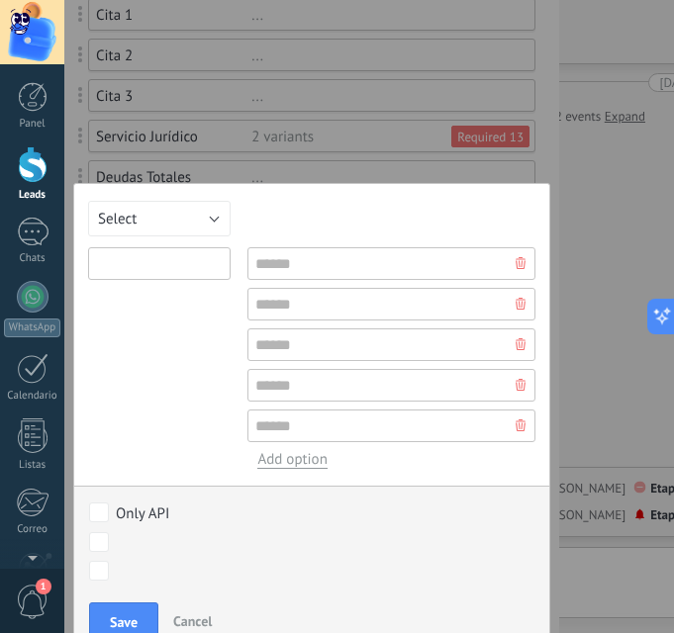
click at [154, 262] on input "text" at bounding box center [159, 263] width 143 height 33
type input "**********"
click at [312, 259] on input "text" at bounding box center [391, 263] width 288 height 33
paste input "**********"
type input "**********"
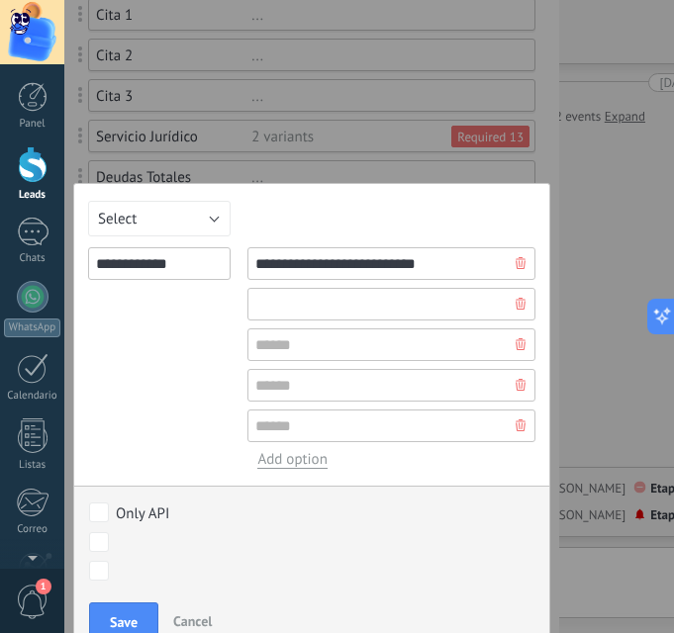
click at [296, 303] on input "text" at bounding box center [391, 304] width 288 height 33
paste input "**********"
type input "**********"
click at [345, 357] on input "text" at bounding box center [391, 345] width 288 height 33
paste input "**********"
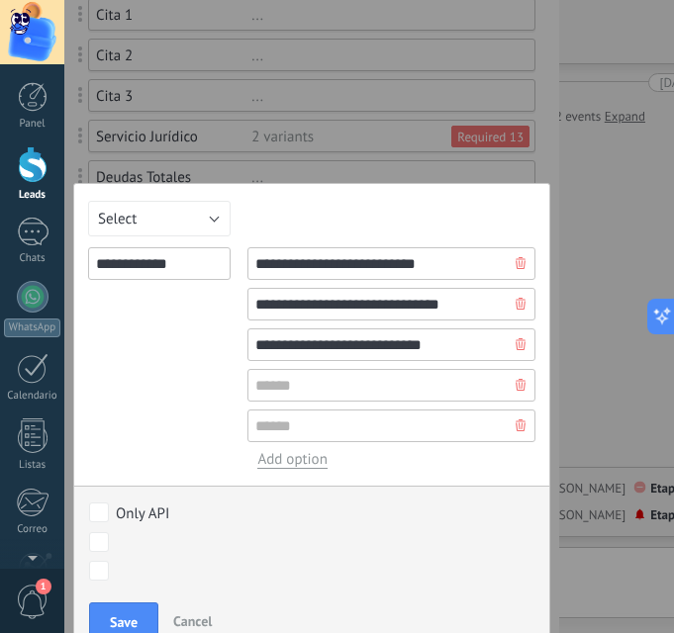
type input "**********"
click at [287, 374] on input "text" at bounding box center [391, 385] width 288 height 33
paste input "**********"
type input "**********"
click at [340, 422] on input "text" at bounding box center [391, 426] width 288 height 33
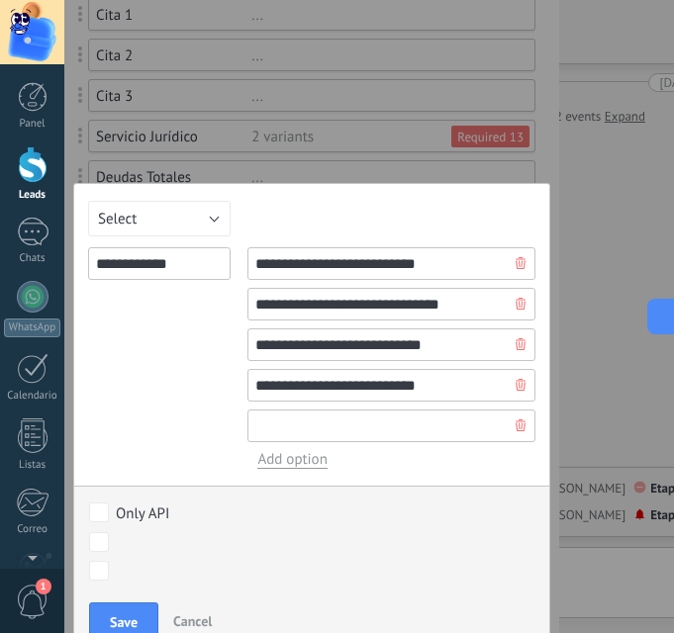
paste input "**********"
type input "**********"
click at [306, 451] on span "Add option" at bounding box center [291, 459] width 69 height 19
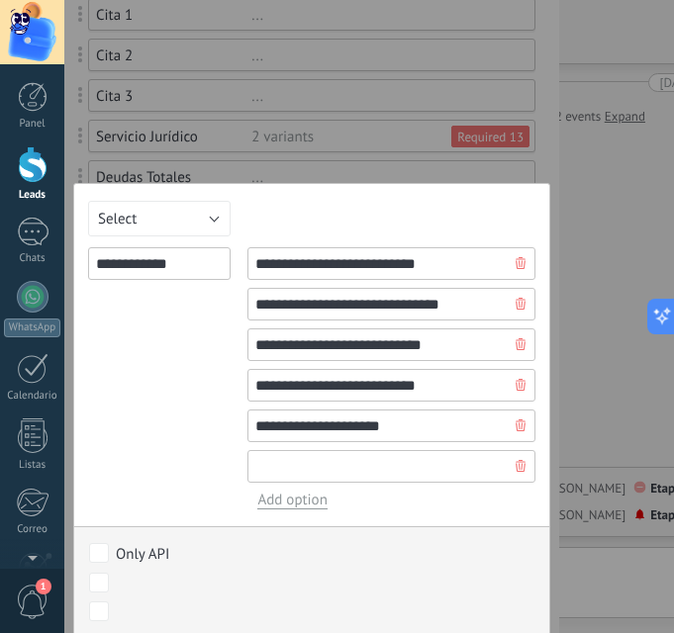
paste input "**********"
type input "**********"
click at [283, 502] on span "Add option" at bounding box center [291, 500] width 69 height 19
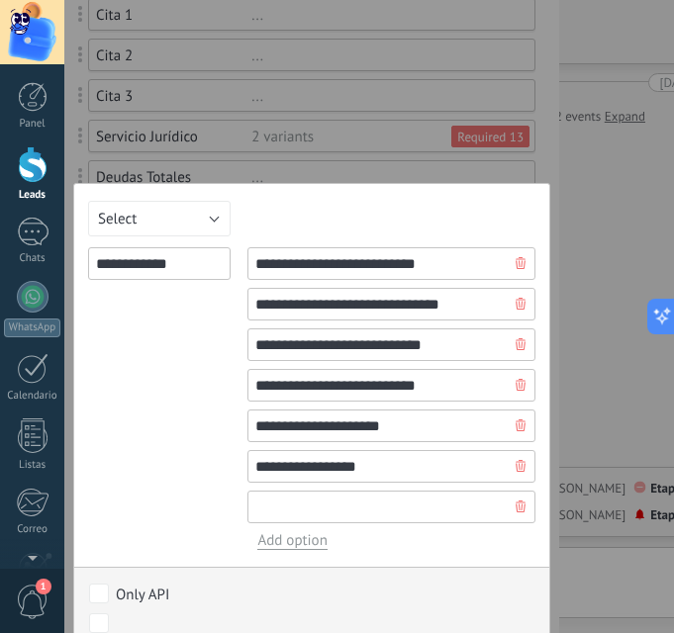
paste input "**********"
type input "**********"
click at [292, 544] on span "Add option" at bounding box center [291, 540] width 69 height 19
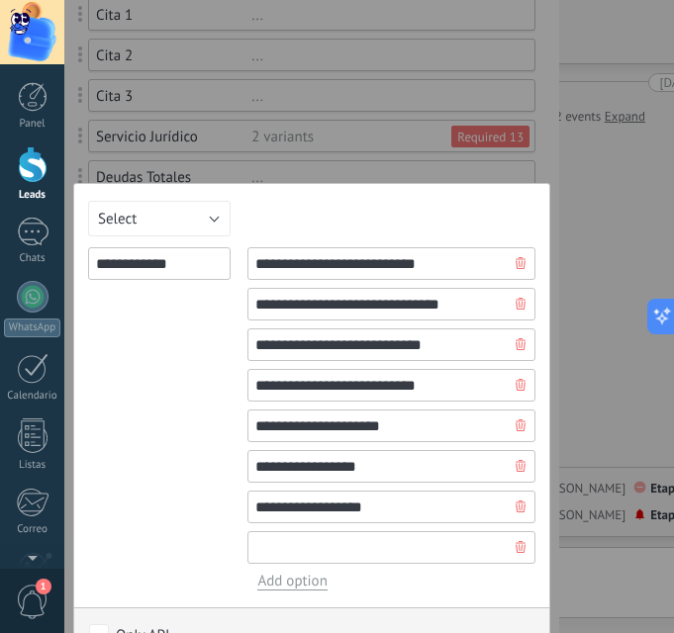
paste input "**********"
type input "**********"
click at [278, 588] on span "Add option" at bounding box center [291, 581] width 69 height 19
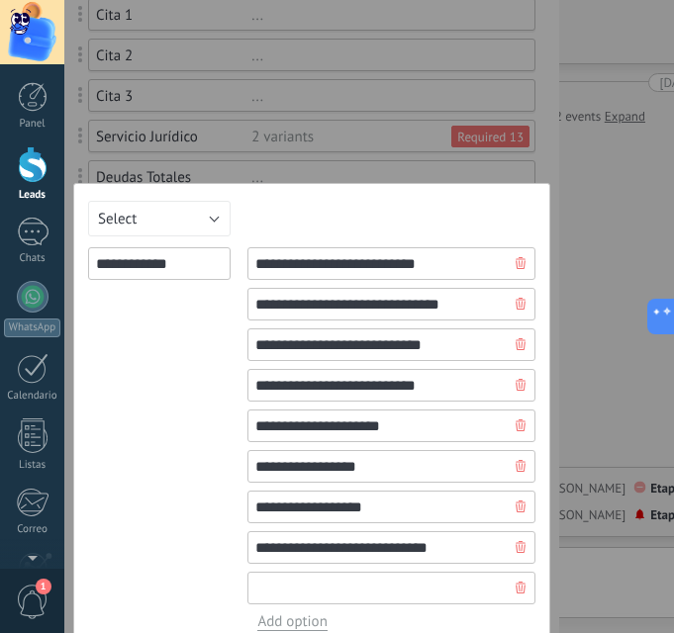
paste input "**********"
type input "**********"
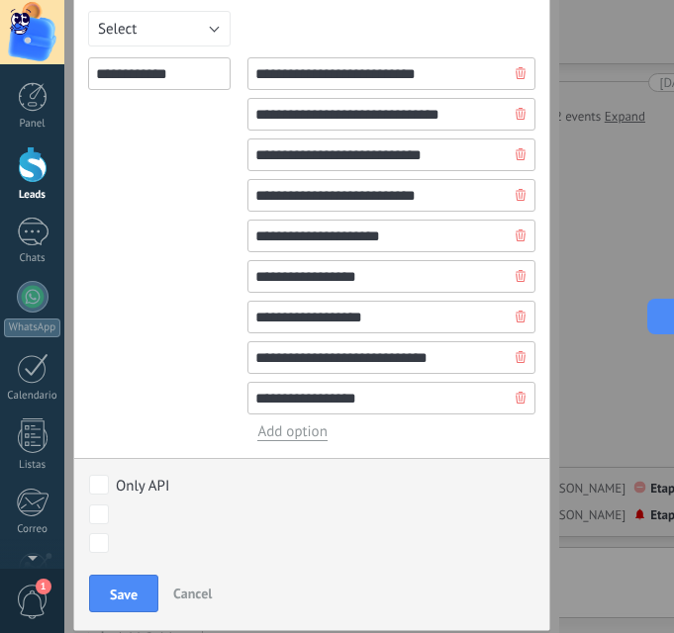
scroll to position [495, 0]
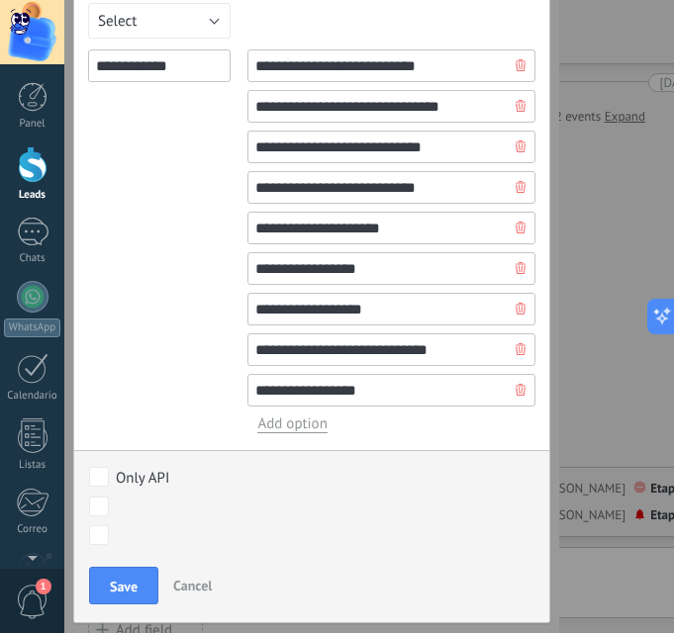
click at [264, 493] on div "Only API NUEVO LEAD CONTACTO INICIAL MUESTRA INTERÉS CITA AGENDADA CITA EFECTIV…" at bounding box center [311, 507] width 475 height 115
click at [0, 0] on div "NUEVO LEAD CONTACTO INICIAL MUESTRA INTERÉS CITA AGENDADA CITA EFECTIVA Closed …" at bounding box center [0, 0] width 0 height 0
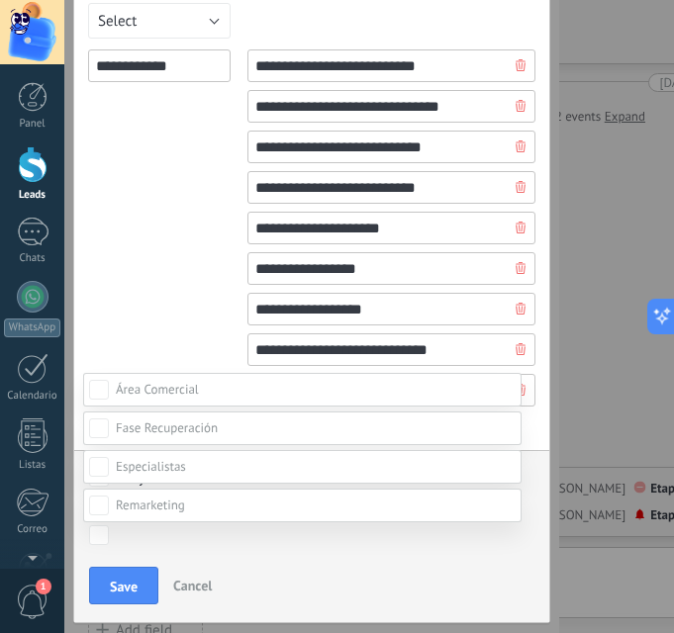
click at [171, 475] on span at bounding box center [151, 466] width 70 height 17
click at [0, 0] on label "CIERRE CONTRATO" at bounding box center [0, 0] width 0 height 0
click at [179, 169] on div at bounding box center [369, 199] width 610 height 633
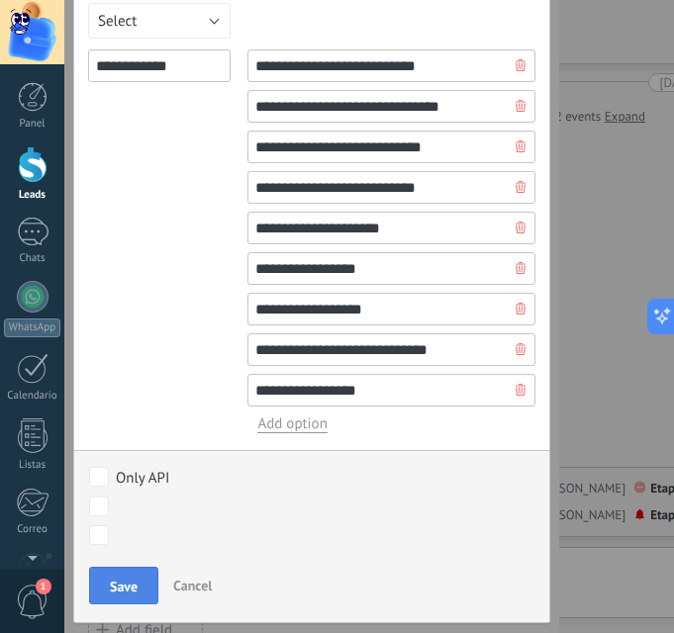
click at [114, 593] on span "Save" at bounding box center [124, 587] width 28 height 14
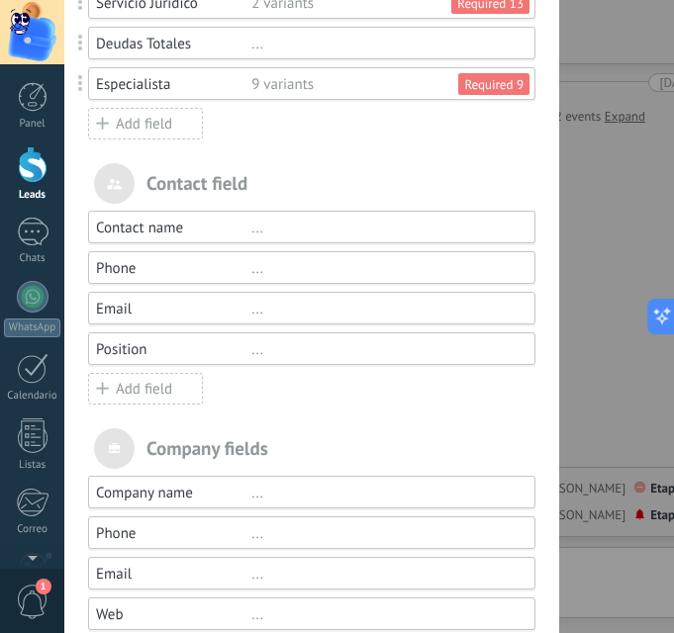
scroll to position [396, 0]
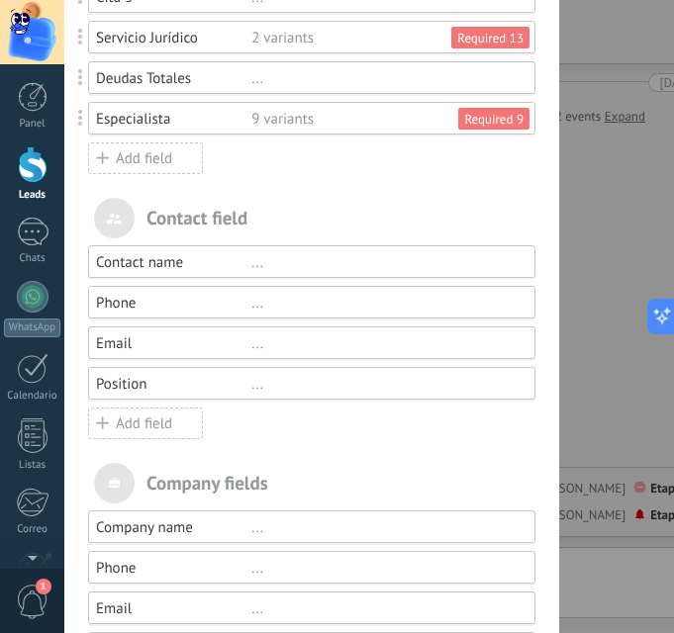
click at [174, 161] on div "Add field" at bounding box center [145, 159] width 115 height 32
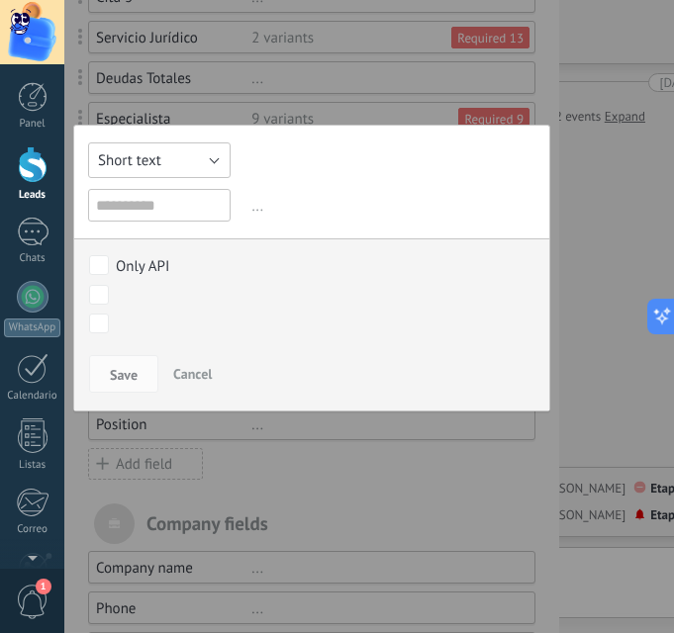
click at [165, 164] on button "Short text" at bounding box center [159, 161] width 143 height 36
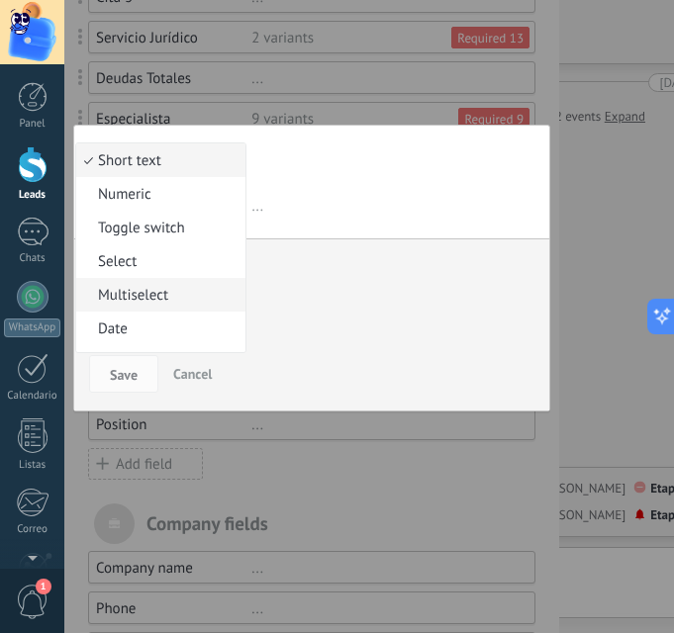
scroll to position [99, 0]
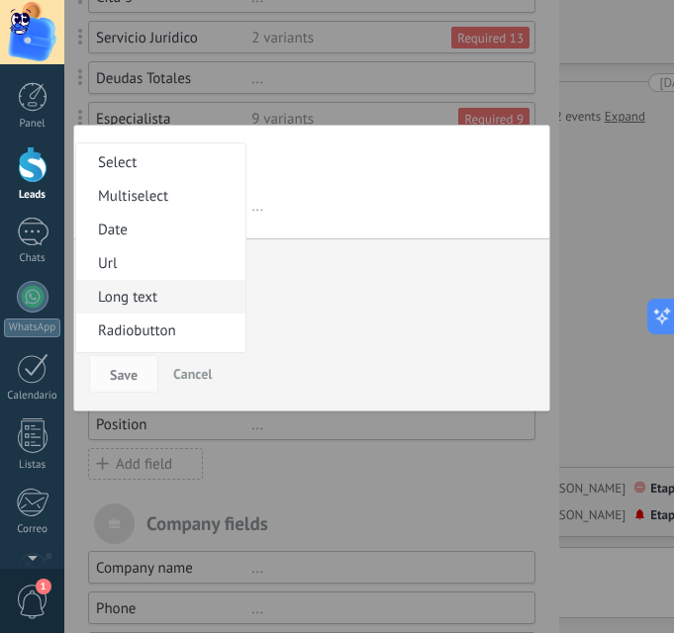
click at [170, 300] on span "Long text" at bounding box center [157, 297] width 163 height 19
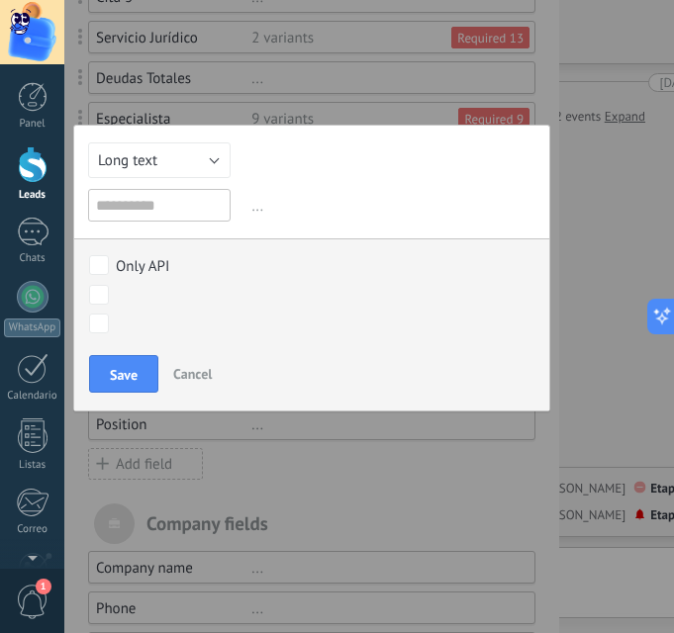
click at [142, 188] on div "Short text Numeric Toggle switch Select Multiselect Date Url Long text Radiobut…" at bounding box center [311, 268] width 477 height 287
click at [139, 200] on input "text" at bounding box center [159, 205] width 143 height 33
type input "*"
type input "******"
click at [202, 366] on span "Cancel" at bounding box center [192, 374] width 39 height 18
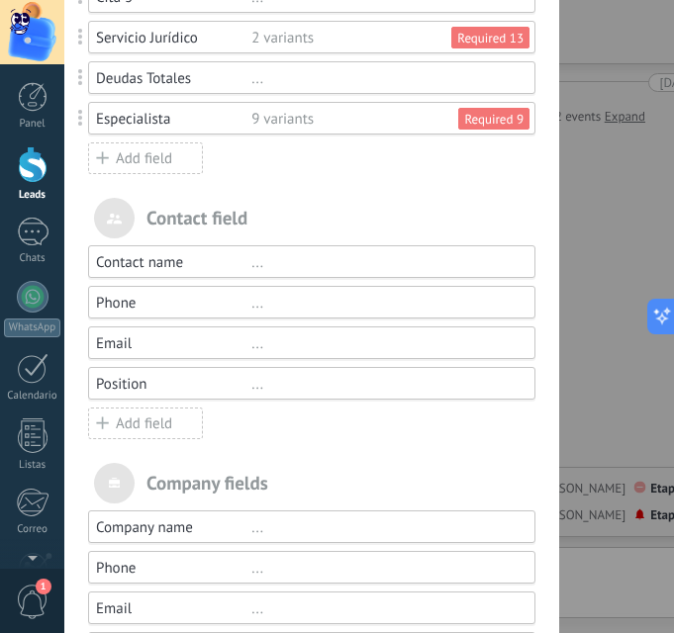
click at [167, 158] on div "Add field" at bounding box center [145, 159] width 115 height 32
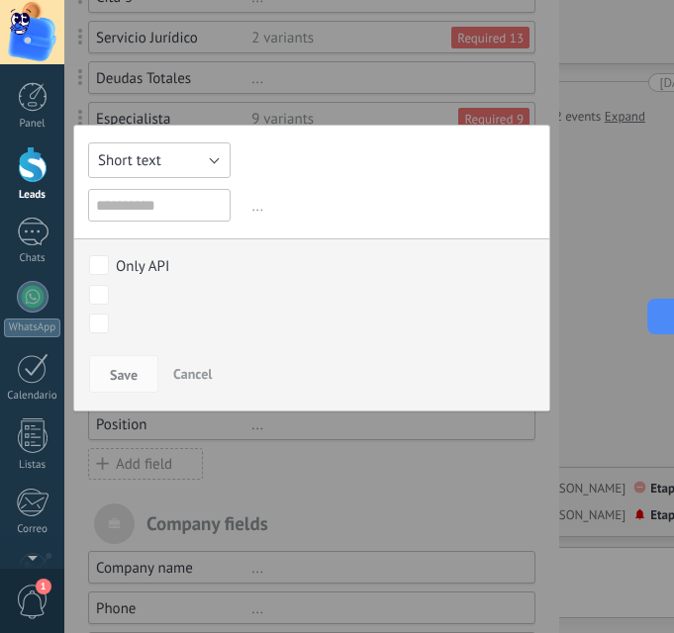
click at [170, 169] on button "Short text" at bounding box center [159, 161] width 143 height 36
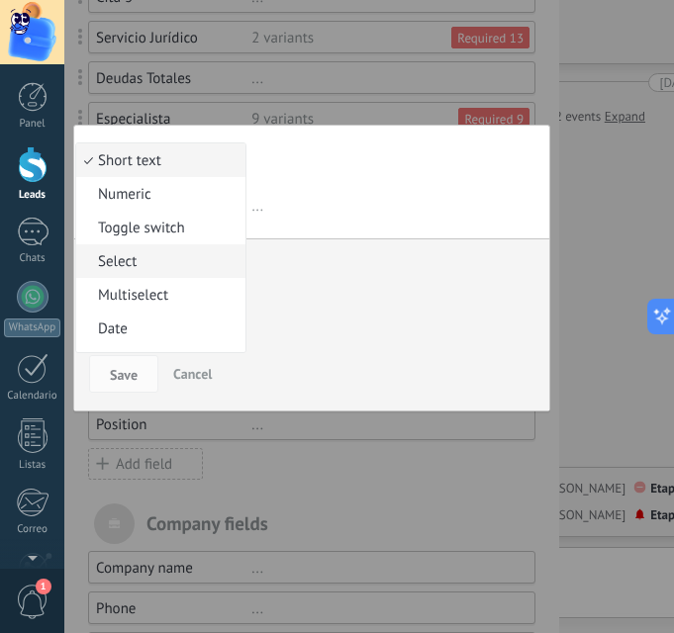
click at [170, 268] on span "Select" at bounding box center [157, 261] width 163 height 19
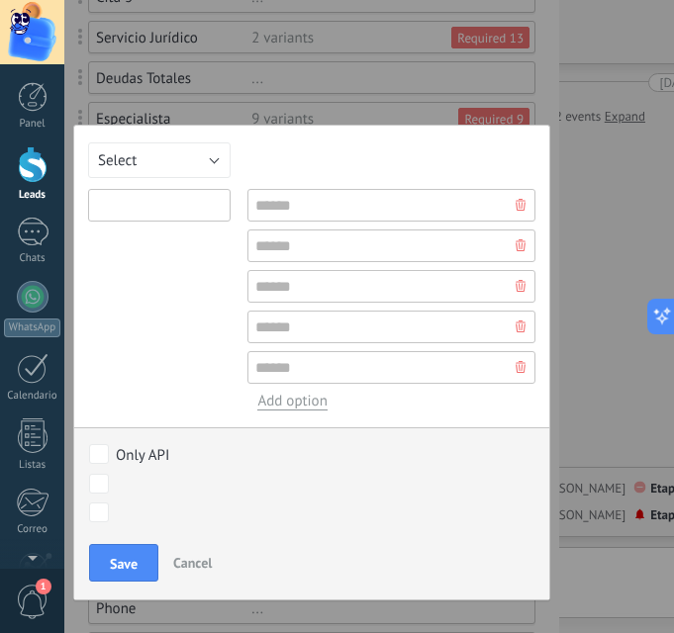
click at [142, 203] on input "text" at bounding box center [159, 205] width 143 height 33
type input "**********"
click at [300, 201] on input "text" at bounding box center [391, 205] width 288 height 33
type input "**"
click at [301, 236] on input "text" at bounding box center [391, 246] width 288 height 33
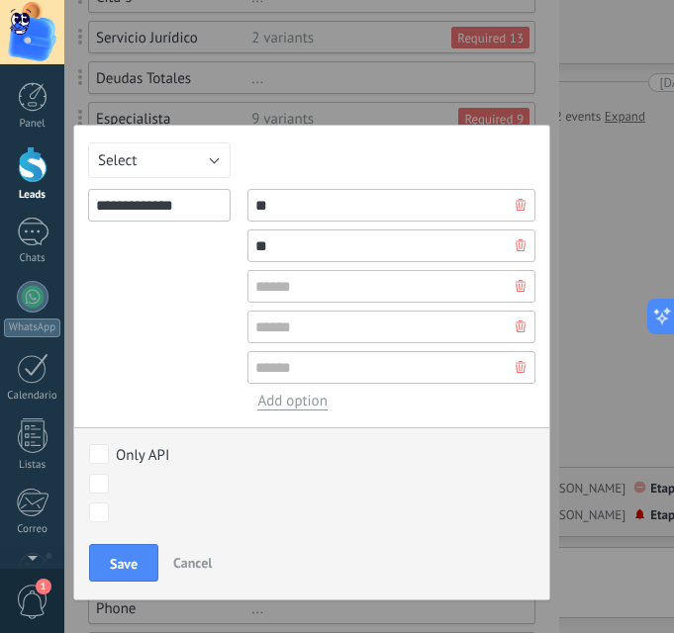
type input "**"
type input "*********"
click at [516, 332] on use at bounding box center [521, 327] width 10 height 12
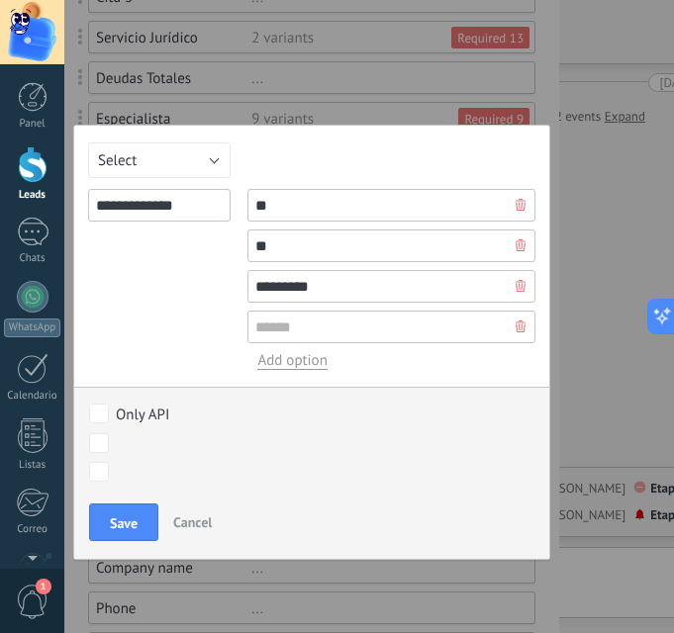
click at [516, 329] on icon at bounding box center [521, 327] width 10 height 12
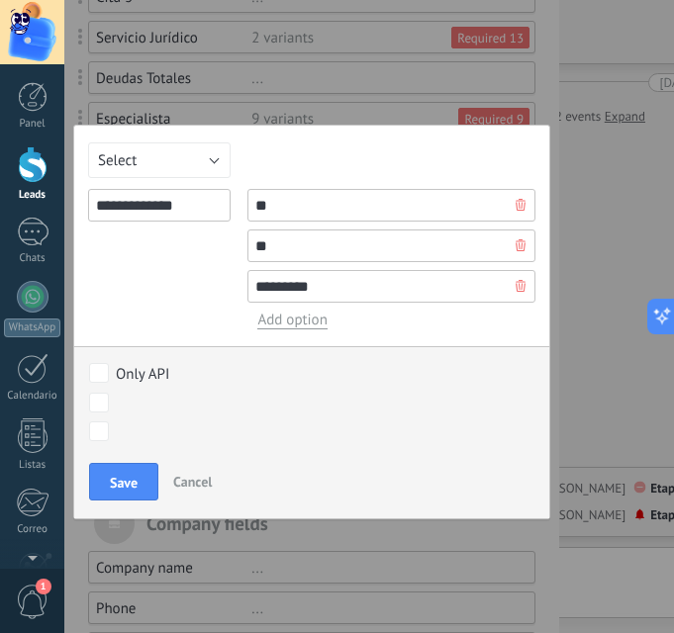
click at [0, 0] on div "NUEVO LEAD CONTACTO INICIAL MUESTRA INTERÉS CITA AGENDADA CITA EFECTIVA Closed …" at bounding box center [0, 0] width 0 height 0
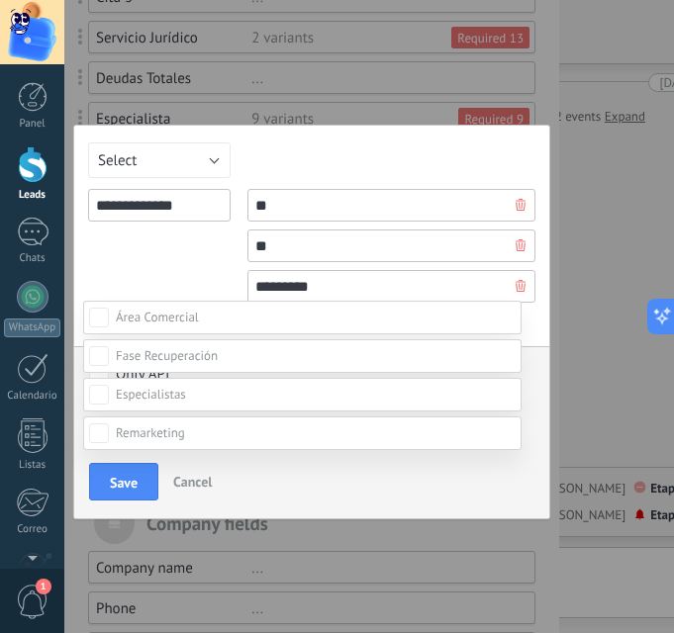
scroll to position [198, 0]
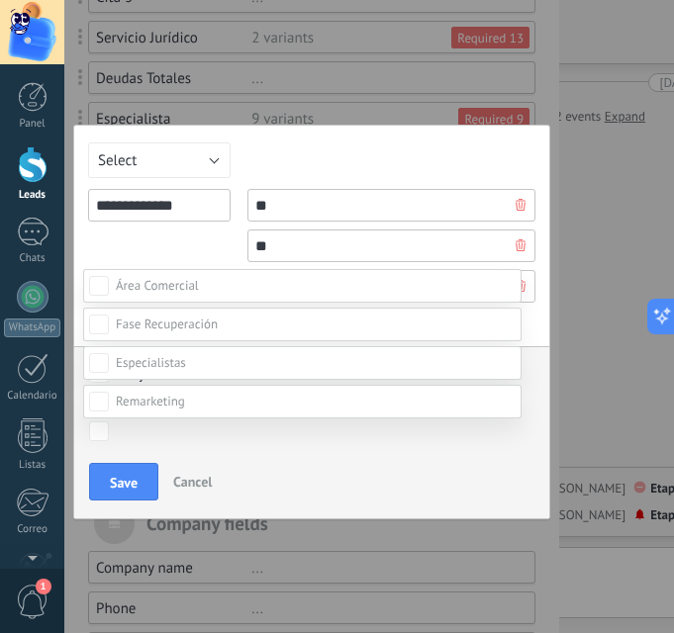
click at [0, 0] on div "CITA AGENDADA" at bounding box center [0, 0] width 0 height 0
click at [183, 333] on span at bounding box center [167, 324] width 102 height 17
click at [0, 0] on div "CITA AGENDADA INSOLVENCIA" at bounding box center [0, 0] width 0 height 0
click at [256, 369] on label at bounding box center [302, 363] width 438 height 34
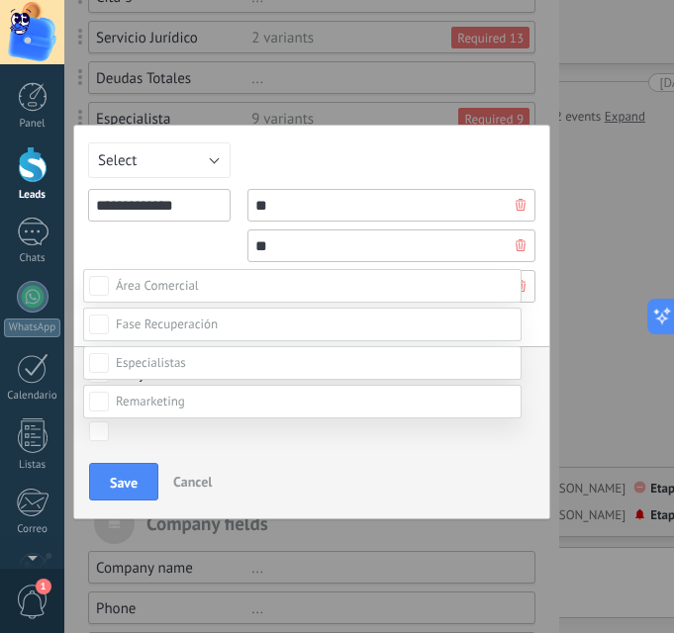
scroll to position [275, 0]
click at [530, 245] on div at bounding box center [369, 199] width 610 height 633
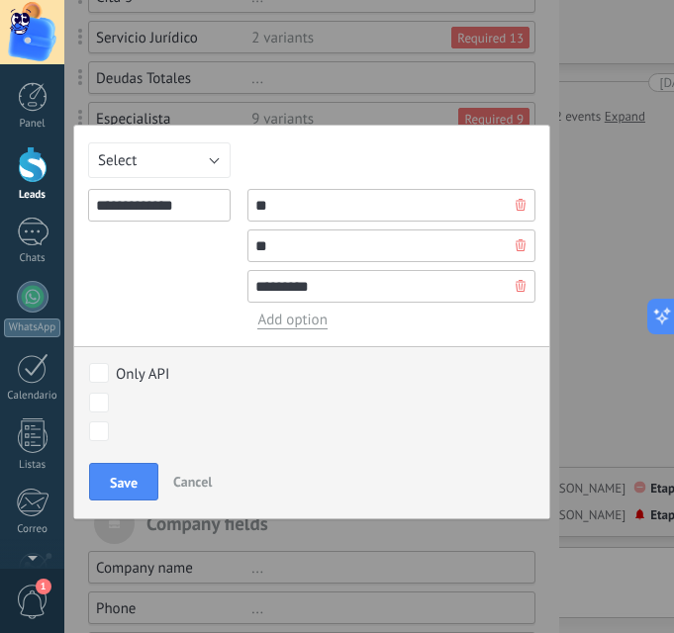
click at [0, 0] on div "NUEVO LEAD CONTACTO INICIAL MUESTRA INTERÉS CITA AGENDADA CITA EFECTIVA Closed …" at bounding box center [0, 0] width 0 height 0
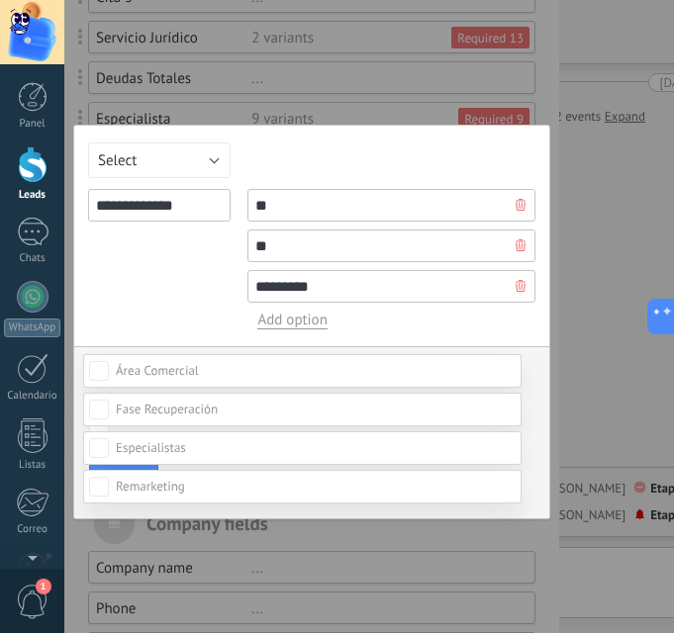
scroll to position [0, 0]
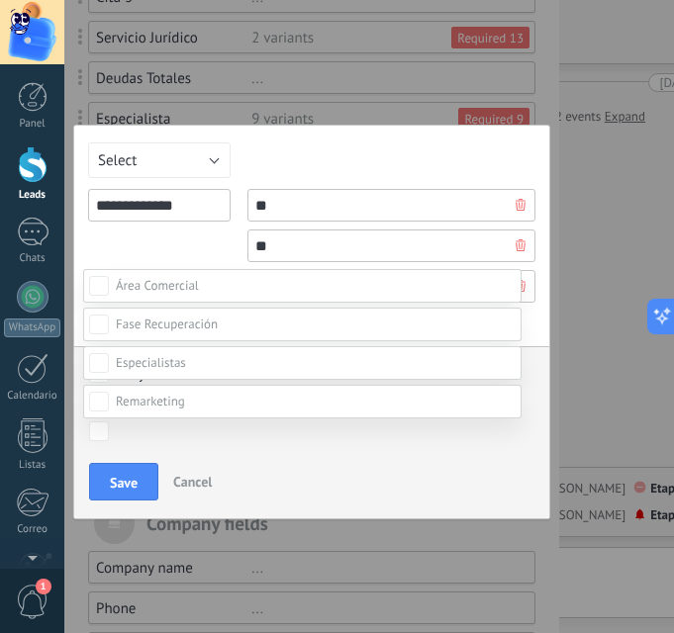
click at [163, 408] on span at bounding box center [150, 401] width 69 height 17
click at [0, 0] on div "CITA AGENDADA" at bounding box center [0, 0] width 0 height 0
click at [536, 231] on div at bounding box center [369, 199] width 610 height 633
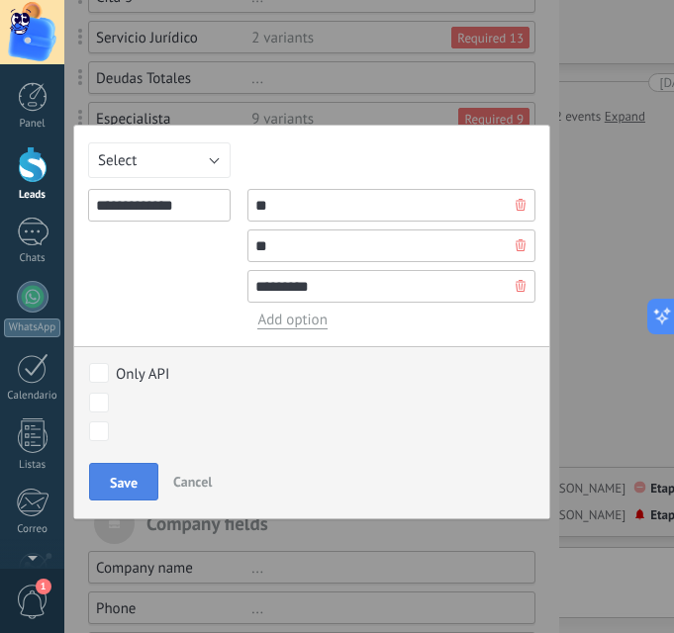
click at [114, 479] on span "Save" at bounding box center [124, 483] width 28 height 14
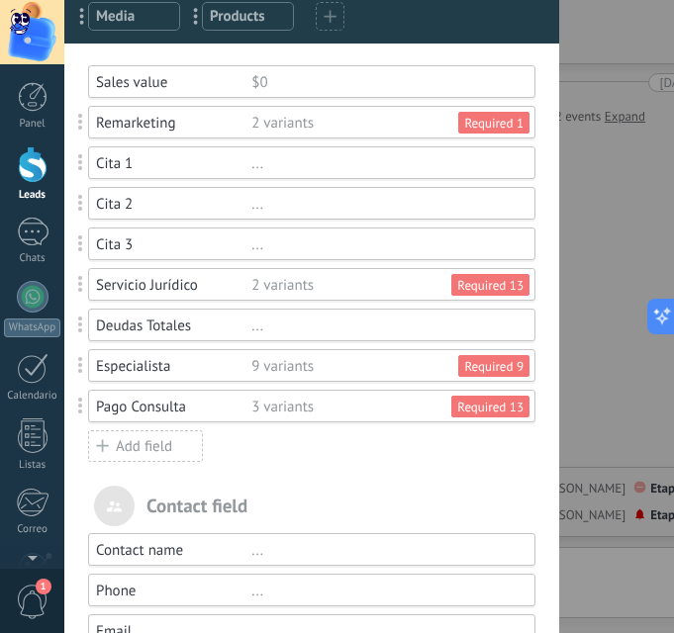
scroll to position [99, 0]
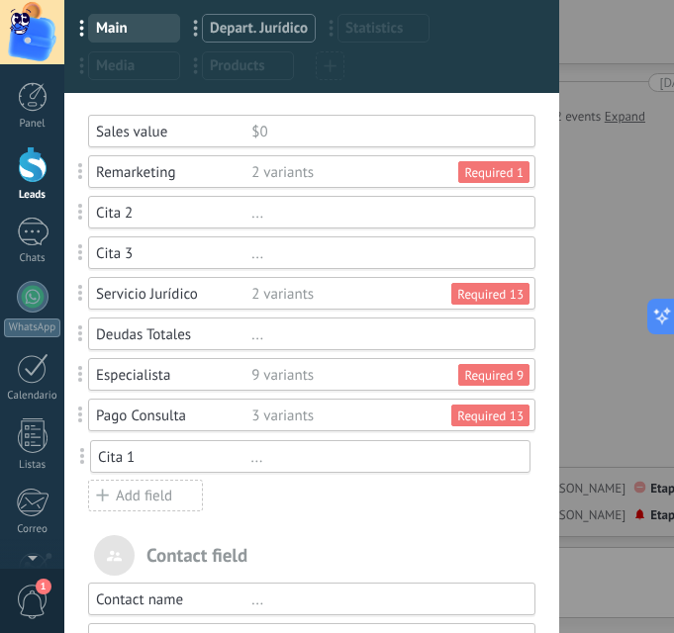
drag, startPoint x: 83, startPoint y: 210, endPoint x: 85, endPoint y: 454, distance: 244.5
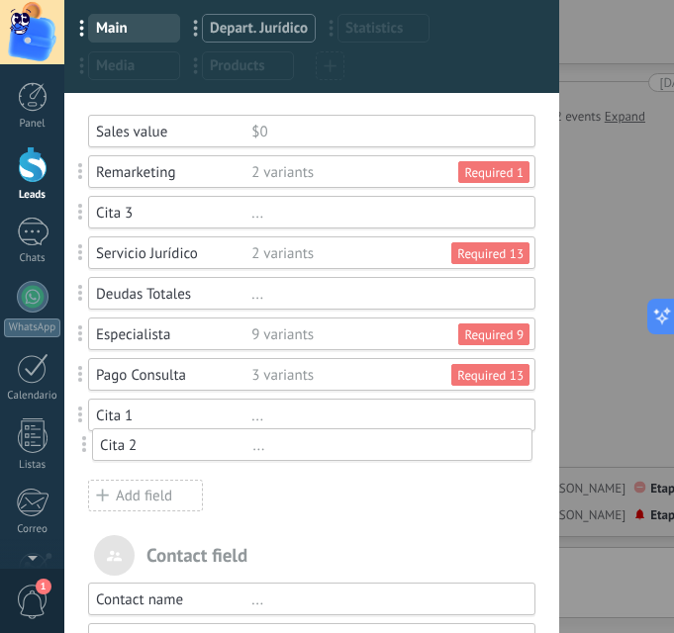
drag, startPoint x: 82, startPoint y: 221, endPoint x: 86, endPoint y: 455, distance: 234.6
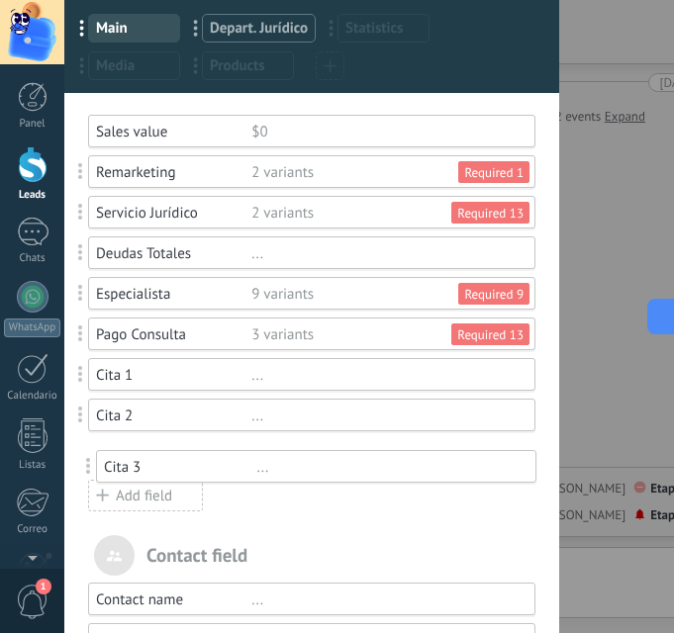
drag, startPoint x: 86, startPoint y: 211, endPoint x: 94, endPoint y: 465, distance: 254.5
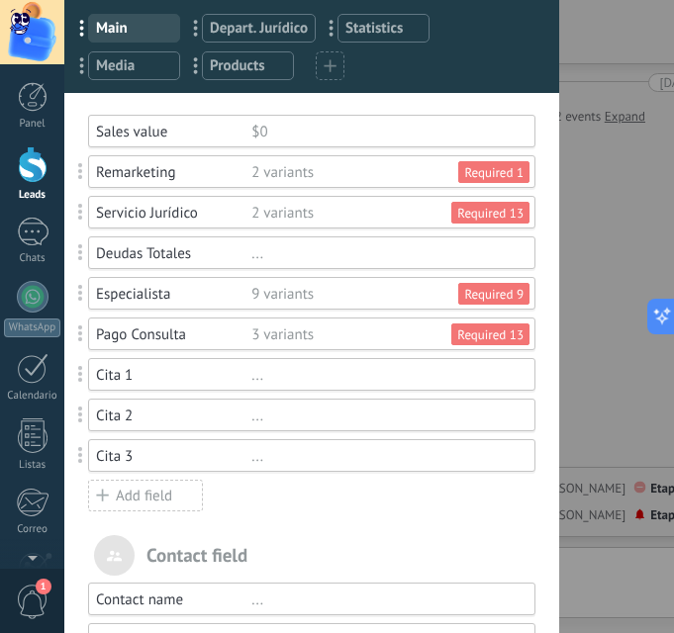
click at [174, 367] on div "Cita 1" at bounding box center [173, 375] width 155 height 19
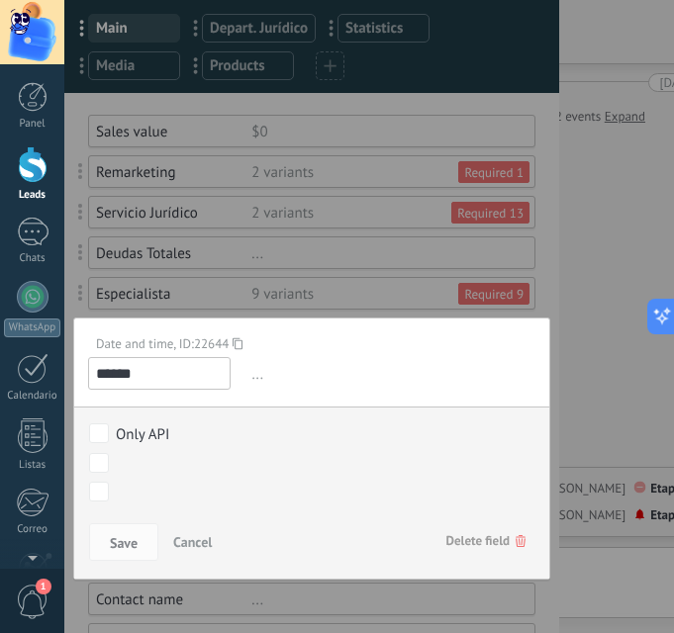
click at [0, 0] on div "NUEVO LEAD CONTACTO INICIAL MUESTRA INTERÉS CITA AGENDADA CITA EFECTIVA Closed …" at bounding box center [0, 0] width 0 height 0
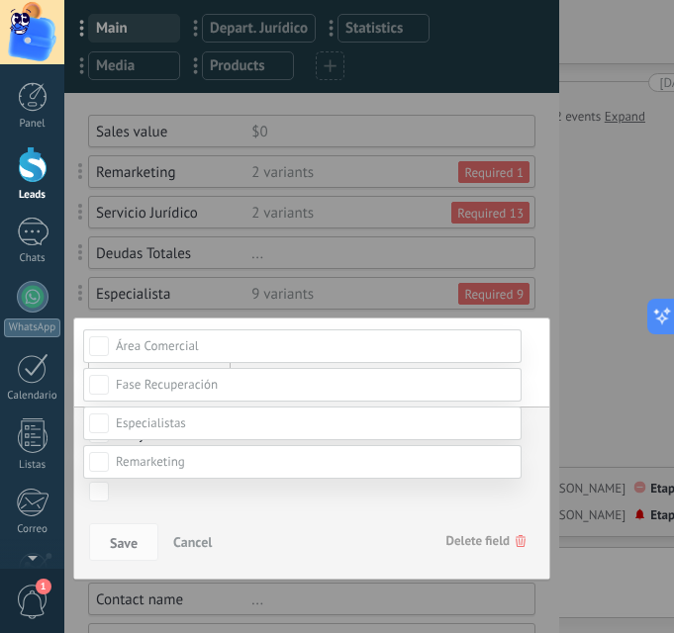
scroll to position [198, 0]
click at [0, 0] on div "CITA AGENDADA" at bounding box center [0, 0] width 0 height 0
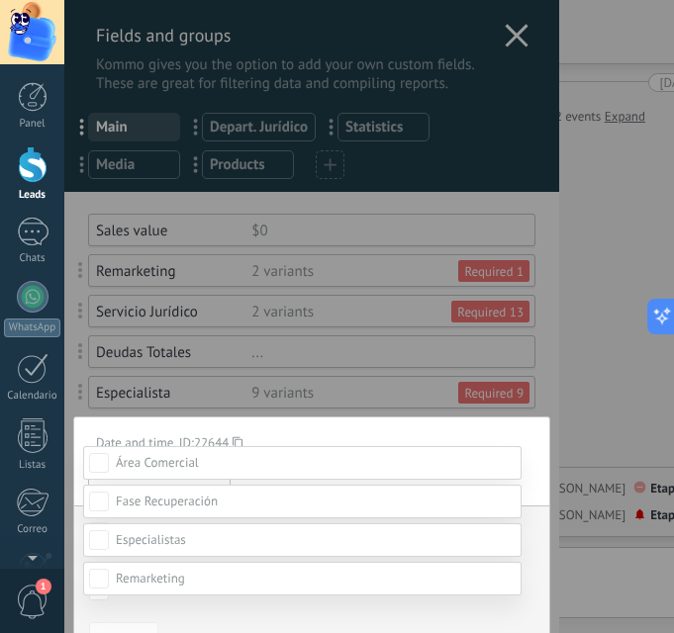
click at [535, 377] on div at bounding box center [369, 316] width 610 height 633
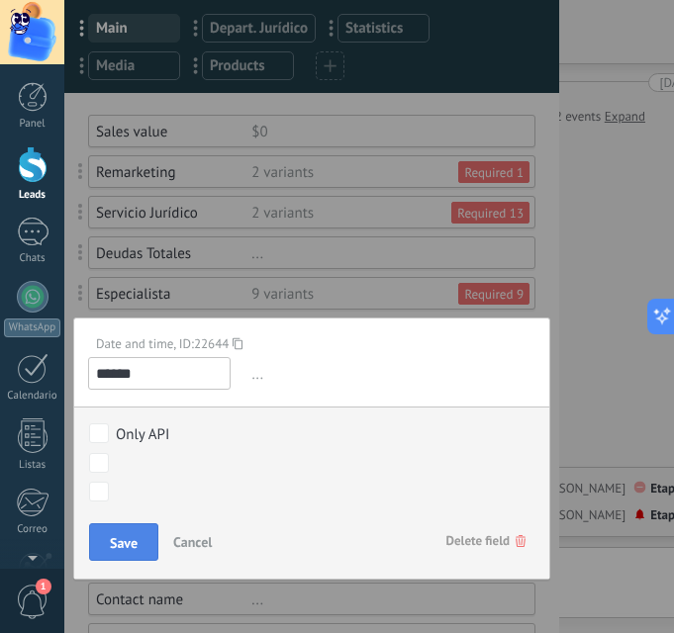
click at [116, 558] on button "Save" at bounding box center [123, 543] width 69 height 38
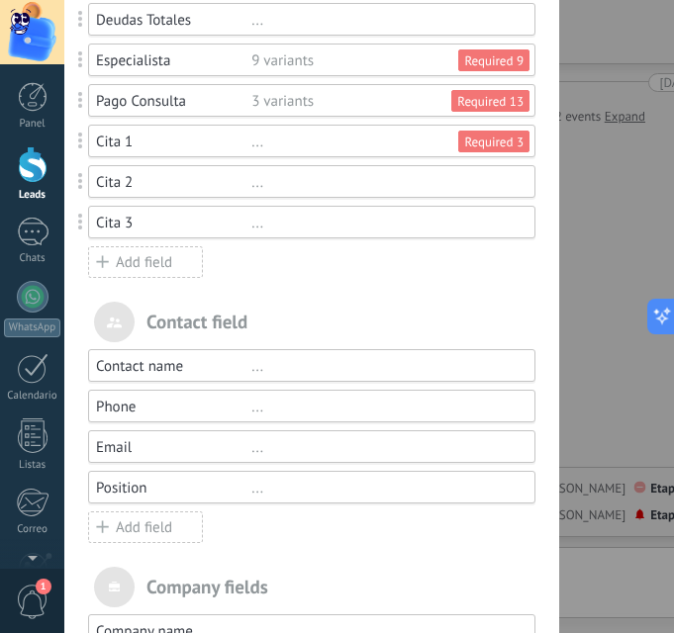
scroll to position [396, 0]
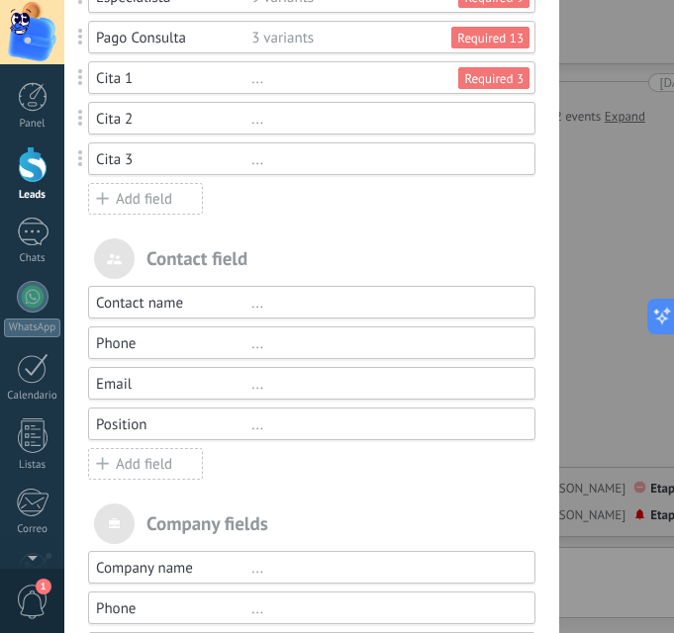
click at [180, 302] on div "Contact name" at bounding box center [173, 303] width 155 height 19
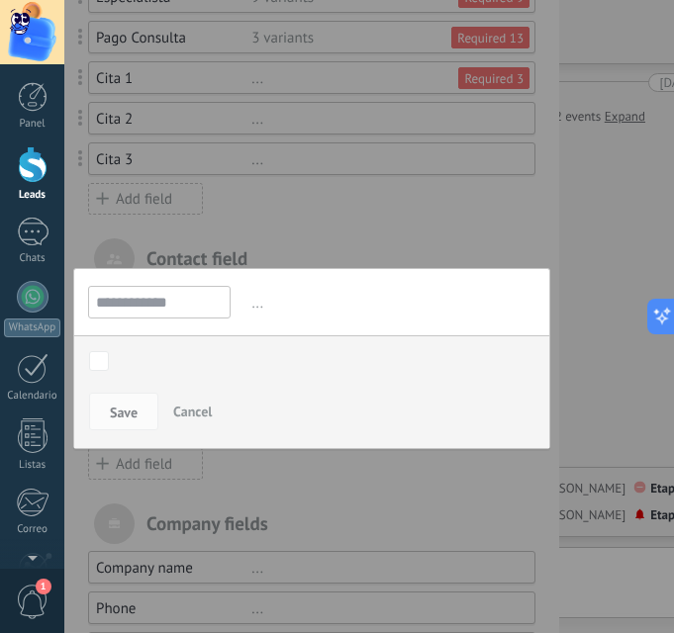
click at [191, 308] on input "**********" at bounding box center [159, 302] width 143 height 33
click at [171, 298] on input "**********" at bounding box center [159, 302] width 143 height 33
click at [186, 305] on input "**********" at bounding box center [159, 302] width 143 height 33
click at [0, 0] on div "NUEVO LEAD CONTACTO INICIAL MUESTRA INTERÉS CITA AGENDADA CITA EFECTIVA Closed …" at bounding box center [0, 0] width 0 height 0
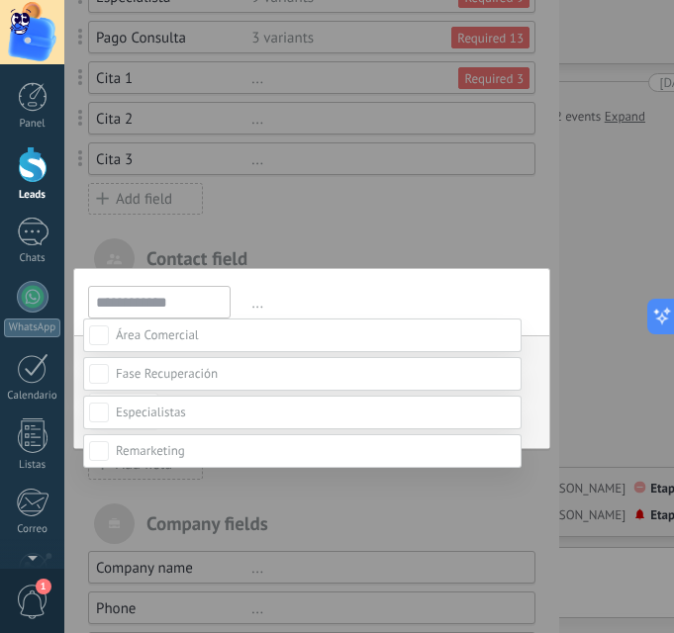
scroll to position [99, 0]
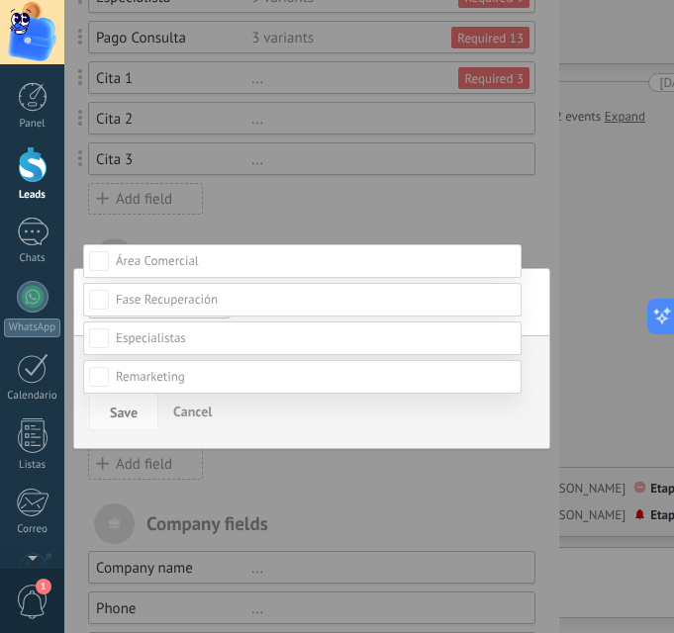
click at [0, 0] on div "CONTACTO INICIAL" at bounding box center [0, 0] width 0 height 0
click at [338, 188] on div at bounding box center [369, 217] width 610 height 633
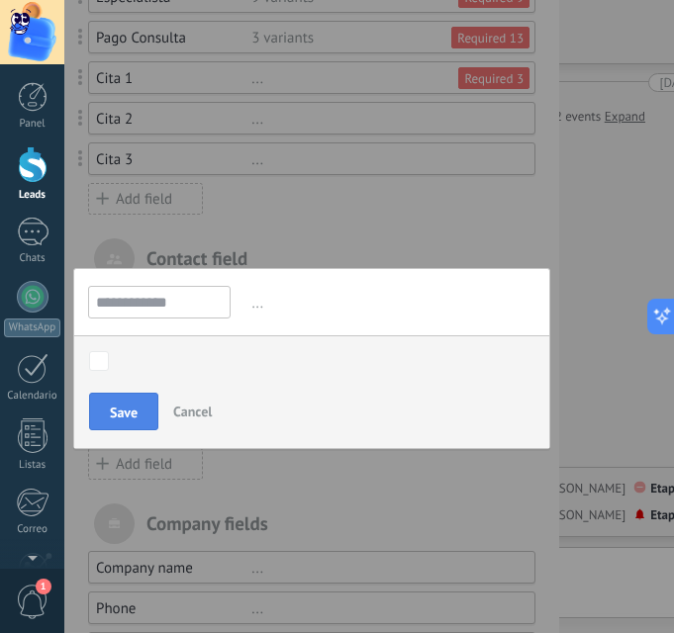
click at [130, 399] on button "Save" at bounding box center [123, 412] width 69 height 38
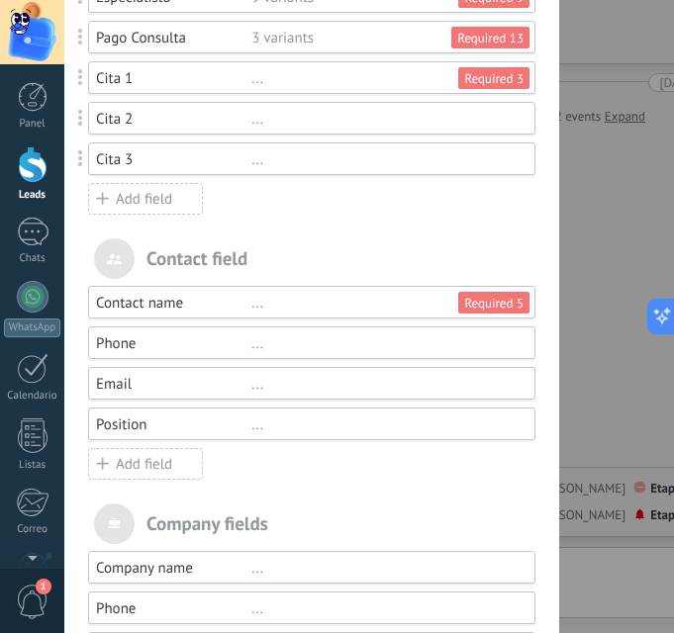
click at [247, 338] on div "Phone" at bounding box center [173, 344] width 155 height 19
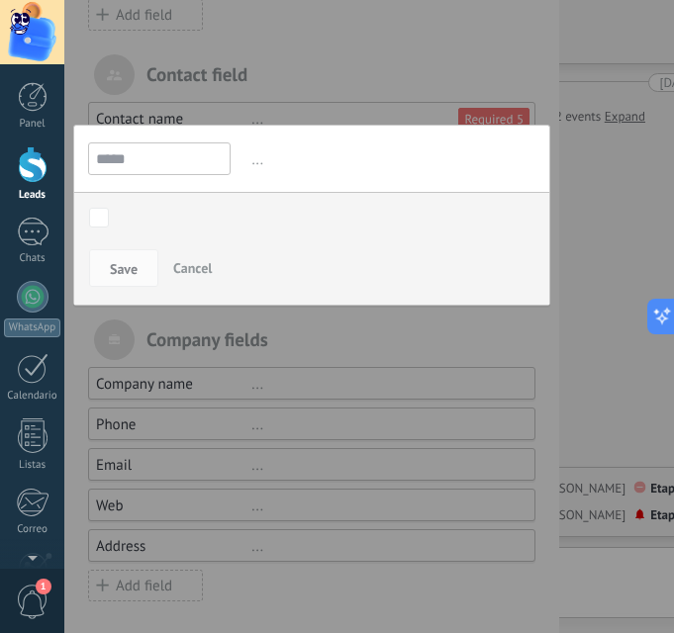
scroll to position [582, 0]
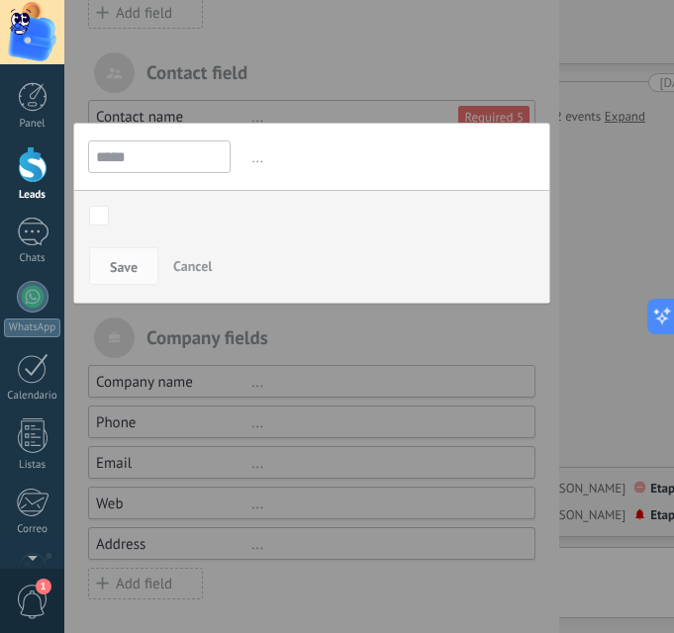
click at [0, 0] on div "NUEVO LEAD CONTACTO INICIAL MUESTRA INTERÉS CITA AGENDADA CITA EFECTIVA Closed …" at bounding box center [0, 0] width 0 height 0
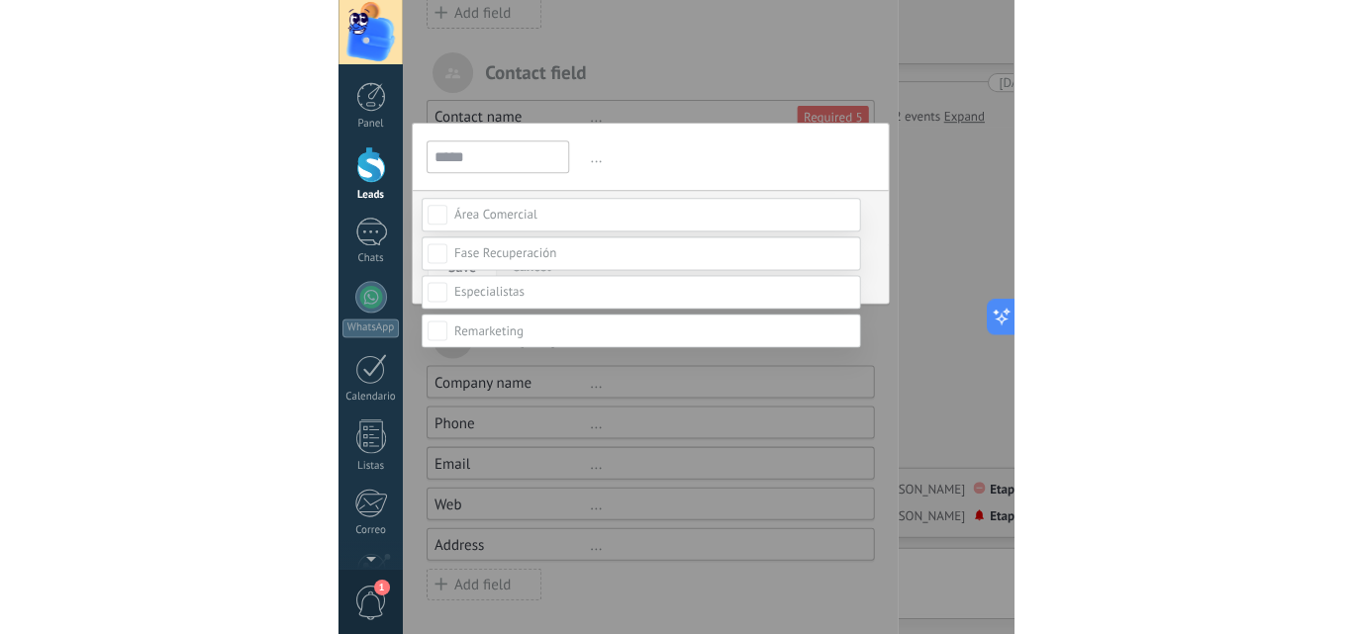
scroll to position [99, 0]
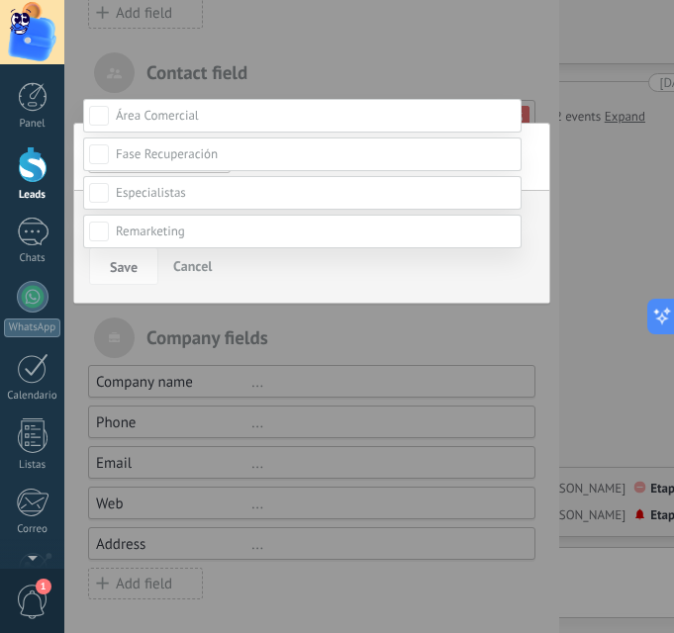
click at [0, 0] on div "CONTACTO INICIAL" at bounding box center [0, 0] width 0 height 0
click at [373, 528] on div "NUEVO LEAD CONTACTO INICIAL MUESTRA INTERÉS CITA AGENDADA CITA EFECTIVA Closed …" at bounding box center [302, 375] width 438 height 552
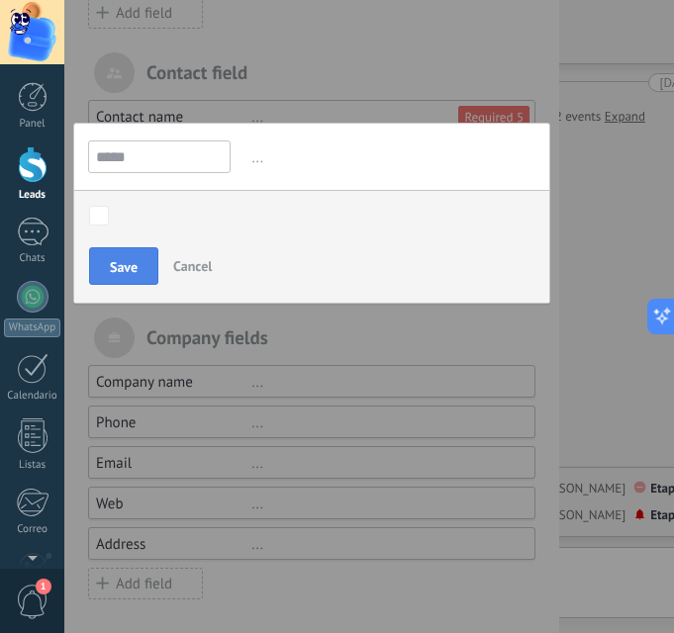
click at [134, 263] on span "Save" at bounding box center [124, 267] width 28 height 14
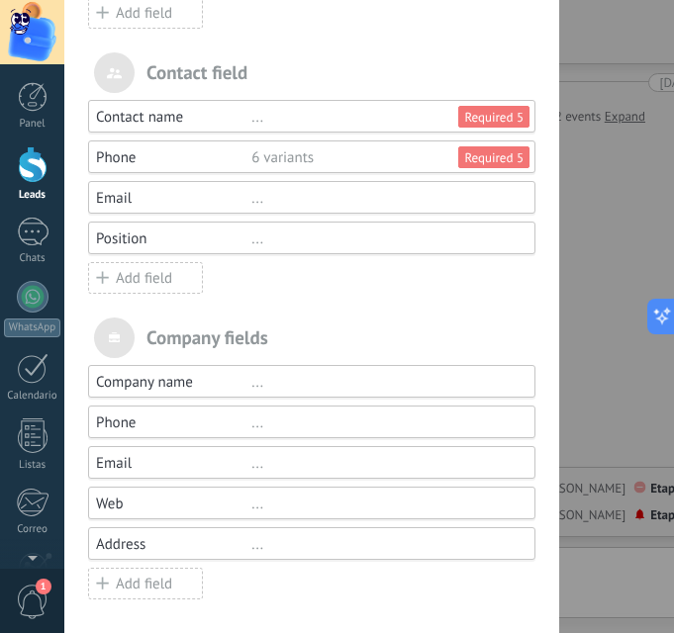
click at [212, 201] on div "Email" at bounding box center [173, 198] width 155 height 19
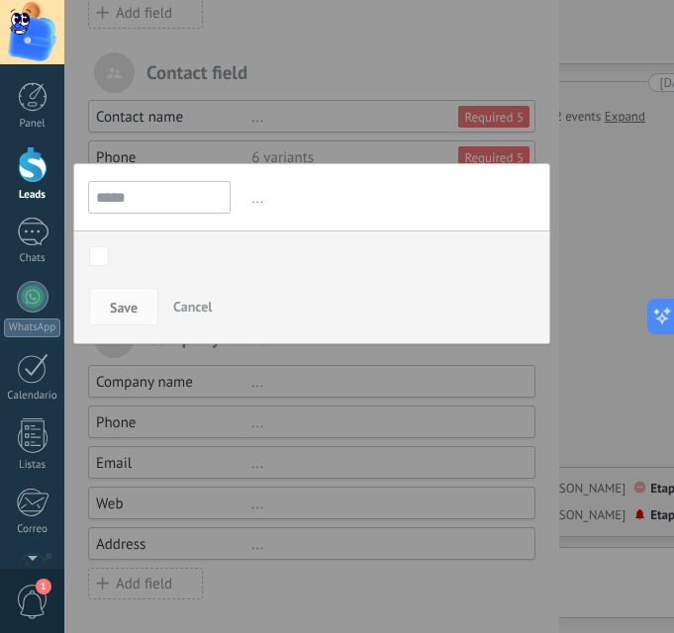
click at [194, 201] on input "*****" at bounding box center [159, 197] width 143 height 33
click at [0, 0] on div "NUEVO LEAD CONTACTO INICIAL MUESTRA INTERÉS CITA AGENDADA CITA EFECTIVA Closed …" at bounding box center [0, 0] width 0 height 0
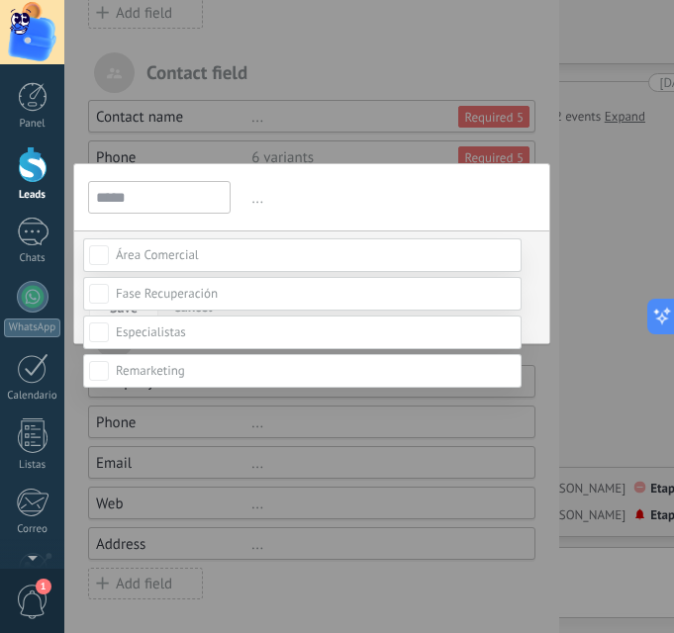
click at [0, 0] on div "CITA AGENDADA" at bounding box center [0, 0] width 0 height 0
click at [279, 131] on div at bounding box center [369, 316] width 610 height 633
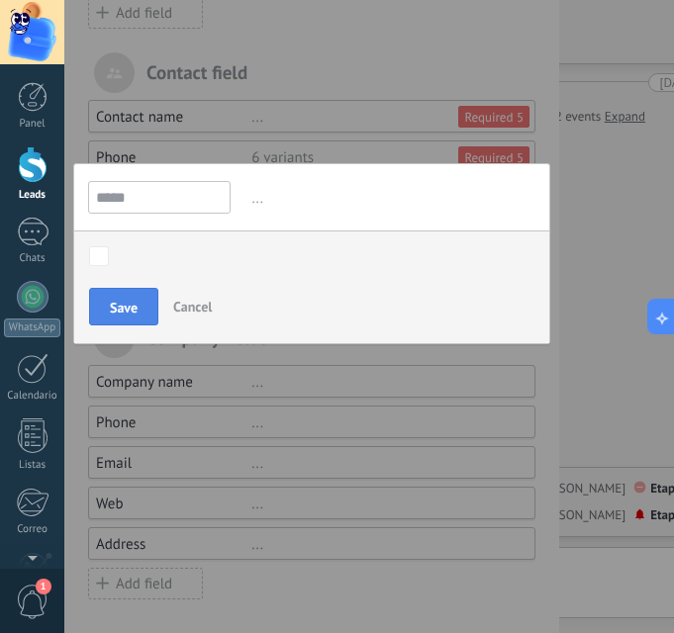
click at [141, 303] on button "Save" at bounding box center [123, 307] width 69 height 38
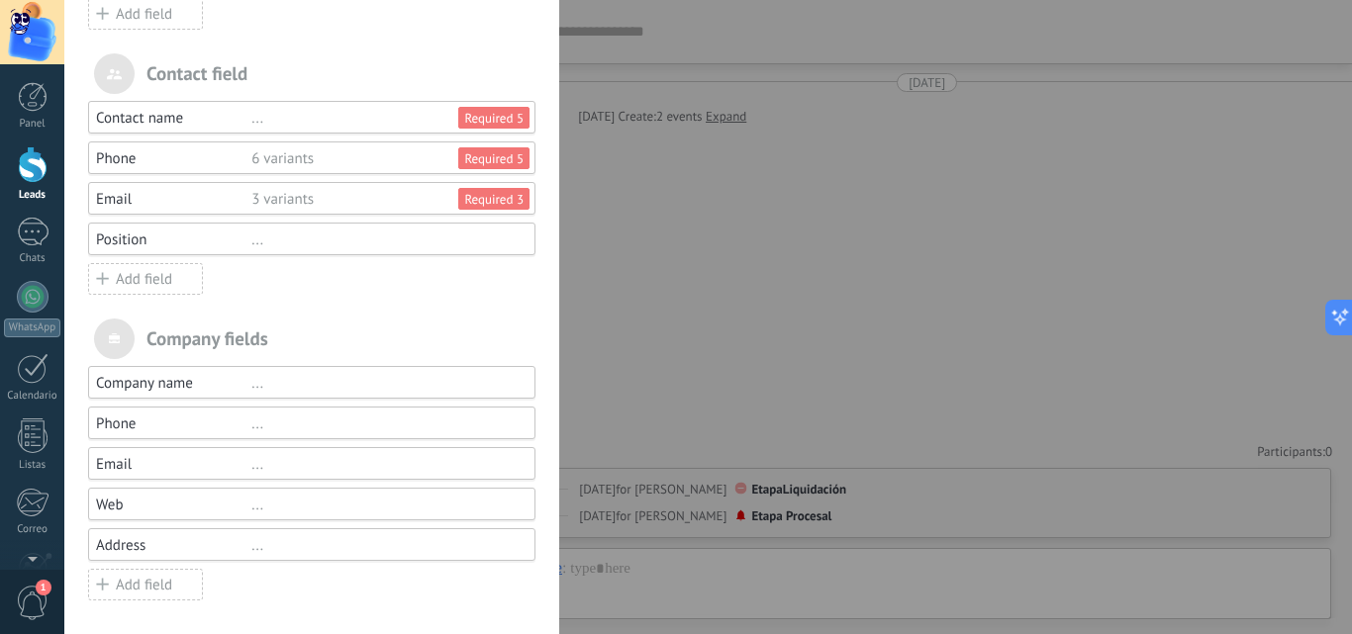
scroll to position [30, 0]
click at [673, 272] on div "**********" at bounding box center [708, 317] width 1288 height 634
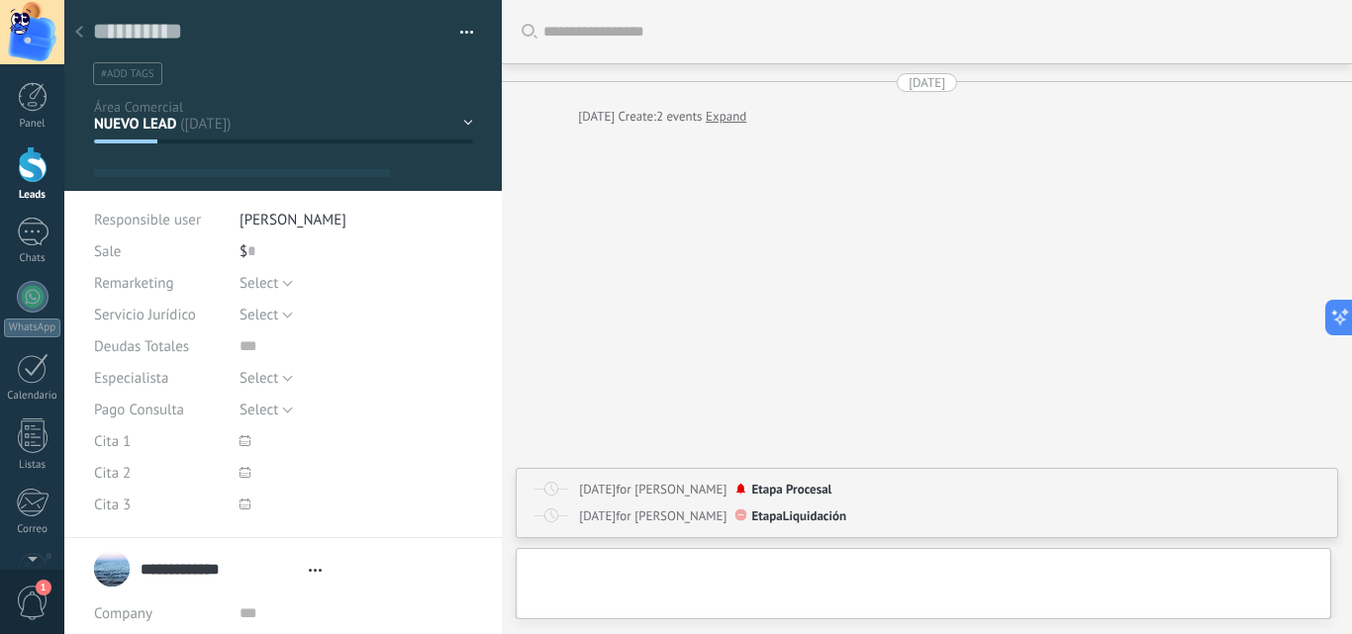
type textarea "***"
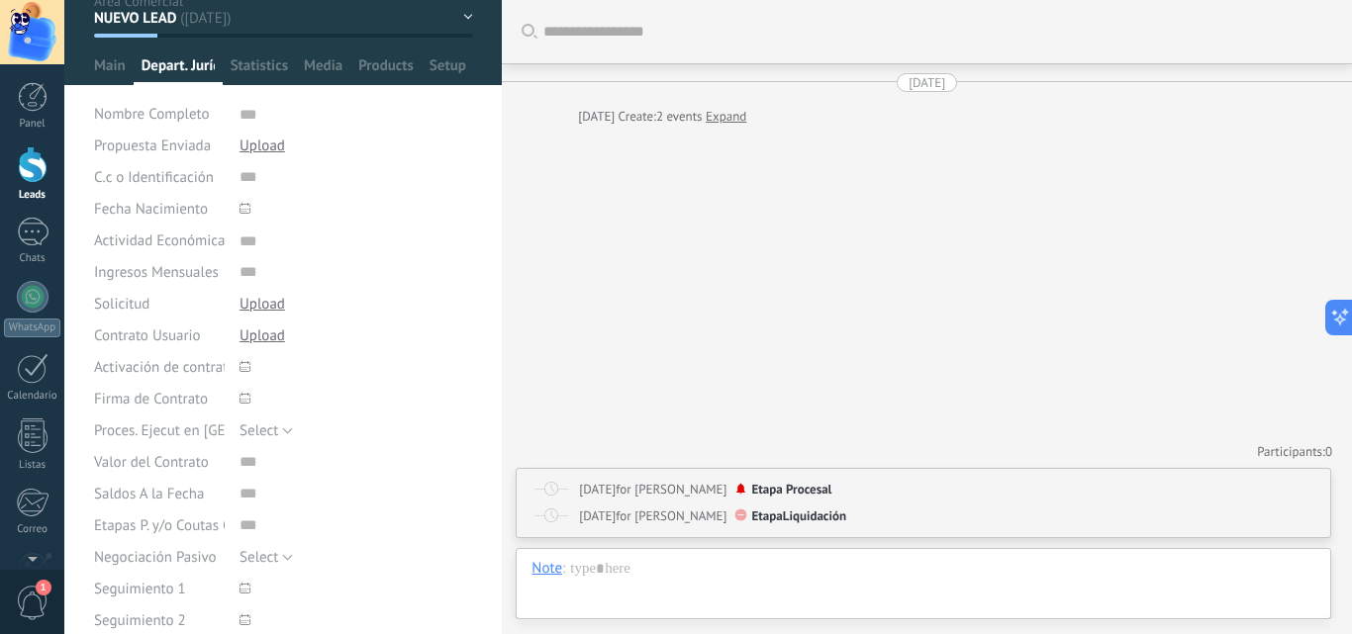
scroll to position [99, 0]
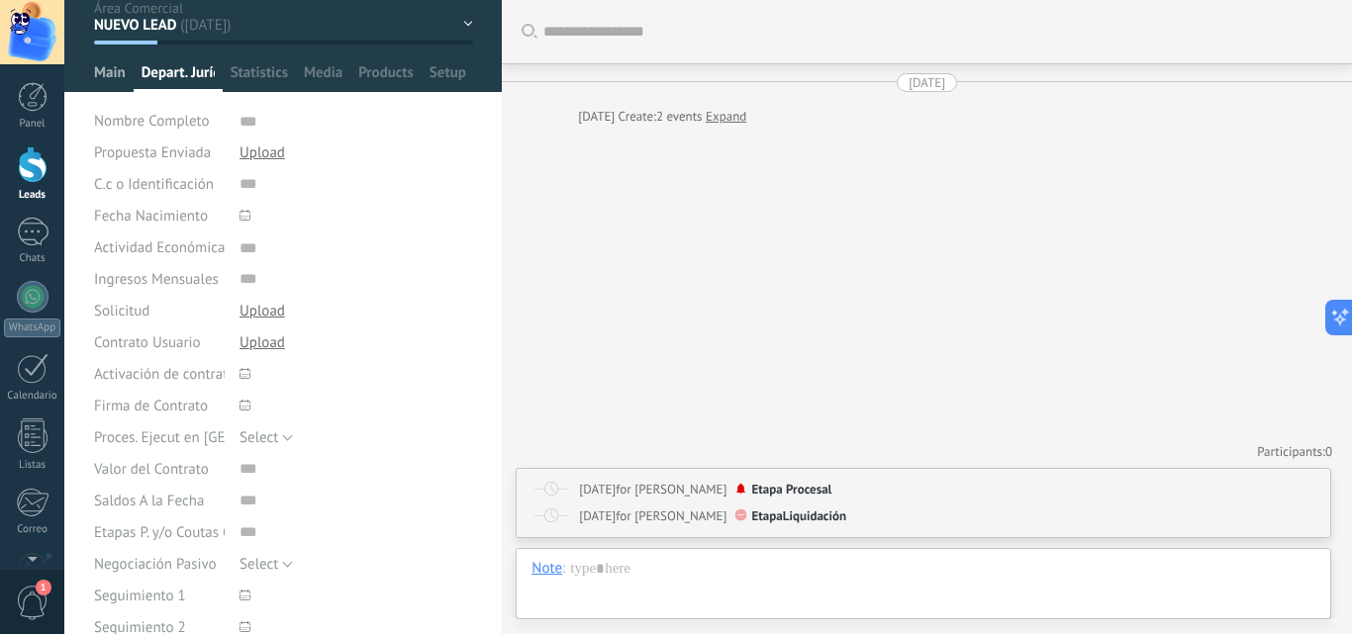
click at [115, 81] on span "Main" at bounding box center [110, 77] width 32 height 29
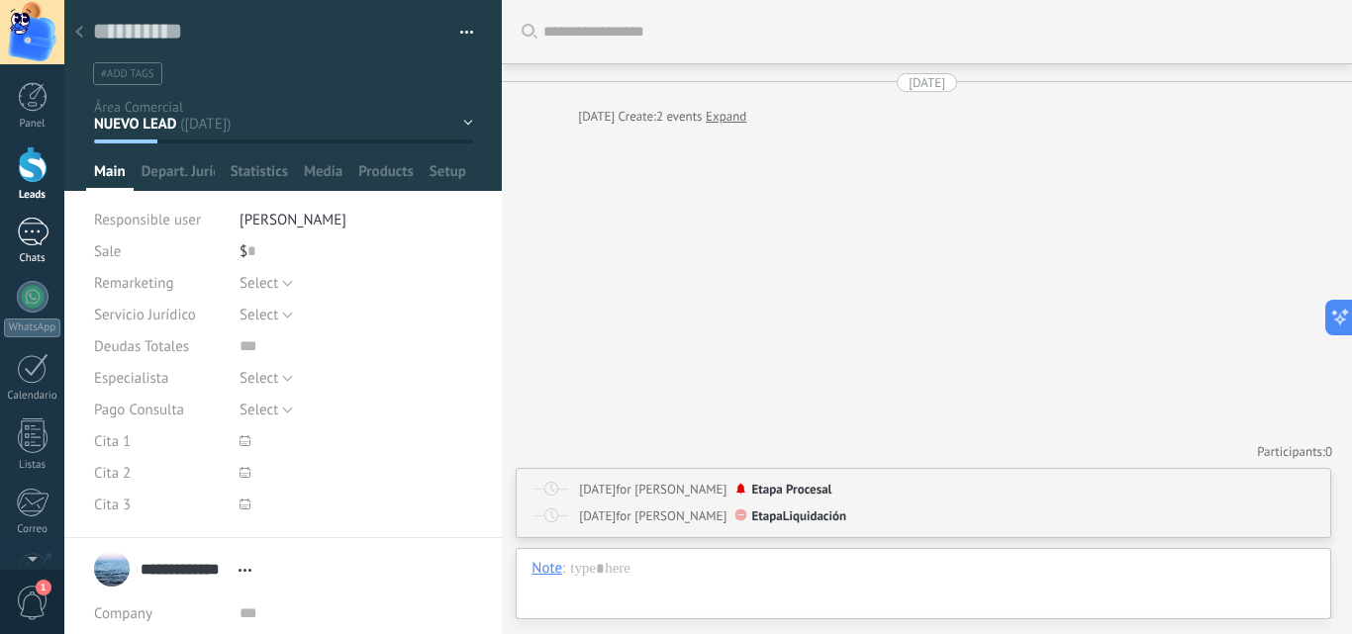
click at [43, 242] on div at bounding box center [33, 232] width 32 height 29
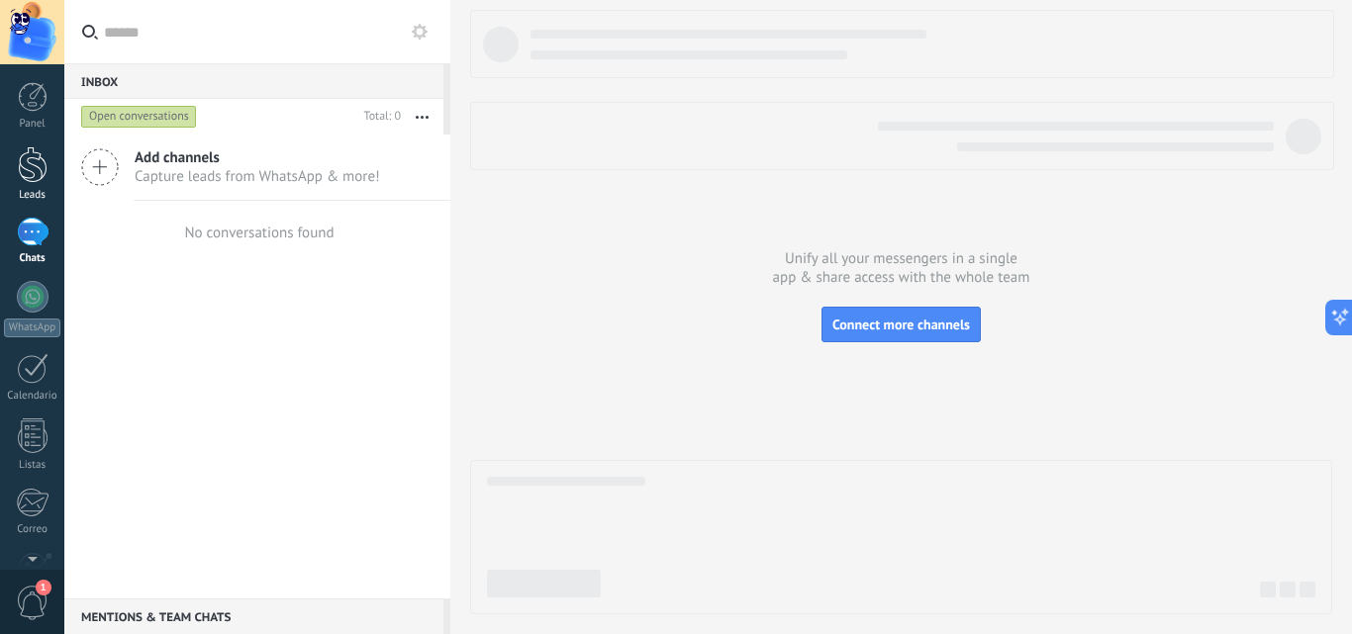
click at [45, 185] on link "Leads" at bounding box center [32, 173] width 64 height 55
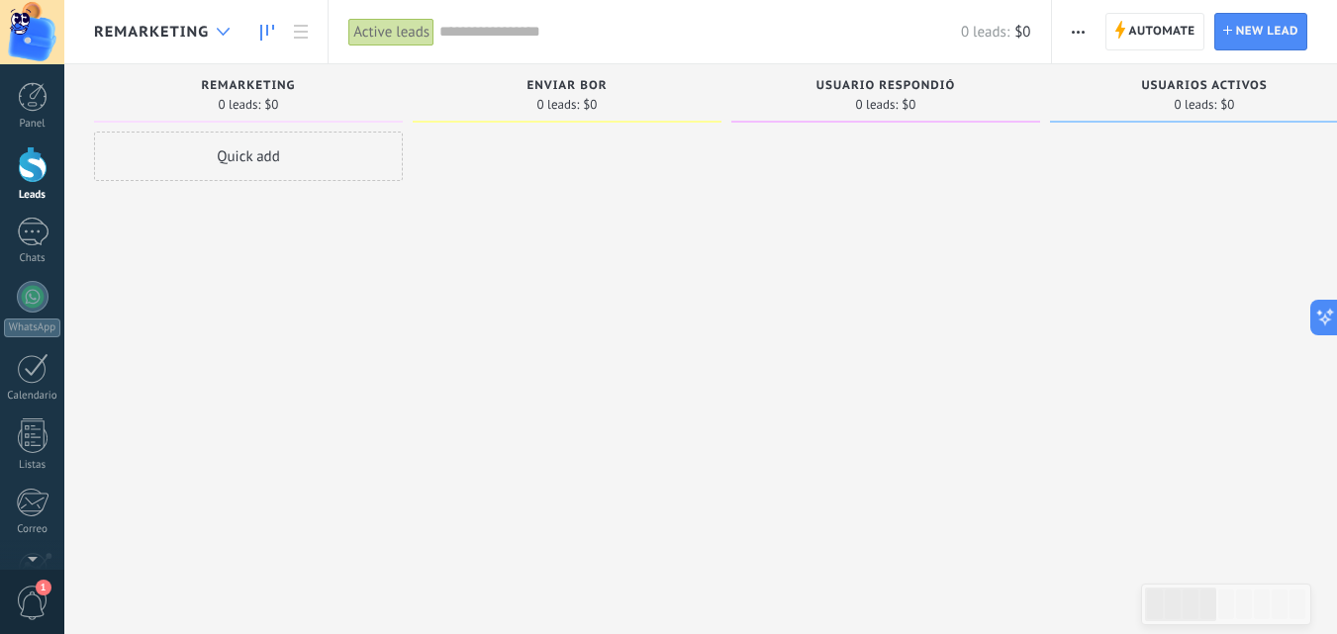
click at [236, 32] on div at bounding box center [223, 32] width 33 height 39
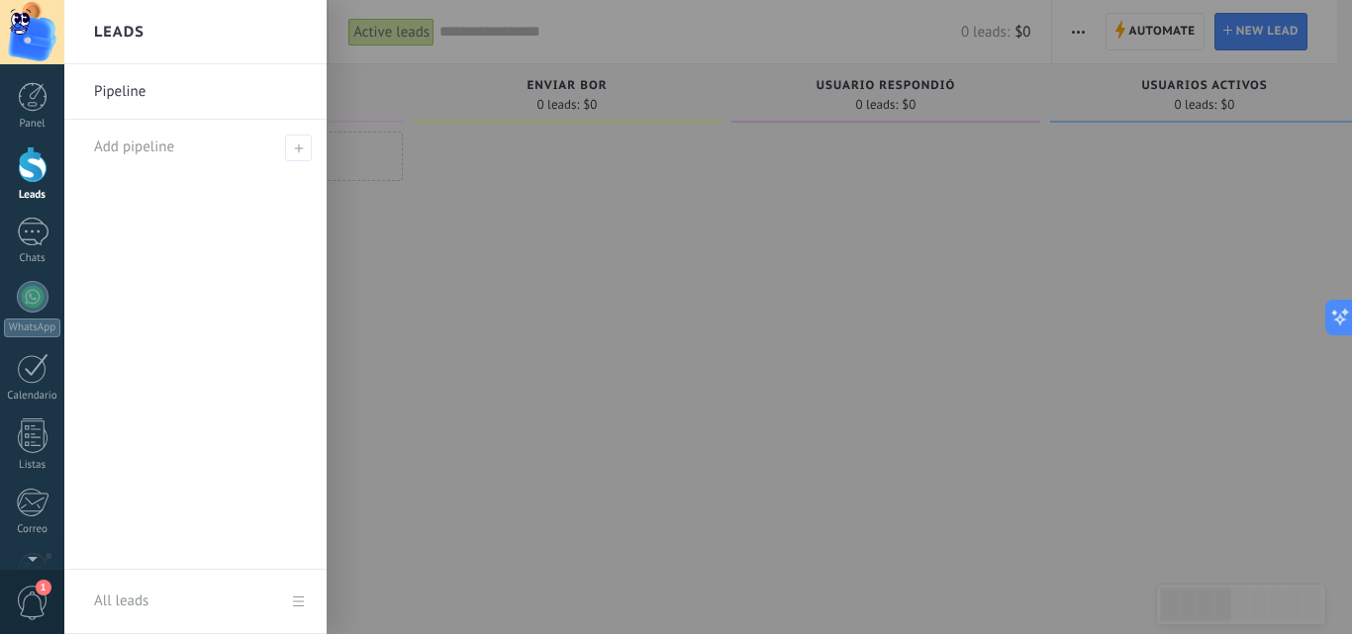
click at [586, 206] on div at bounding box center [740, 317] width 1352 height 634
